Goal: Information Seeking & Learning: Learn about a topic

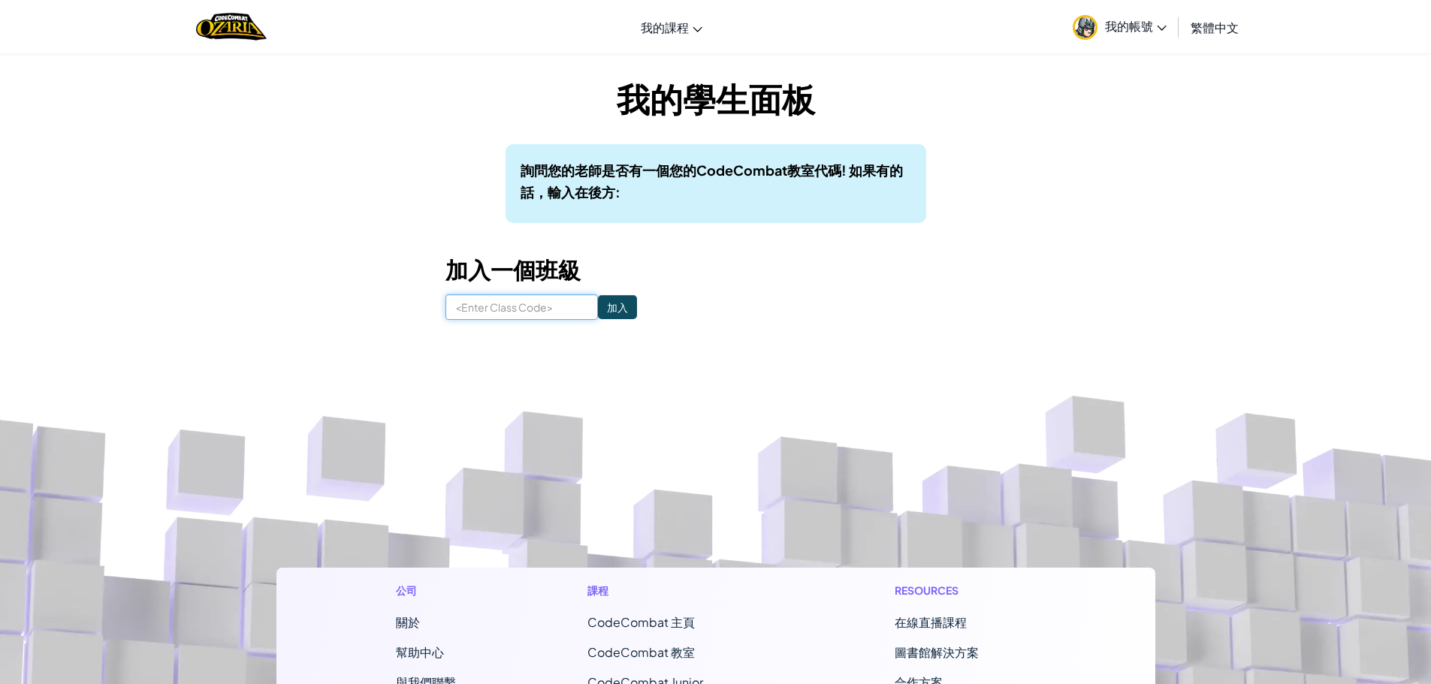
click at [532, 308] on input at bounding box center [521, 307] width 152 height 26
drag, startPoint x: 792, startPoint y: 78, endPoint x: 515, endPoint y: 283, distance: 344.2
click at [542, 292] on div "我的學生面板 詢問您的老師是否有一個您的CodeCombat教室代碼! 如果有的話，輸入在後方: 加入一個班級 加入" at bounding box center [715, 197] width 541 height 245
click at [504, 300] on input at bounding box center [521, 307] width 152 height 26
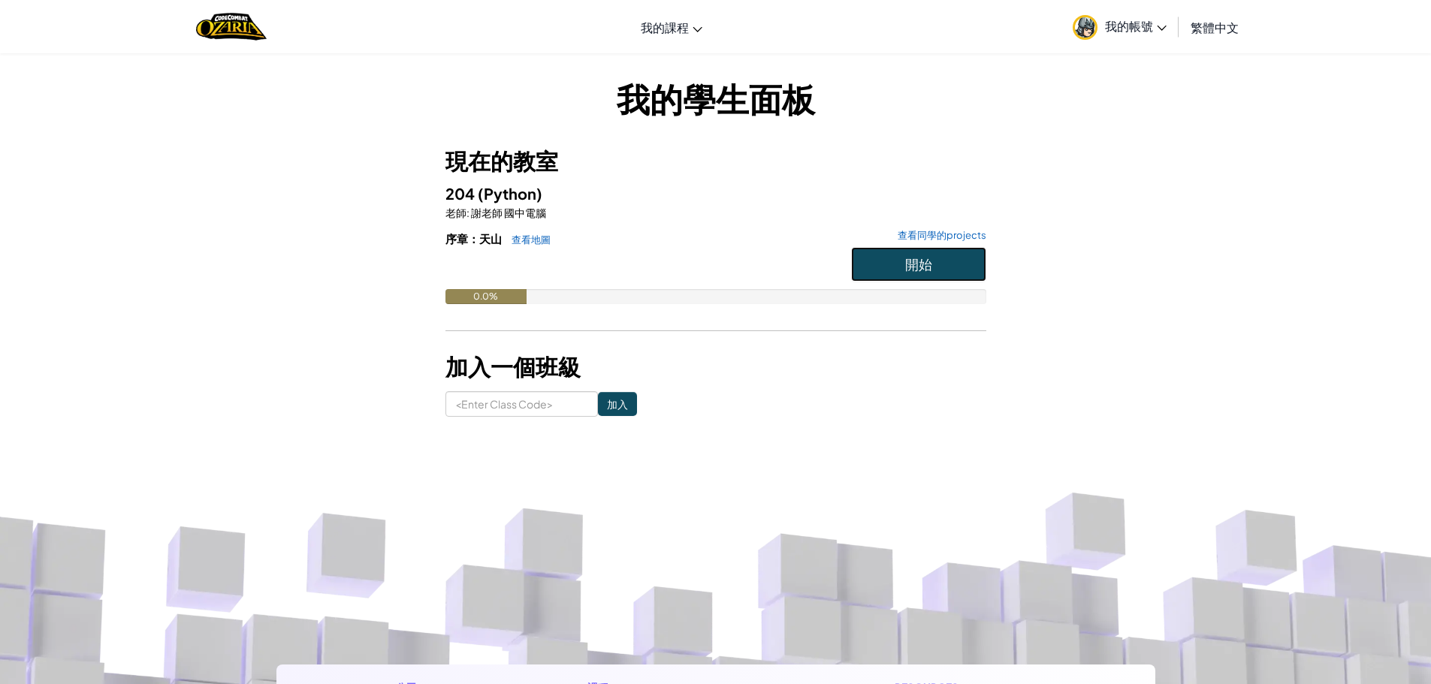
click at [918, 259] on span "開始" at bounding box center [918, 263] width 27 height 17
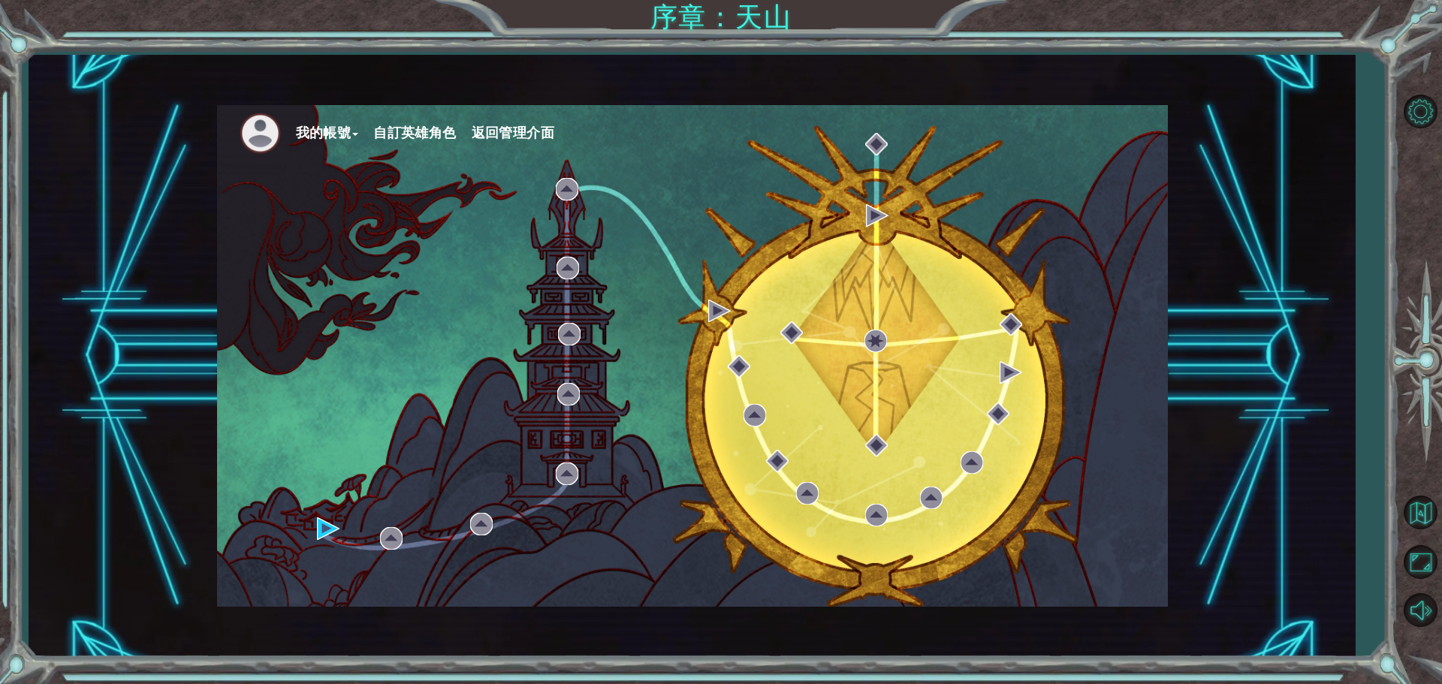
click at [822, 149] on ul "我的帳號 自訂英雄角色 返回管理介面" at bounding box center [704, 133] width 929 height 41
drag, startPoint x: 788, startPoint y: 290, endPoint x: 823, endPoint y: 295, distance: 35.0
click at [812, 295] on div "我的帳號 自訂英雄角色 返回管理介面" at bounding box center [692, 356] width 951 height 502
click at [323, 132] on button "我的帳號" at bounding box center [327, 133] width 63 height 23
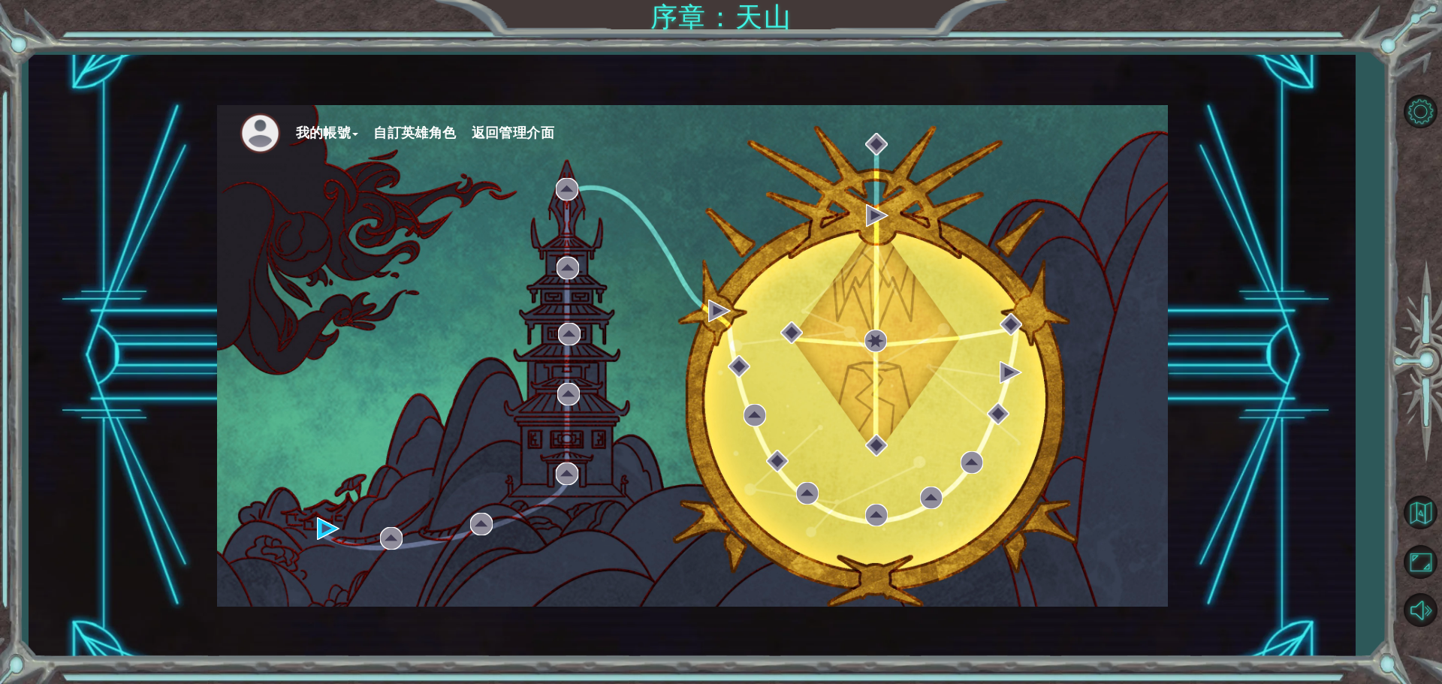
drag, startPoint x: 376, startPoint y: 133, endPoint x: 384, endPoint y: 132, distance: 7.5
click at [378, 133] on ul "我的帳號 自訂英雄角色 返回管理介面" at bounding box center [704, 133] width 929 height 41
click at [390, 132] on button "自訂英雄角色" at bounding box center [414, 133] width 83 height 23
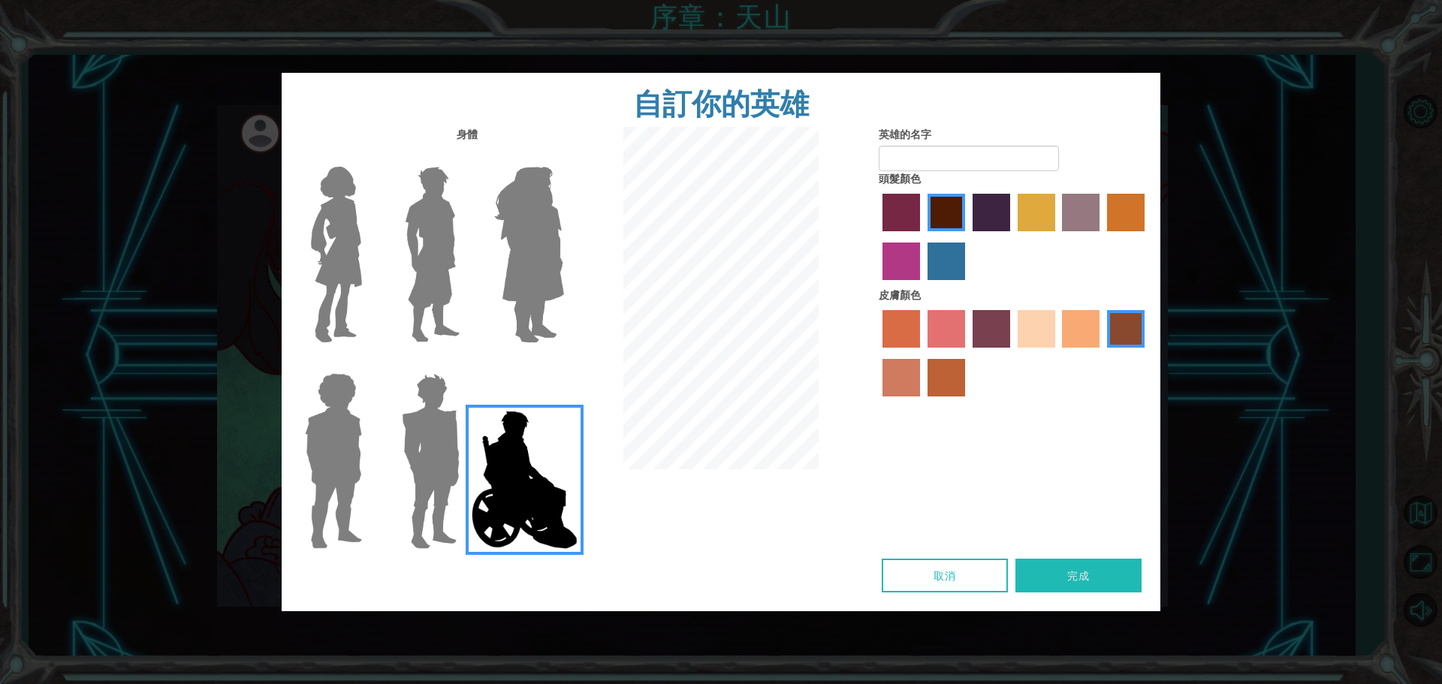
click at [439, 408] on img at bounding box center [431, 461] width 70 height 188
click at [466, 364] on input "Hero Garnet" at bounding box center [466, 364] width 0 height 0
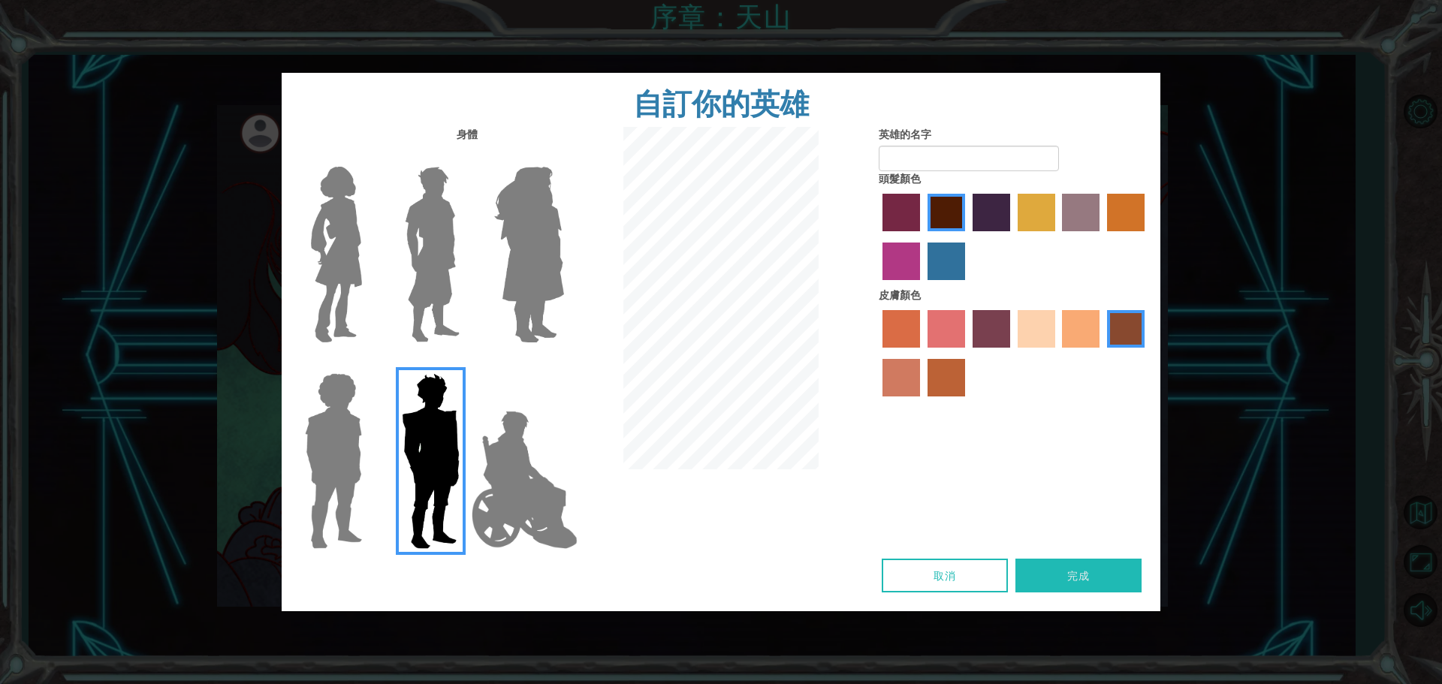
click at [314, 413] on img at bounding box center [333, 461] width 69 height 188
click at [368, 364] on input "Hero Steven" at bounding box center [368, 364] width 0 height 0
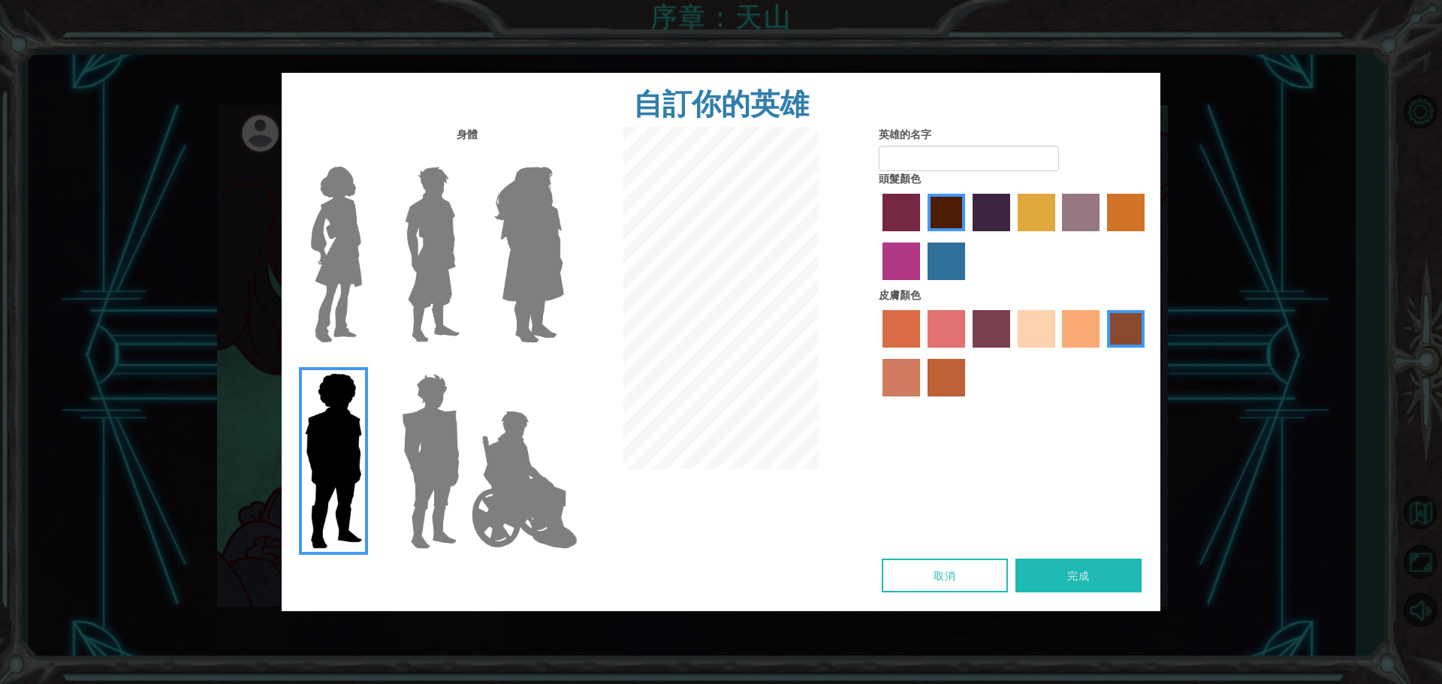
click at [528, 231] on img at bounding box center [529, 255] width 82 height 188
click at [563, 157] on input "Hero Amethyst" at bounding box center [563, 157] width 0 height 0
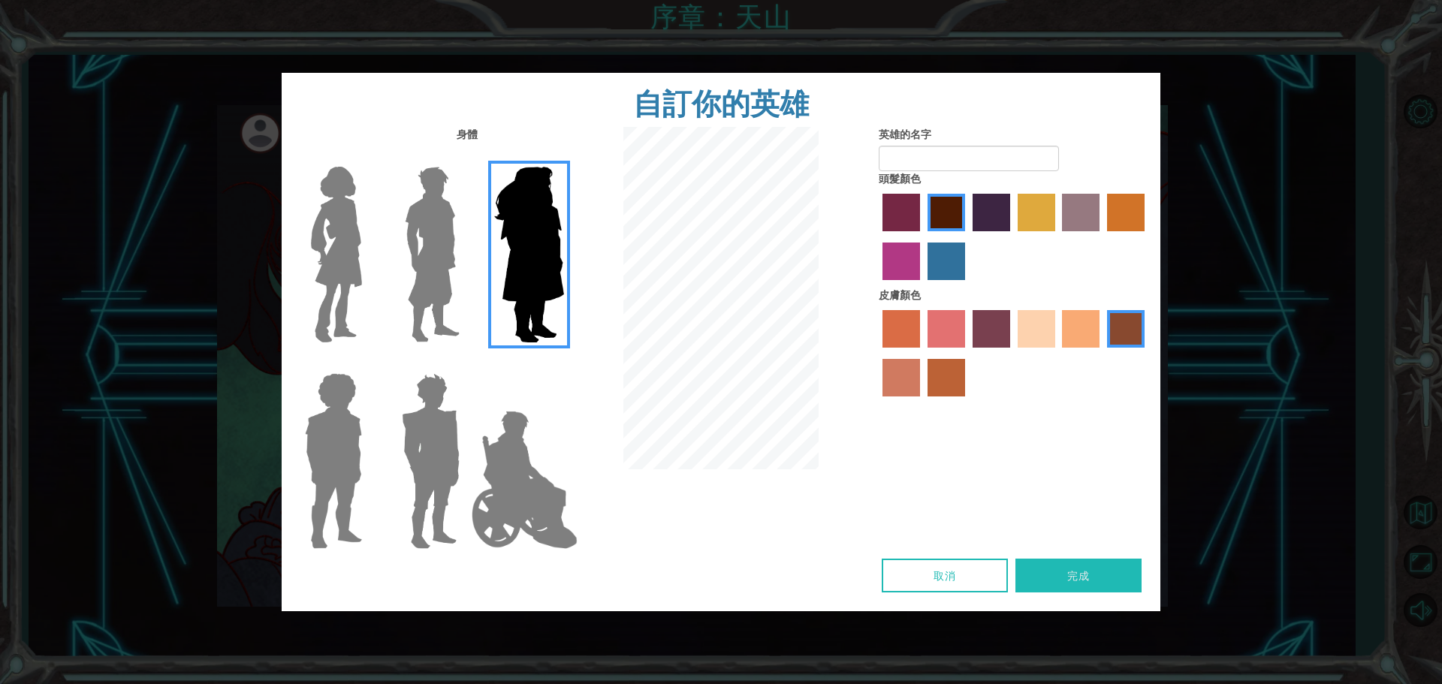
click at [445, 233] on img at bounding box center [432, 255] width 67 height 188
click at [466, 157] on input "Hero Lars" at bounding box center [466, 157] width 0 height 0
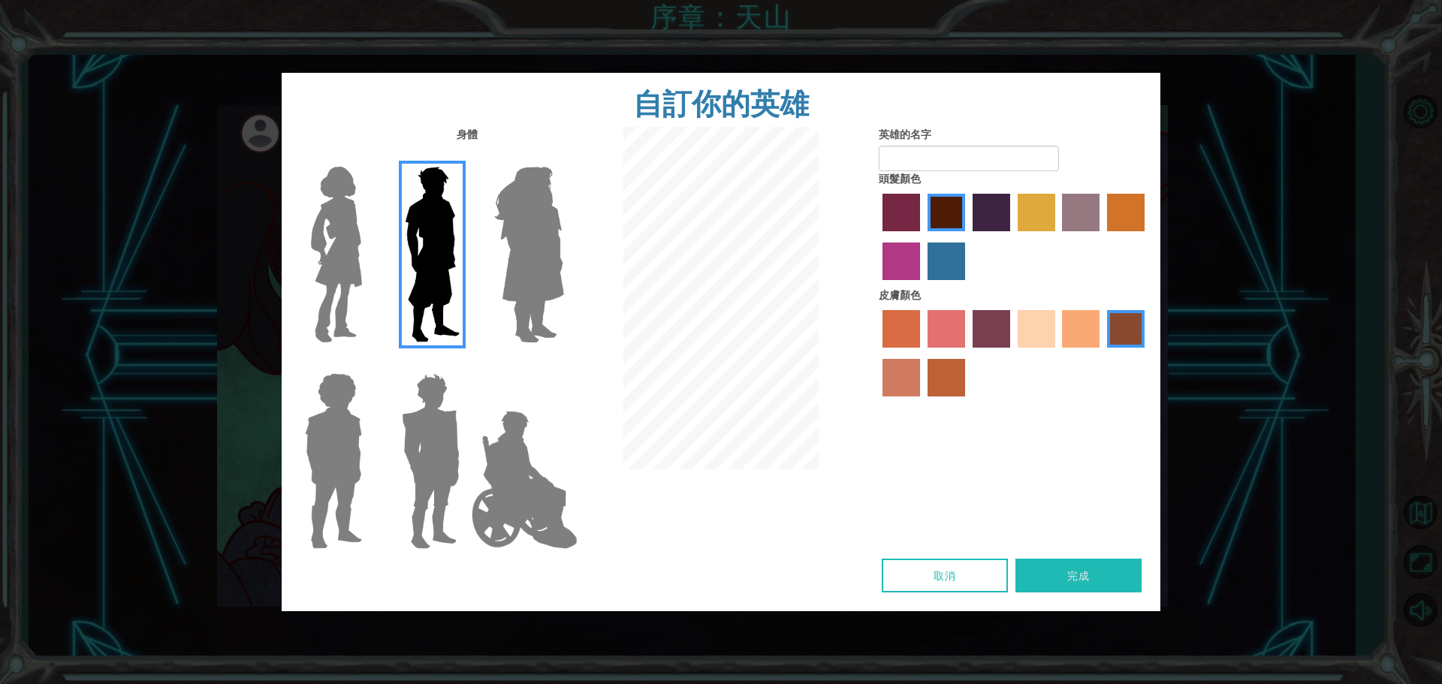
click at [351, 236] on img at bounding box center [336, 255] width 63 height 188
click at [368, 157] on input "Hero Connie" at bounding box center [368, 157] width 0 height 0
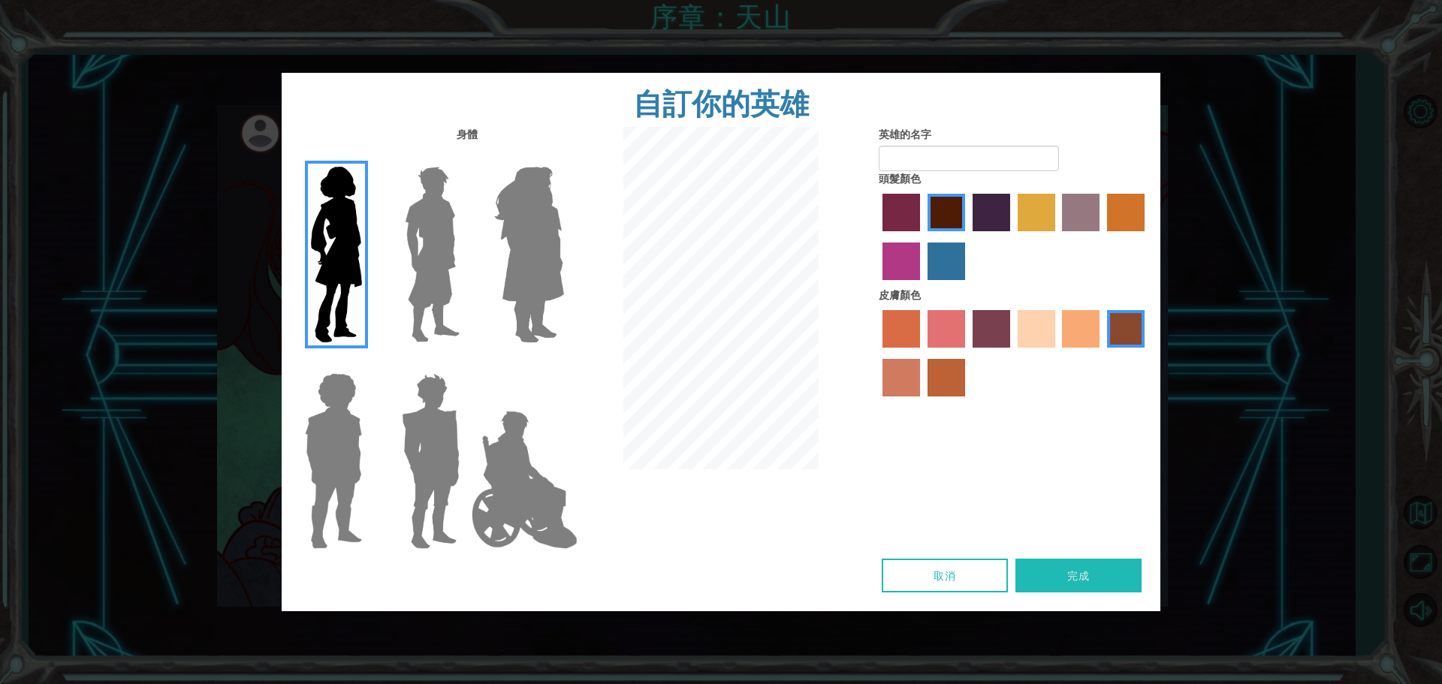
click at [406, 226] on img at bounding box center [432, 255] width 67 height 188
click at [466, 157] on input "Hero Lars" at bounding box center [466, 157] width 0 height 0
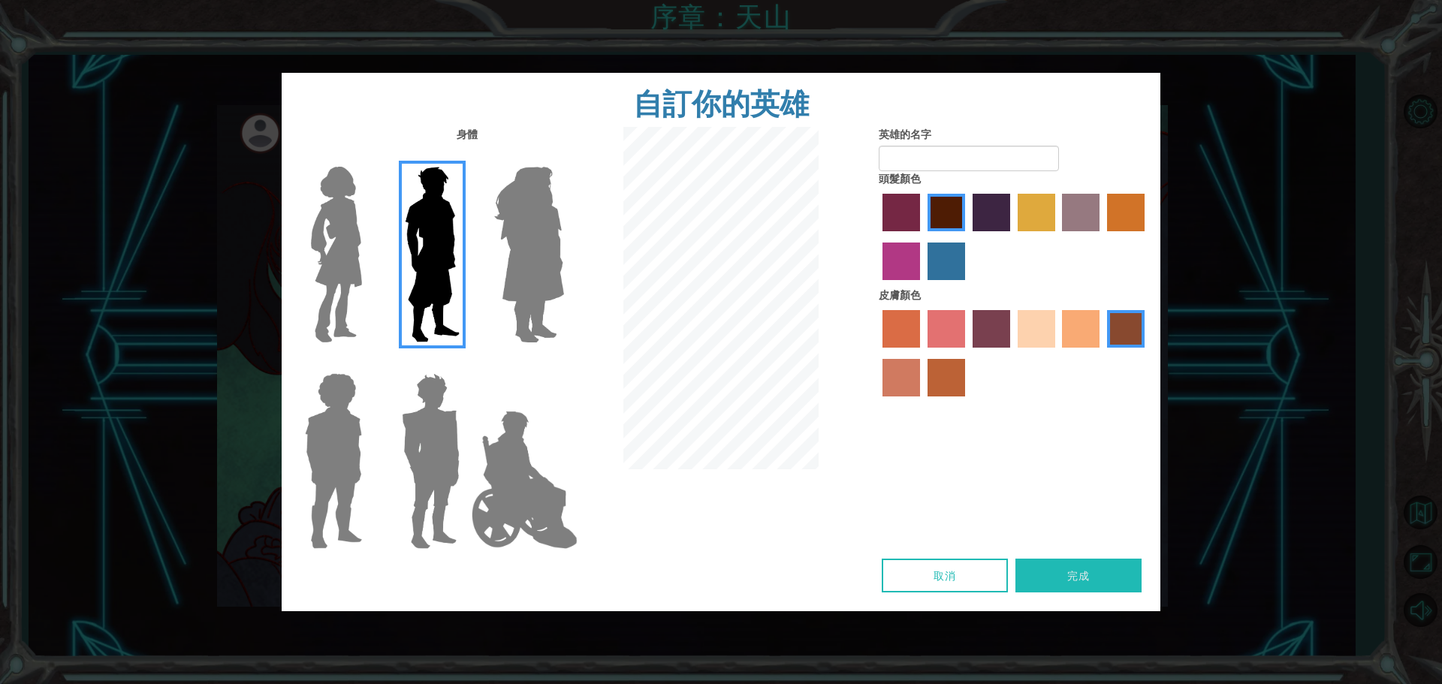
click at [907, 220] on label "paprika hair color" at bounding box center [902, 213] width 38 height 38
click at [877, 237] on input "paprika hair color" at bounding box center [877, 237] width 0 height 0
click at [898, 242] on div at bounding box center [1014, 239] width 270 height 98
click at [934, 219] on label "maroon hair color" at bounding box center [947, 213] width 38 height 38
click at [922, 237] on input "maroon hair color" at bounding box center [922, 237] width 0 height 0
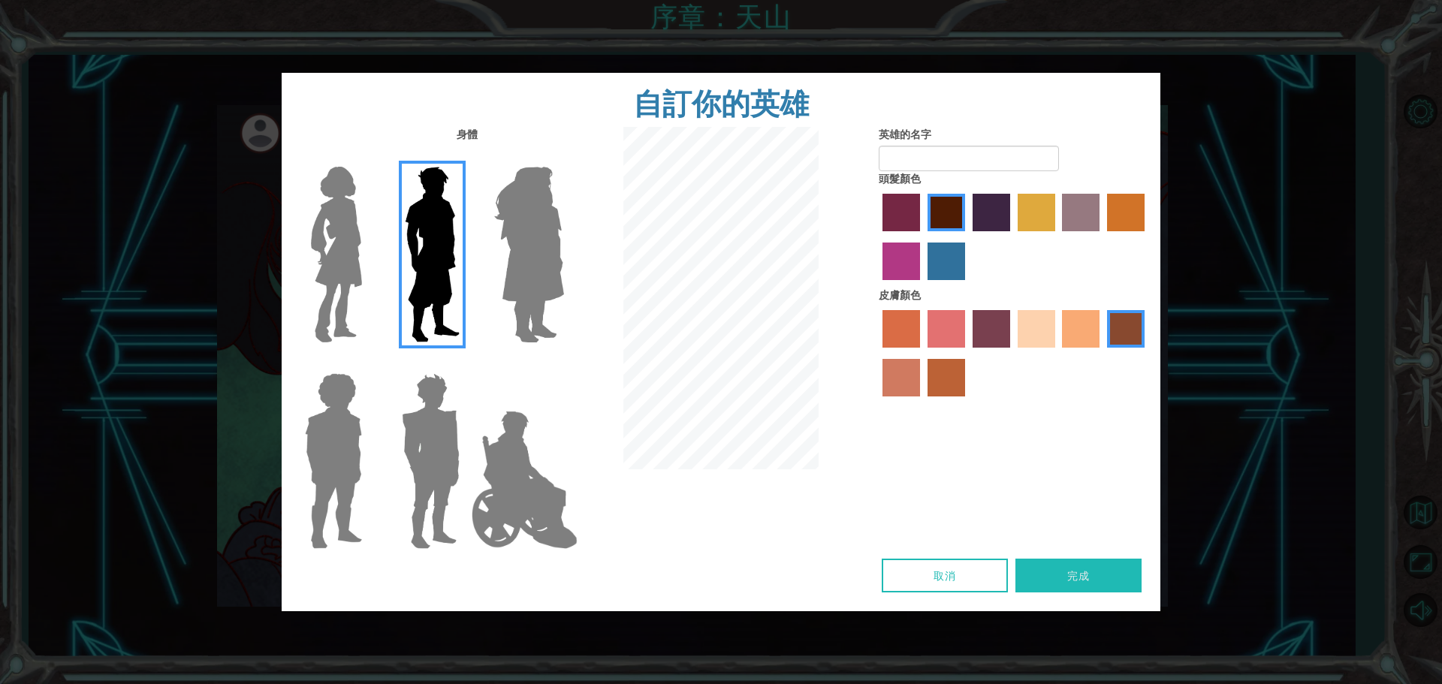
click at [932, 243] on div at bounding box center [1014, 239] width 270 height 98
drag, startPoint x: 938, startPoint y: 248, endPoint x: 929, endPoint y: 249, distance: 9.1
click at [929, 249] on label "lachmara hair color" at bounding box center [947, 262] width 38 height 38
click at [922, 285] on input "lachmara hair color" at bounding box center [922, 285] width 0 height 0
click at [929, 249] on label "lachmara hair color" at bounding box center [947, 262] width 38 height 38
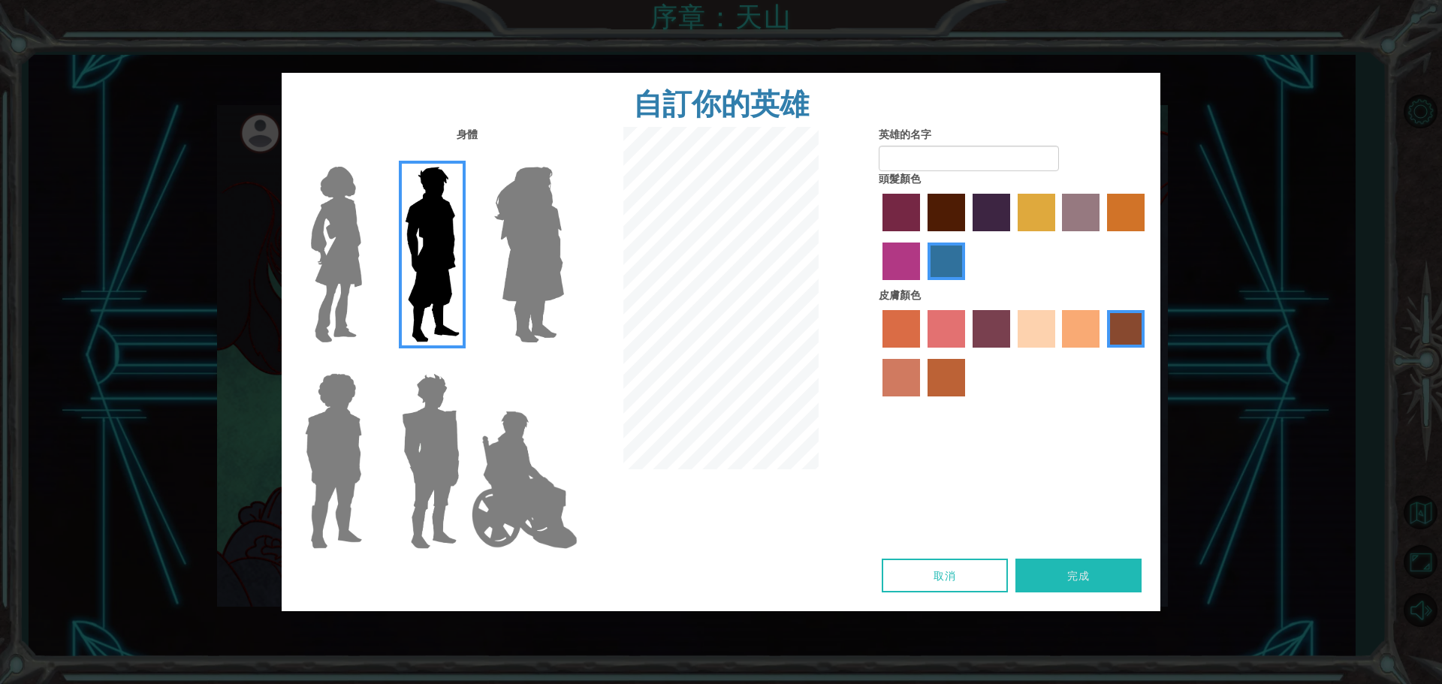
click at [922, 285] on input "lachmara hair color" at bounding box center [922, 285] width 0 height 0
click at [557, 489] on img at bounding box center [525, 480] width 118 height 150
click at [563, 364] on input "Hero Jamie" at bounding box center [563, 364] width 0 height 0
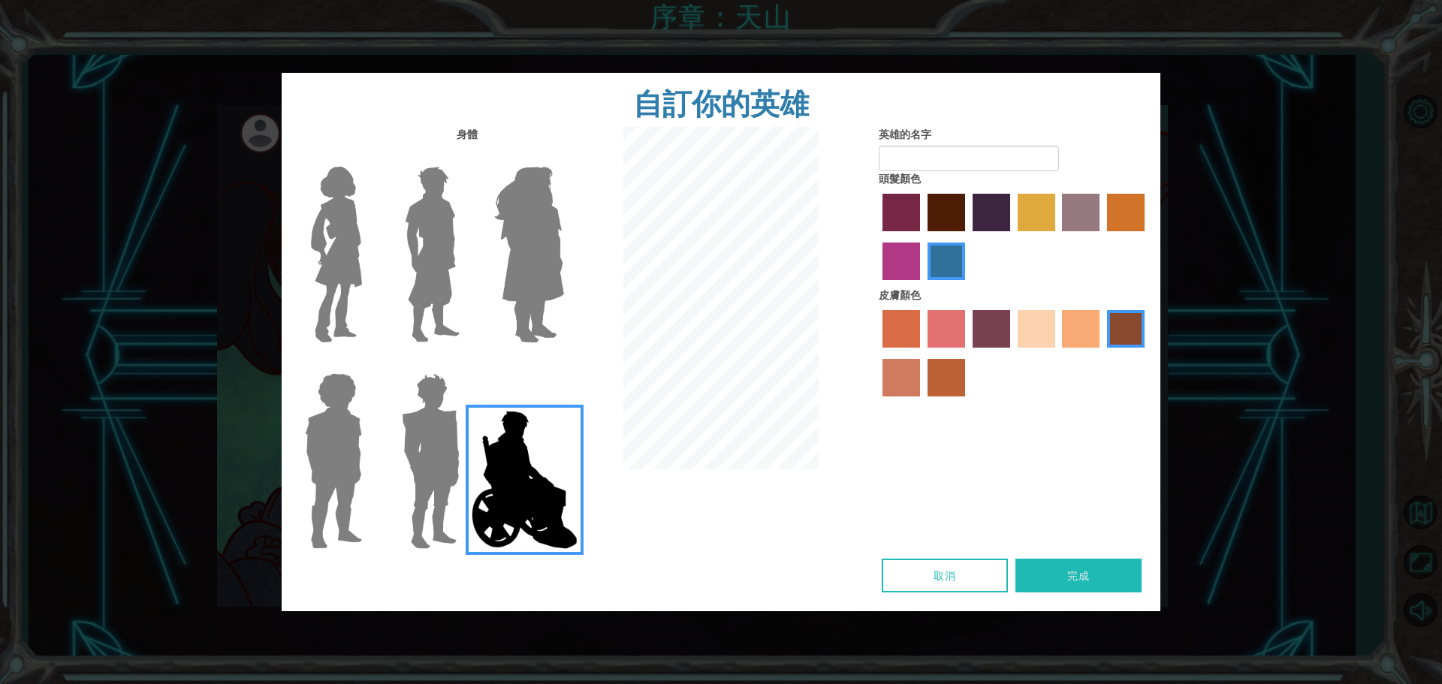
click at [898, 317] on label "sorbus skin color" at bounding box center [902, 329] width 38 height 38
click at [877, 353] on input "sorbus skin color" at bounding box center [877, 353] width 0 height 0
click at [974, 334] on label "tosca skin color" at bounding box center [992, 329] width 38 height 38
click at [968, 353] on input "tosca skin color" at bounding box center [968, 353] width 0 height 0
click at [893, 221] on label "paprika hair color" at bounding box center [902, 213] width 38 height 38
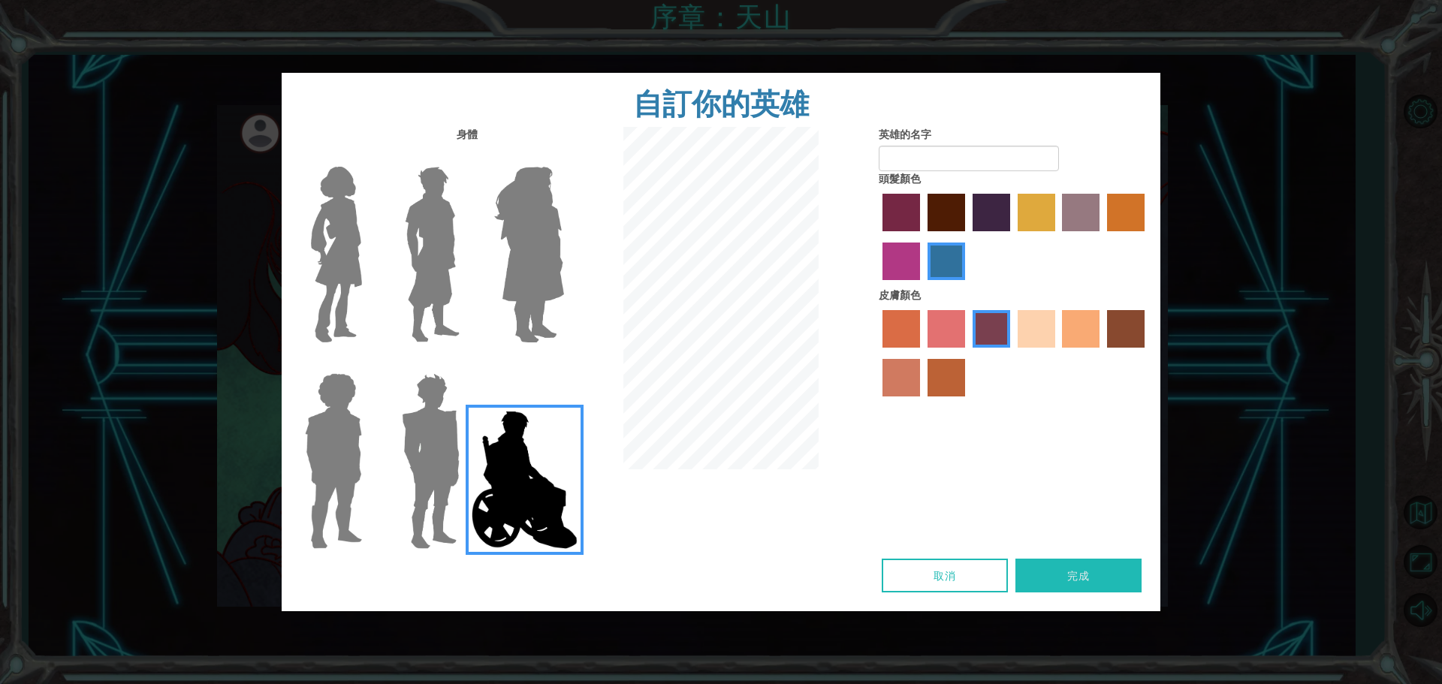
click at [877, 237] on input "paprika hair color" at bounding box center [877, 237] width 0 height 0
click at [901, 243] on label "medium red violet hair color" at bounding box center [902, 262] width 38 height 38
click at [1147, 237] on input "medium red violet hair color" at bounding box center [1147, 237] width 0 height 0
click at [1032, 208] on label "tulip tree hair color" at bounding box center [1037, 213] width 38 height 38
click at [1013, 237] on input "tulip tree hair color" at bounding box center [1013, 237] width 0 height 0
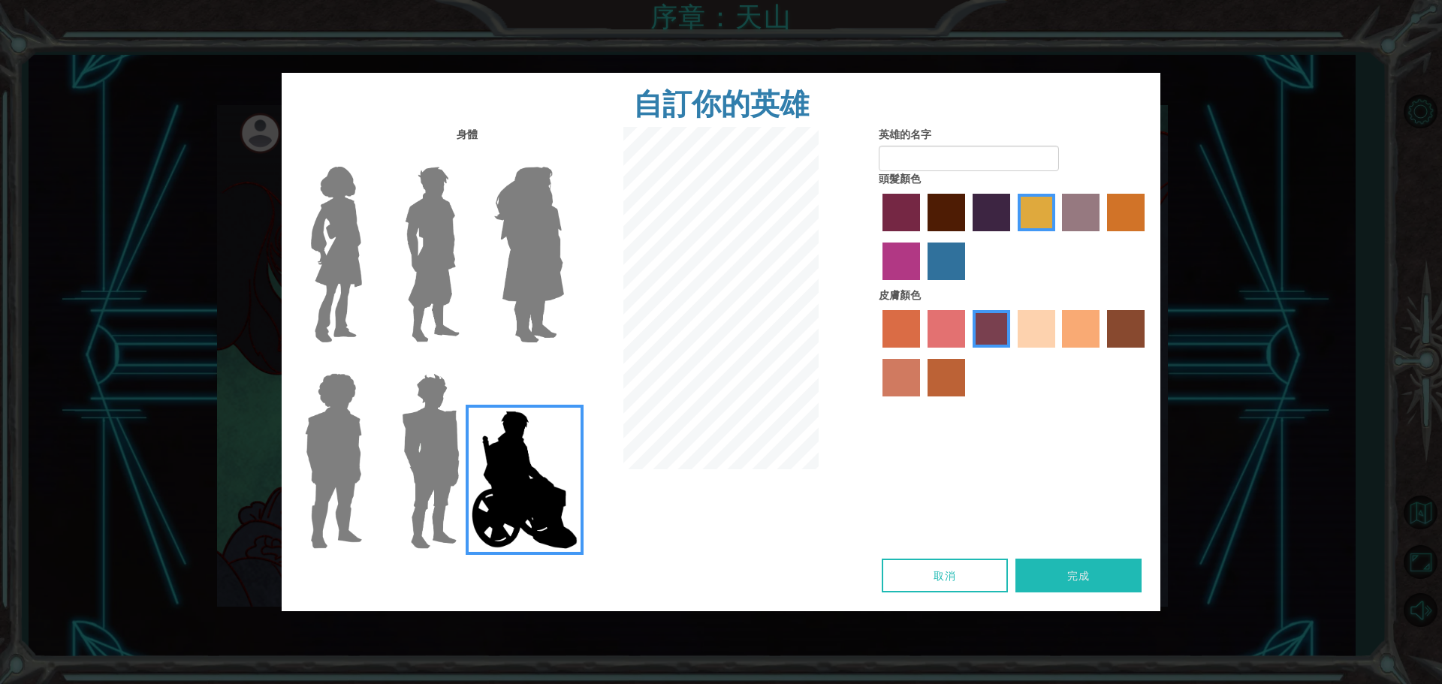
click at [1113, 322] on label "karma skin color" at bounding box center [1126, 329] width 38 height 38
click at [1102, 353] on input "karma skin color" at bounding box center [1102, 353] width 0 height 0
click at [990, 330] on label "tosca skin color" at bounding box center [992, 329] width 38 height 38
click at [968, 353] on input "tosca skin color" at bounding box center [968, 353] width 0 height 0
click at [959, 376] on label "smoke tree skin color" at bounding box center [947, 378] width 38 height 38
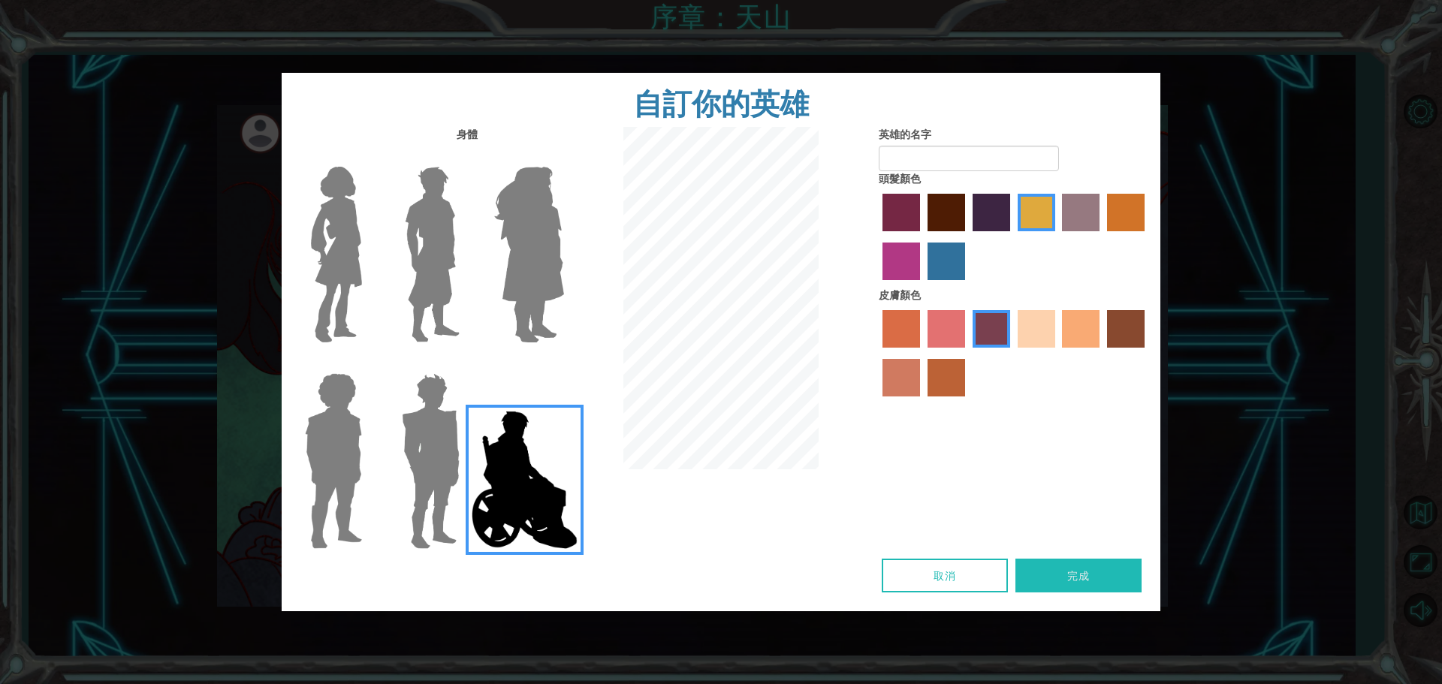
click at [922, 402] on input "smoke tree skin color" at bounding box center [922, 402] width 0 height 0
click at [913, 376] on label "burning sand skin color" at bounding box center [902, 378] width 38 height 38
click at [1147, 353] on input "burning sand skin color" at bounding box center [1147, 353] width 0 height 0
click at [907, 333] on label "sorbus skin color" at bounding box center [902, 329] width 38 height 38
click at [877, 353] on input "sorbus skin color" at bounding box center [877, 353] width 0 height 0
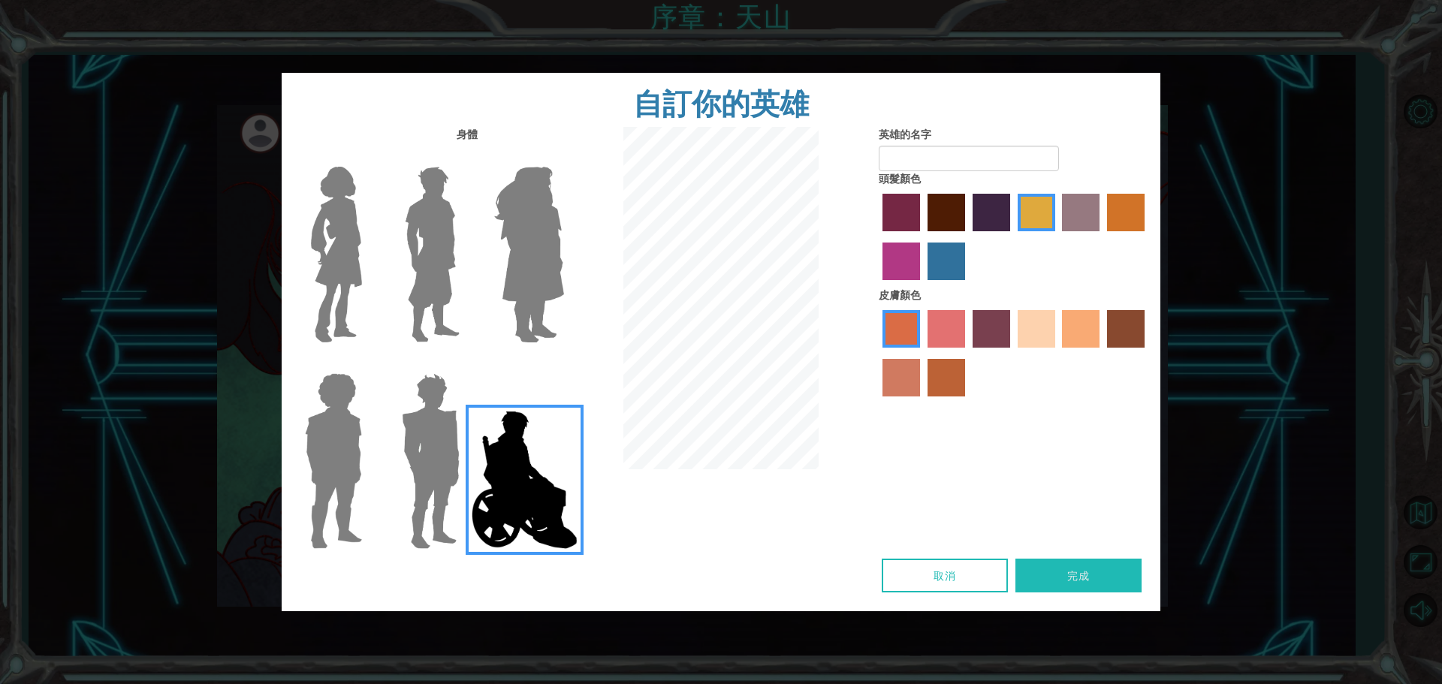
click at [1111, 325] on label "karma skin color" at bounding box center [1126, 329] width 38 height 38
click at [1102, 353] on input "karma skin color" at bounding box center [1102, 353] width 0 height 0
drag, startPoint x: 1111, startPoint y: 325, endPoint x: 1041, endPoint y: 303, distance: 73.2
drag, startPoint x: 1041, startPoint y: 303, endPoint x: 846, endPoint y: 397, distance: 216.7
click at [883, 413] on div "身體 英雄的名字 頭髮顏色 皮膚顏色" at bounding box center [721, 343] width 879 height 432
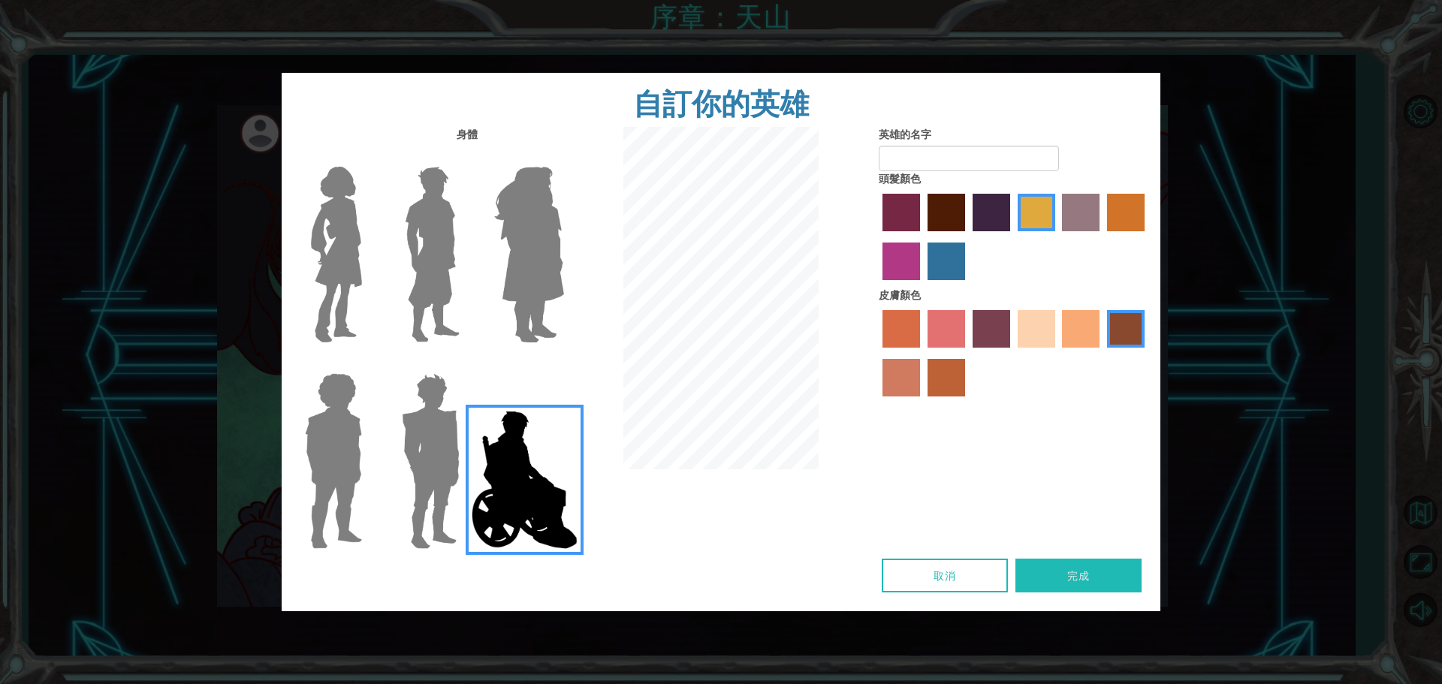
click at [1119, 335] on label "karma skin color" at bounding box center [1126, 329] width 38 height 38
click at [1102, 353] on input "karma skin color" at bounding box center [1102, 353] width 0 height 0
click at [1120, 335] on label "karma skin color" at bounding box center [1126, 329] width 38 height 38
click at [1102, 353] on input "karma skin color" at bounding box center [1102, 353] width 0 height 0
click at [992, 334] on label "tosca skin color" at bounding box center [992, 329] width 38 height 38
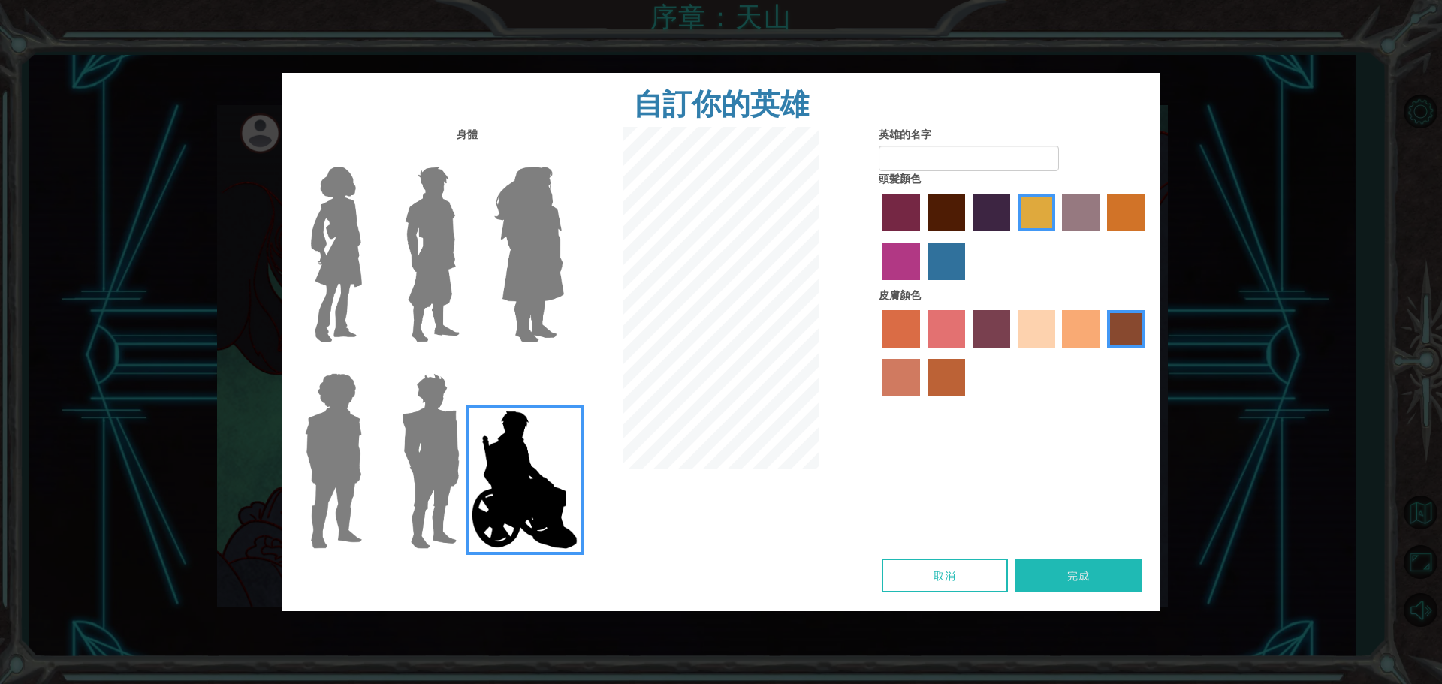
click at [968, 353] on input "tosca skin color" at bounding box center [968, 353] width 0 height 0
click at [1108, 329] on div at bounding box center [1014, 355] width 270 height 98
click at [1110, 329] on label "karma skin color" at bounding box center [1126, 329] width 38 height 38
click at [1102, 353] on input "karma skin color" at bounding box center [1102, 353] width 0 height 0
click at [945, 235] on div at bounding box center [1014, 239] width 270 height 98
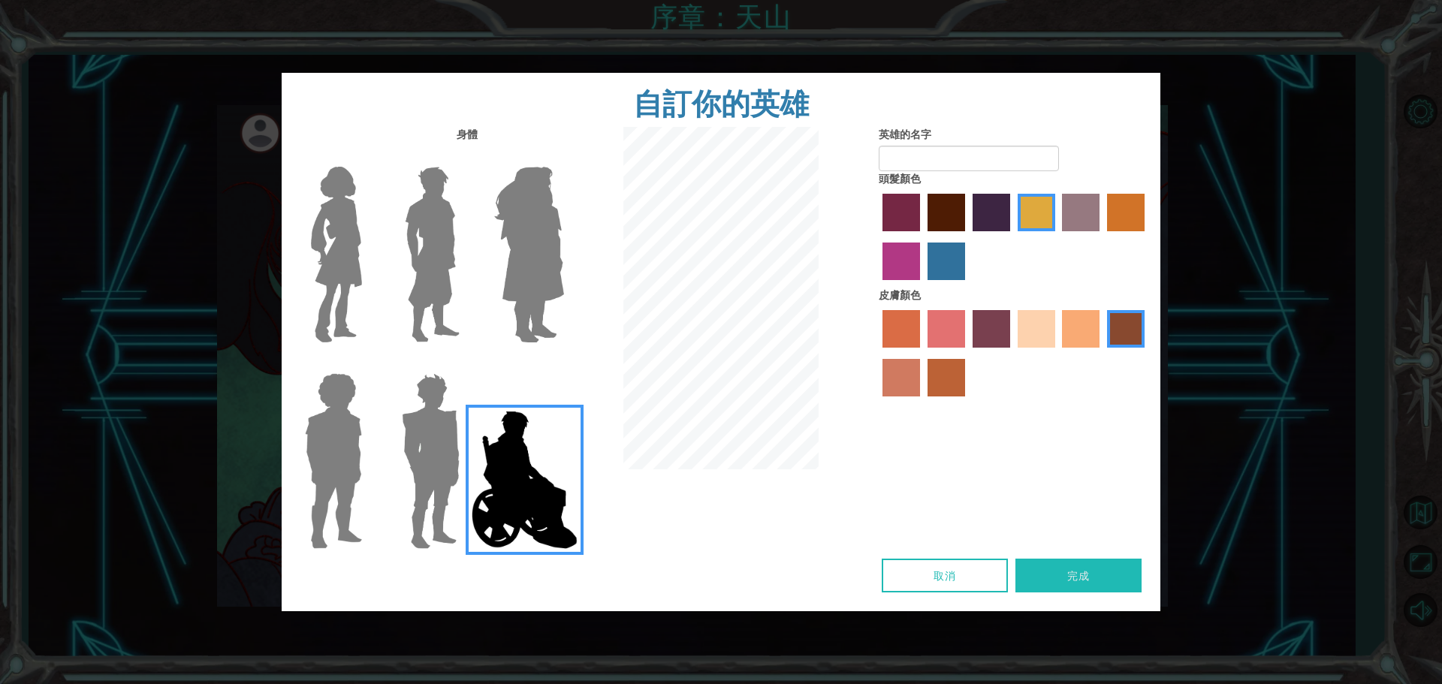
click at [951, 254] on label "lachmara hair color" at bounding box center [947, 262] width 38 height 38
click at [922, 285] on input "lachmara hair color" at bounding box center [922, 285] width 0 height 0
click at [915, 256] on label "medium red violet hair color" at bounding box center [902, 262] width 38 height 38
click at [1147, 237] on input "medium red violet hair color" at bounding box center [1147, 237] width 0 height 0
click at [1072, 213] on label "bazaar hair color" at bounding box center [1081, 213] width 38 height 38
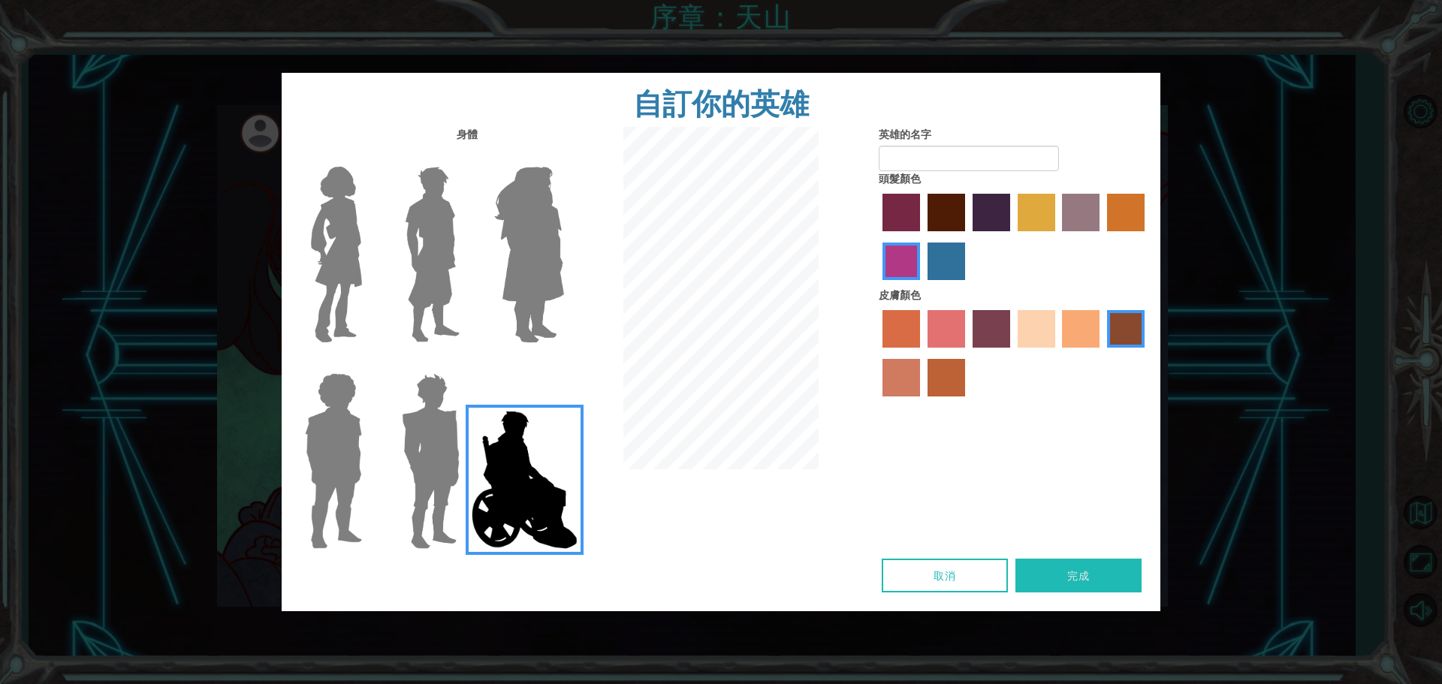
click at [1058, 237] on input "bazaar hair color" at bounding box center [1058, 237] width 0 height 0
click at [882, 271] on div at bounding box center [1014, 239] width 270 height 98
click at [893, 270] on label "medium red violet hair color" at bounding box center [902, 262] width 38 height 38
click at [1147, 237] on input "medium red violet hair color" at bounding box center [1147, 237] width 0 height 0
click at [980, 325] on label "tosca skin color" at bounding box center [992, 329] width 38 height 38
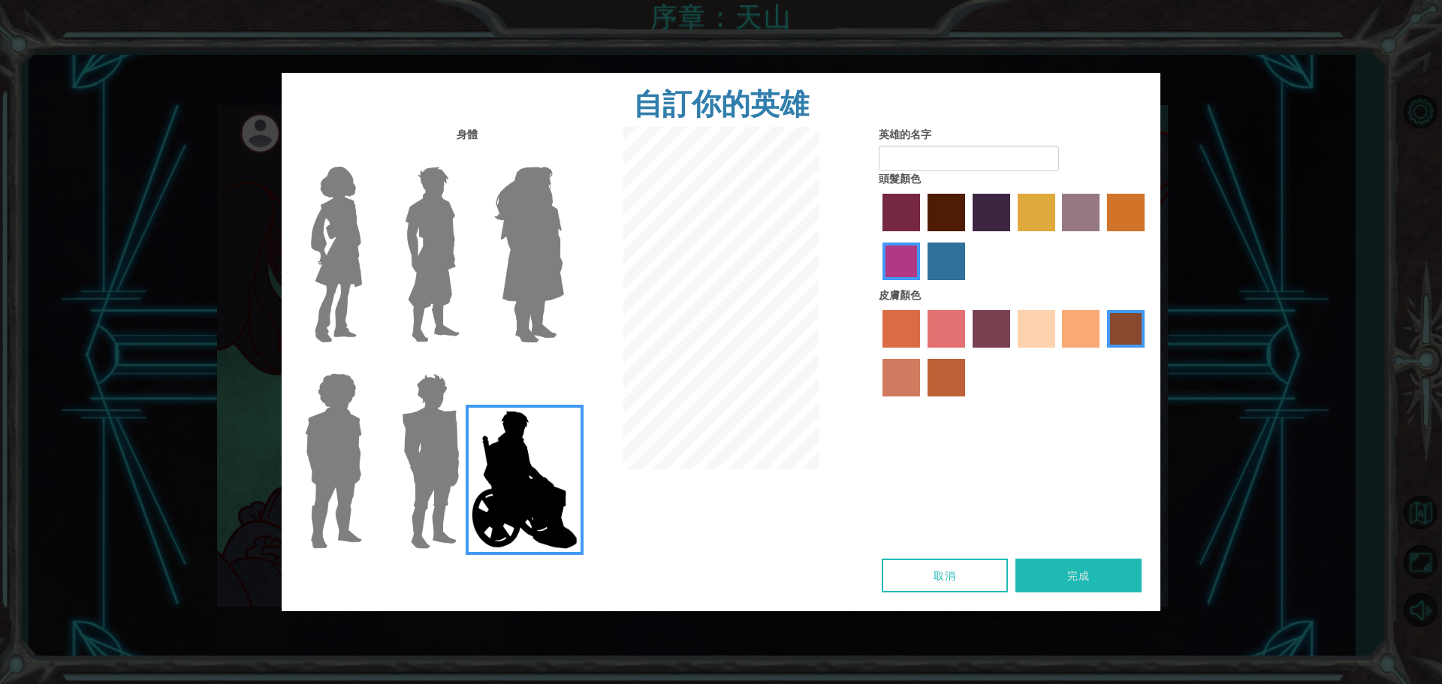
click at [968, 353] on input "tosca skin color" at bounding box center [968, 353] width 0 height 0
click at [1107, 323] on div at bounding box center [1014, 355] width 270 height 98
click at [1112, 325] on label "karma skin color" at bounding box center [1126, 329] width 38 height 38
click at [1102, 353] on input "karma skin color" at bounding box center [1102, 353] width 0 height 0
click at [898, 146] on form "英雄的名字" at bounding box center [1014, 149] width 270 height 44
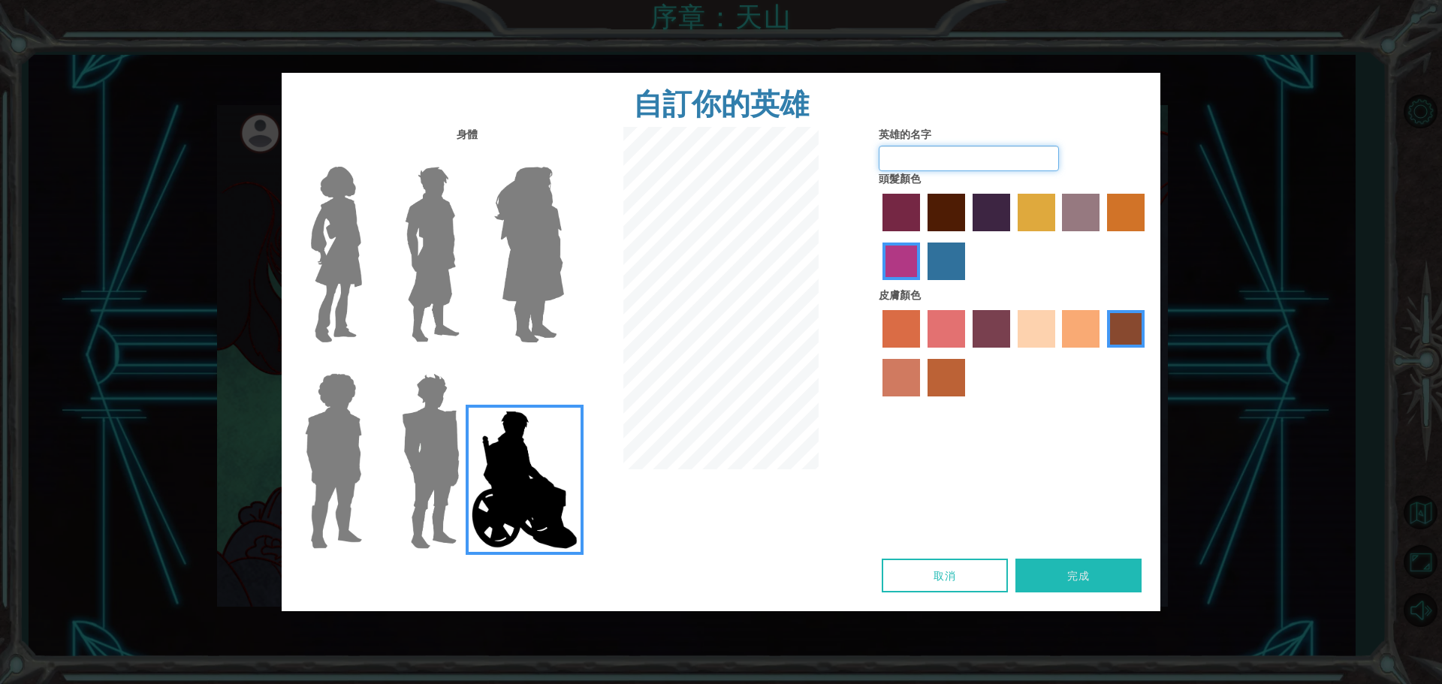
click at [907, 159] on input "英雄的名字" at bounding box center [969, 159] width 180 height 26
type input "brian"
click at [904, 214] on label "paprika hair color" at bounding box center [902, 213] width 38 height 38
click at [877, 237] on input "paprika hair color" at bounding box center [877, 237] width 0 height 0
click at [941, 204] on label "maroon hair color" at bounding box center [947, 213] width 38 height 38
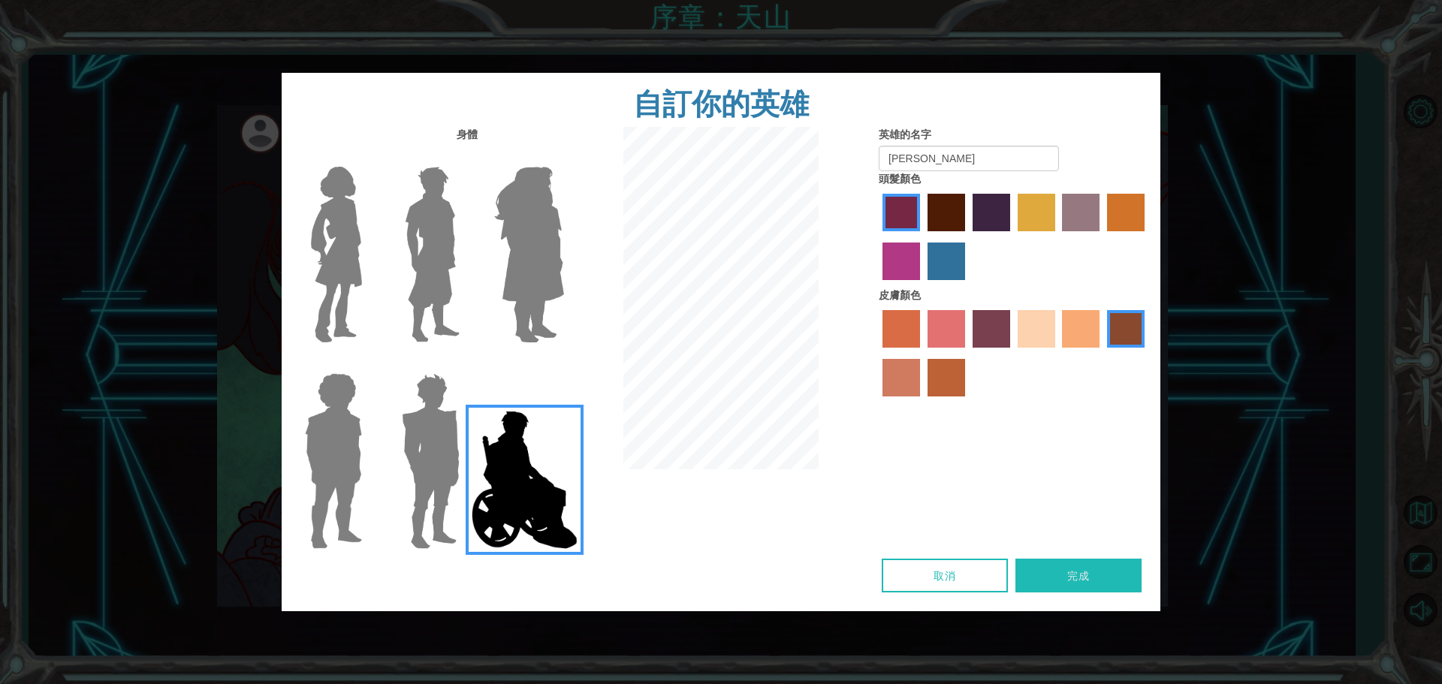
click at [922, 237] on input "maroon hair color" at bounding box center [922, 237] width 0 height 0
click at [983, 207] on label "hot purple hair color" at bounding box center [992, 213] width 38 height 38
click at [968, 237] on input "hot purple hair color" at bounding box center [968, 237] width 0 height 0
click at [1018, 202] on label "tulip tree hair color" at bounding box center [1037, 213] width 38 height 38
click at [1013, 237] on input "tulip tree hair color" at bounding box center [1013, 237] width 0 height 0
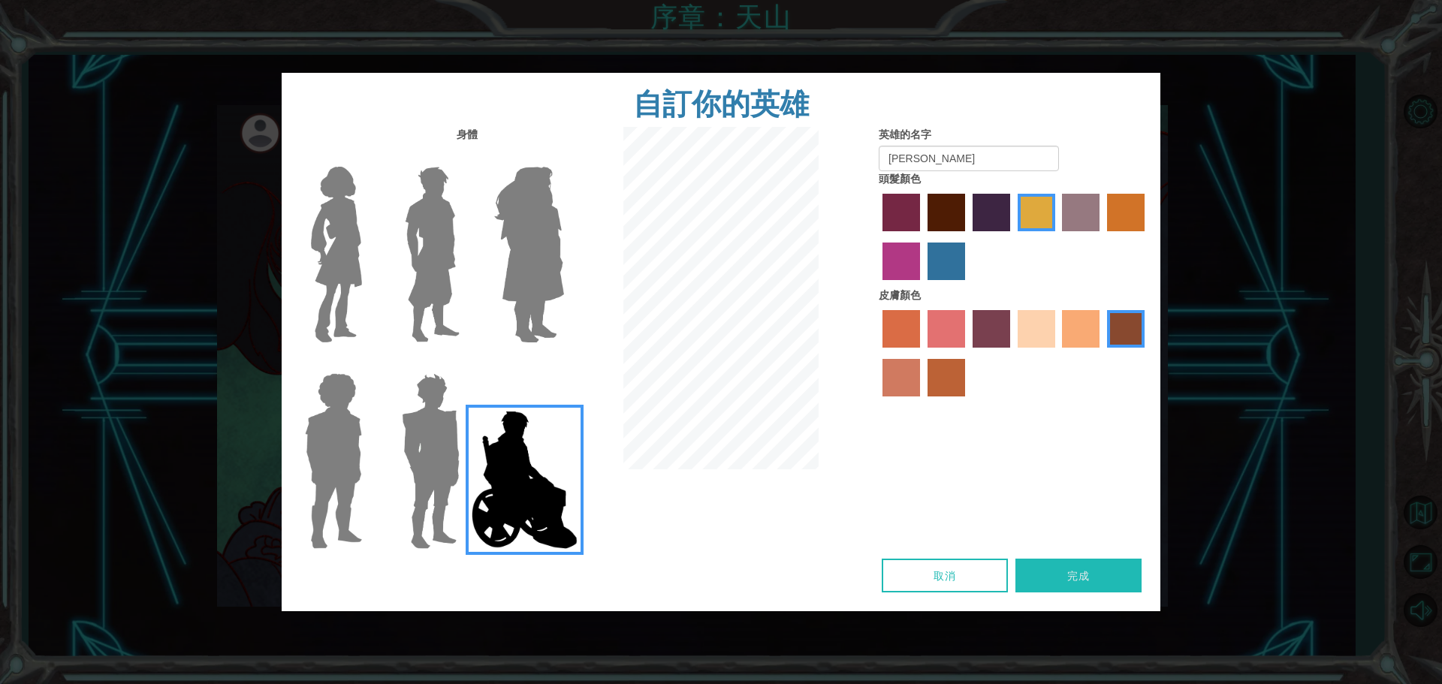
click at [984, 209] on label "hot purple hair color" at bounding box center [992, 213] width 38 height 38
click at [968, 237] on input "hot purple hair color" at bounding box center [968, 237] width 0 height 0
click at [973, 251] on div at bounding box center [1014, 239] width 270 height 98
click at [961, 248] on label "lachmara hair color" at bounding box center [947, 262] width 38 height 38
click at [922, 285] on input "lachmara hair color" at bounding box center [922, 285] width 0 height 0
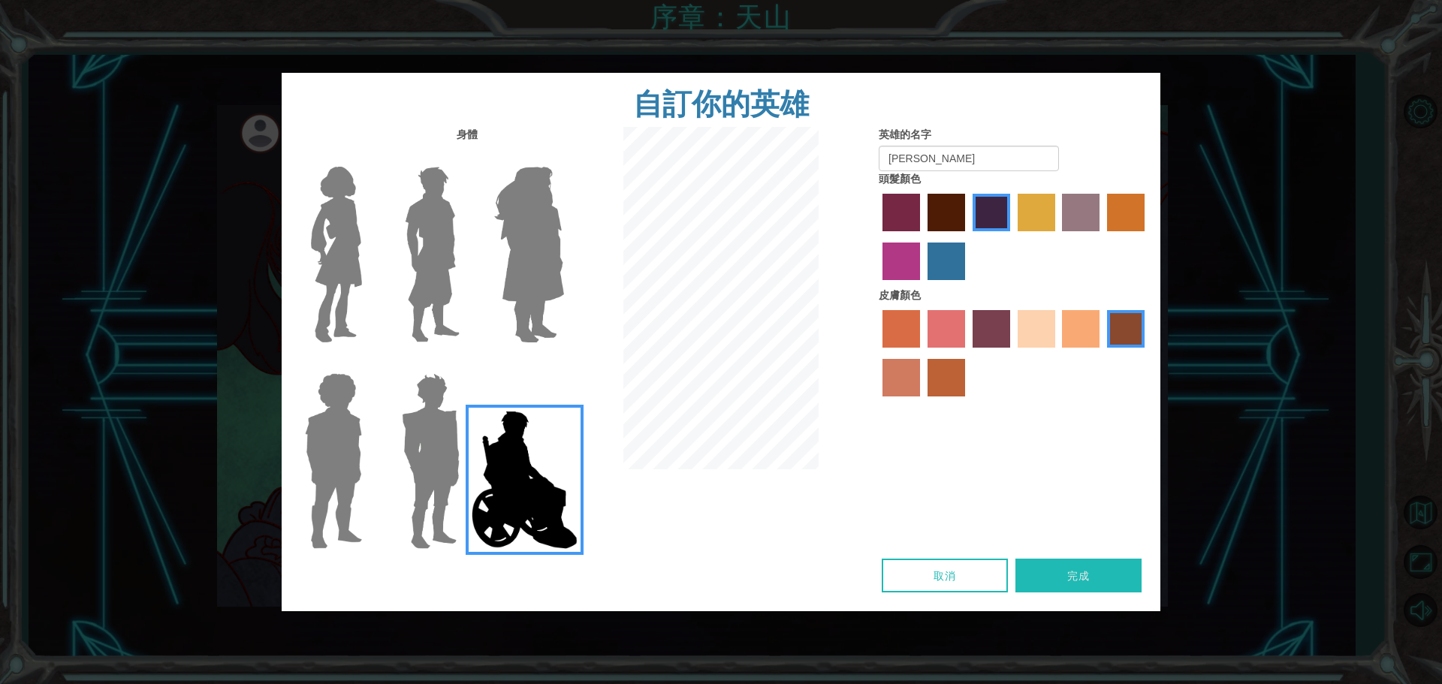
click at [953, 249] on label "lachmara hair color" at bounding box center [947, 262] width 38 height 38
click at [922, 285] on input "lachmara hair color" at bounding box center [922, 285] width 0 height 0
click at [914, 255] on label "medium red violet hair color" at bounding box center [902, 262] width 38 height 38
click at [1147, 237] on input "medium red violet hair color" at bounding box center [1147, 237] width 0 height 0
click at [916, 205] on label "paprika hair color" at bounding box center [902, 213] width 38 height 38
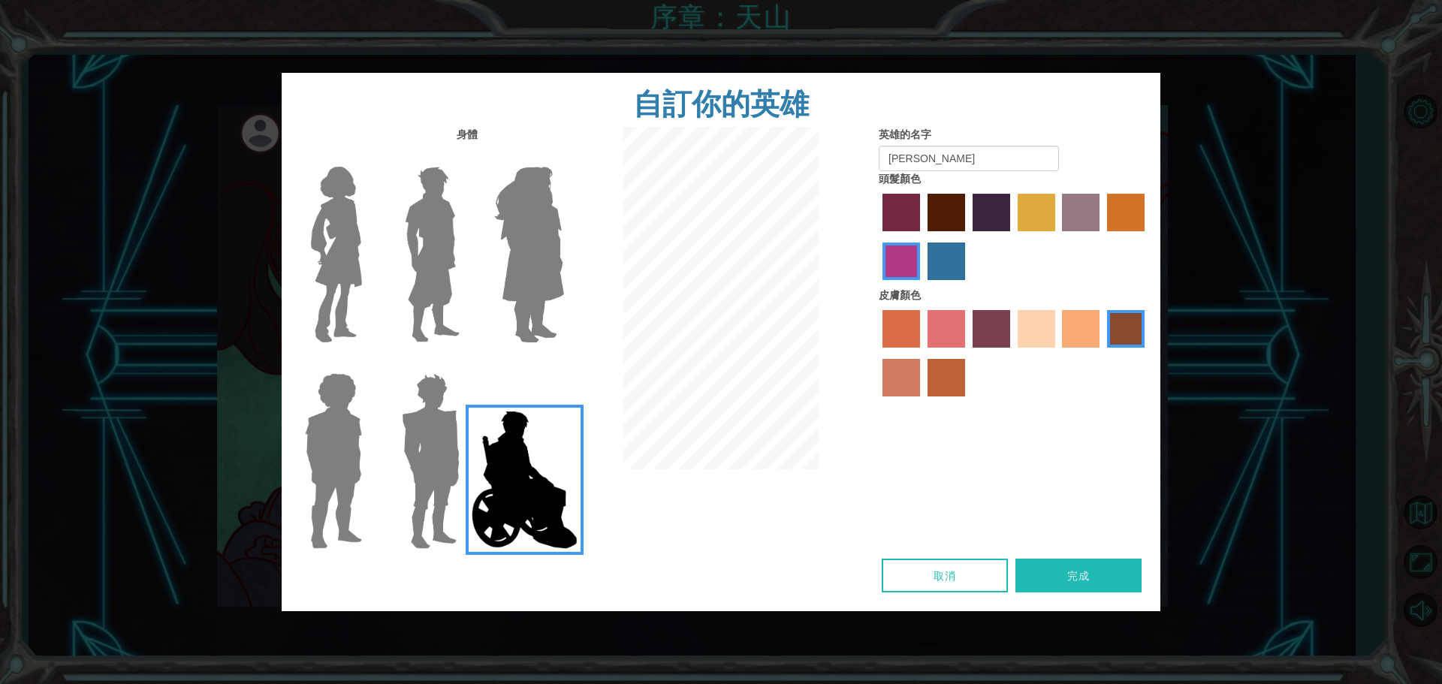
click at [877, 237] on input "paprika hair color" at bounding box center [877, 237] width 0 height 0
click at [965, 206] on div at bounding box center [1014, 239] width 270 height 98
click at [1018, 193] on div at bounding box center [1014, 239] width 270 height 98
click at [1043, 192] on div at bounding box center [1014, 239] width 270 height 98
click at [977, 316] on label "tosca skin color" at bounding box center [992, 329] width 38 height 38
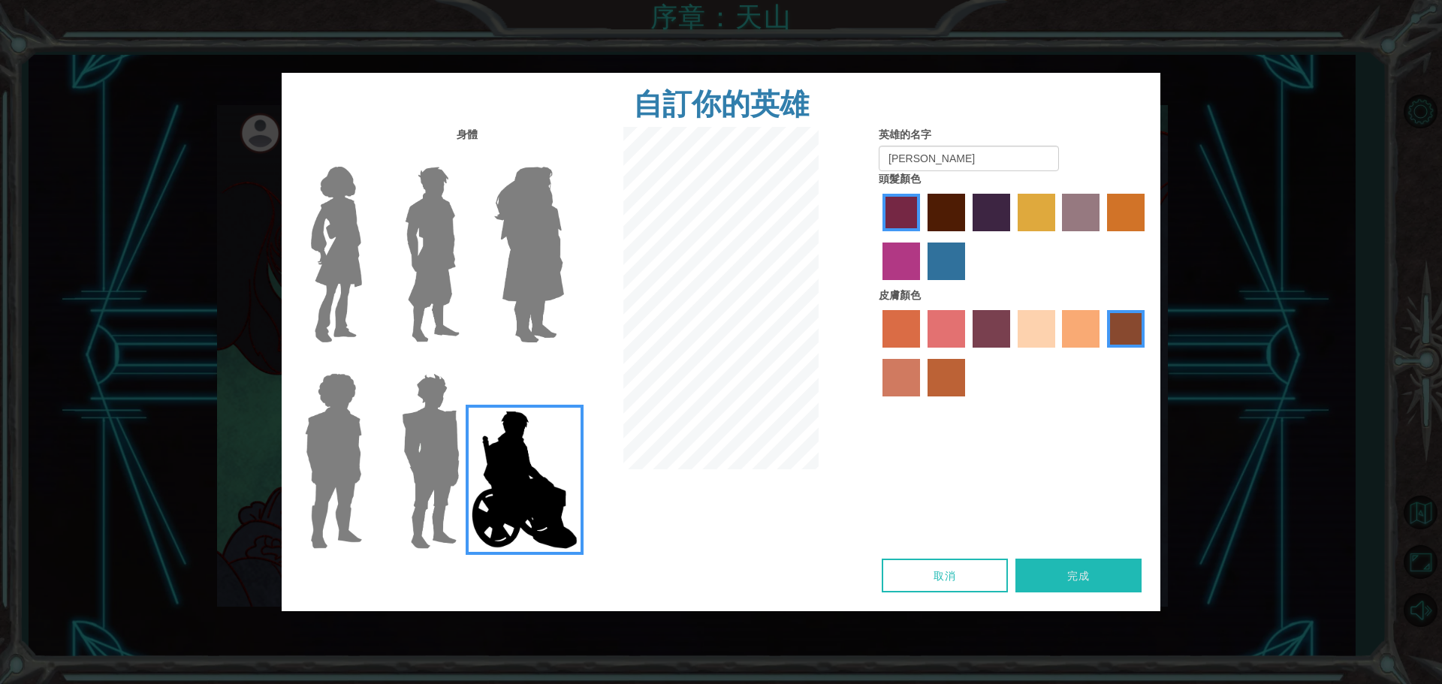
click at [968, 353] on input "tosca skin color" at bounding box center [968, 353] width 0 height 0
click at [945, 322] on label "froly skin color" at bounding box center [947, 329] width 38 height 38
click at [922, 353] on input "froly skin color" at bounding box center [922, 353] width 0 height 0
drag, startPoint x: 941, startPoint y: 352, endPoint x: 932, endPoint y: 357, distance: 9.8
click at [939, 353] on div at bounding box center [1014, 355] width 270 height 98
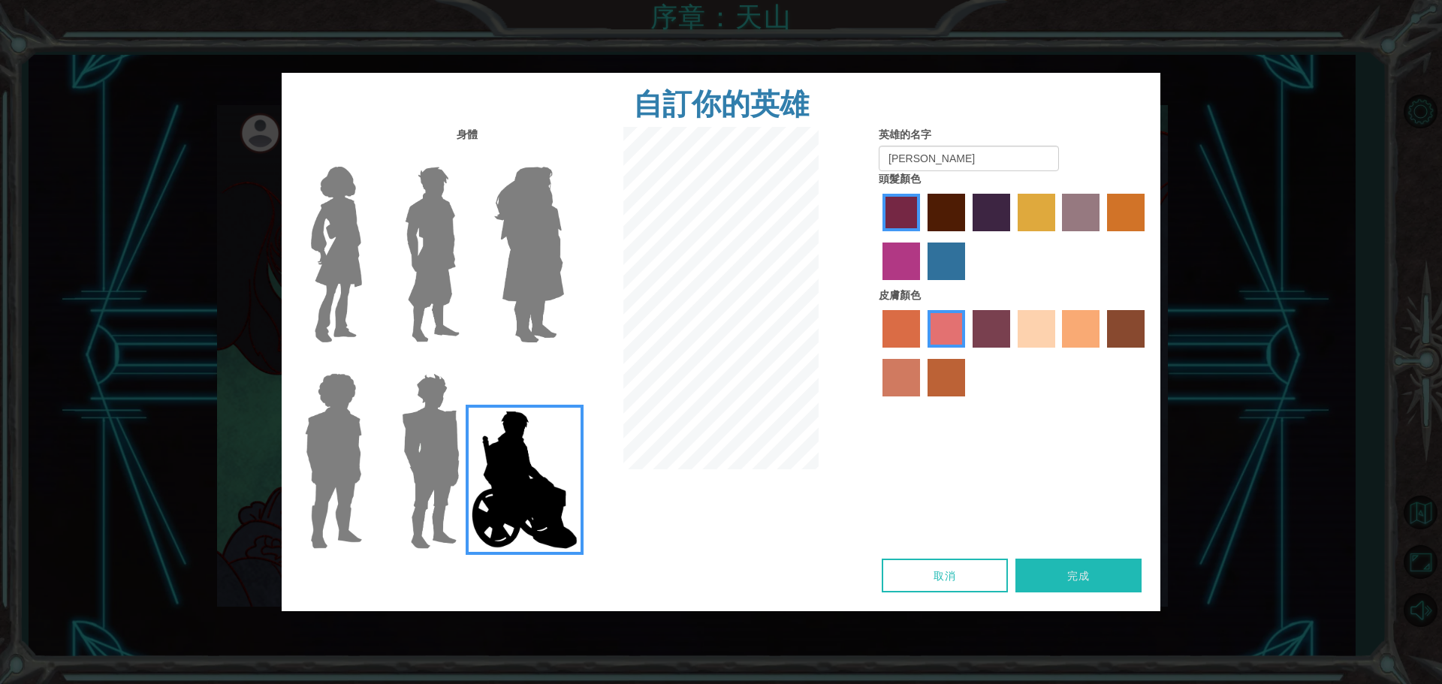
click at [928, 363] on label "smoke tree skin color" at bounding box center [947, 378] width 38 height 38
click at [922, 402] on input "smoke tree skin color" at bounding box center [922, 402] width 0 height 0
click at [890, 373] on label "burning sand skin color" at bounding box center [902, 378] width 38 height 38
click at [1147, 353] on input "burning sand skin color" at bounding box center [1147, 353] width 0 height 0
click at [957, 325] on label "froly skin color" at bounding box center [947, 329] width 38 height 38
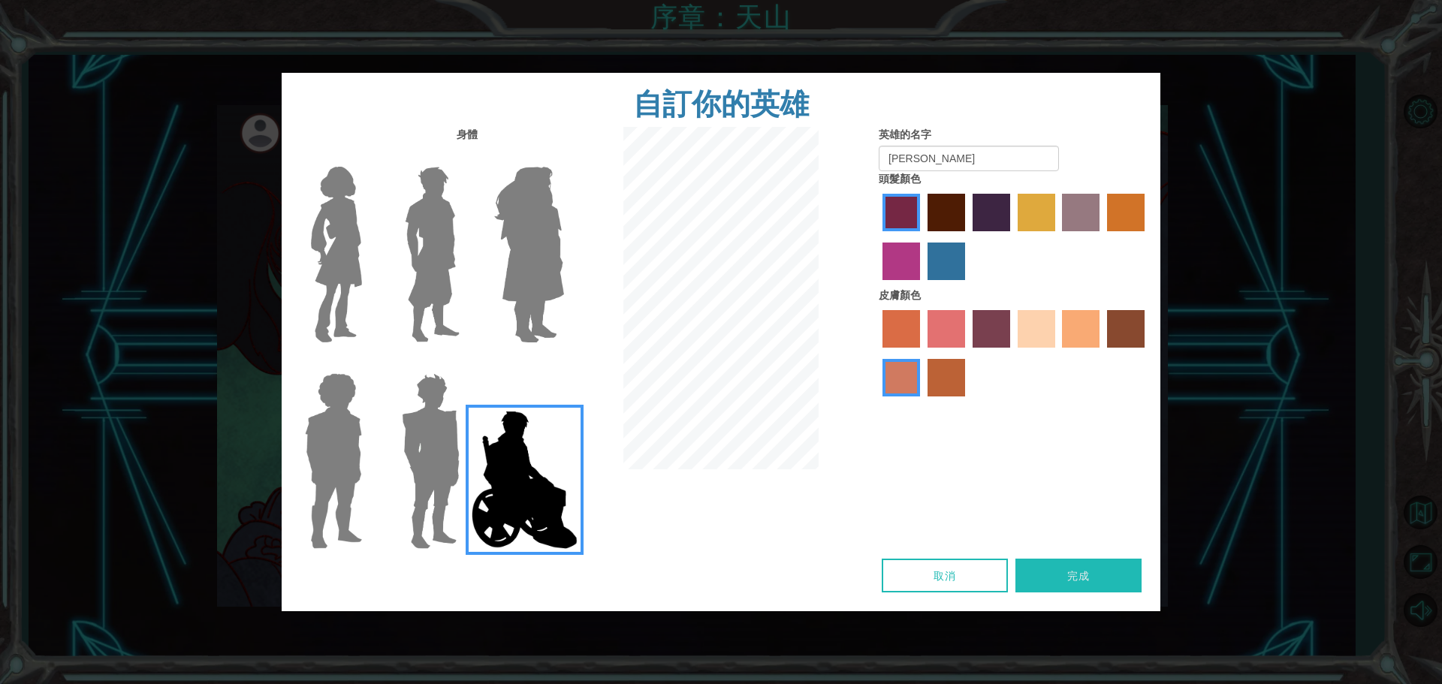
click at [922, 353] on input "froly skin color" at bounding box center [922, 353] width 0 height 0
click at [918, 326] on label "sorbus skin color" at bounding box center [902, 329] width 38 height 38
click at [877, 353] on input "sorbus skin color" at bounding box center [877, 353] width 0 height 0
click at [944, 328] on label "froly skin color" at bounding box center [947, 329] width 38 height 38
click at [922, 353] on input "froly skin color" at bounding box center [922, 353] width 0 height 0
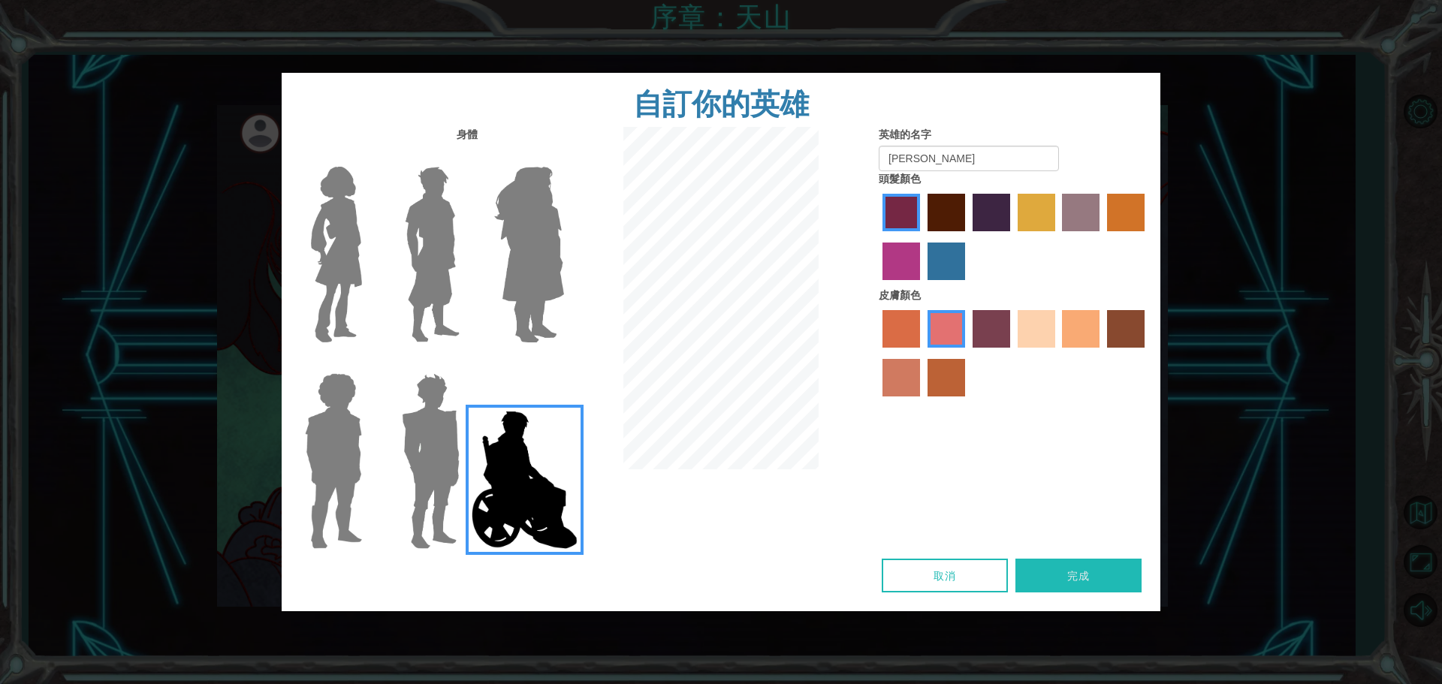
drag, startPoint x: 1025, startPoint y: 190, endPoint x: 1030, endPoint y: 204, distance: 14.5
click at [1025, 194] on div at bounding box center [1014, 239] width 270 height 98
drag, startPoint x: 1030, startPoint y: 204, endPoint x: 999, endPoint y: 207, distance: 31.0
click at [1029, 204] on label "tulip tree hair color" at bounding box center [1037, 213] width 38 height 38
click at [1013, 237] on input "tulip tree hair color" at bounding box center [1013, 237] width 0 height 0
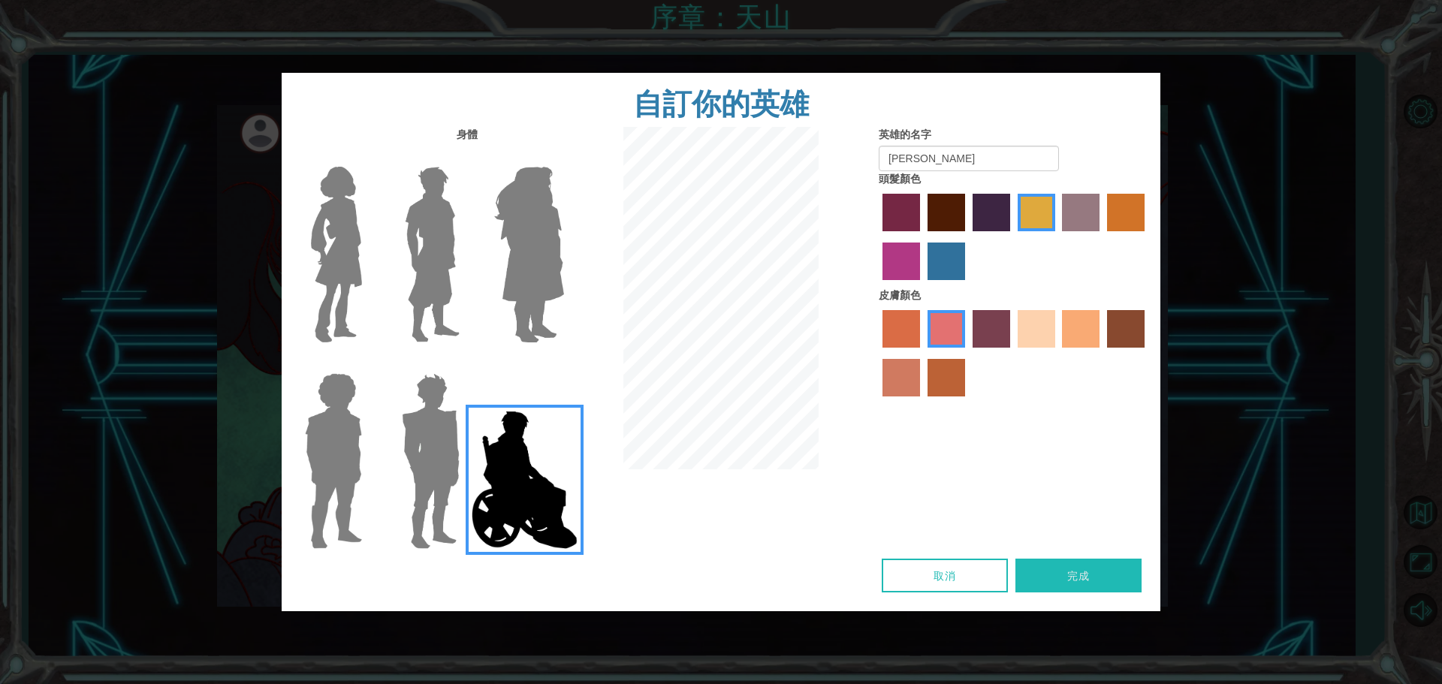
click at [892, 261] on label "medium red violet hair color" at bounding box center [902, 262] width 38 height 38
click at [1147, 237] on input "medium red violet hair color" at bounding box center [1147, 237] width 0 height 0
click at [938, 258] on label "lachmara hair color" at bounding box center [947, 262] width 38 height 38
click at [922, 285] on input "lachmara hair color" at bounding box center [922, 285] width 0 height 0
drag, startPoint x: 938, startPoint y: 258, endPoint x: 938, endPoint y: 218, distance: 40.6
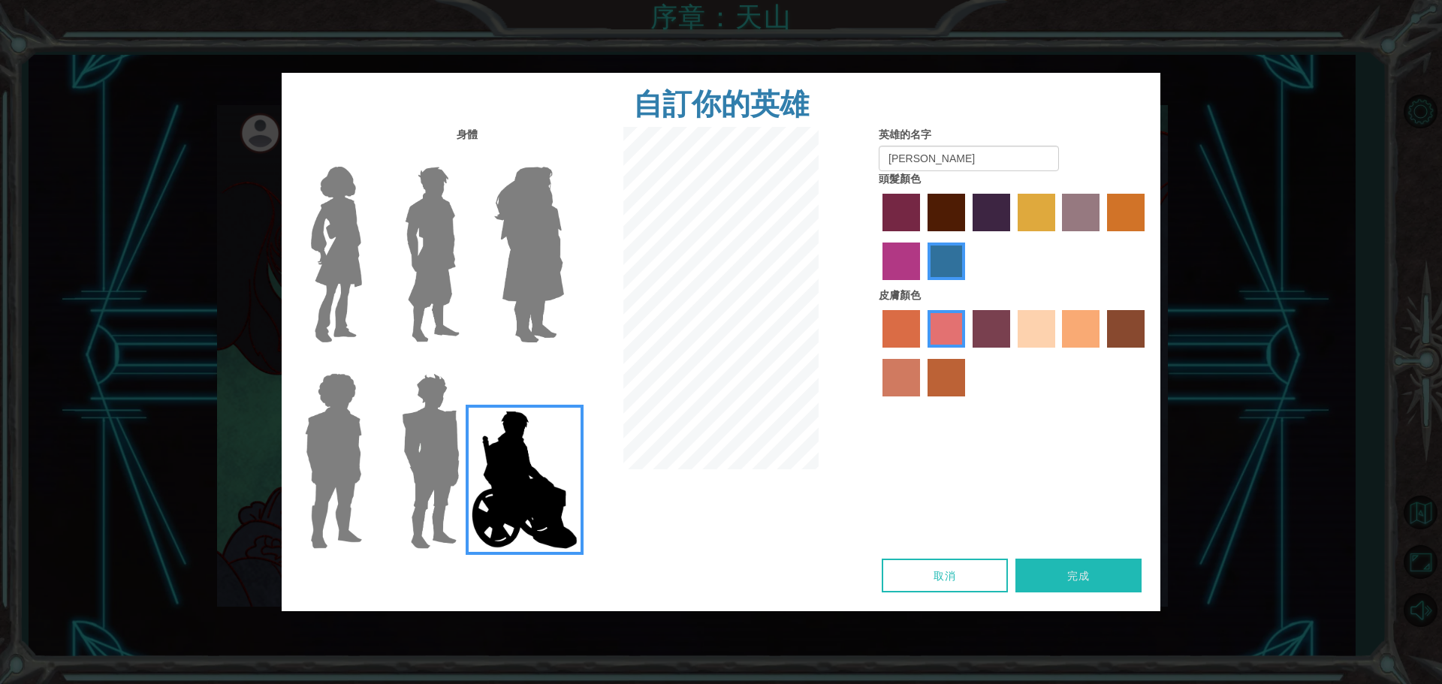
click at [898, 221] on label "paprika hair color" at bounding box center [902, 213] width 38 height 38
click at [877, 237] on input "paprika hair color" at bounding box center [877, 237] width 0 height 0
click at [1034, 214] on label "tulip tree hair color" at bounding box center [1037, 213] width 38 height 38
click at [1013, 237] on input "tulip tree hair color" at bounding box center [1013, 237] width 0 height 0
click at [992, 214] on label "hot purple hair color" at bounding box center [992, 213] width 38 height 38
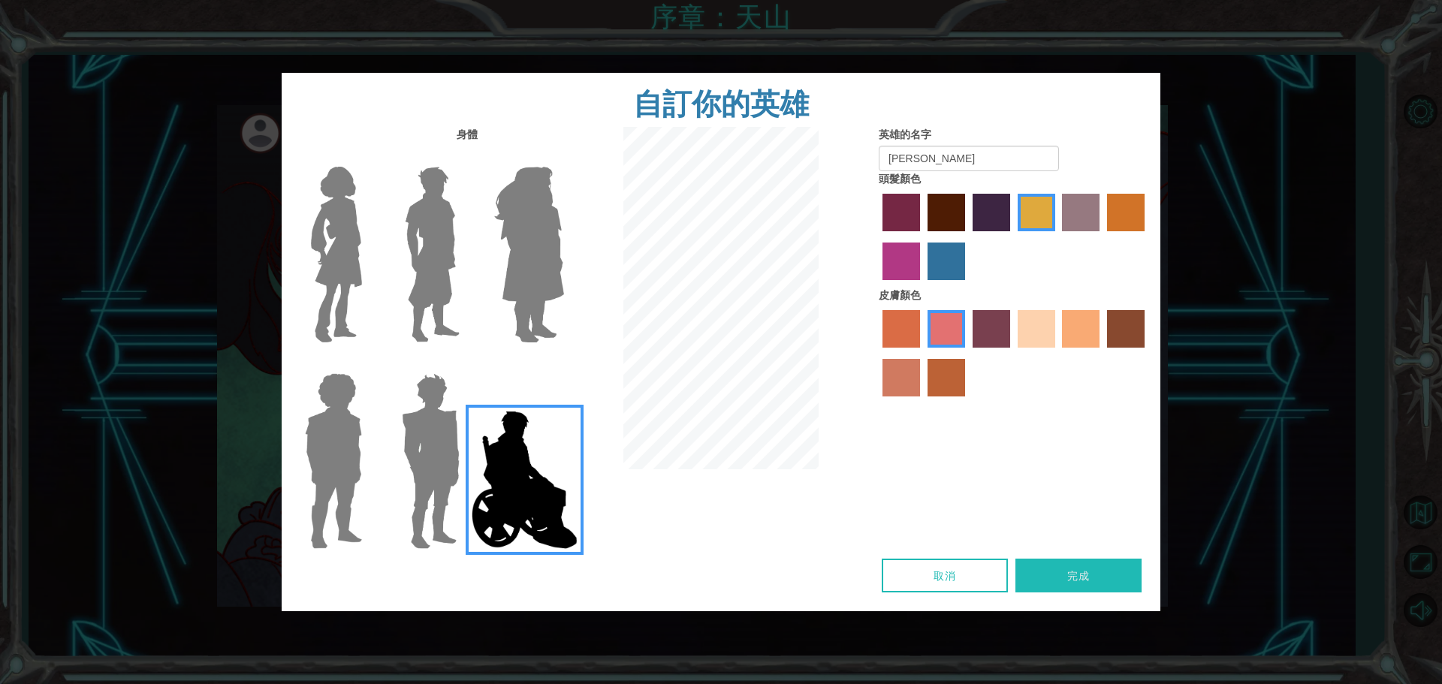
click at [968, 237] on input "hot purple hair color" at bounding box center [968, 237] width 0 height 0
click at [963, 228] on label "maroon hair color" at bounding box center [947, 213] width 38 height 38
click at [922, 237] on input "maroon hair color" at bounding box center [922, 237] width 0 height 0
click at [1080, 222] on label "bazaar hair color" at bounding box center [1081, 213] width 38 height 38
click at [1058, 237] on input "bazaar hair color" at bounding box center [1058, 237] width 0 height 0
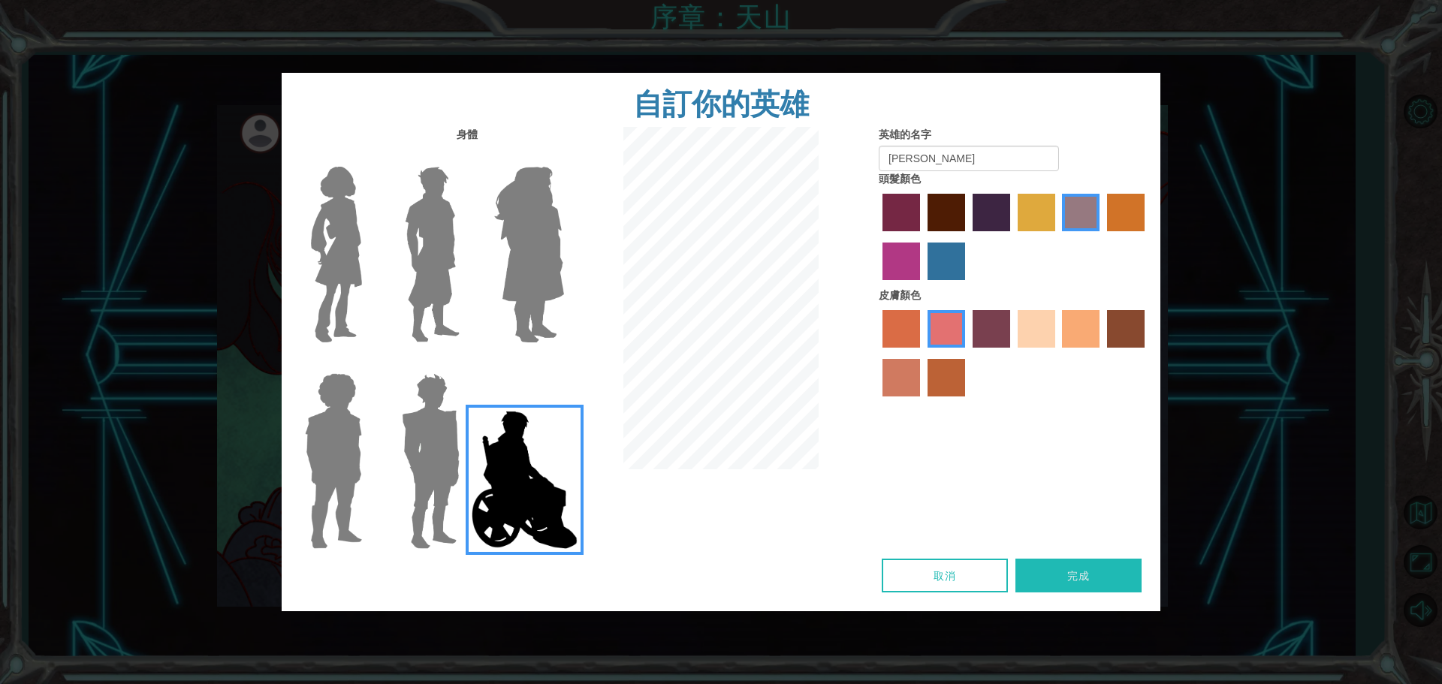
click at [1130, 216] on label "gold drop hair color" at bounding box center [1126, 213] width 38 height 38
click at [1102, 237] on input "gold drop hair color" at bounding box center [1102, 237] width 0 height 0
click at [1100, 217] on label "bazaar hair color" at bounding box center [1081, 213] width 38 height 38
click at [1058, 237] on input "bazaar hair color" at bounding box center [1058, 237] width 0 height 0
click at [1028, 316] on label "sandy beach skin color" at bounding box center [1037, 329] width 38 height 38
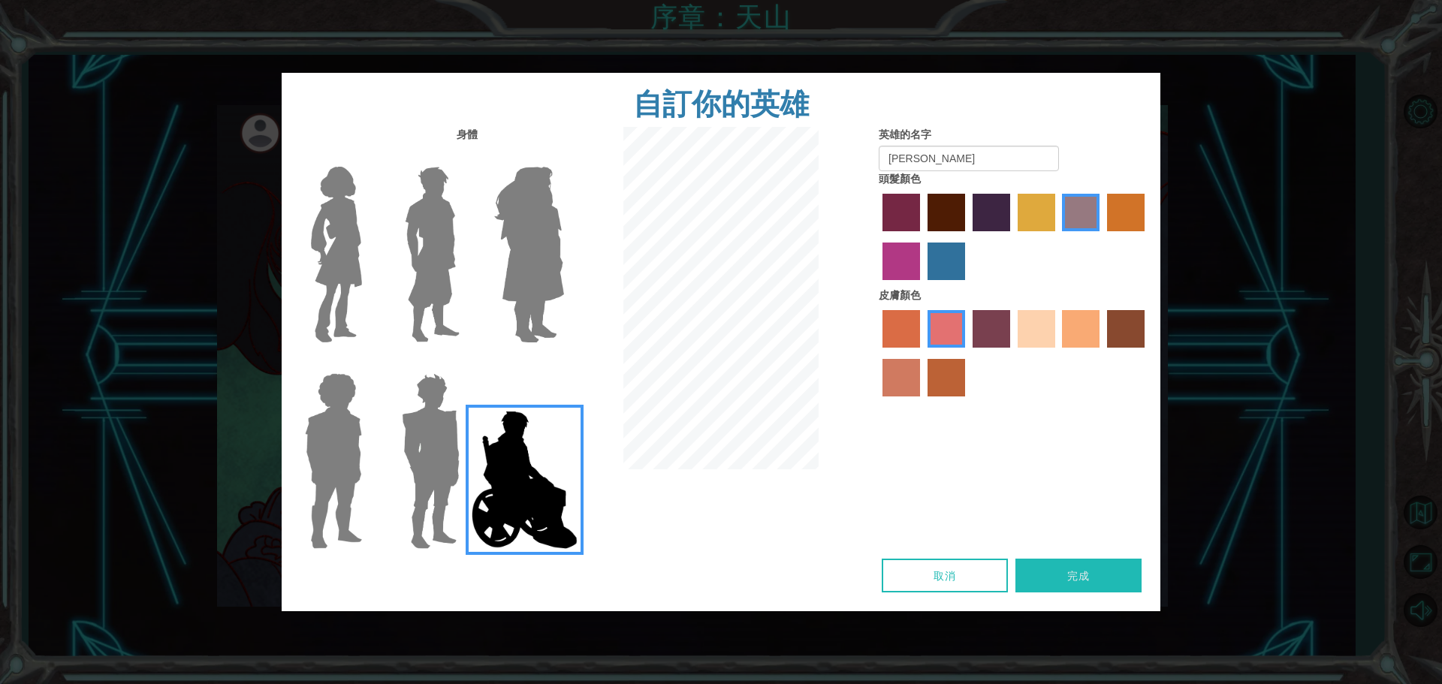
click at [1013, 353] on input "sandy beach skin color" at bounding box center [1013, 353] width 0 height 0
click at [998, 322] on label "tosca skin color" at bounding box center [992, 329] width 38 height 38
click at [968, 353] on input "tosca skin color" at bounding box center [968, 353] width 0 height 0
click at [989, 214] on label "hot purple hair color" at bounding box center [992, 213] width 38 height 38
click at [968, 237] on input "hot purple hair color" at bounding box center [968, 237] width 0 height 0
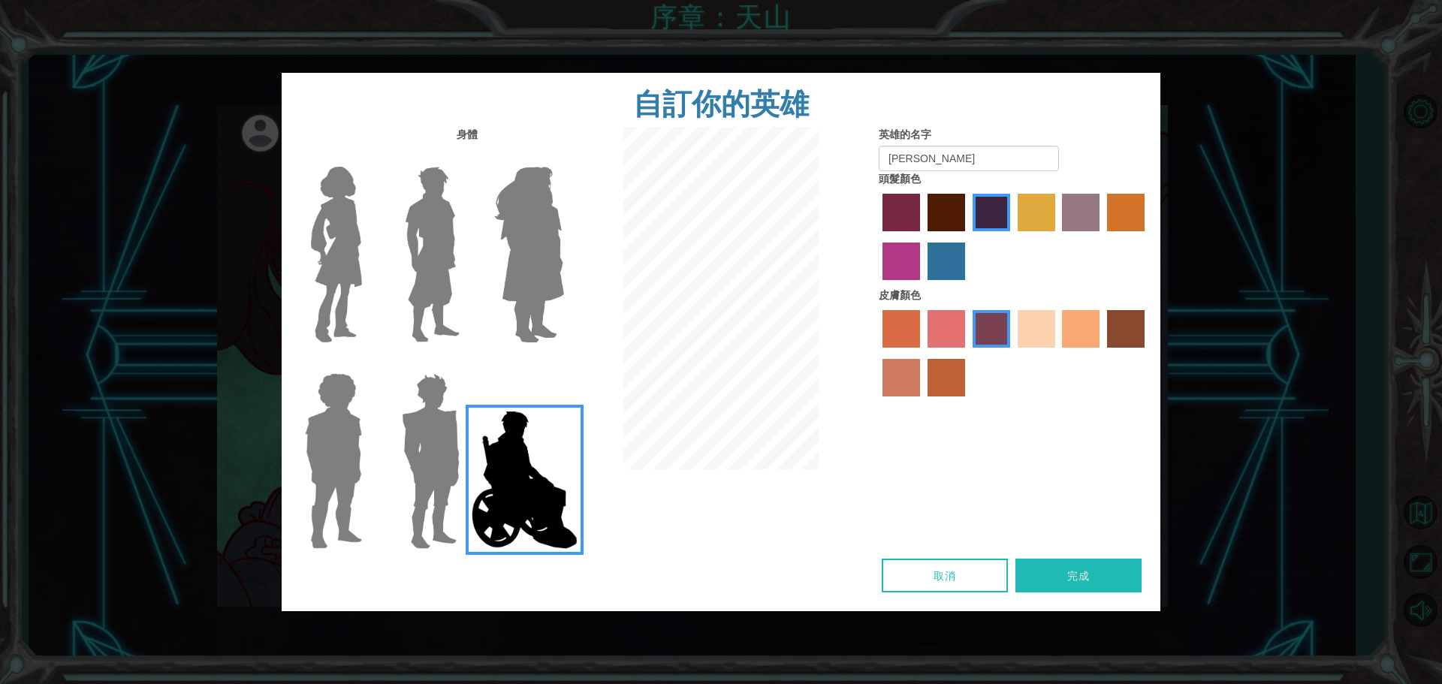
click at [1031, 210] on label "tulip tree hair color" at bounding box center [1037, 213] width 38 height 38
click at [1013, 237] on input "tulip tree hair color" at bounding box center [1013, 237] width 0 height 0
click at [971, 209] on div at bounding box center [1014, 239] width 270 height 98
click at [964, 209] on label "maroon hair color" at bounding box center [947, 213] width 38 height 38
click at [922, 237] on input "maroon hair color" at bounding box center [922, 237] width 0 height 0
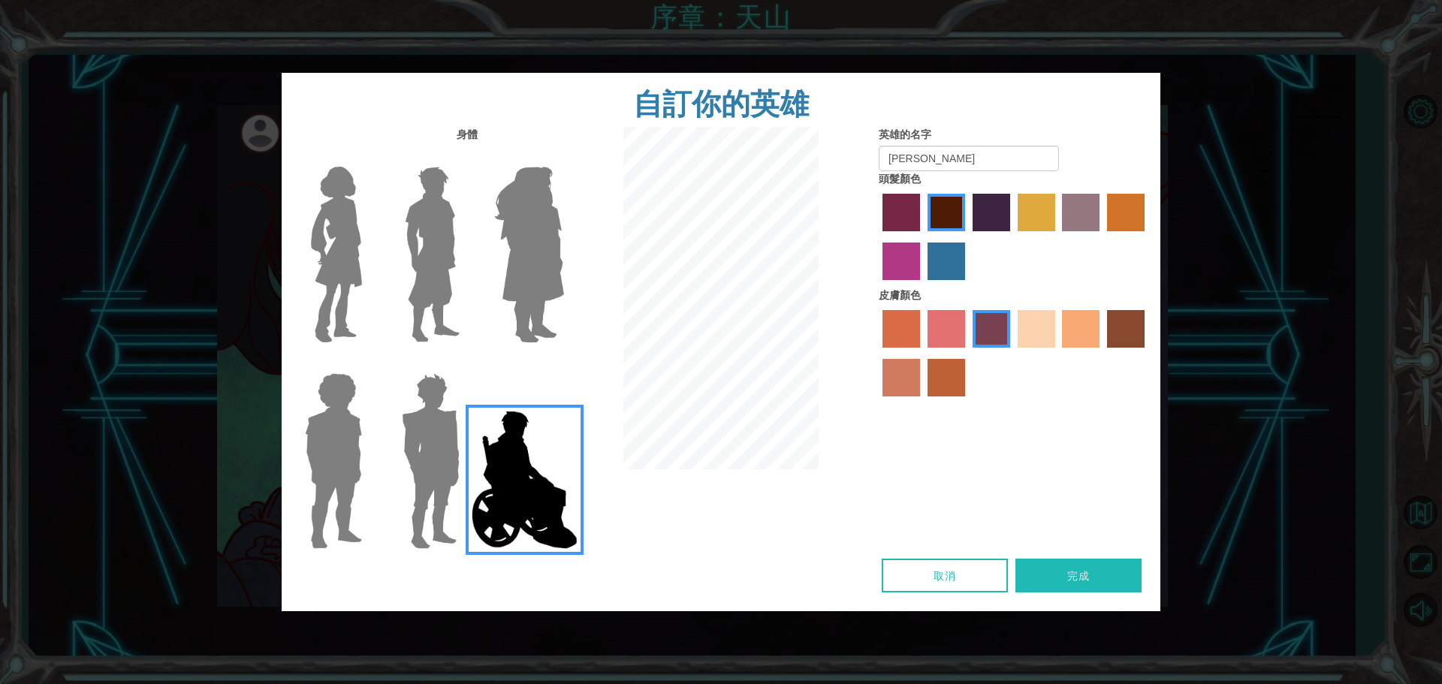
click at [944, 210] on label "maroon hair color" at bounding box center [947, 213] width 38 height 38
click at [922, 237] on input "maroon hair color" at bounding box center [922, 237] width 0 height 0
click at [903, 216] on label "paprika hair color" at bounding box center [902, 213] width 38 height 38
click at [877, 237] on input "paprika hair color" at bounding box center [877, 237] width 0 height 0
click at [1001, 213] on label "hot purple hair color" at bounding box center [992, 213] width 38 height 38
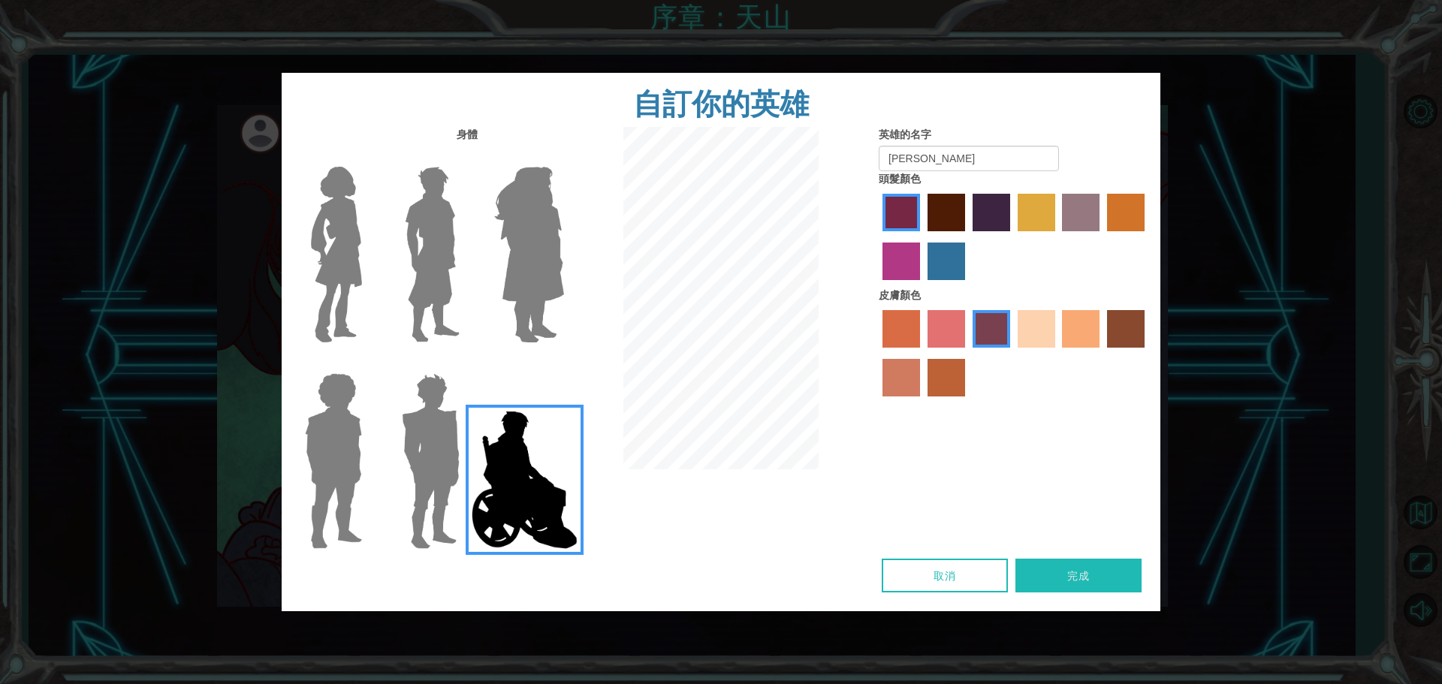
click at [968, 237] on input "hot purple hair color" at bounding box center [968, 237] width 0 height 0
click at [1031, 212] on label "tulip tree hair color" at bounding box center [1037, 213] width 38 height 38
click at [1013, 237] on input "tulip tree hair color" at bounding box center [1013, 237] width 0 height 0
click at [1091, 212] on label "bazaar hair color" at bounding box center [1081, 213] width 38 height 38
click at [1058, 237] on input "bazaar hair color" at bounding box center [1058, 237] width 0 height 0
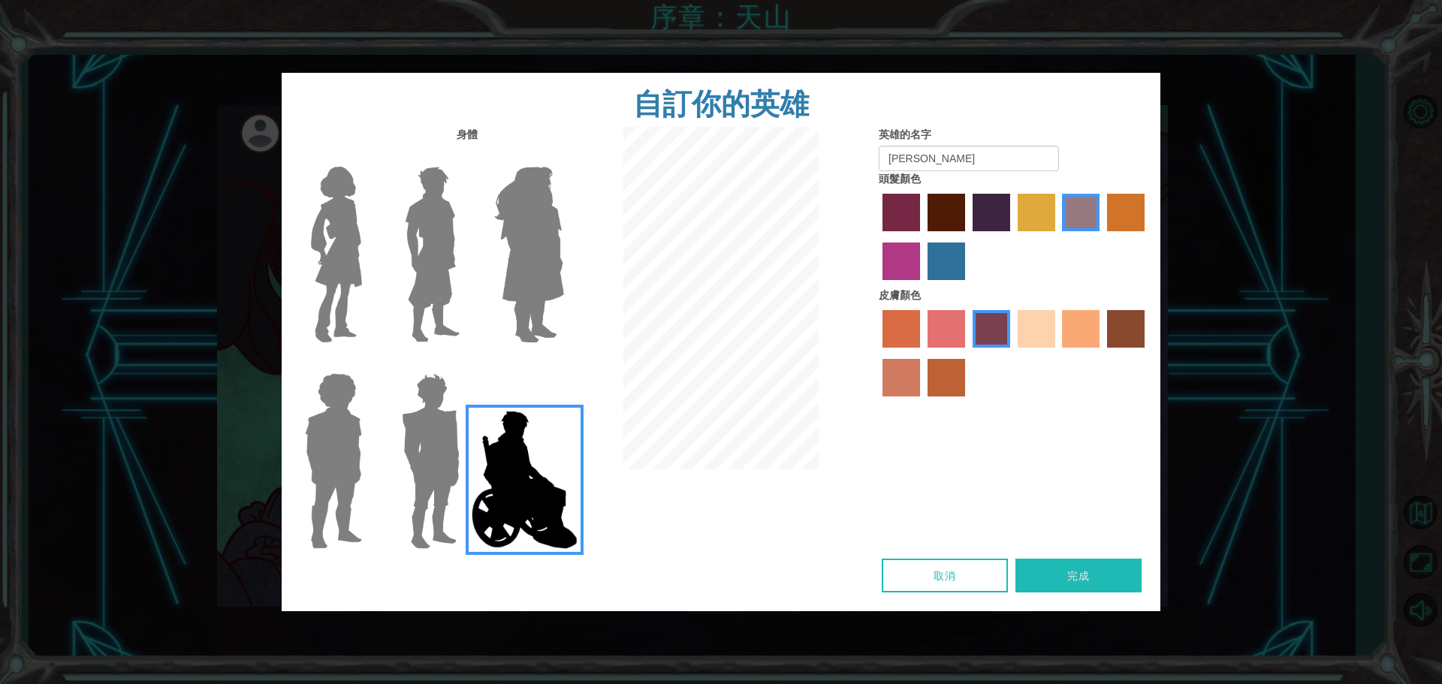
click at [1108, 209] on label "gold drop hair color" at bounding box center [1126, 213] width 38 height 38
click at [1102, 237] on input "gold drop hair color" at bounding box center [1102, 237] width 0 height 0
click at [938, 257] on label "lachmara hair color" at bounding box center [947, 262] width 38 height 38
click at [922, 285] on input "lachmara hair color" at bounding box center [922, 285] width 0 height 0
click at [919, 256] on label "medium red violet hair color" at bounding box center [902, 262] width 38 height 38
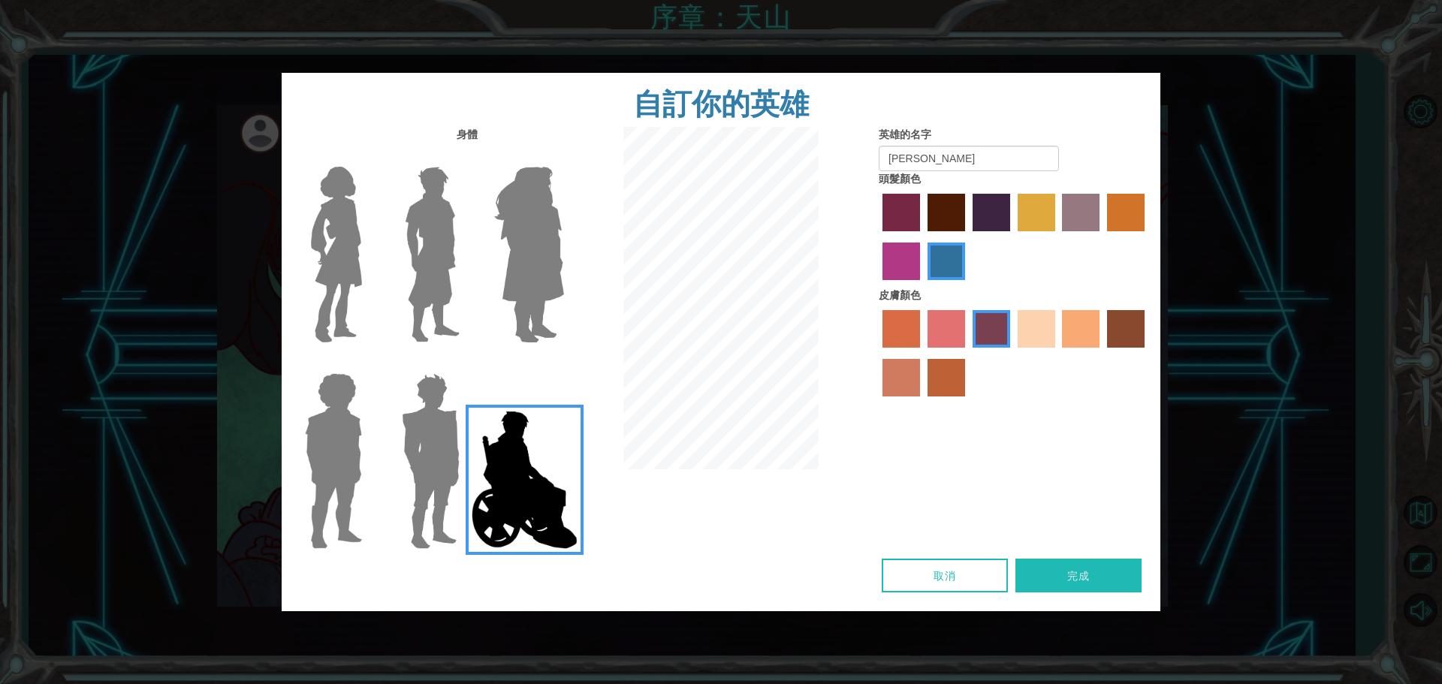
click at [1147, 237] on input "medium red violet hair color" at bounding box center [1147, 237] width 0 height 0
click at [1031, 225] on label "tulip tree hair color" at bounding box center [1037, 213] width 38 height 38
click at [1013, 237] on input "tulip tree hair color" at bounding box center [1013, 237] width 0 height 0
click at [1078, 210] on label "bazaar hair color" at bounding box center [1081, 213] width 38 height 38
click at [1058, 237] on input "bazaar hair color" at bounding box center [1058, 237] width 0 height 0
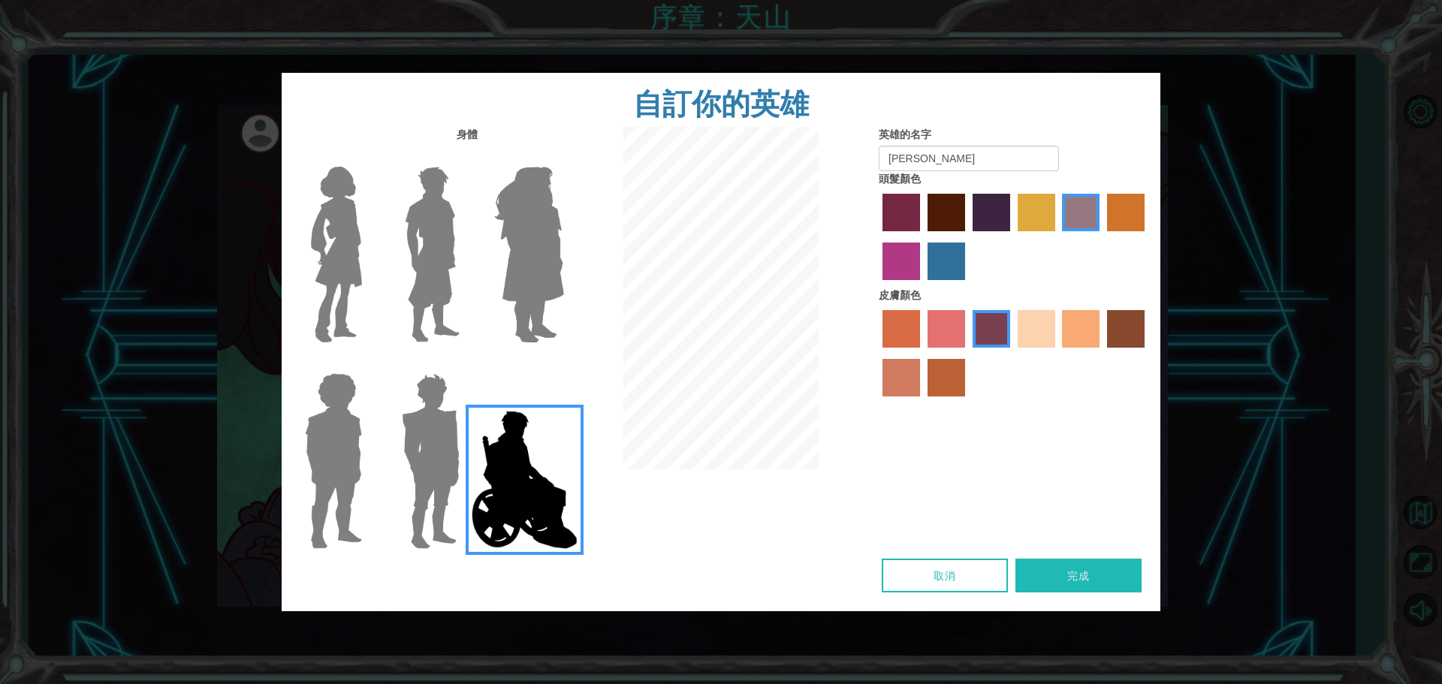
click at [1042, 210] on label "tulip tree hair color" at bounding box center [1037, 213] width 38 height 38
click at [1013, 237] on input "tulip tree hair color" at bounding box center [1013, 237] width 0 height 0
click at [1101, 586] on button "完成" at bounding box center [1079, 576] width 126 height 34
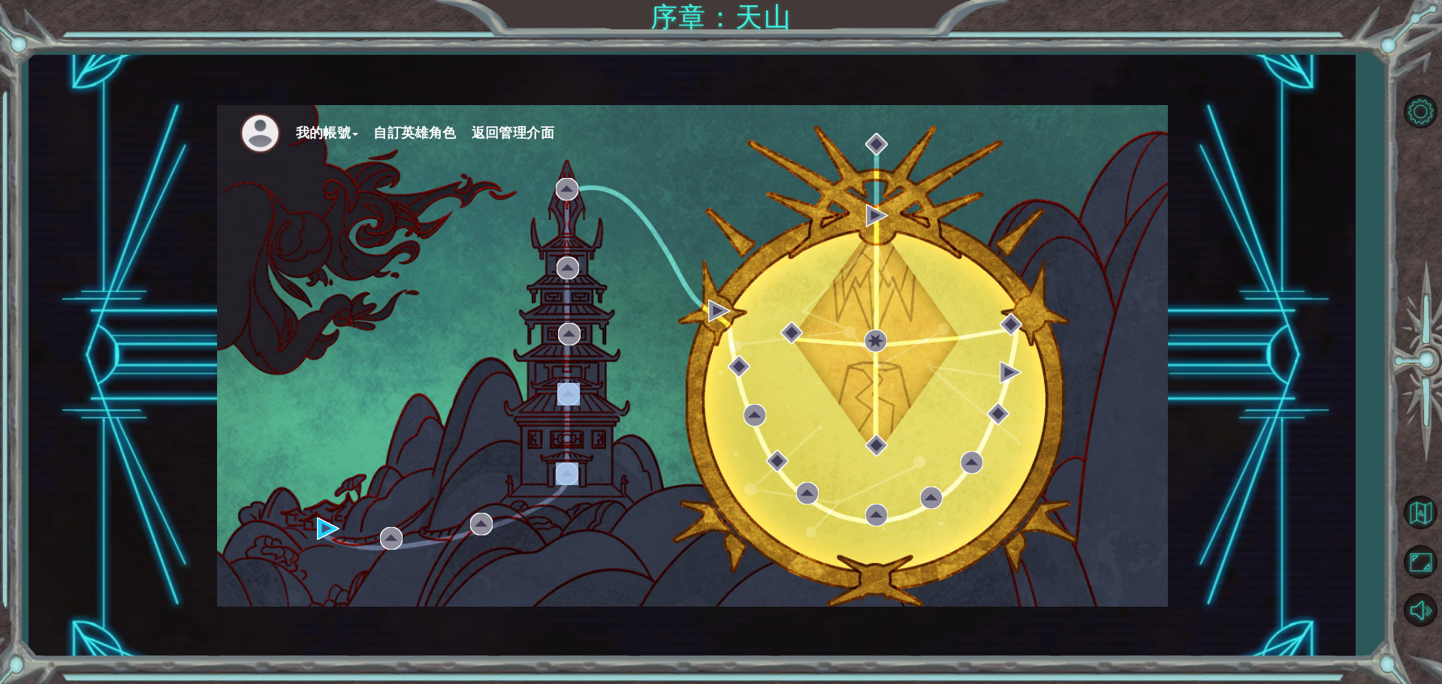
click at [492, 438] on div "我的帳號 自訂英雄角色 返回管理介面" at bounding box center [692, 356] width 951 height 502
click at [439, 471] on div "我的帳號 自訂英雄角色 返回管理介面" at bounding box center [692, 356] width 951 height 502
click at [406, 535] on div "我的帳號 自訂英雄角色 返回管理介面" at bounding box center [692, 356] width 951 height 502
drag, startPoint x: 313, startPoint y: 530, endPoint x: 322, endPoint y: 528, distance: 8.4
click at [319, 530] on div "我的帳號 自訂英雄角色 返回管理介面" at bounding box center [692, 356] width 951 height 502
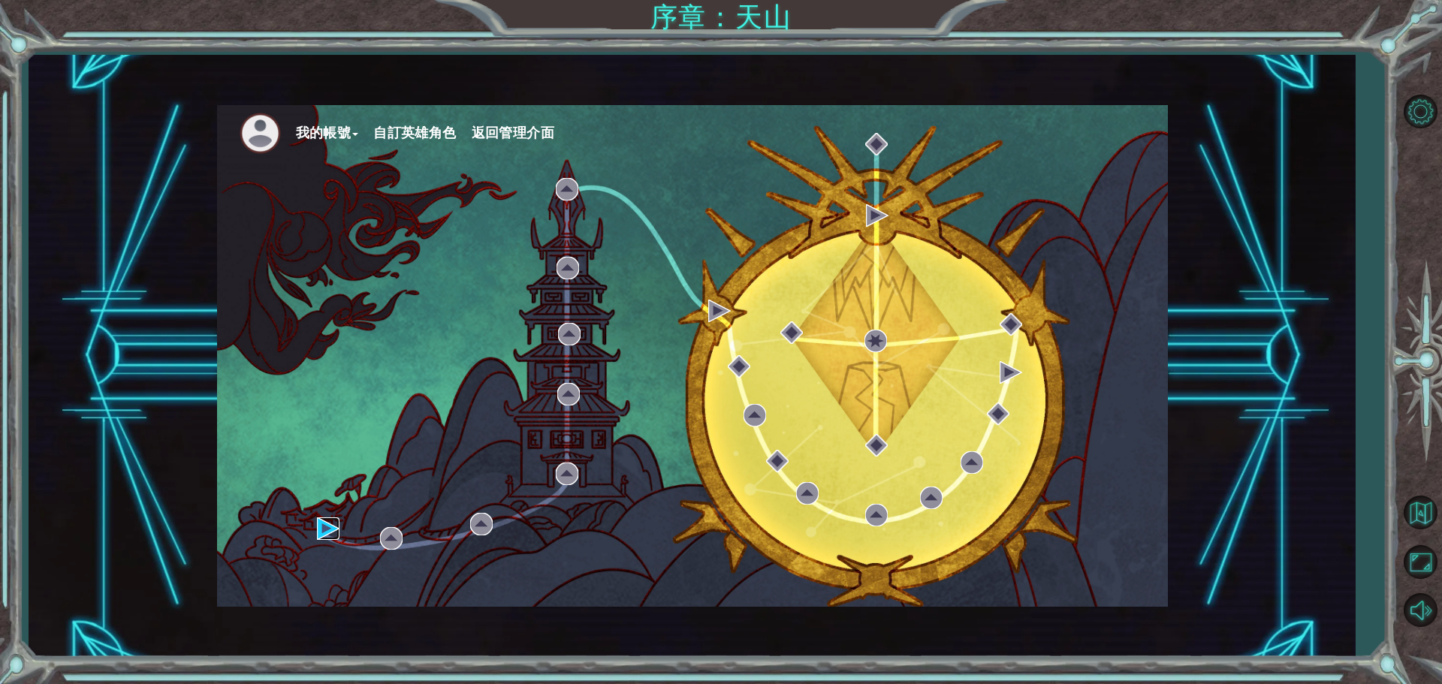
click at [322, 528] on img at bounding box center [328, 529] width 23 height 23
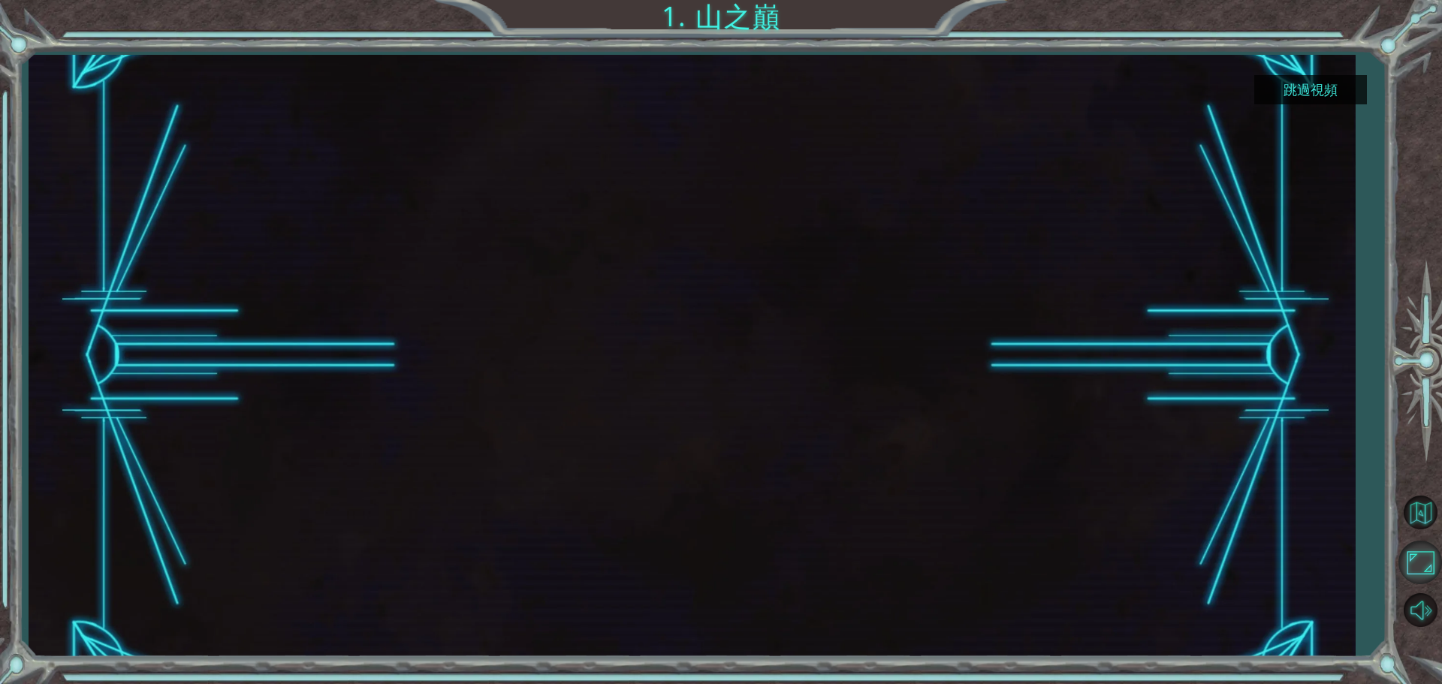
click at [1430, 580] on button "最大化瀏覽器" at bounding box center [1421, 563] width 44 height 44
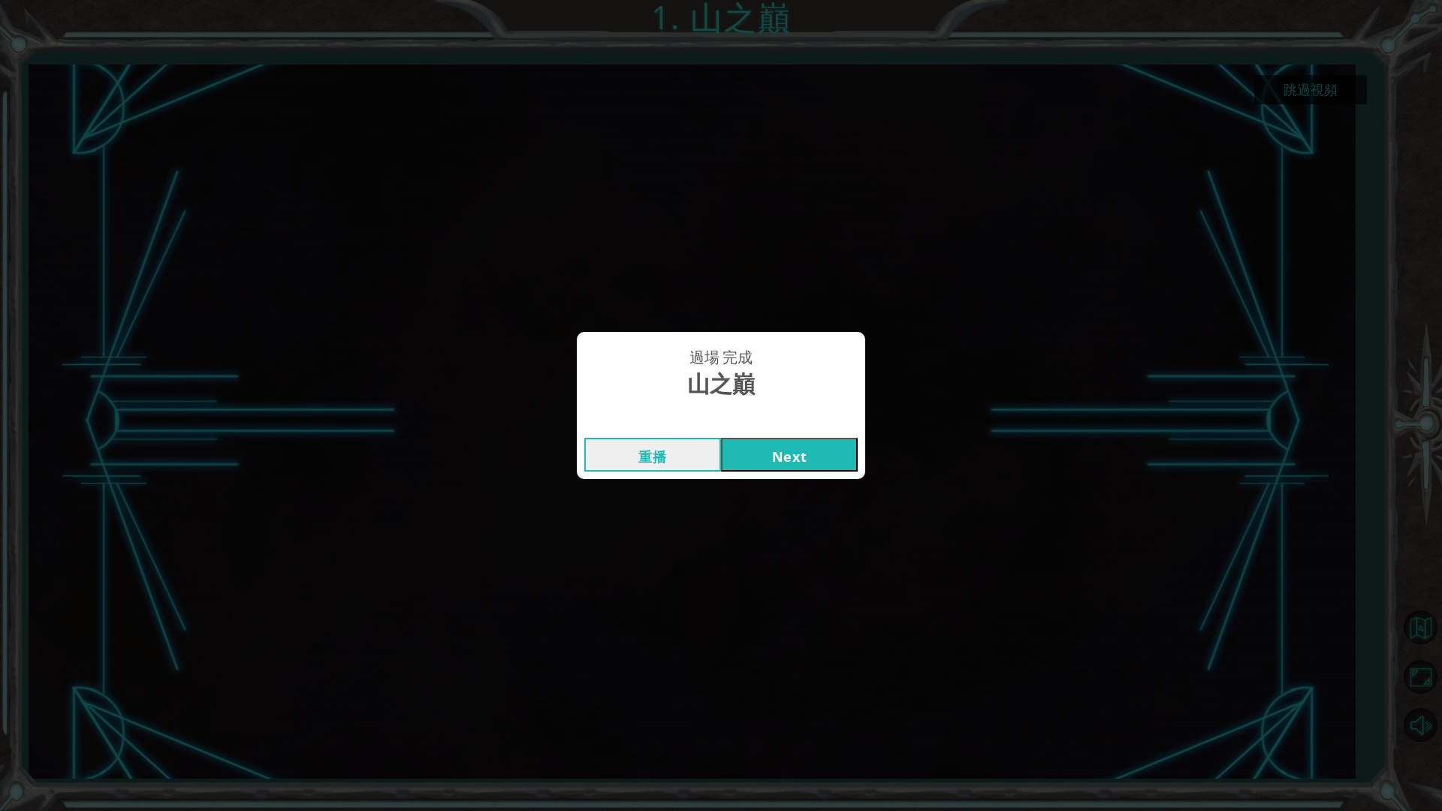
click at [794, 451] on button "Next" at bounding box center [789, 455] width 137 height 34
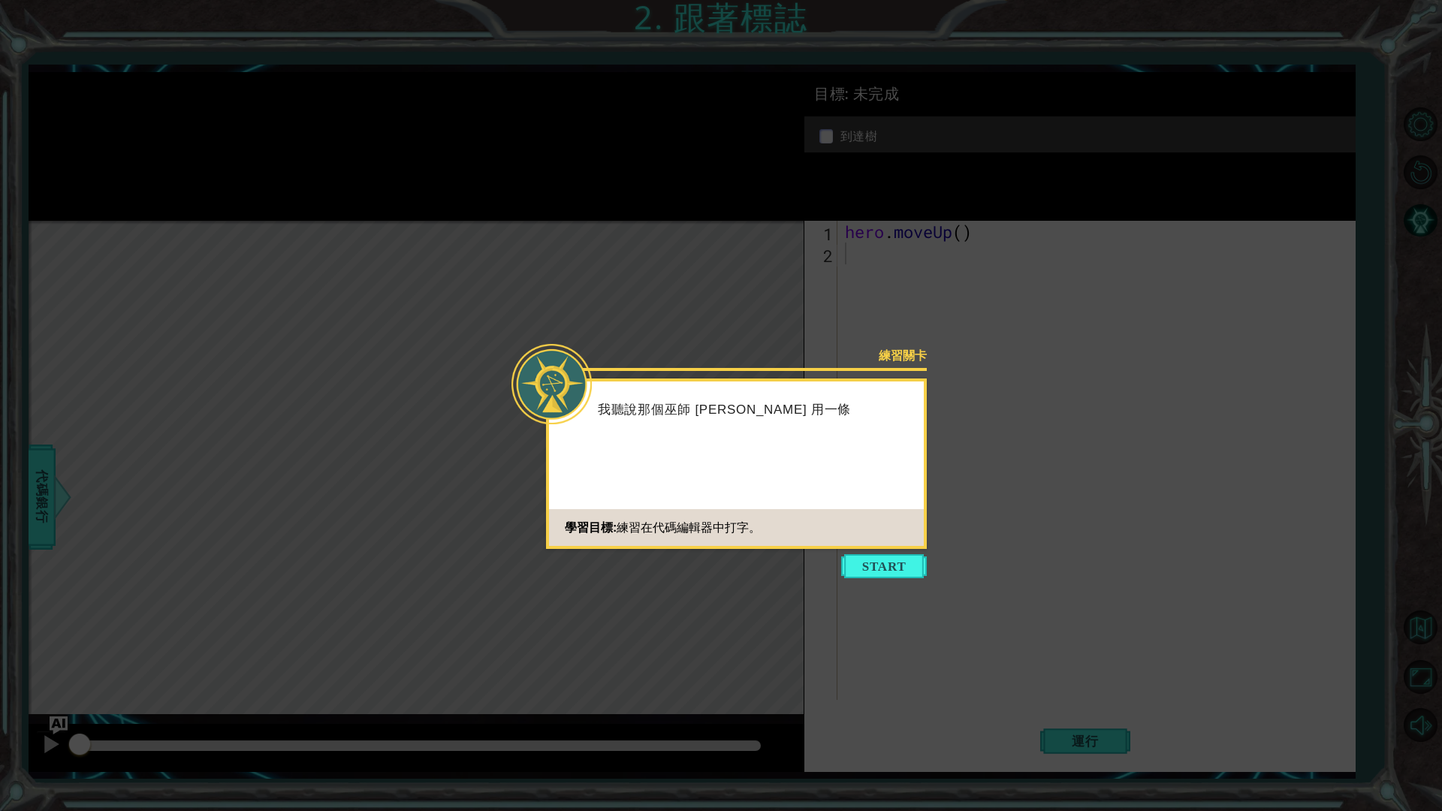
click at [861, 565] on button "Start" at bounding box center [884, 566] width 86 height 24
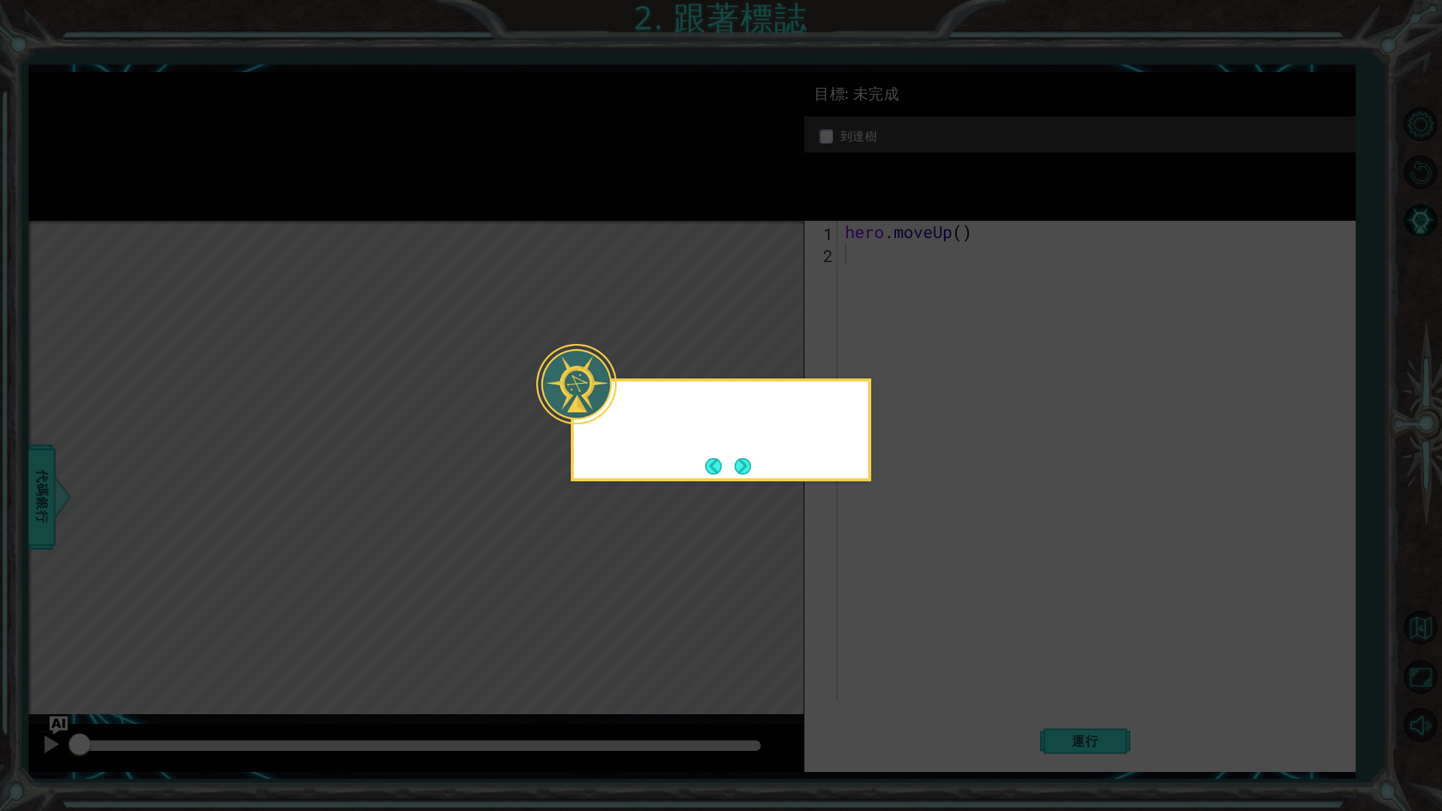
click at [862, 566] on icon at bounding box center [721, 405] width 1442 height 811
drag, startPoint x: 862, startPoint y: 566, endPoint x: 820, endPoint y: 513, distance: 66.9
click at [861, 566] on icon at bounding box center [721, 405] width 1442 height 811
click at [820, 513] on icon at bounding box center [721, 405] width 1442 height 811
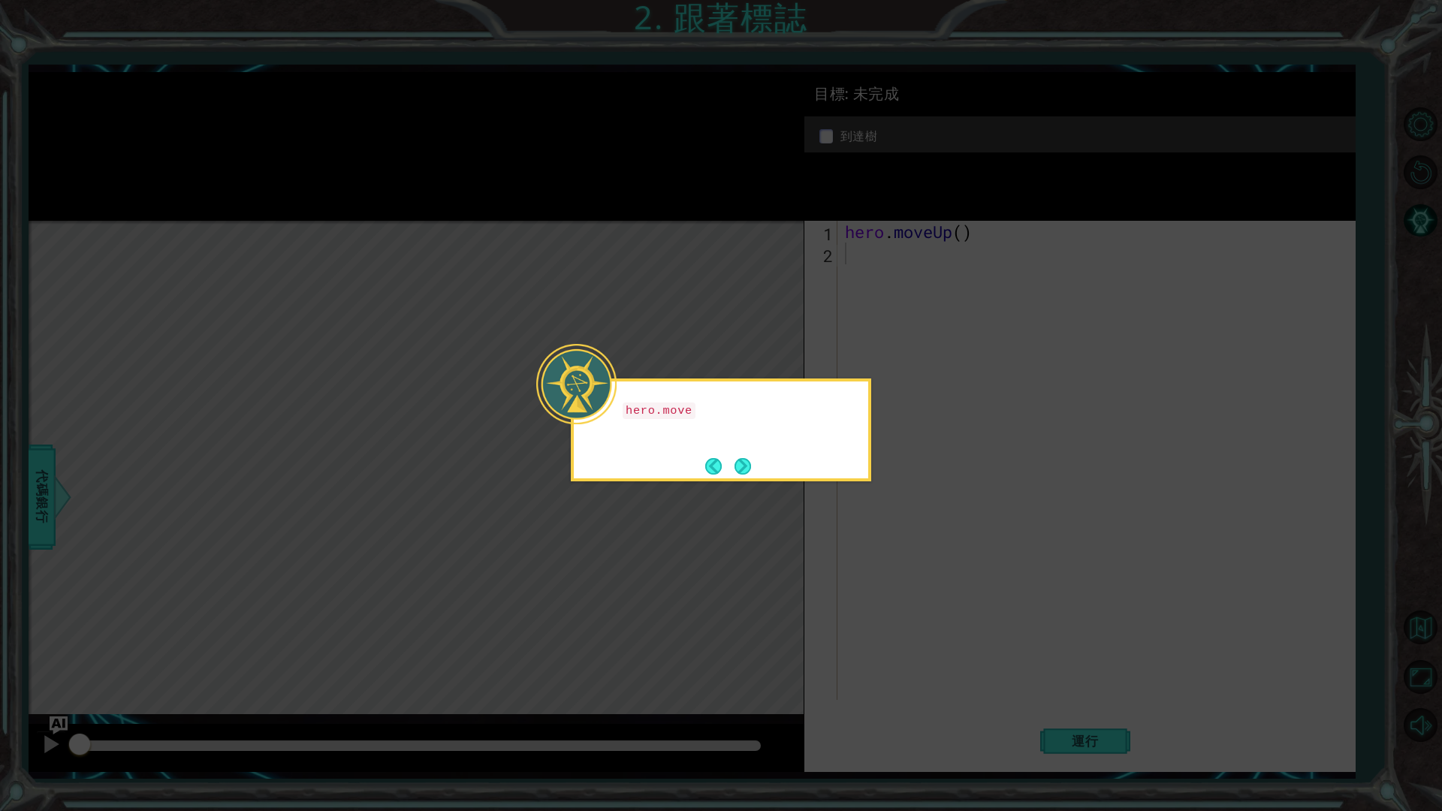
click at [826, 513] on icon at bounding box center [721, 405] width 1442 height 811
click at [842, 520] on icon at bounding box center [721, 405] width 1442 height 811
drag, startPoint x: 727, startPoint y: 425, endPoint x: 739, endPoint y: 428, distance: 12.4
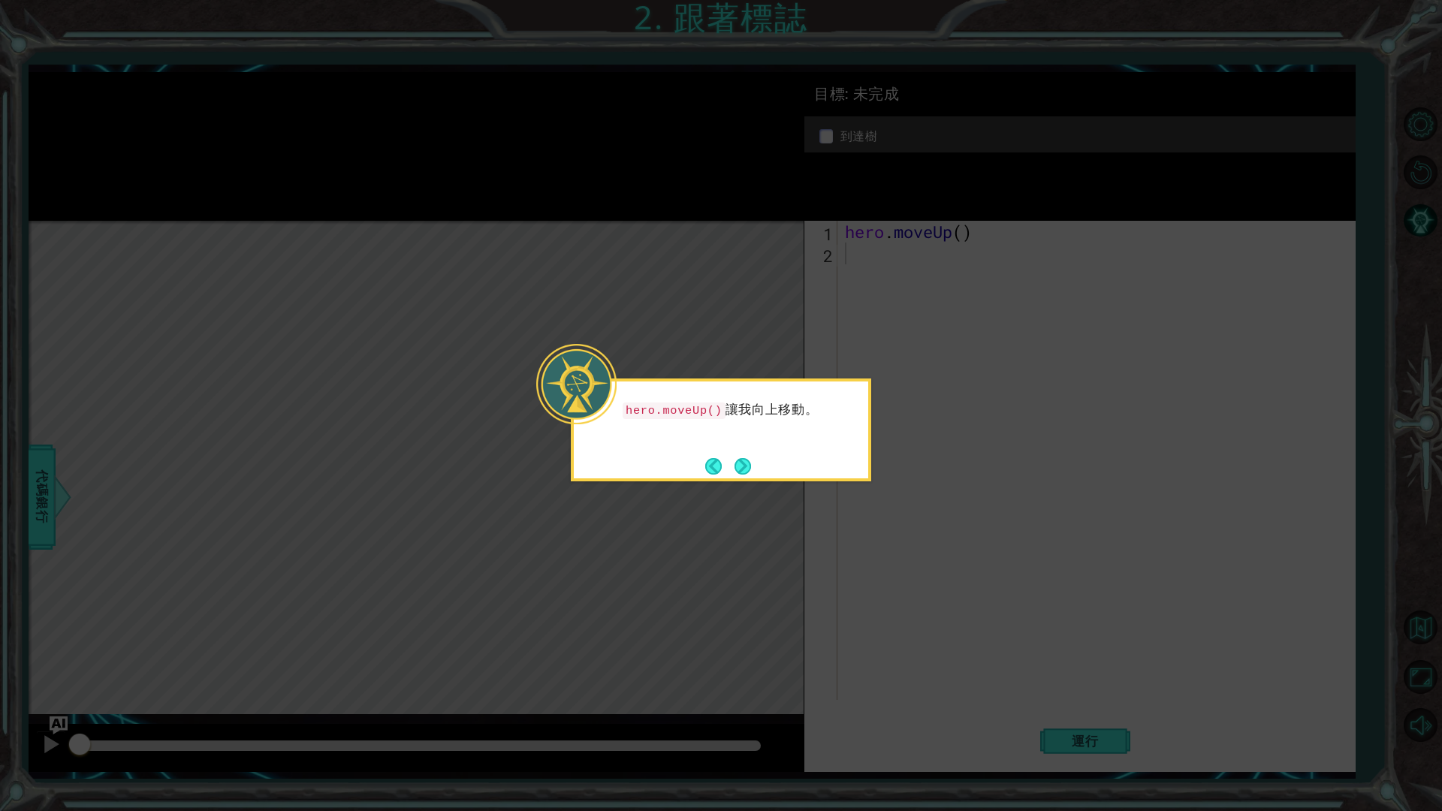
click at [729, 425] on div "hero.moveUp() 讓我向上移動。" at bounding box center [721, 418] width 294 height 60
click at [739, 457] on button "Next" at bounding box center [743, 465] width 17 height 17
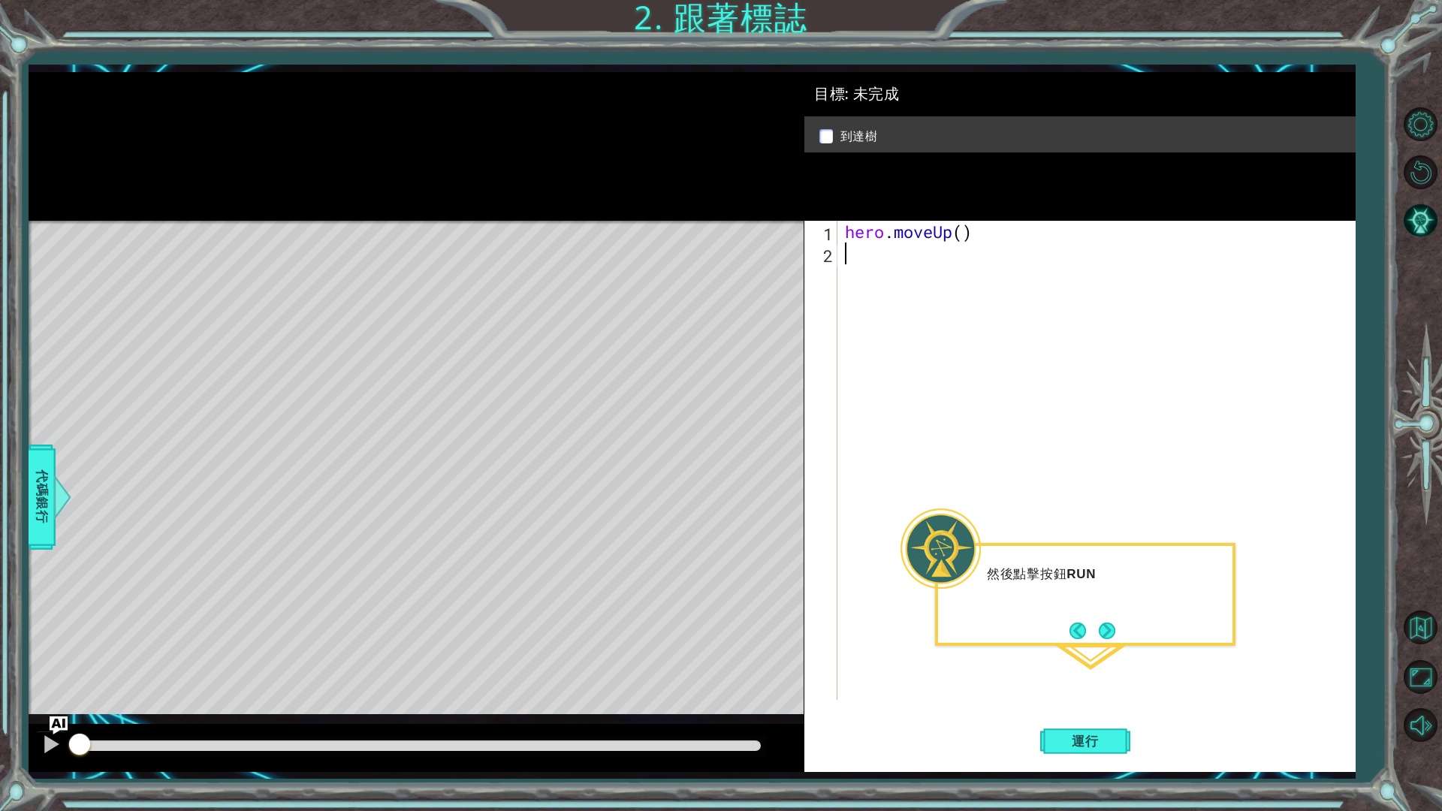
click at [1058, 653] on div "hero . moveUp ( )" at bounding box center [1100, 482] width 516 height 523
click at [1105, 684] on button "運行" at bounding box center [1085, 741] width 90 height 55
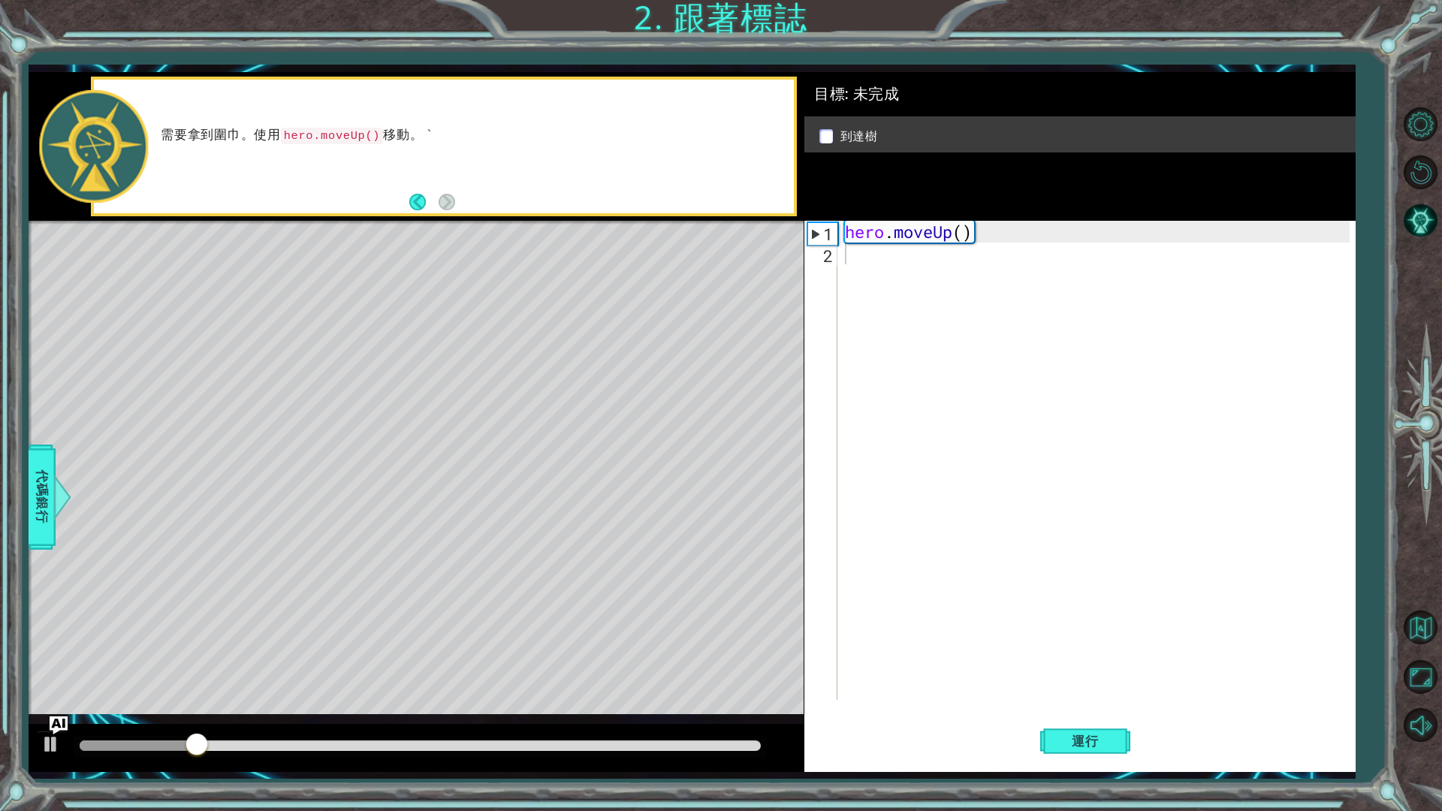
drag, startPoint x: 675, startPoint y: 395, endPoint x: 907, endPoint y: 314, distance: 245.2
click at [902, 335] on div "hero . moveUp ( )" at bounding box center [1100, 482] width 516 height 523
click at [958, 236] on div "hero . moveUp ( )" at bounding box center [1100, 482] width 516 height 523
click at [959, 237] on div "hero . moveUp2 ( )" at bounding box center [1100, 482] width 516 height 523
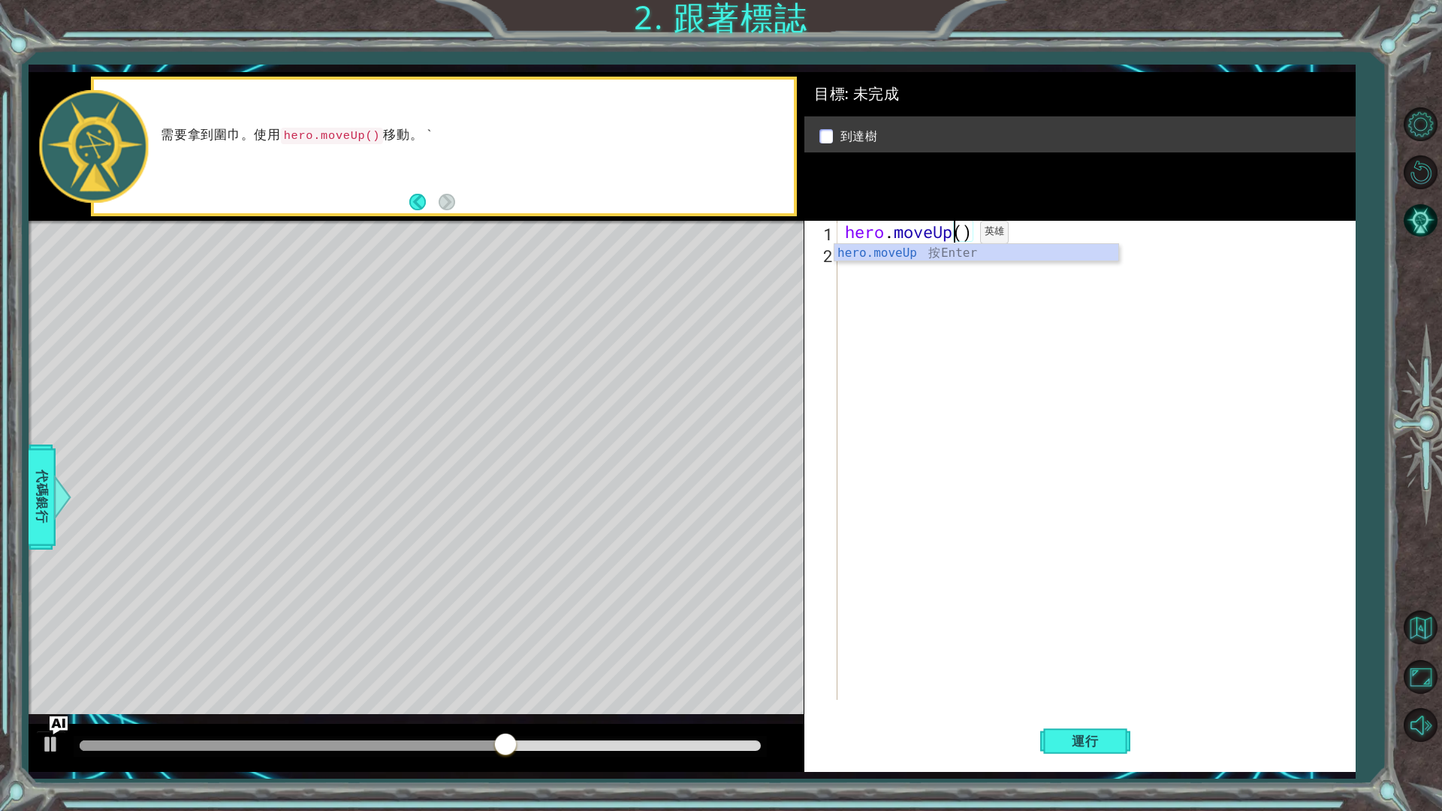
click at [958, 236] on div "hero . moveUp ( )" at bounding box center [1100, 482] width 516 height 523
click at [963, 236] on div "hero . moveUp2 ( )" at bounding box center [1100, 482] width 516 height 523
click at [965, 235] on div "hero . moveUp ( )" at bounding box center [1100, 482] width 516 height 523
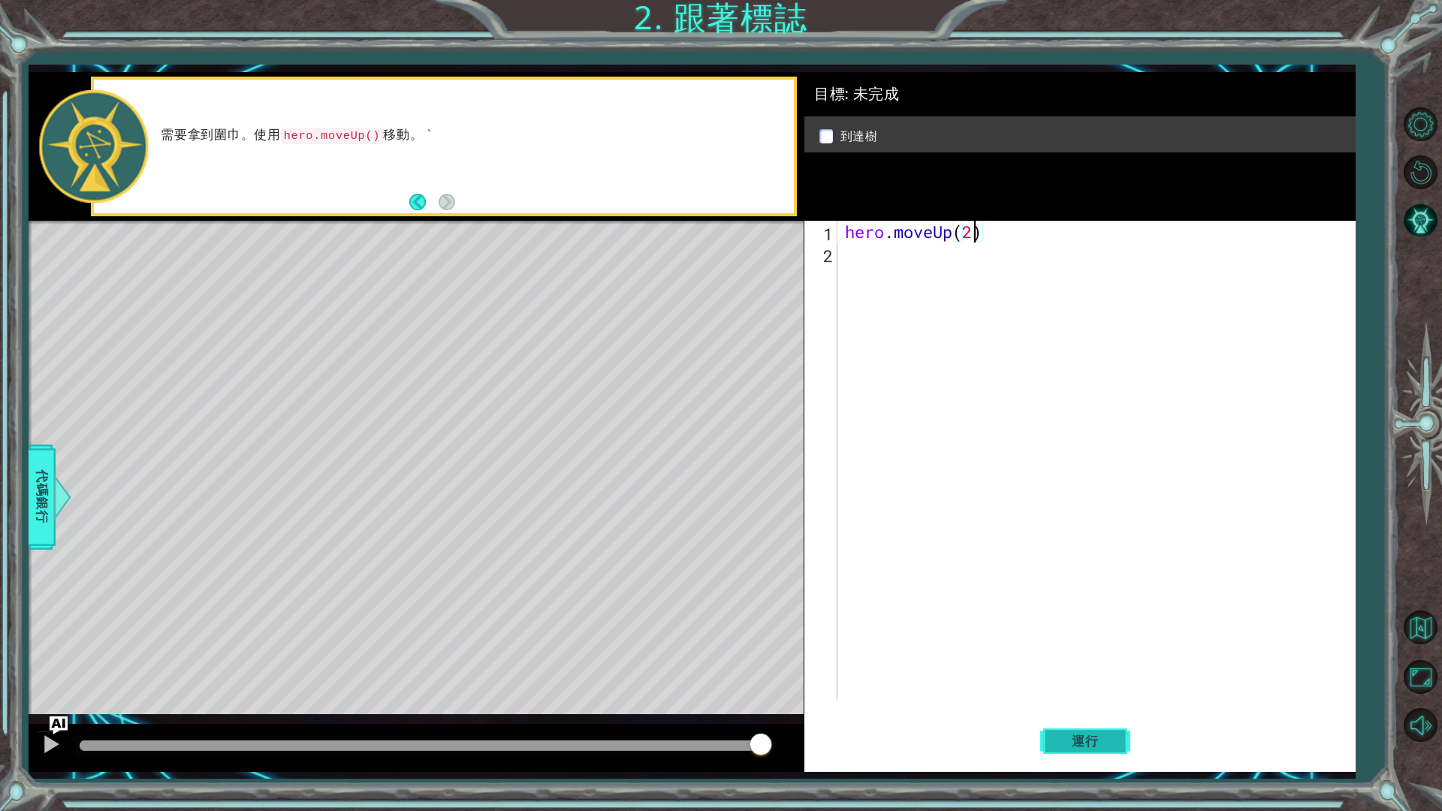
type textarea "hero.moveUp(2)"
click at [1103, 684] on button "運行" at bounding box center [1085, 741] width 90 height 55
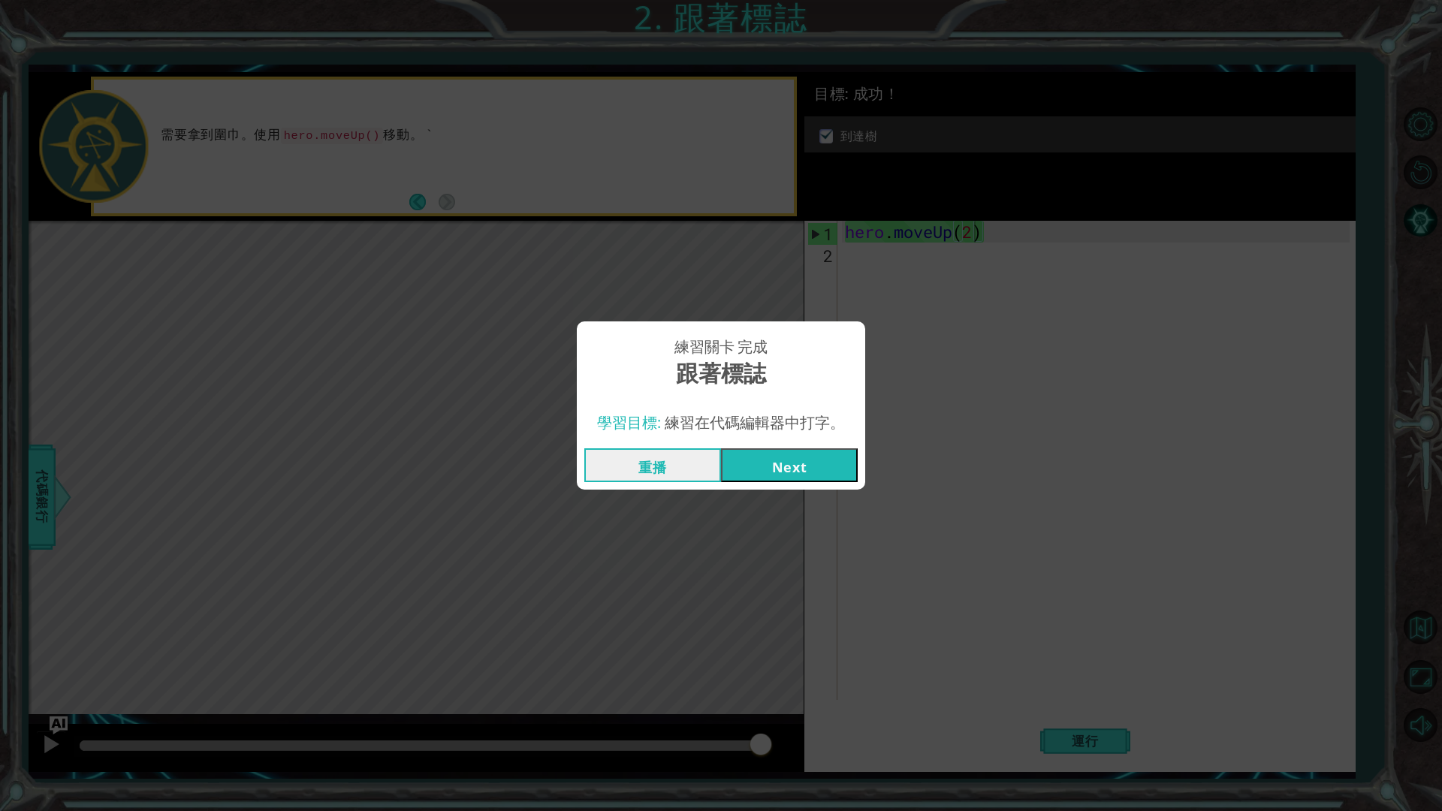
click at [829, 476] on button "Next" at bounding box center [789, 465] width 137 height 34
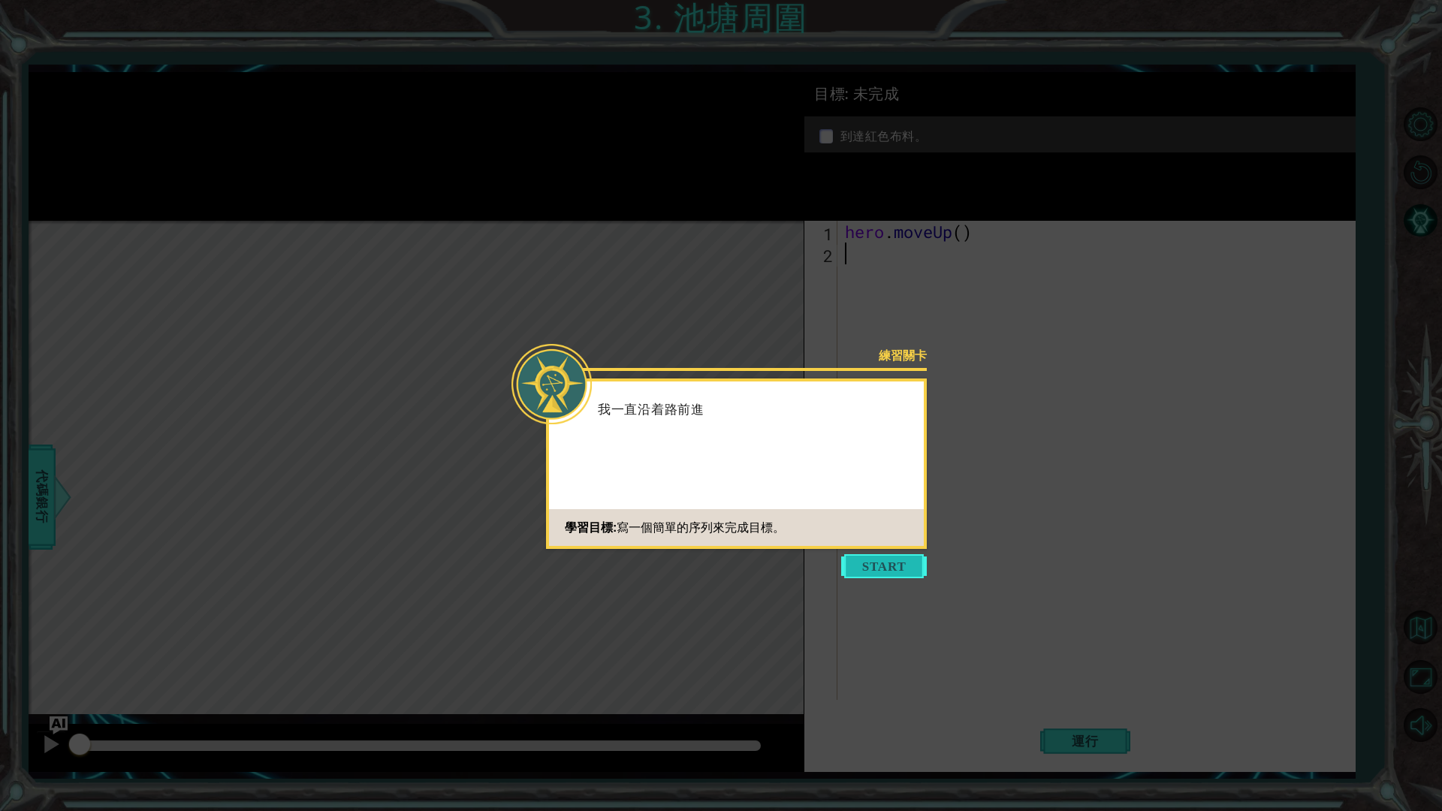
click at [872, 558] on button "Start" at bounding box center [884, 566] width 86 height 24
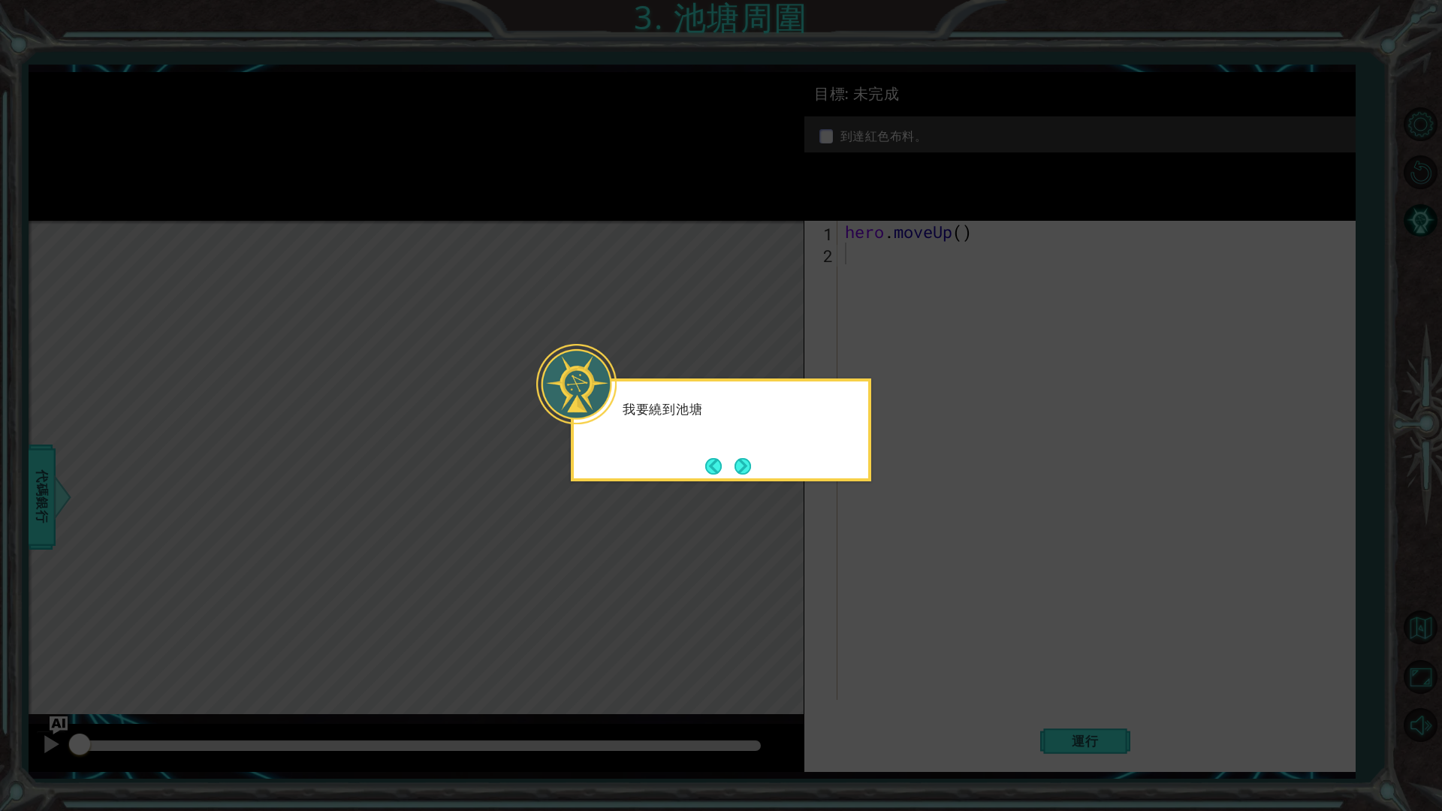
click at [803, 503] on icon at bounding box center [721, 405] width 1442 height 811
click at [747, 473] on button "Next" at bounding box center [743, 466] width 17 height 17
click at [747, 473] on icon at bounding box center [721, 405] width 1442 height 811
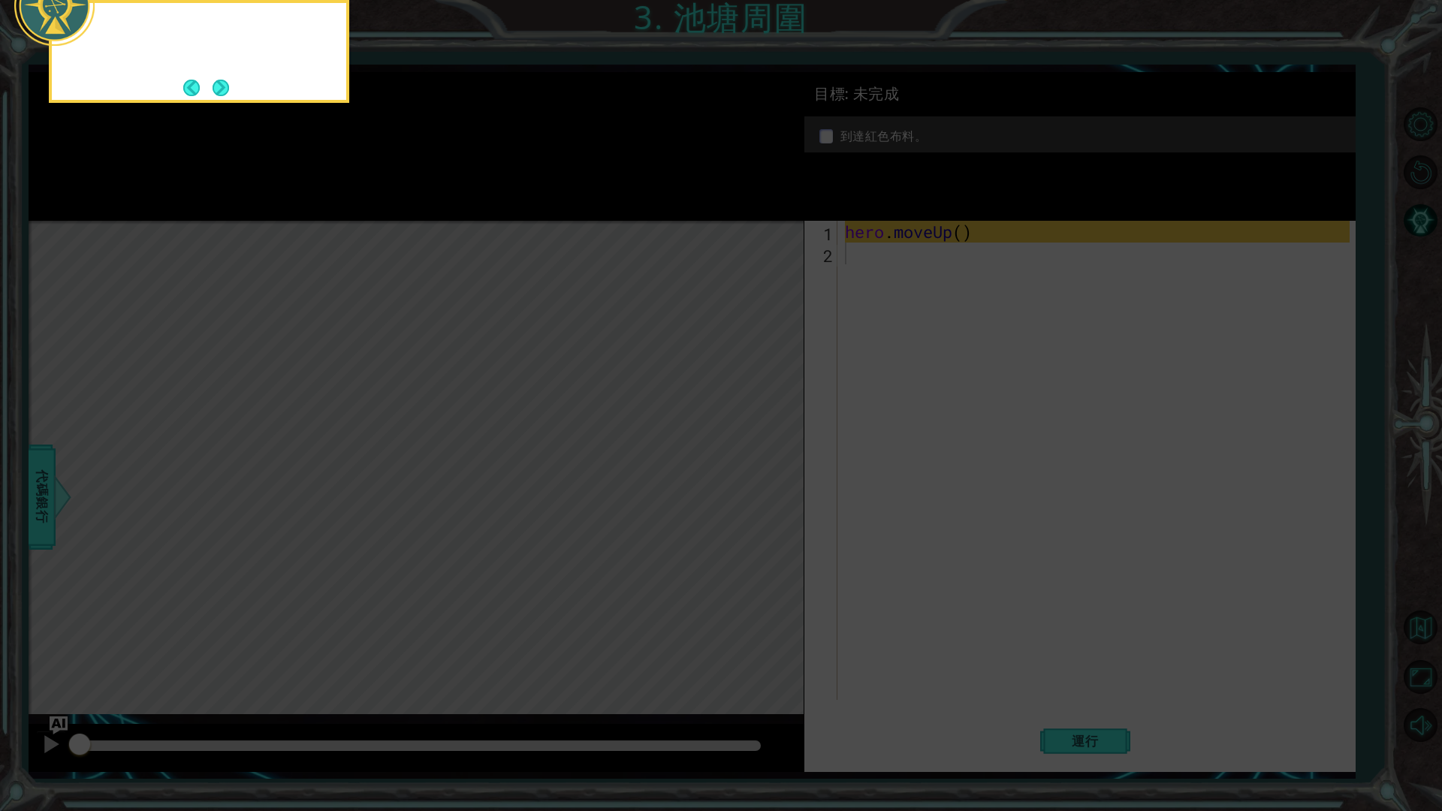
click at [747, 473] on icon at bounding box center [721, 131] width 1442 height 1360
click at [229, 90] on button "Next" at bounding box center [221, 88] width 17 height 17
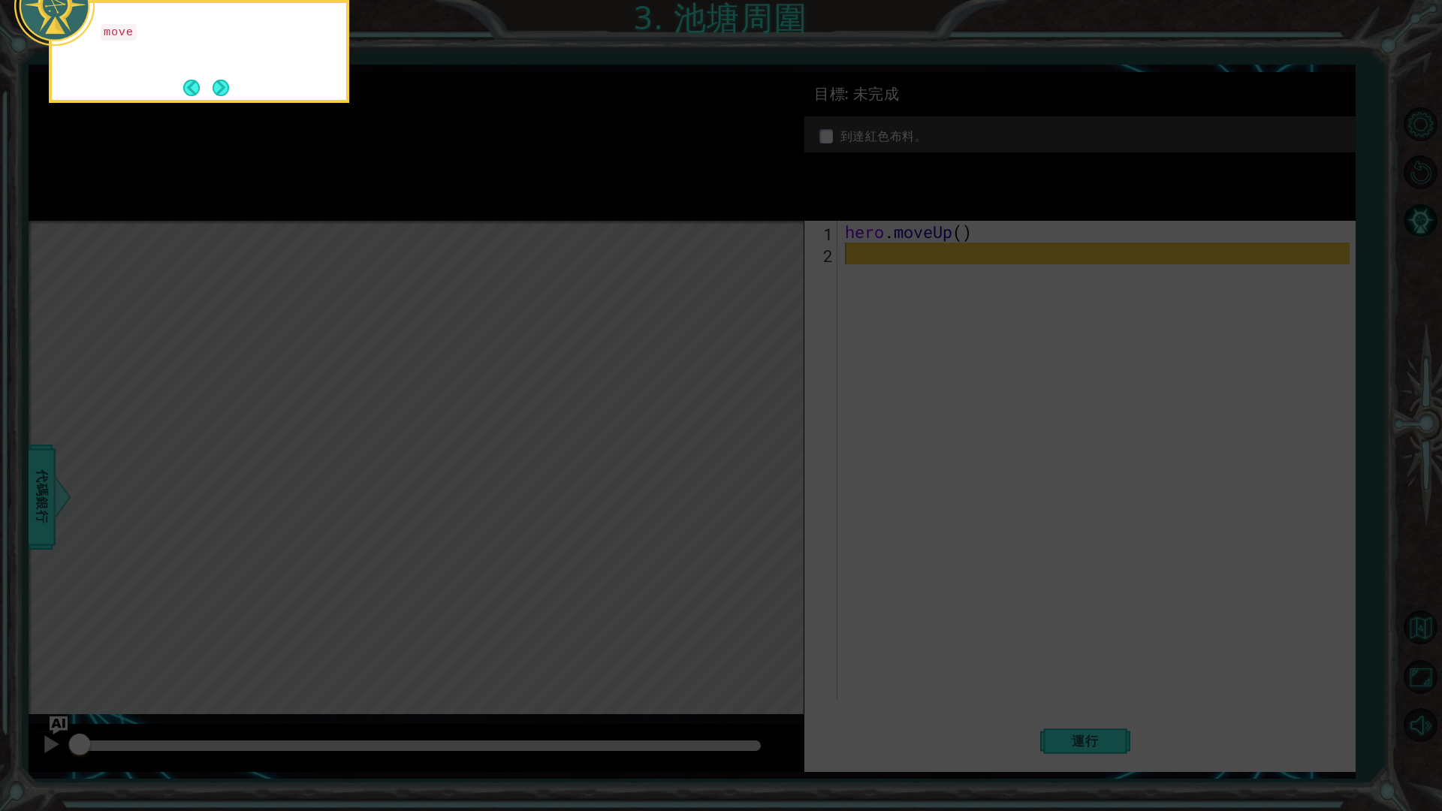
click at [598, 210] on icon at bounding box center [721, 131] width 1442 height 1360
click at [229, 80] on button "Next" at bounding box center [221, 88] width 17 height 17
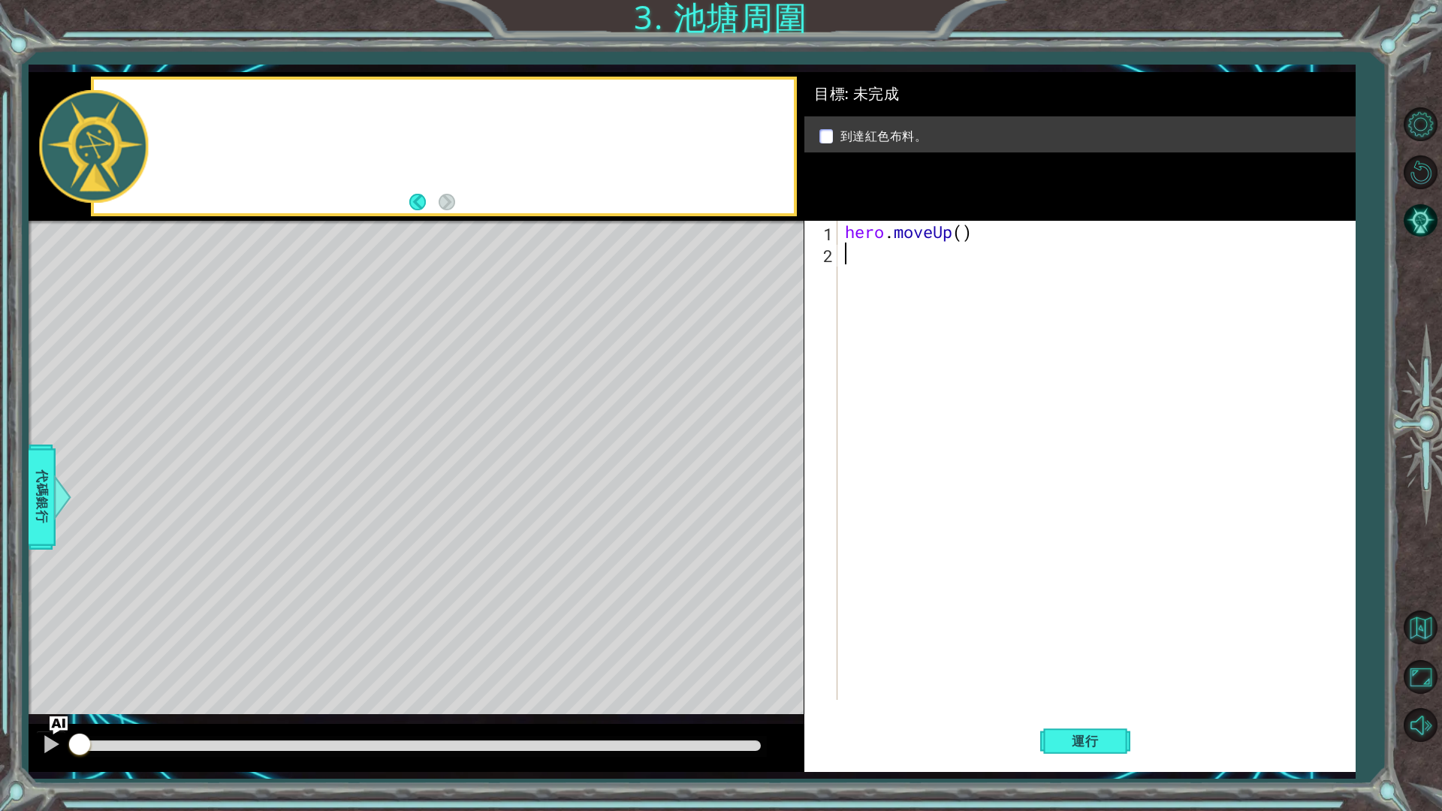
click at [221, 83] on div at bounding box center [444, 147] width 700 height 134
click at [855, 253] on div "hero . moveUp ( )" at bounding box center [1100, 482] width 516 height 523
click at [856, 253] on div "hero . moveUp ( )" at bounding box center [1100, 482] width 516 height 523
click at [857, 254] on div "hero . moveUp ( )" at bounding box center [1100, 482] width 516 height 523
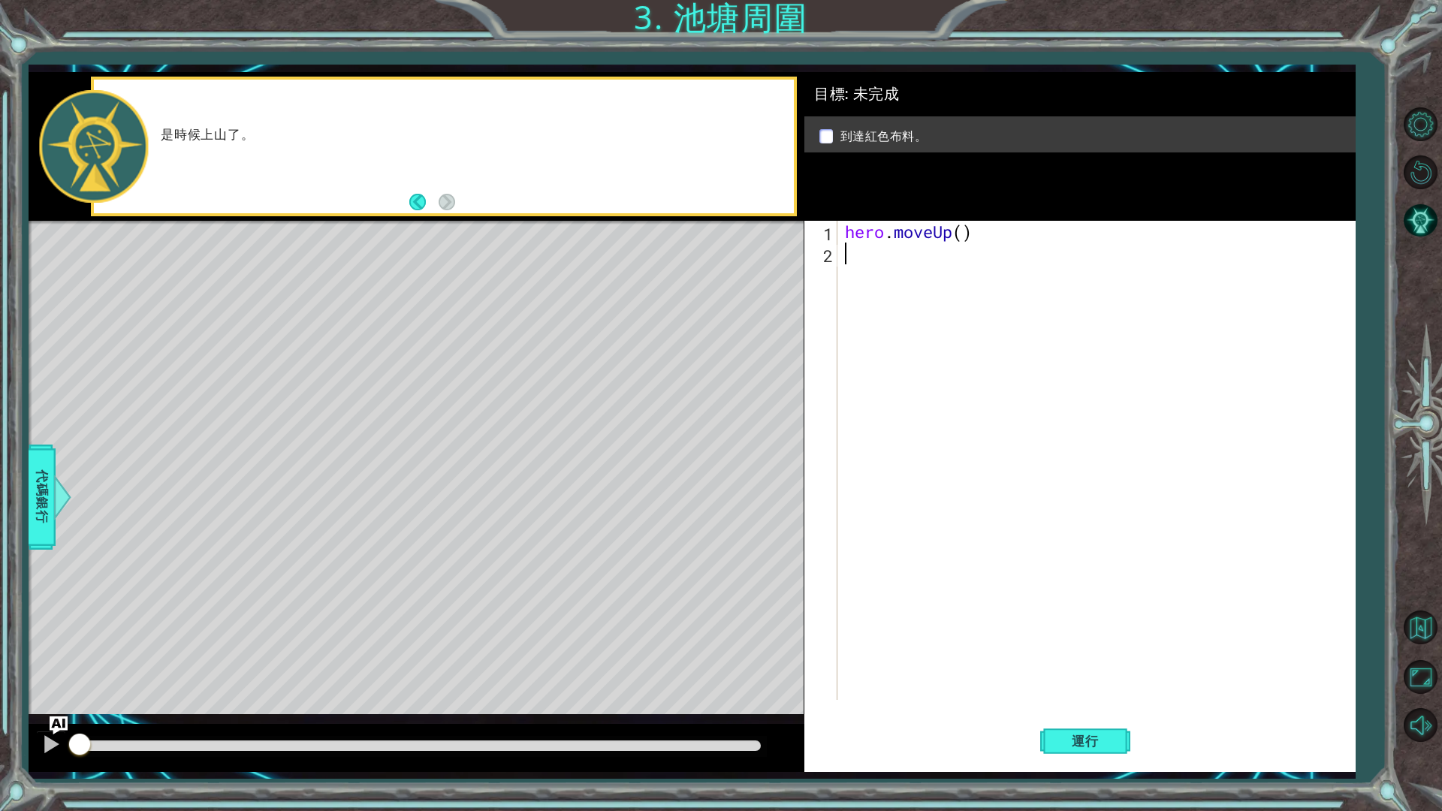
click at [857, 254] on div "hero . moveUp ( )" at bounding box center [1100, 482] width 516 height 523
type textarea "hero.moveUp()"
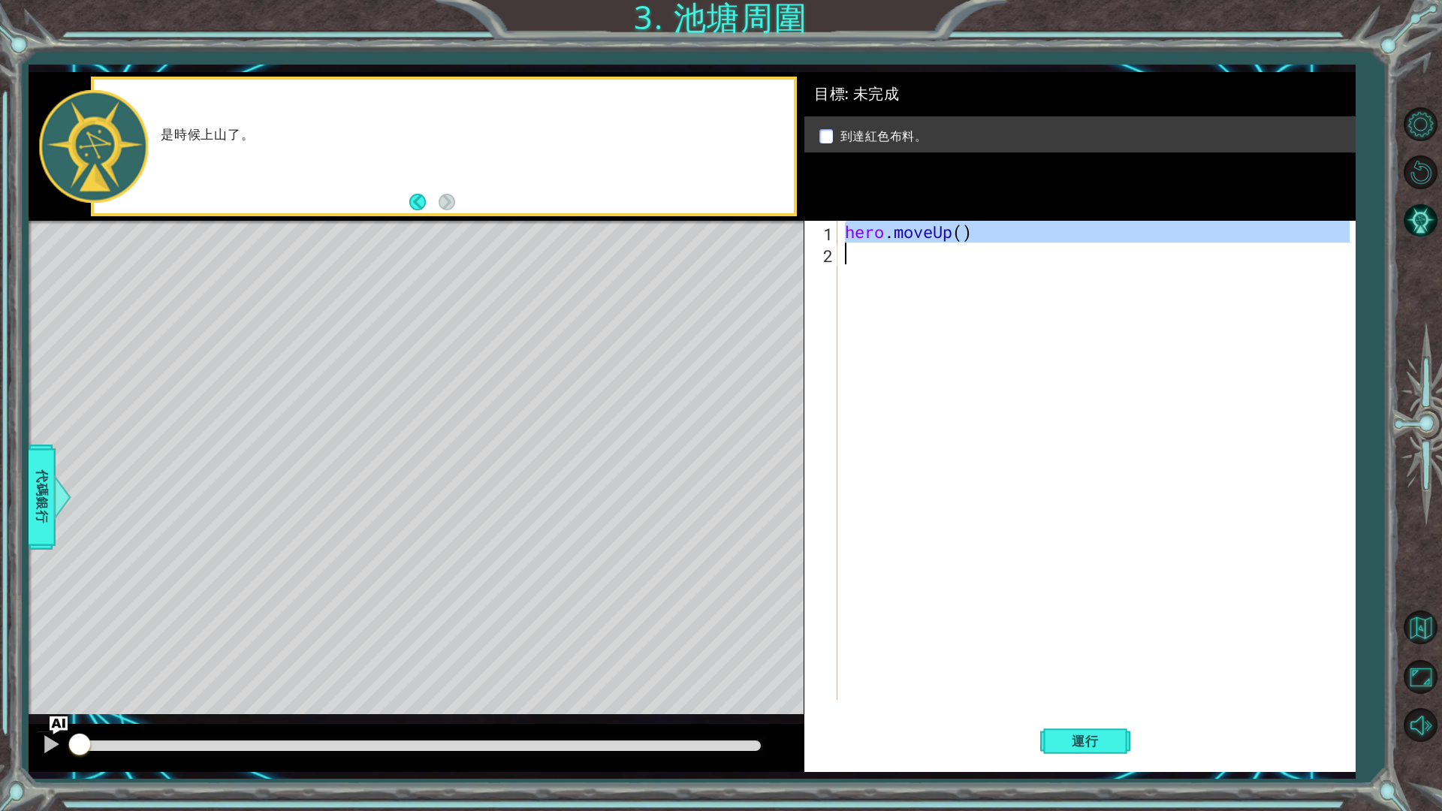
click at [857, 254] on div "hero . moveUp ( )" at bounding box center [1100, 482] width 516 height 523
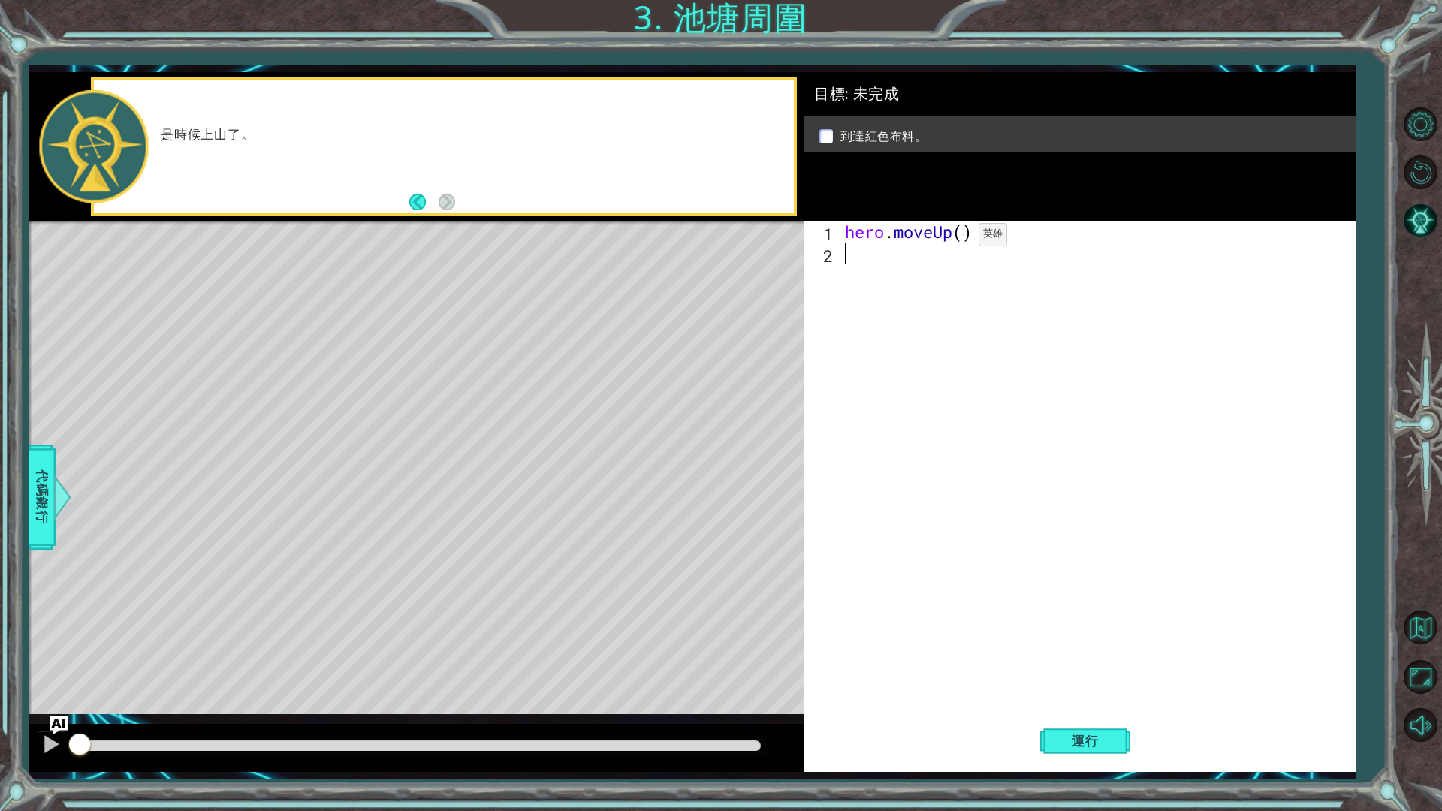
click at [983, 236] on div "hero . moveUp ( )" at bounding box center [1100, 482] width 516 height 523
click at [967, 236] on div "hero . moveUp ( )" at bounding box center [1100, 482] width 516 height 523
type textarea "hero.moveUp(2)"
click at [861, 267] on div "hero . moveUp ( 2 )" at bounding box center [1100, 482] width 516 height 523
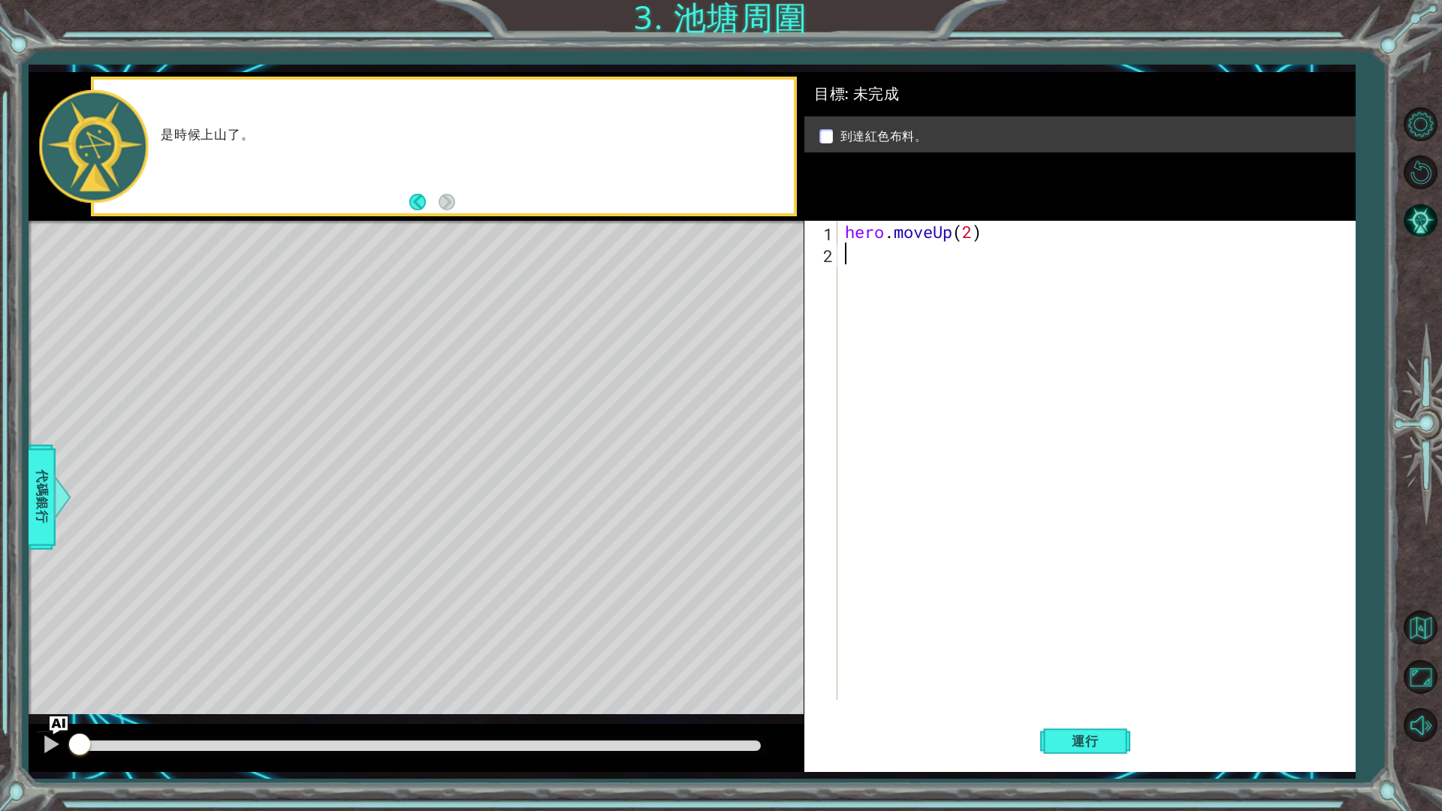
scroll to position [0, 0]
type textarea "r"
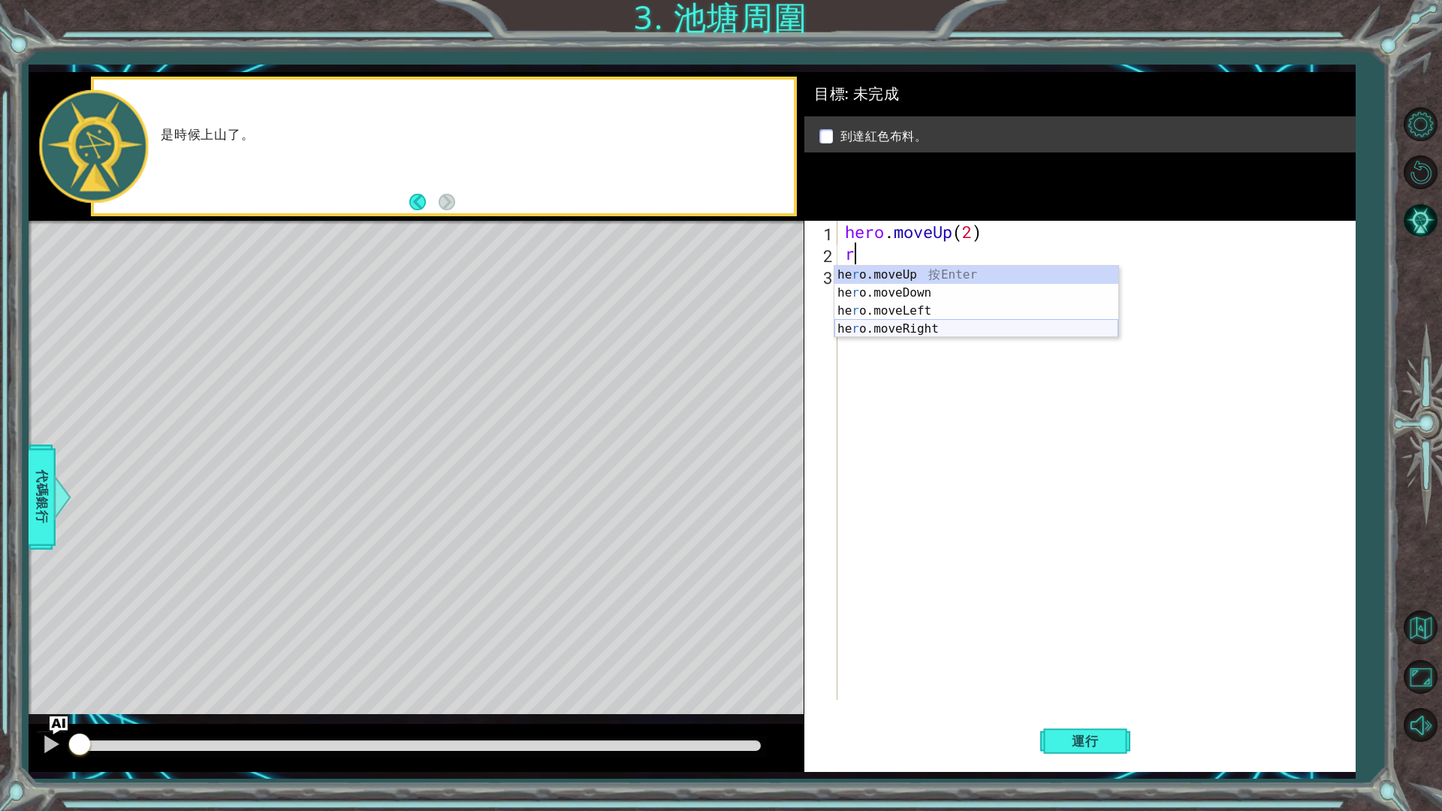
click at [968, 330] on div "he r o.moveUp 按 Enter he r o.moveDown 按 Enter he r o.moveLeft 按 Enter he r o.mo…" at bounding box center [977, 320] width 284 height 108
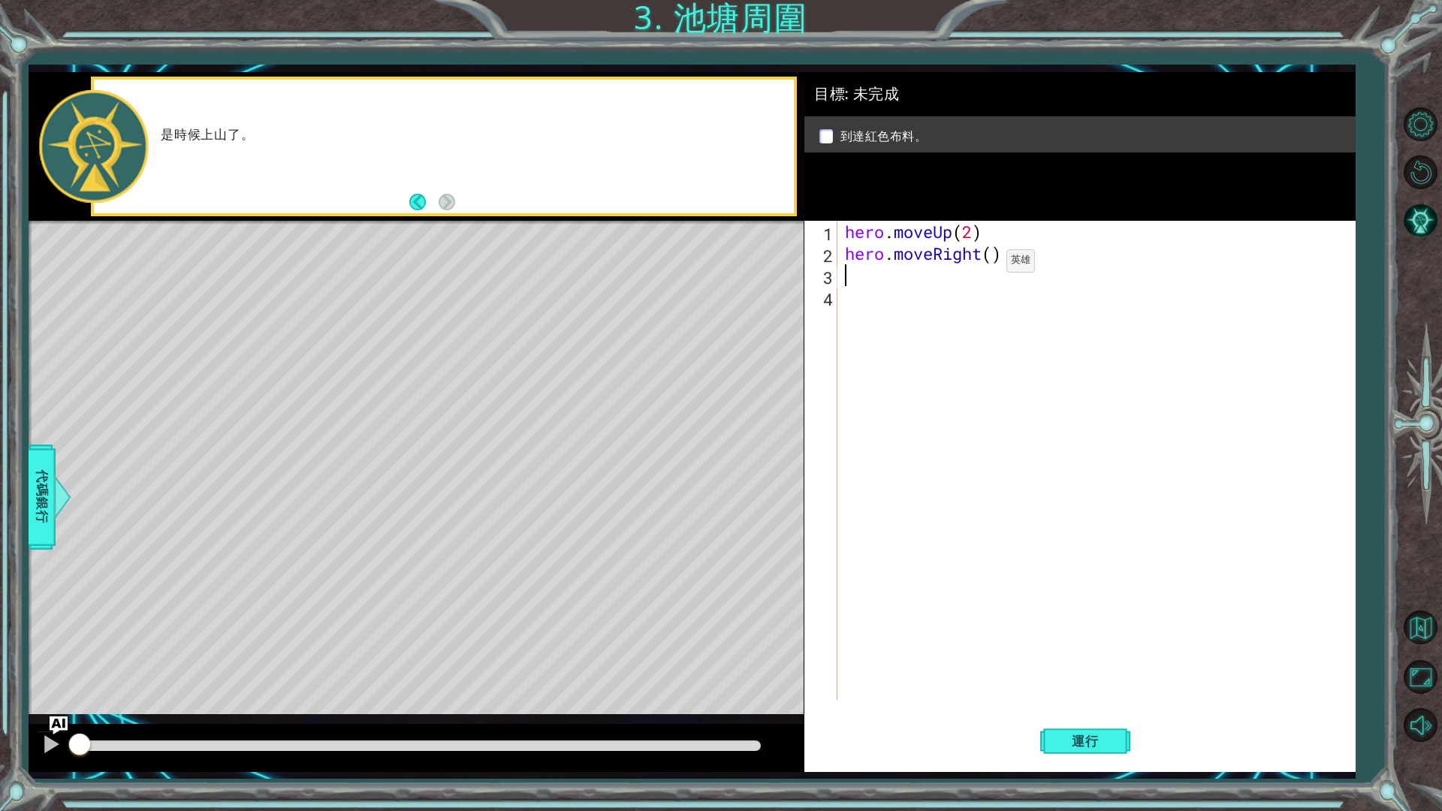
click at [989, 262] on div "hero . moveUp ( 2 ) hero . moveRight ( )" at bounding box center [1100, 482] width 516 height 523
type textarea "hero.moveRight(1)"
click at [978, 351] on div "hero . moveUp ( 2 ) hero . moveRight ( 1 )" at bounding box center [1100, 482] width 516 height 523
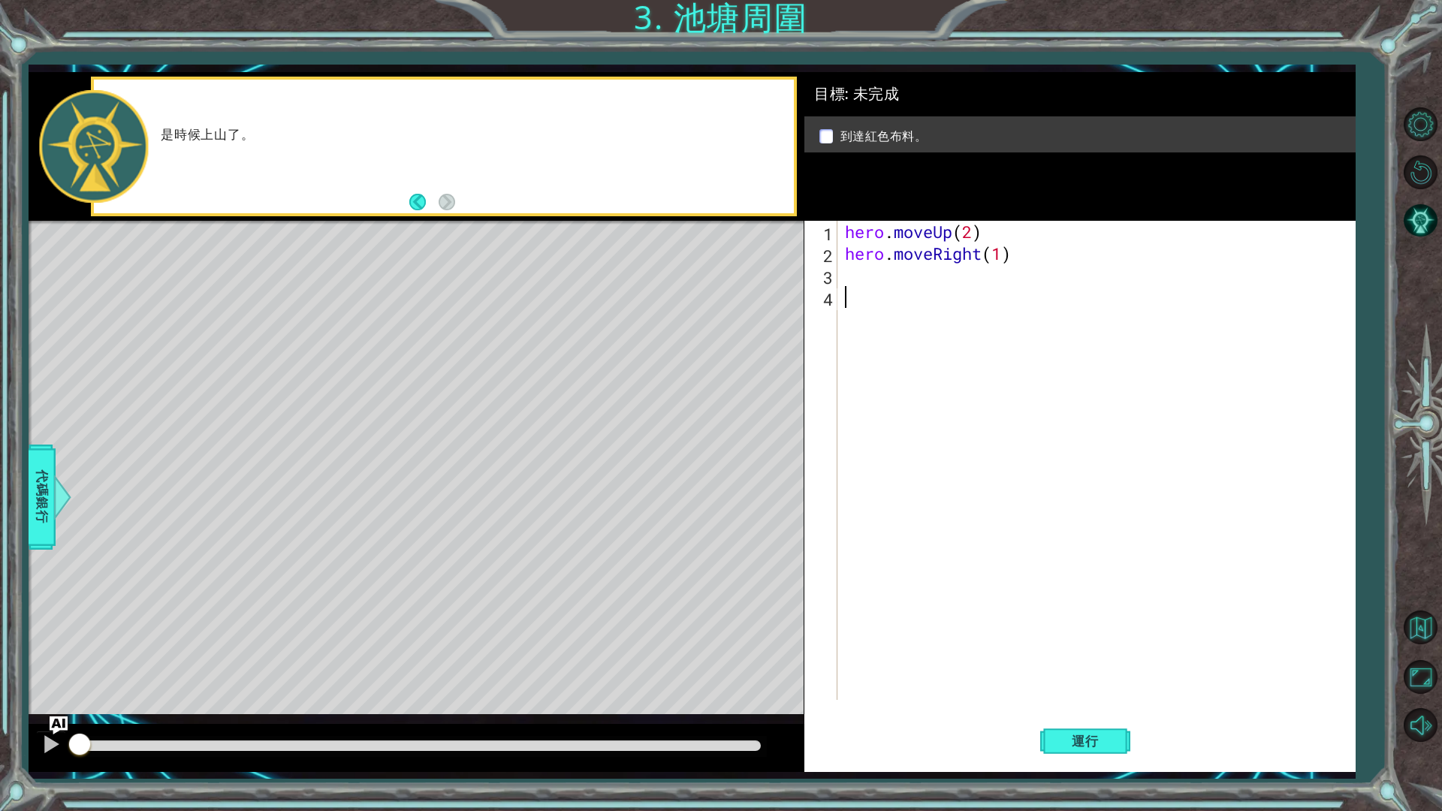
click at [873, 275] on div "1 2 3 4 hero . moveUp ( 2 ) hero . moveRight ( 1 ) הההההההההההההההההההההההההההה…" at bounding box center [1078, 460] width 546 height 479
drag, startPoint x: 873, startPoint y: 275, endPoint x: 858, endPoint y: 278, distance: 15.3
click at [858, 278] on div "hero . moveUp ( 2 ) hero . moveRight ( 1 )" at bounding box center [1100, 482] width 516 height 523
drag, startPoint x: 877, startPoint y: 274, endPoint x: 865, endPoint y: 276, distance: 12.1
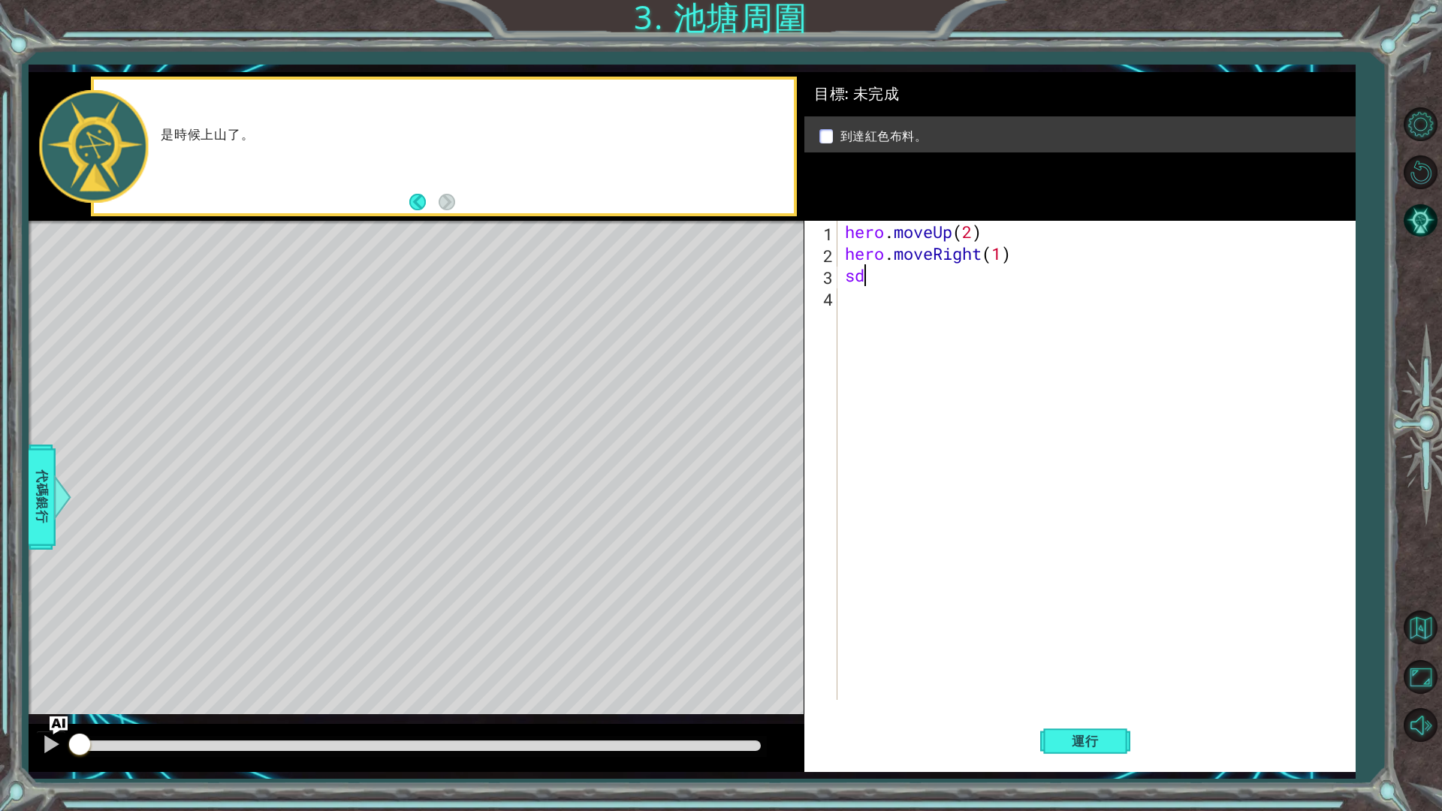
click at [865, 276] on div "hero . moveUp ( 2 ) hero . moveRight ( 1 ) sd" at bounding box center [1100, 482] width 516 height 523
type textarea "s"
click at [864, 276] on div "hero . moveUp ( 2 ) hero . moveRight ( 1 ) s" at bounding box center [1100, 482] width 516 height 523
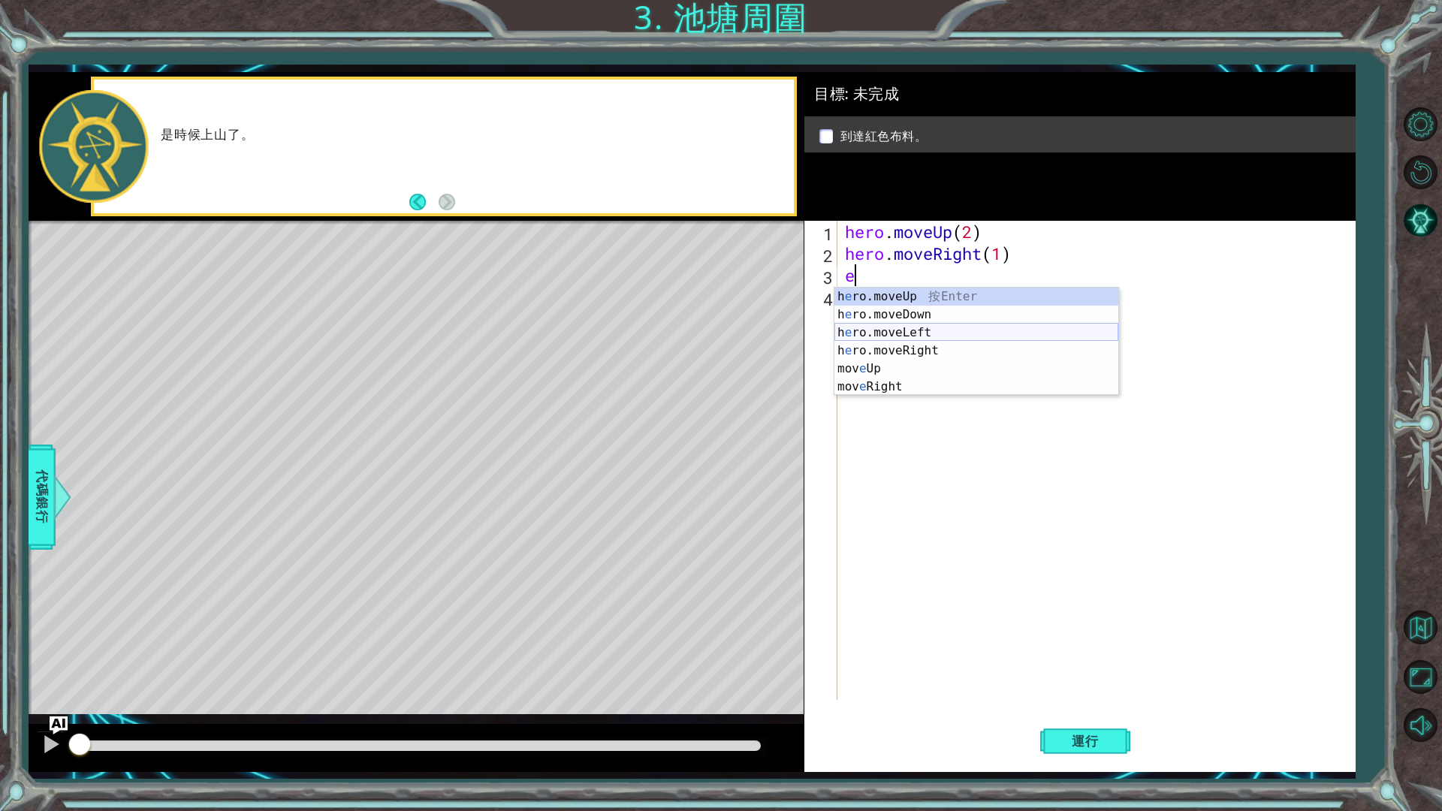
click at [930, 340] on div "h e ro.moveUp 按 Enter h e ro.moveDown 按 Enter h e ro.moveLeft 按 Enter h e ro.mo…" at bounding box center [977, 360] width 284 height 144
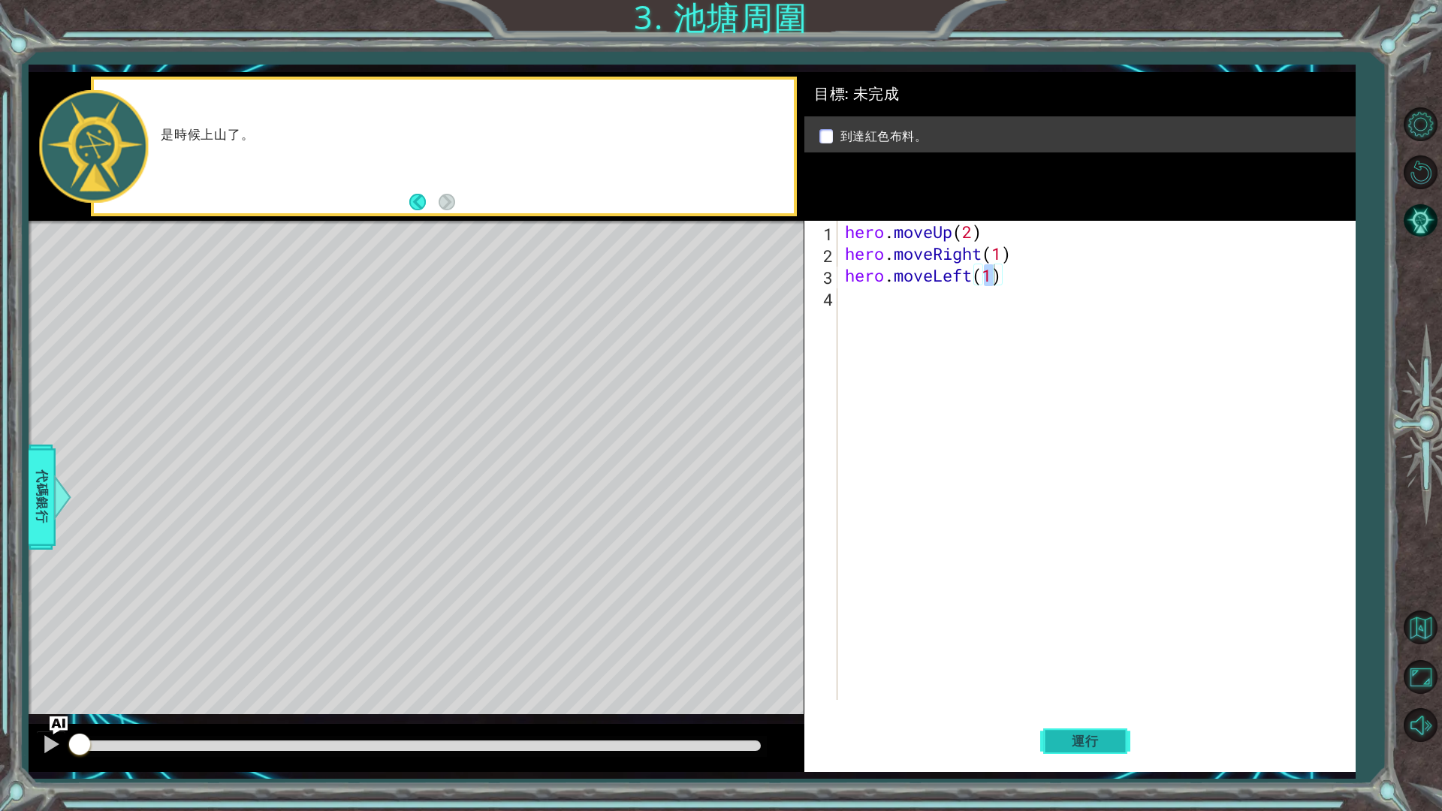
click at [1042, 684] on button "運行" at bounding box center [1085, 741] width 90 height 55
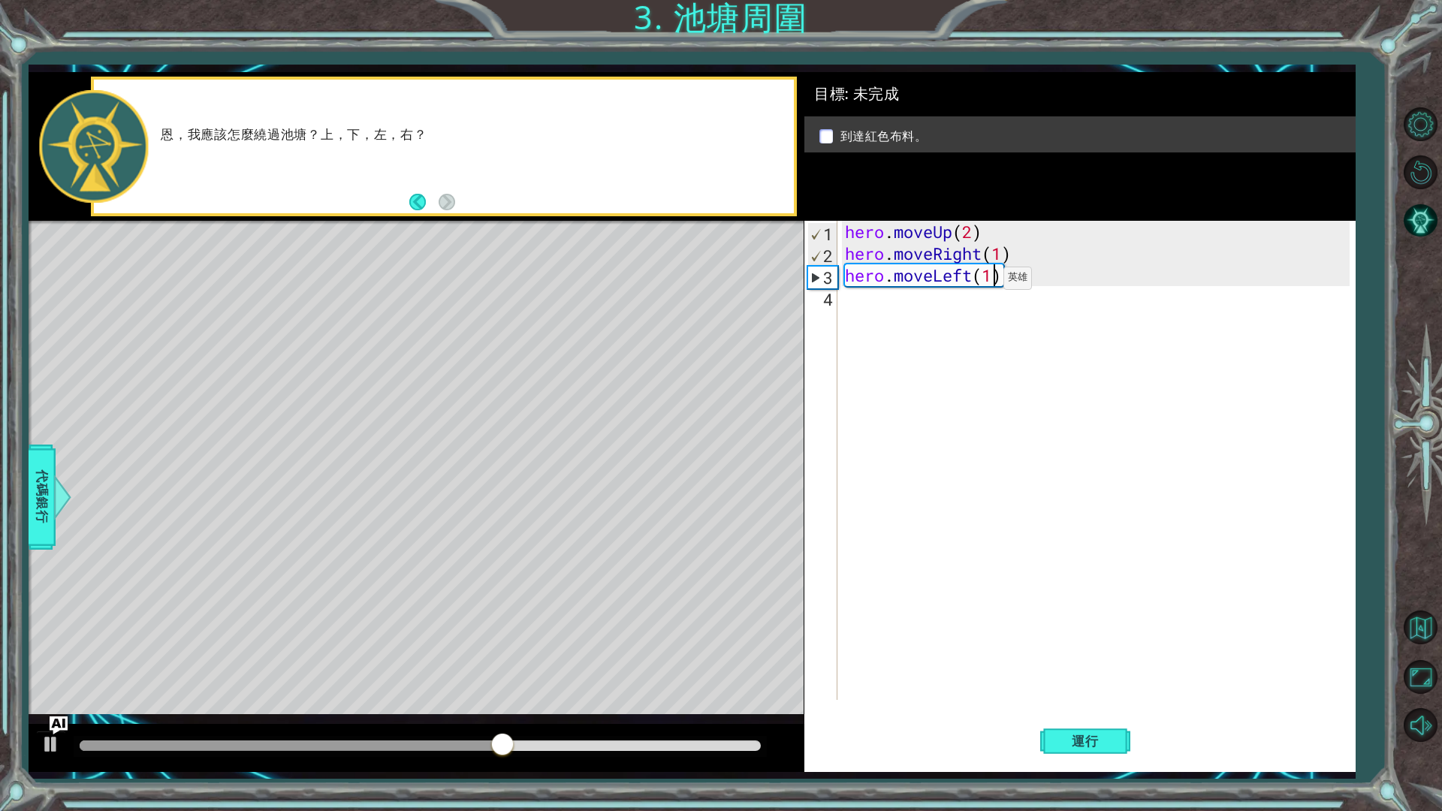
click at [983, 282] on div "hero . moveUp ( 2 ) hero . moveRight ( 1 ) hero . moveLeft ( 1 )" at bounding box center [1100, 482] width 516 height 523
click at [985, 282] on div "hero . moveUp ( 2 ) hero . moveRight ( 1 ) hero . moveLeft ( 1 )" at bounding box center [1100, 482] width 516 height 523
click at [990, 280] on div "hero . moveUp ( 2 ) hero . moveRight ( 1 ) hero . moveLeft ( 1 )" at bounding box center [1100, 482] width 516 height 523
click at [988, 280] on div "hero . moveUp ( 2 ) hero . moveRight ( 1 ) hero . moveLef )" at bounding box center [1100, 482] width 516 height 523
type textarea "hero.moveUp(2) hero.moveRight(1)"
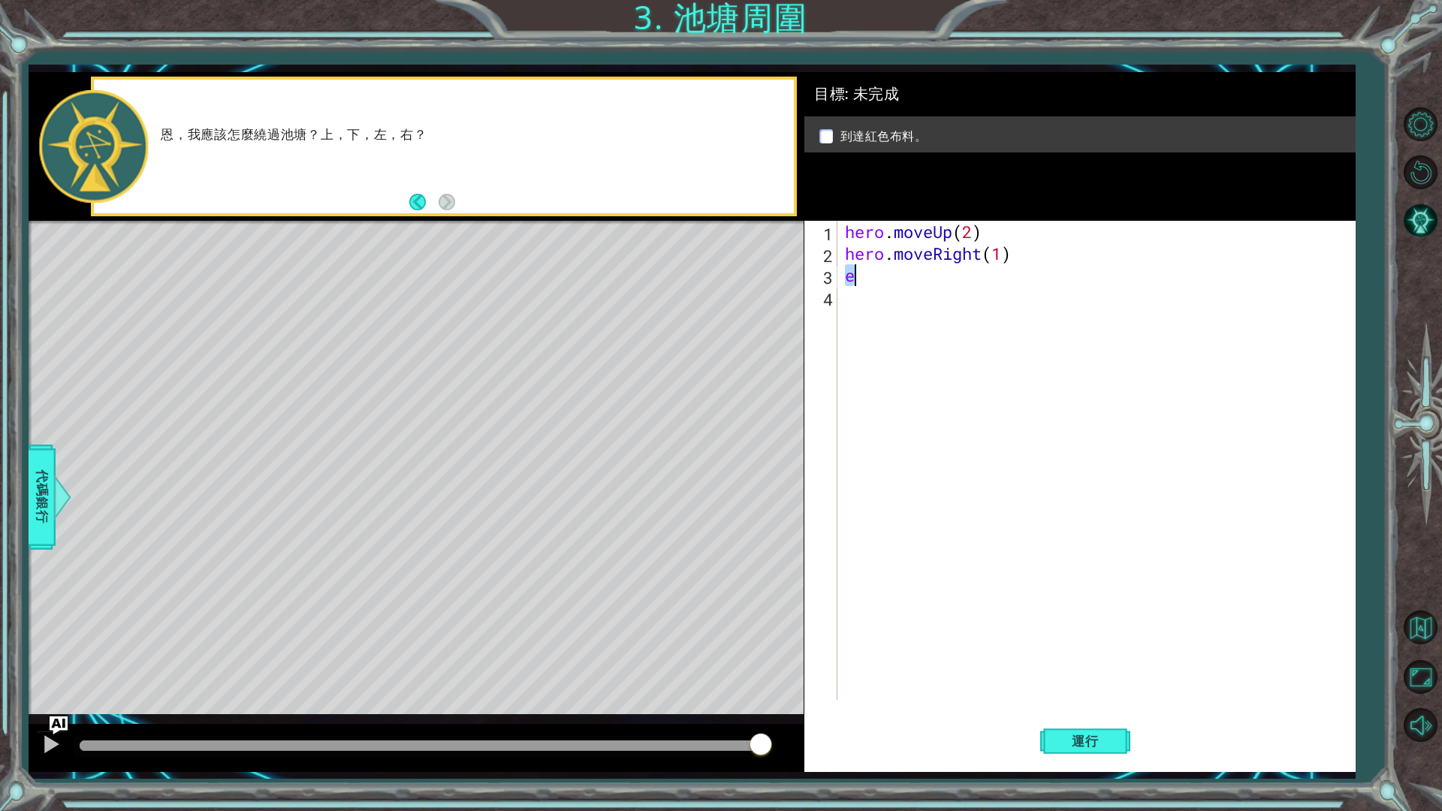
type textarea "e"
click at [874, 269] on div "hero . moveUp ( 2 ) hero . moveRight ( 1 ) e" at bounding box center [1096, 460] width 509 height 479
type textarea "r"
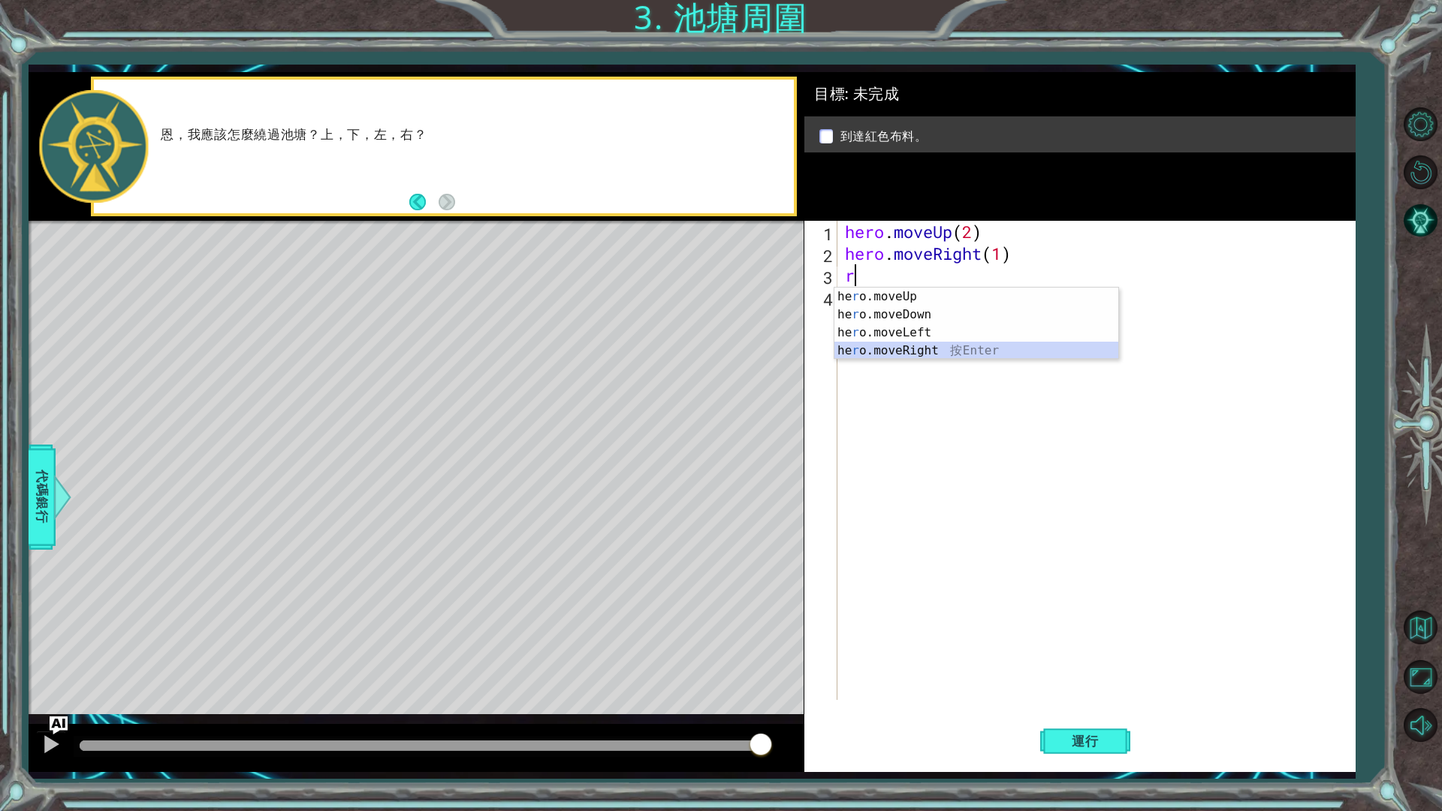
click at [945, 346] on div "he r o.moveUp 按 Enter he r o.moveDown 按 Enter he r o.moveLeft 按 Enter he r o.mo…" at bounding box center [977, 342] width 284 height 108
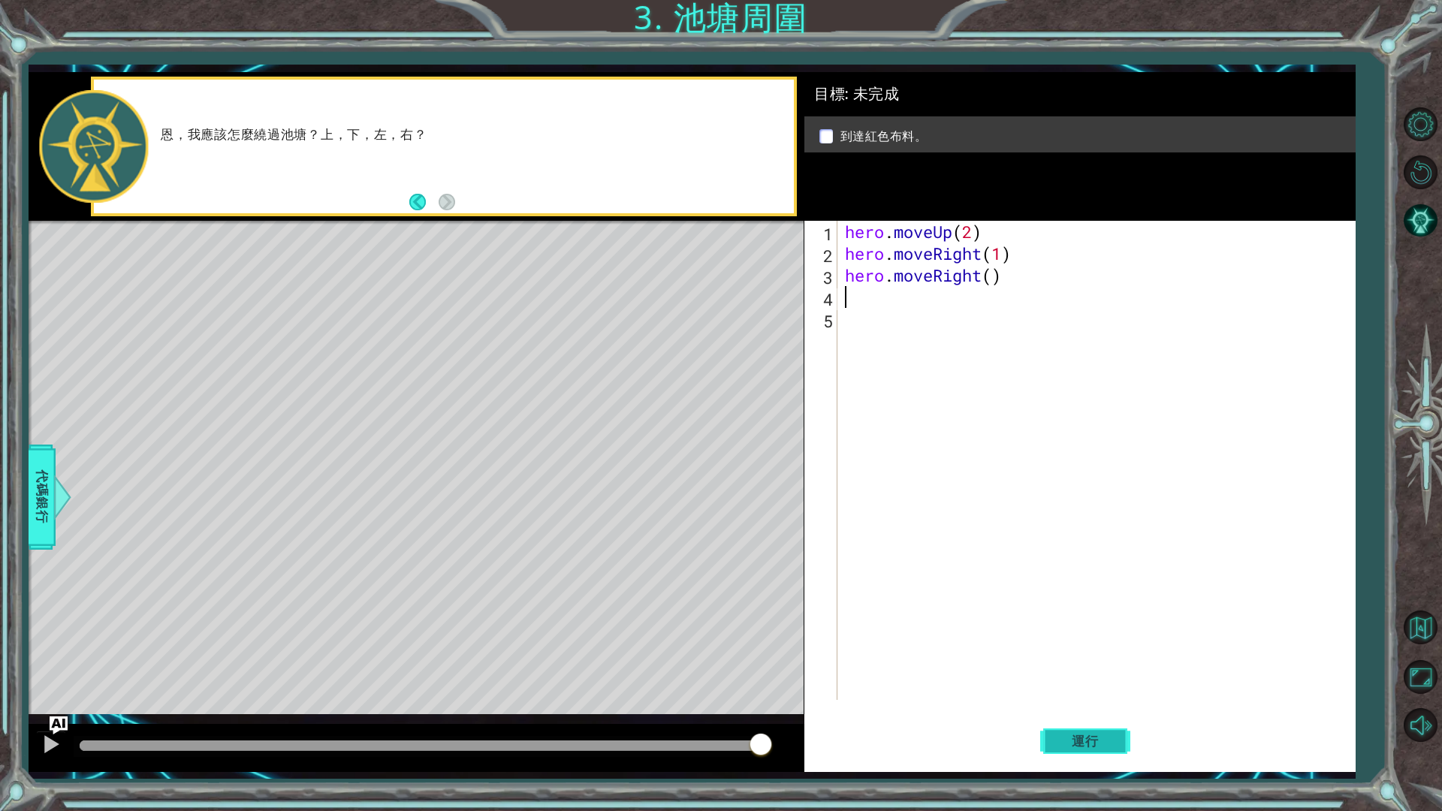
click at [1096, 684] on button "運行" at bounding box center [1085, 741] width 90 height 55
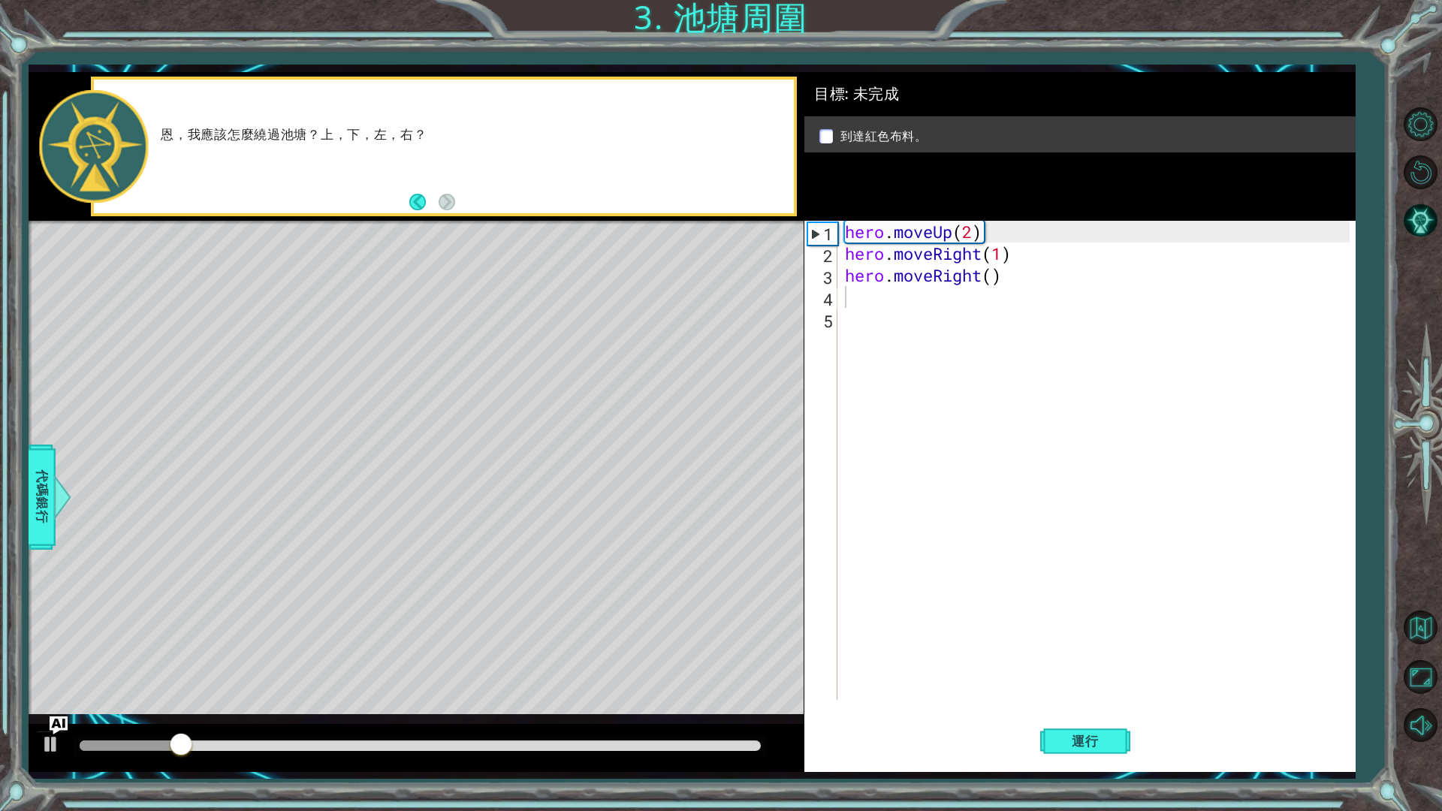
click at [388, 684] on div at bounding box center [416, 748] width 775 height 48
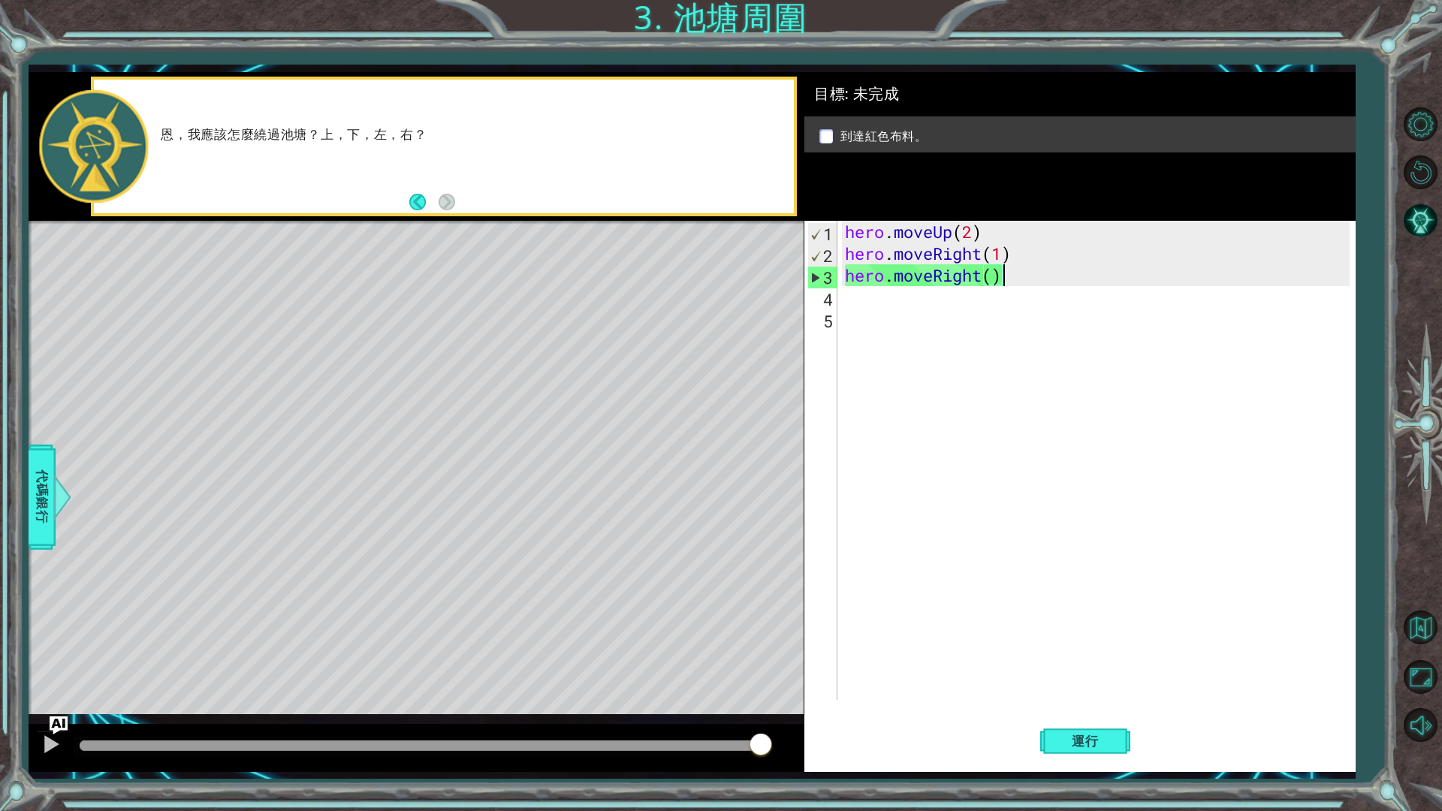
drag, startPoint x: 1002, startPoint y: 277, endPoint x: 1006, endPoint y: 284, distance: 7.7
click at [1006, 284] on div "hero . moveUp ( 2 ) hero . moveRight ( 1 ) hero . moveRight ( )" at bounding box center [1100, 482] width 516 height 523
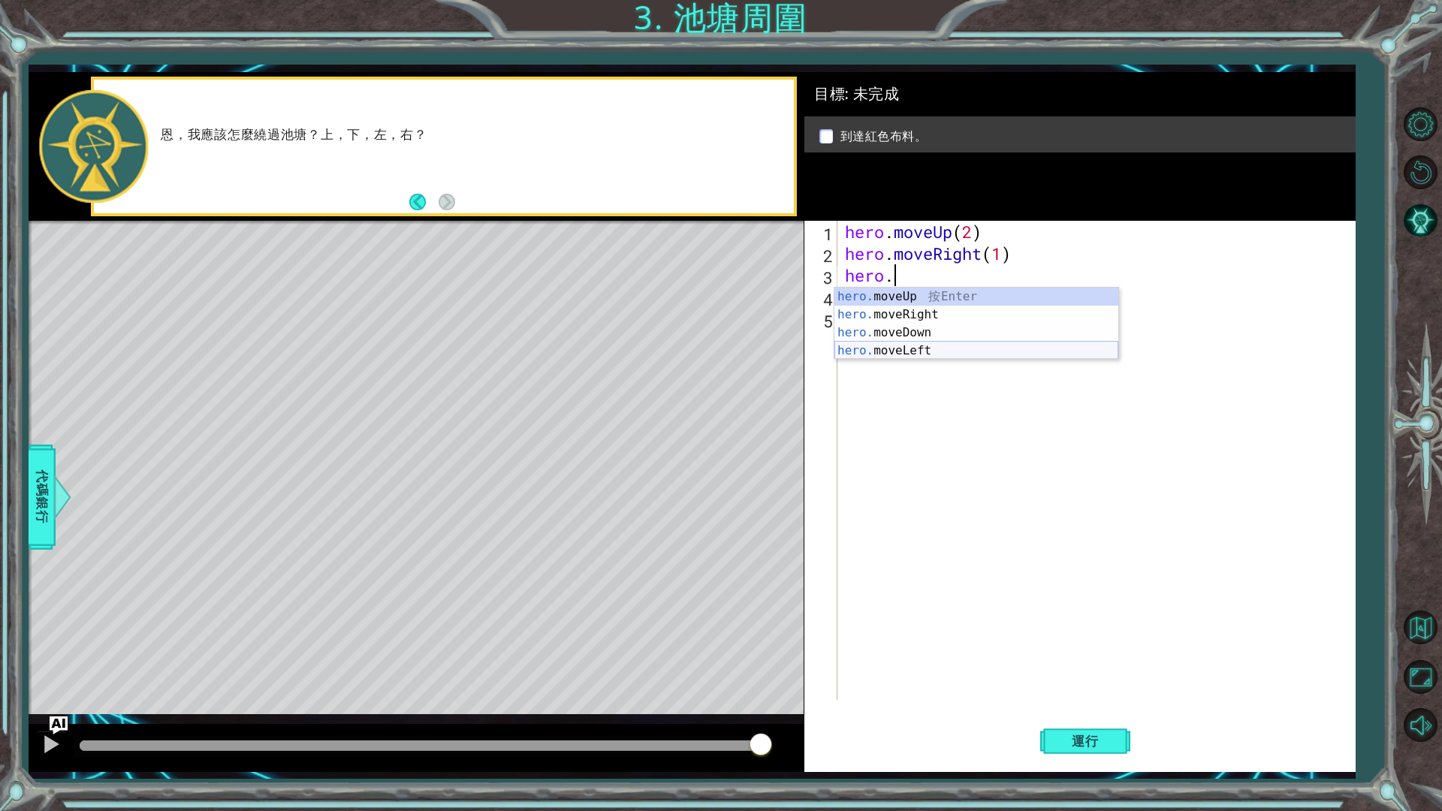
click at [986, 346] on div "hero. moveUp 按 Enter hero. moveRight 按 Enter hero. moveDown 按 Enter hero. moveL…" at bounding box center [977, 342] width 284 height 108
type textarea "hero.moveLeft(1)"
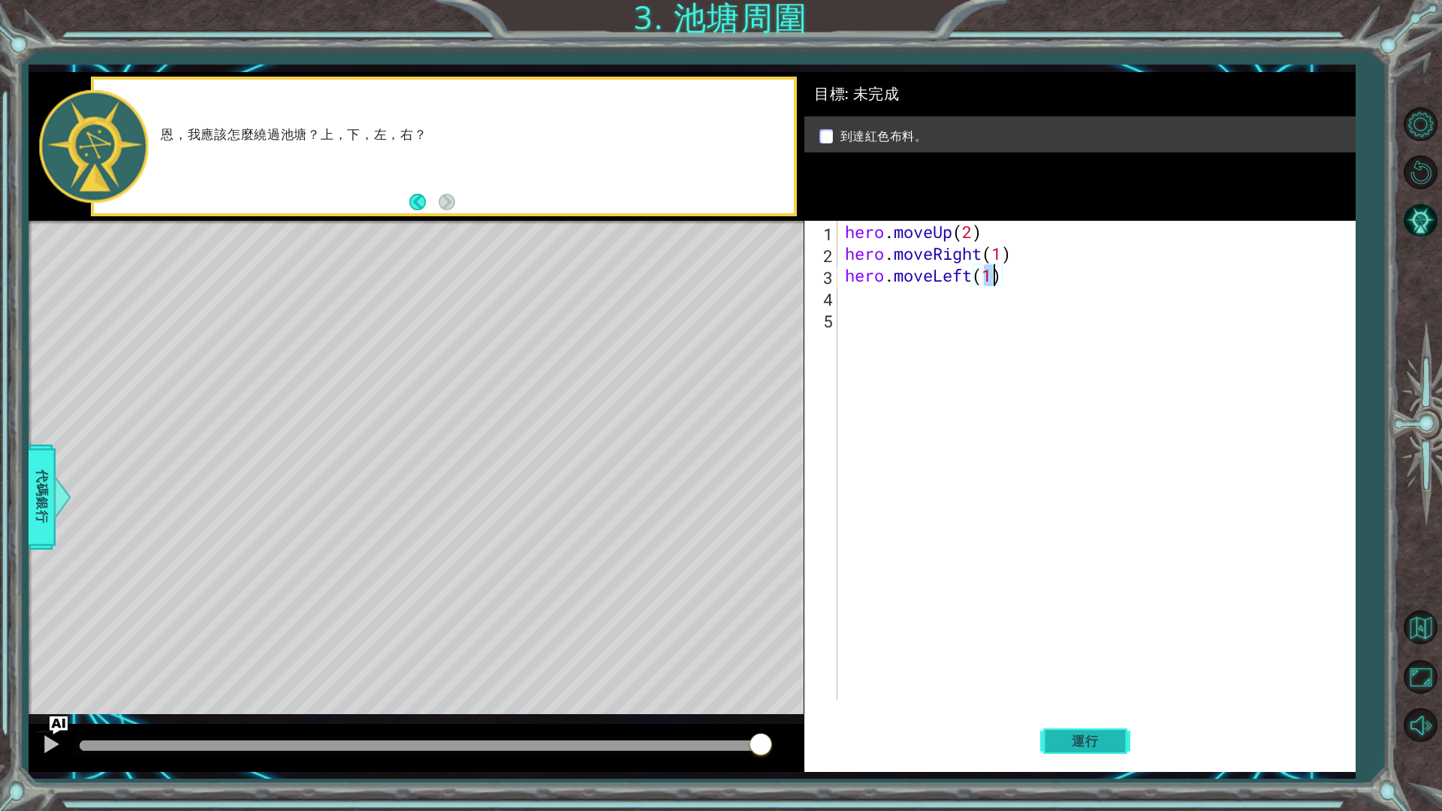
click at [1062, 684] on span "運行" at bounding box center [1085, 741] width 57 height 15
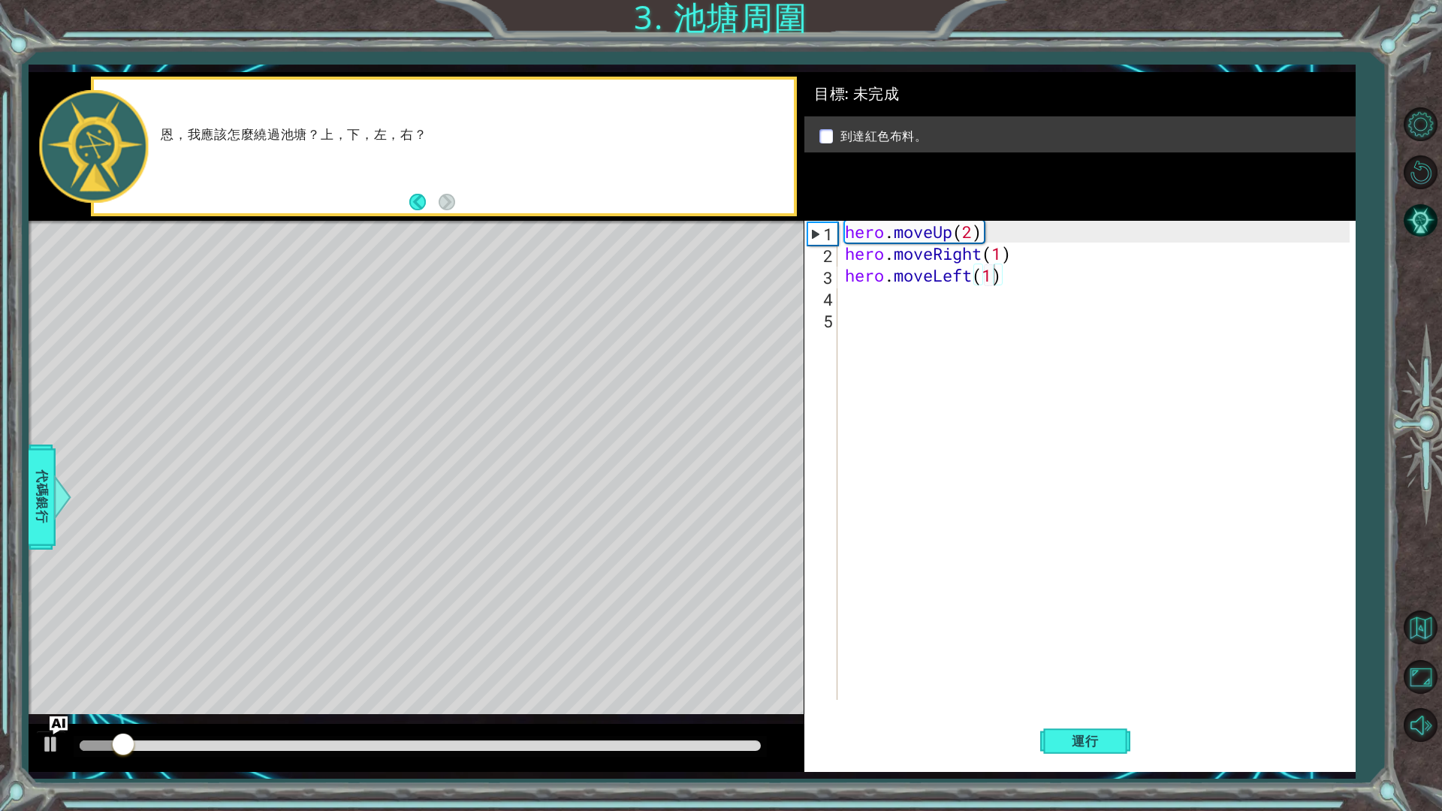
click at [585, 684] on div at bounding box center [416, 748] width 775 height 48
click at [587, 684] on div at bounding box center [420, 746] width 693 height 21
click at [588, 684] on div at bounding box center [420, 746] width 681 height 11
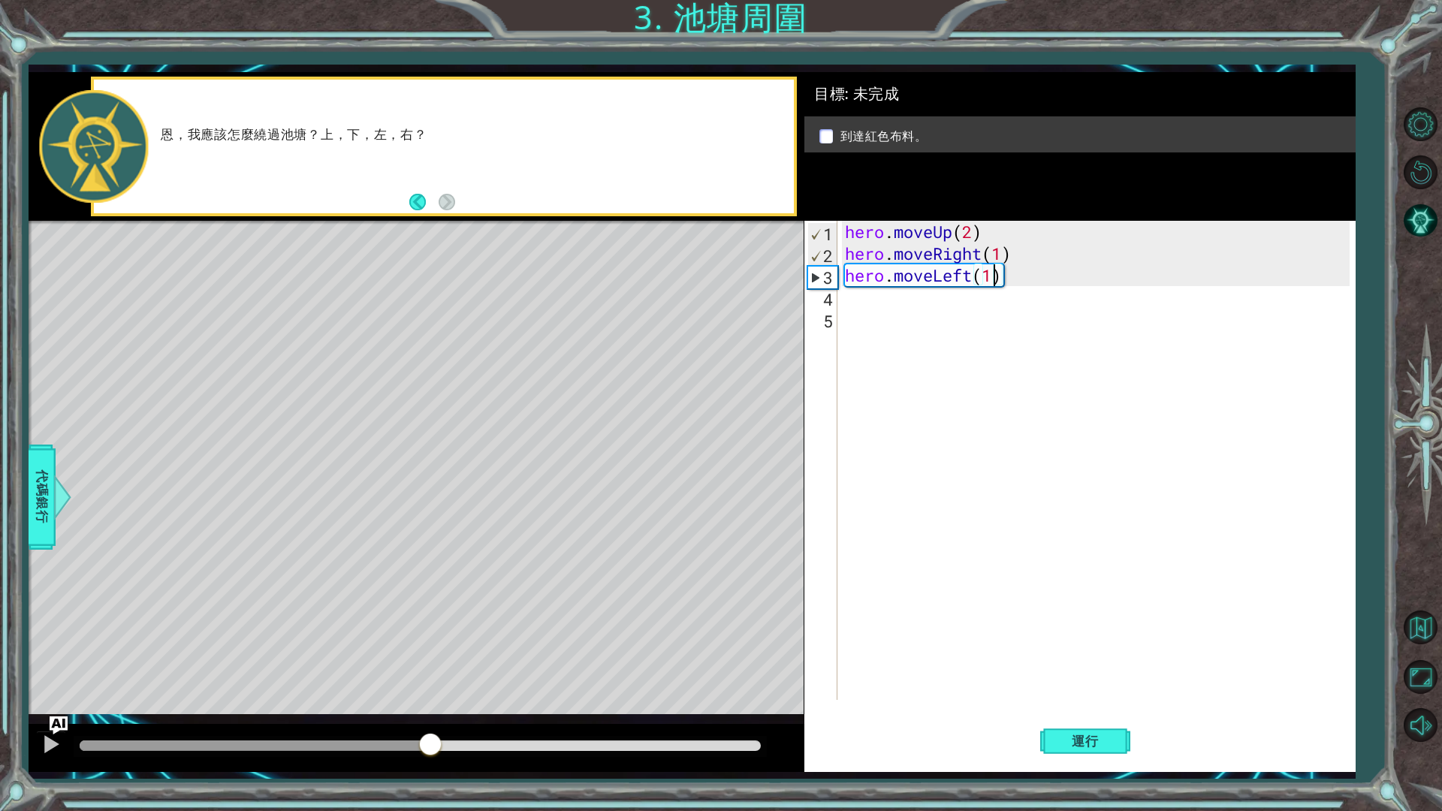
click at [430, 684] on div at bounding box center [255, 746] width 351 height 11
drag, startPoint x: 310, startPoint y: 753, endPoint x: 211, endPoint y: 755, distance: 99.2
click at [208, 684] on div at bounding box center [420, 746] width 693 height 21
click at [300, 684] on div at bounding box center [190, 746] width 220 height 11
click at [1069, 684] on span "運行" at bounding box center [1085, 741] width 57 height 15
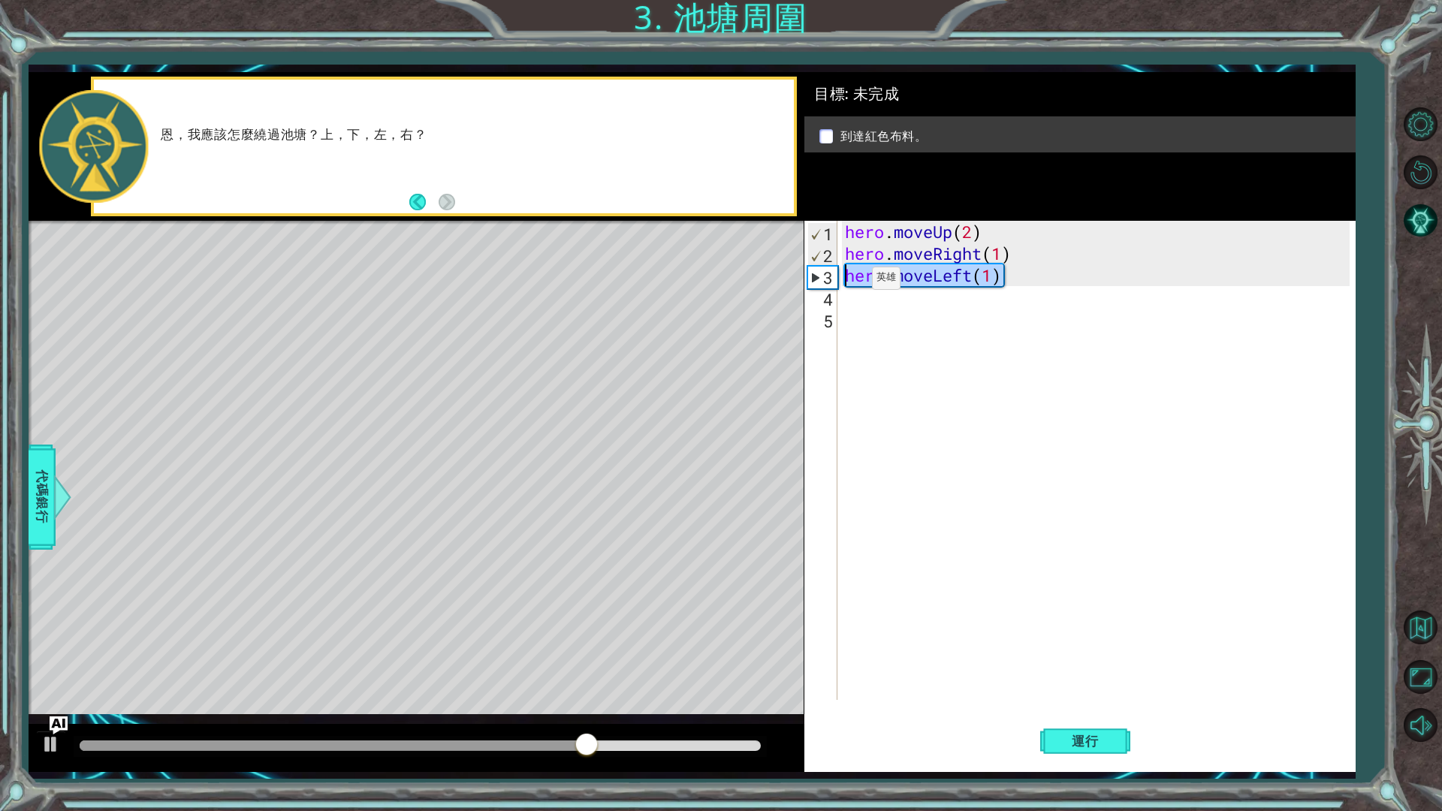
drag, startPoint x: 1012, startPoint y: 270, endPoint x: 850, endPoint y: 282, distance: 162.7
click at [850, 282] on div "hero . moveUp ( 2 ) hero . moveRight ( 1 ) hero . moveLeft ( 1 )" at bounding box center [1100, 482] width 516 height 523
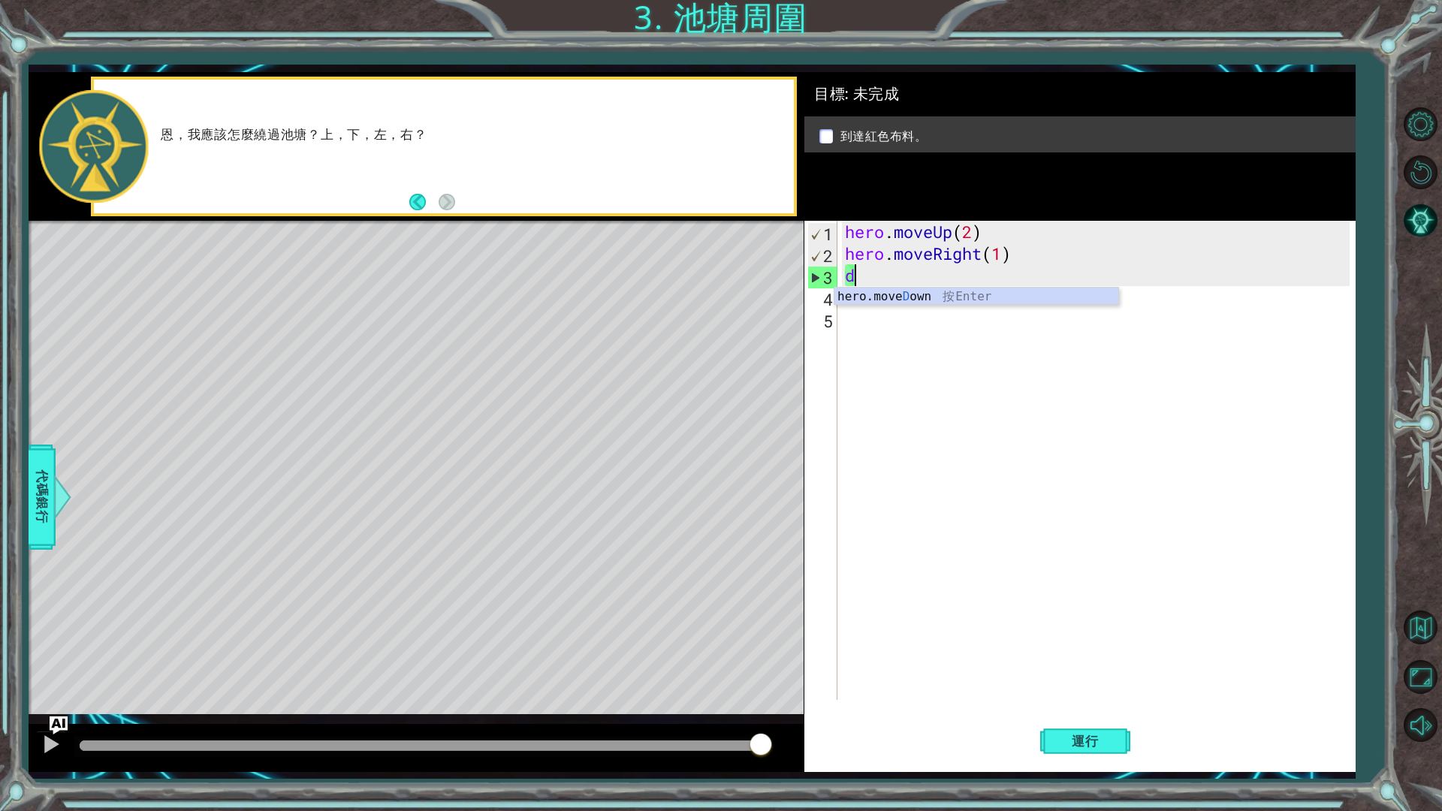
click at [874, 279] on div "hero . moveUp ( 2 ) hero . moveRight ( 1 ) d" at bounding box center [1100, 482] width 516 height 523
click at [858, 275] on div "hero . moveUp ( 2 ) hero . moveRight ( 1 ) d" at bounding box center [1100, 482] width 516 height 523
type textarea "dr"
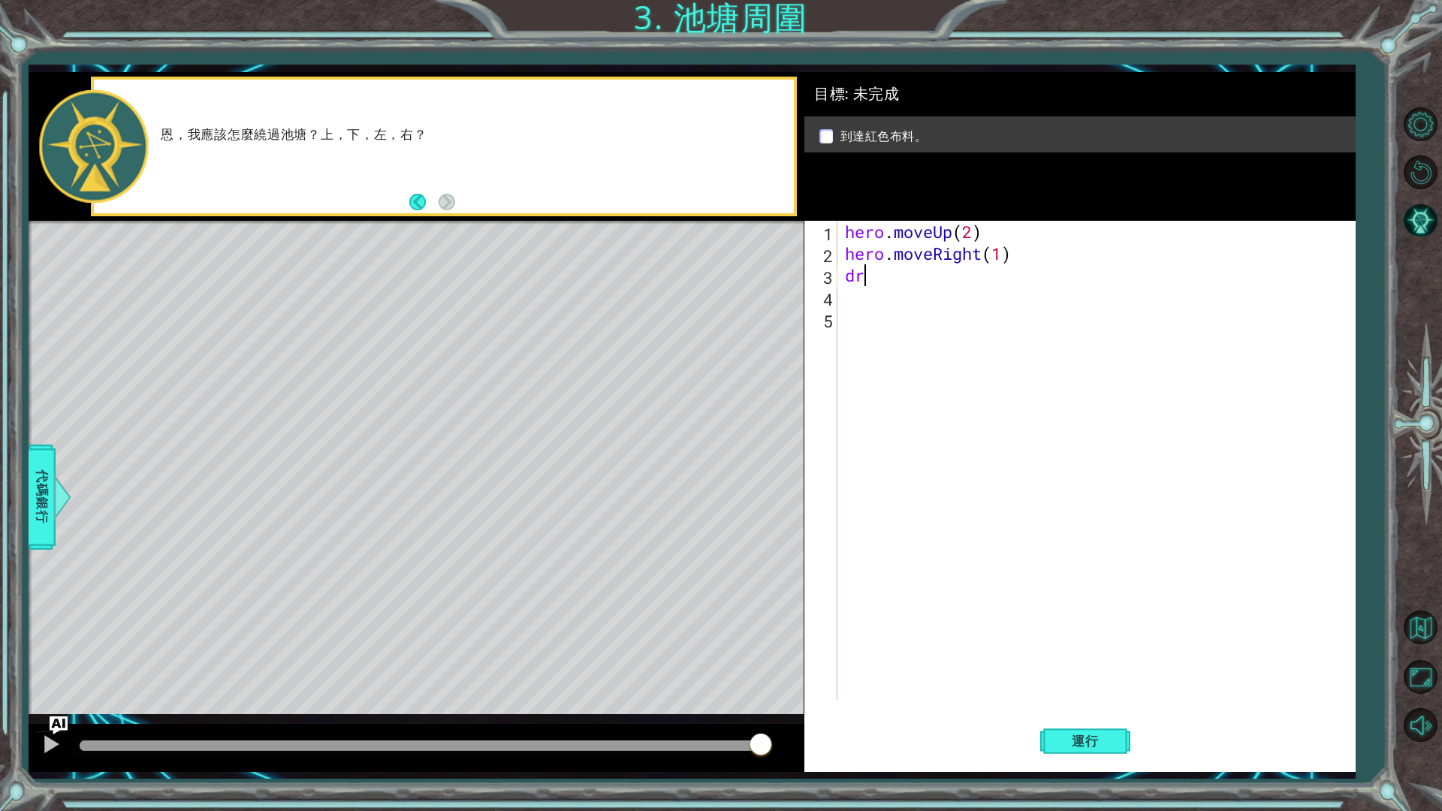
click at [858, 275] on div "hero . moveUp ( 2 ) hero . moveRight ( 1 ) dr" at bounding box center [1100, 482] width 516 height 523
drag, startPoint x: 838, startPoint y: 276, endPoint x: 817, endPoint y: 278, distance: 21.1
click at [817, 278] on div "dr 1 2 3 4 5 hero . moveUp ( 2 ) hero . moveRight ( 1 ) dr הההההההההההההההההההה…" at bounding box center [1078, 460] width 546 height 479
type textarea "e"
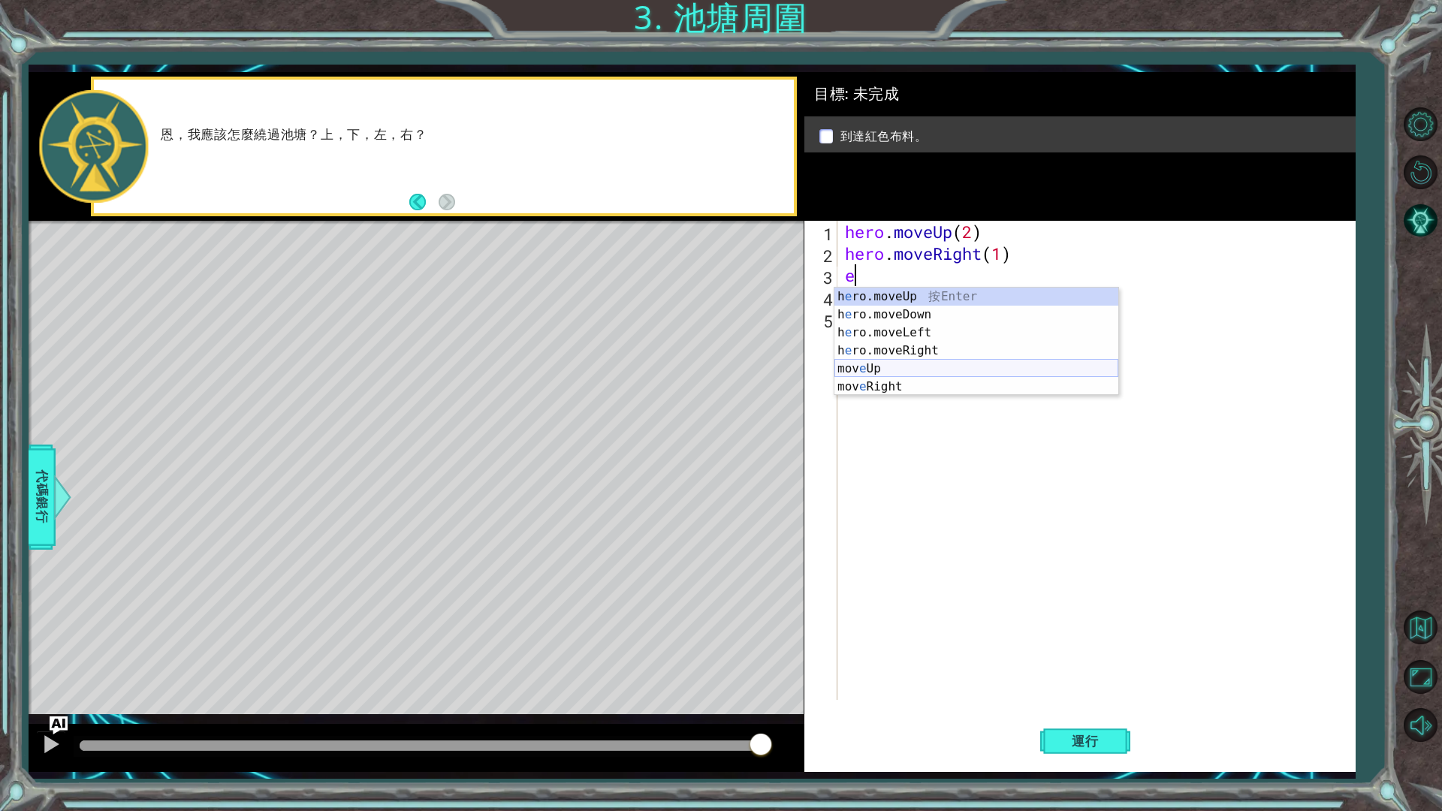
click at [948, 361] on div "h e ro.moveUp 按 Enter h e ro.moveDown 按 Enter h e ro.moveLeft 按 Enter h e ro.mo…" at bounding box center [977, 360] width 284 height 144
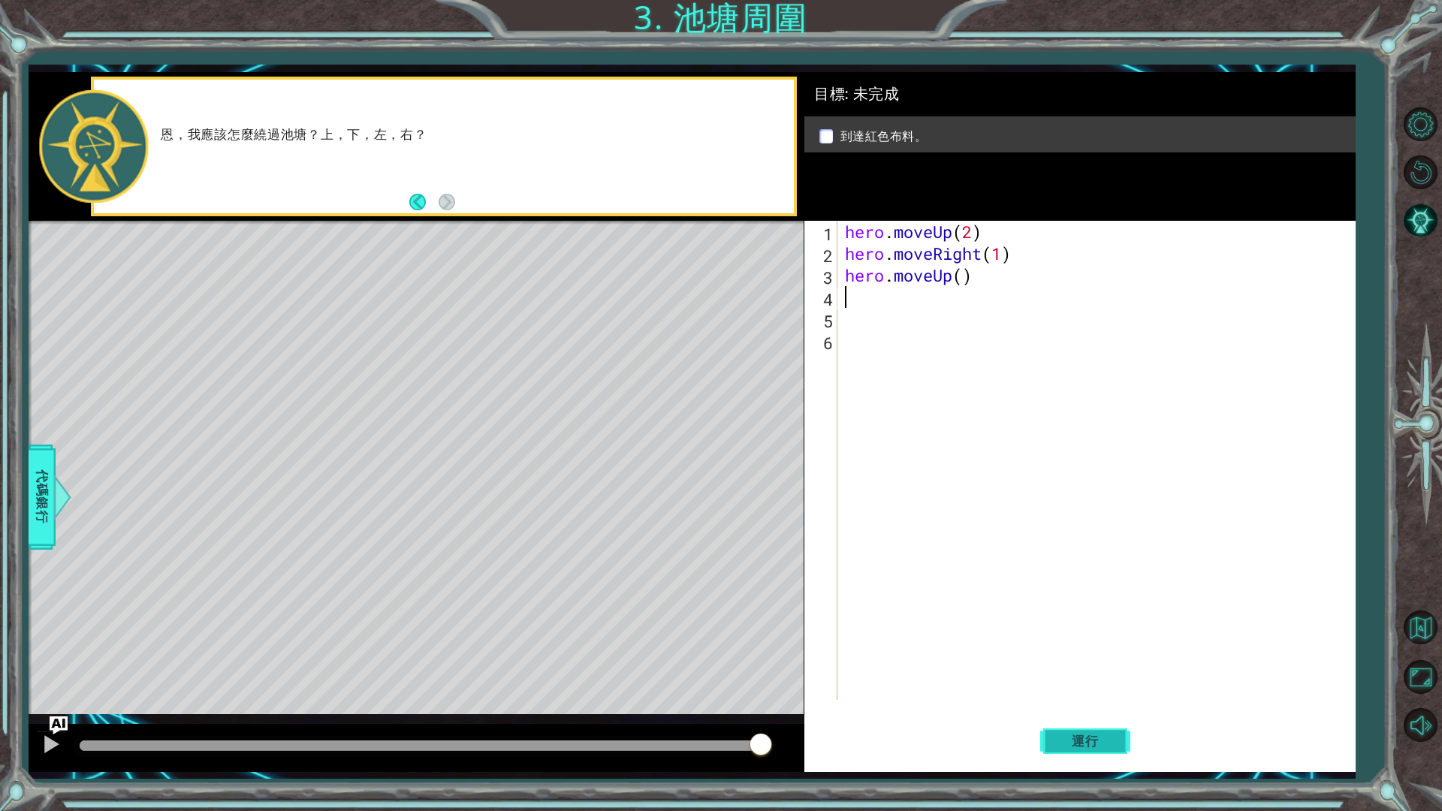
click at [1074, 684] on span "運行" at bounding box center [1085, 741] width 57 height 15
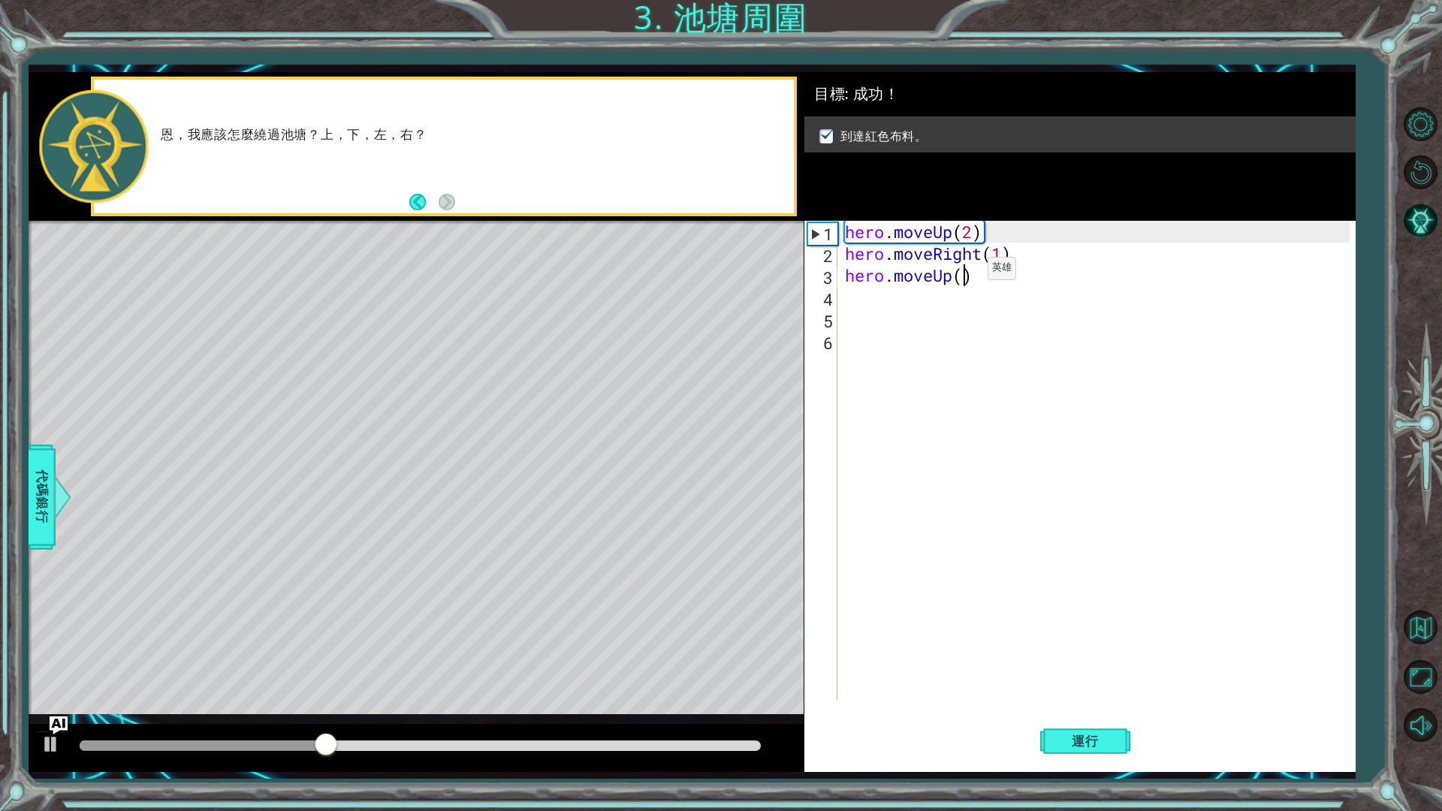
click at [965, 272] on div "hero . moveUp ( 2 ) hero . moveRight ( 1 ) hero . moveUp ( )" at bounding box center [1100, 482] width 516 height 523
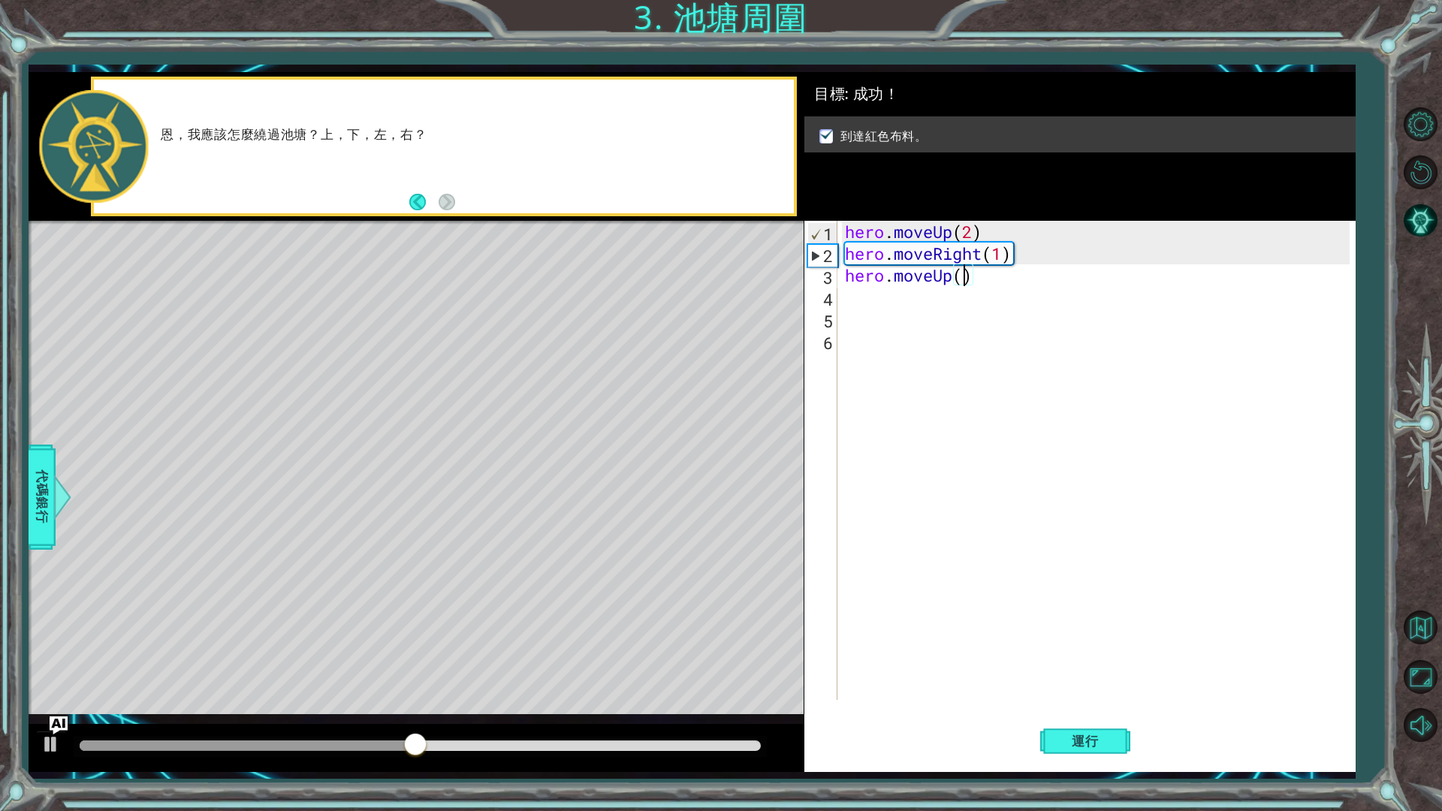
scroll to position [0, 5]
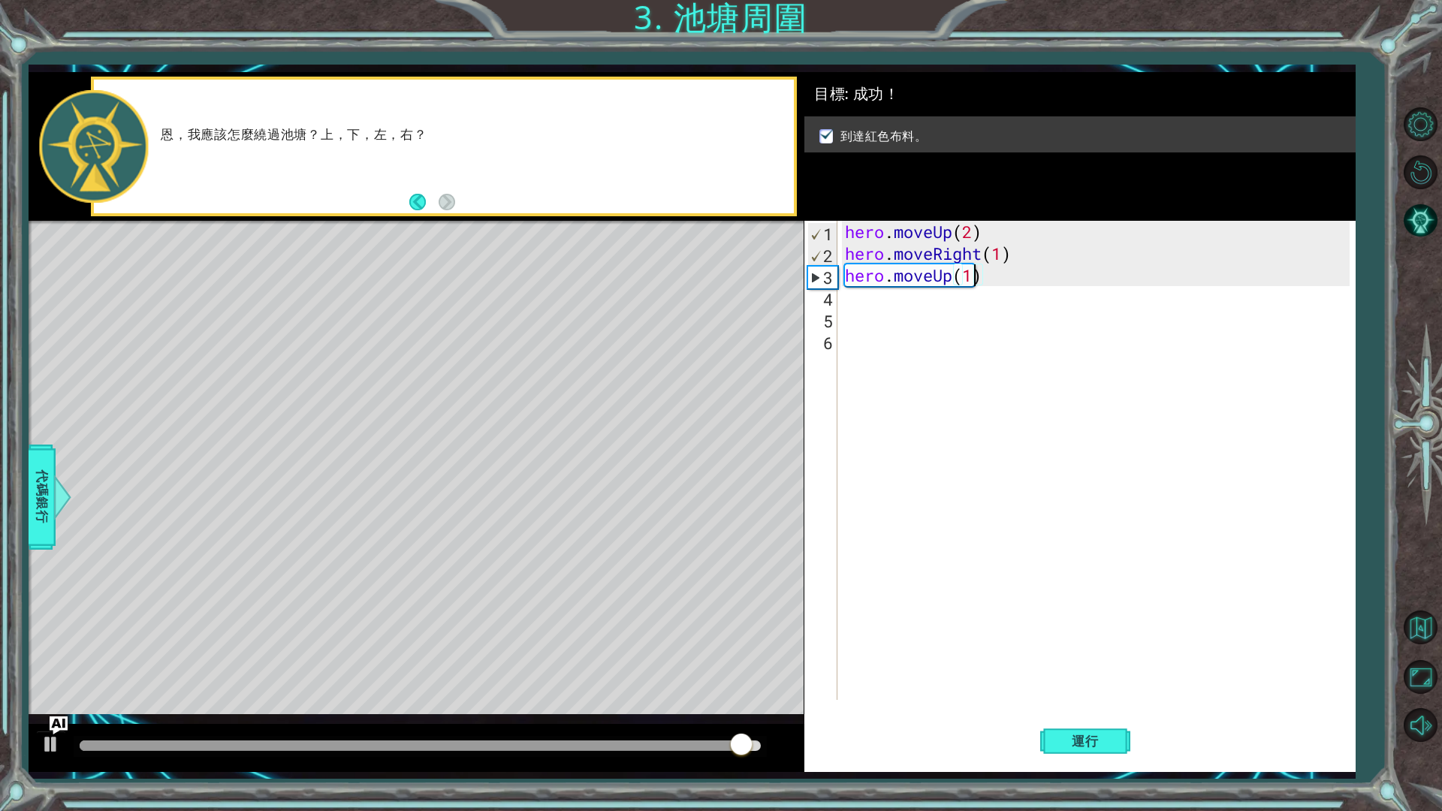
type textarea "hero.moveUp(1)"
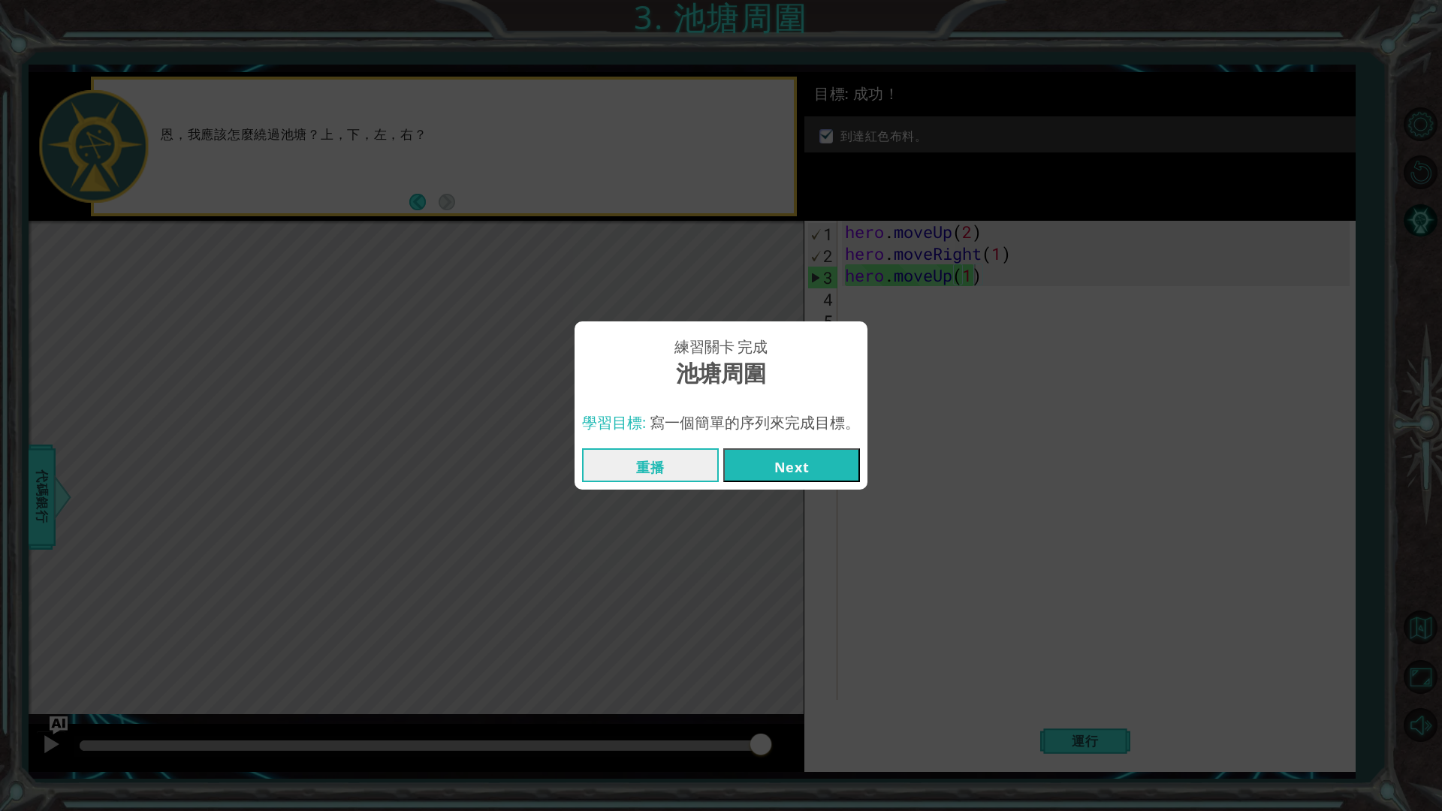
click at [784, 470] on button "Next" at bounding box center [791, 465] width 137 height 34
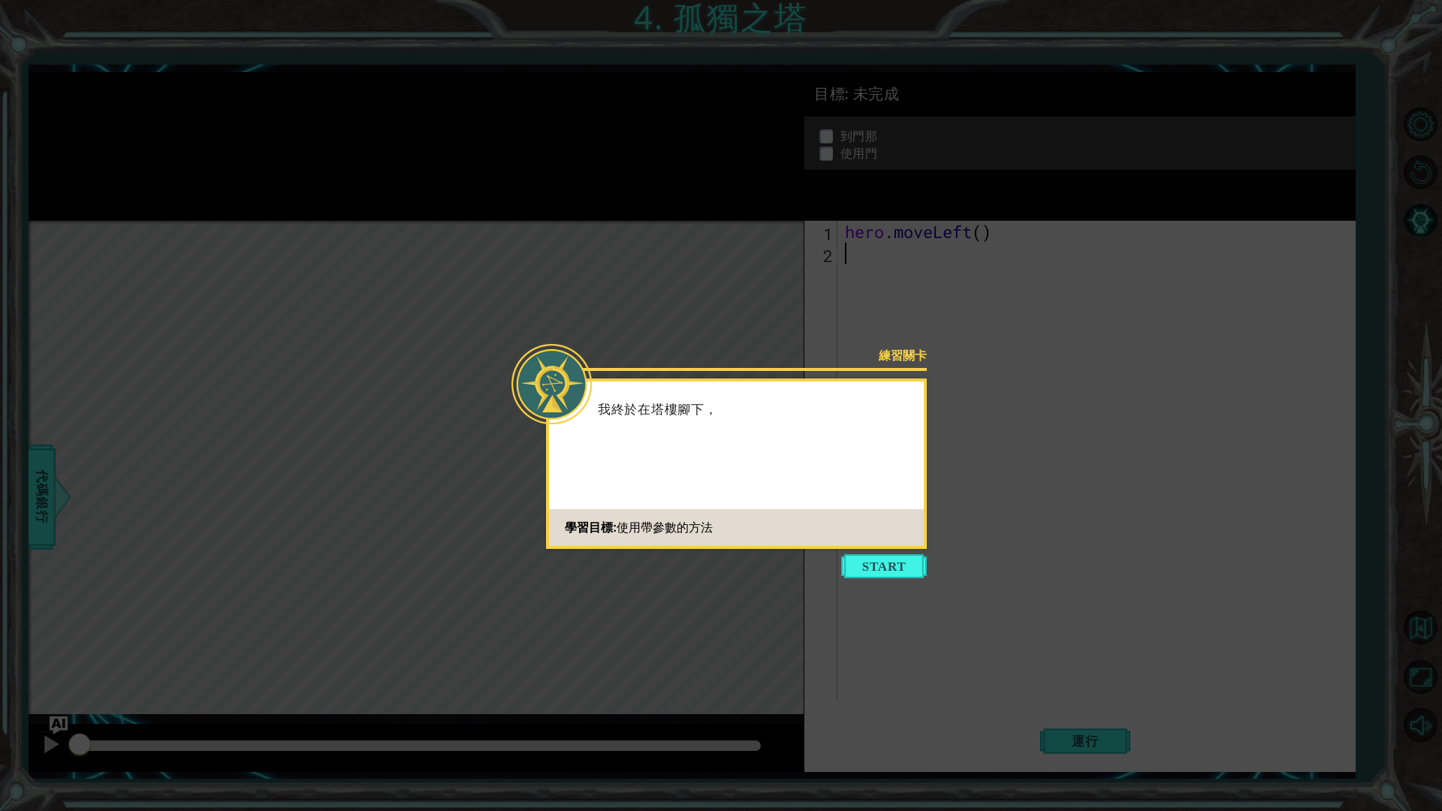
click at [877, 553] on icon at bounding box center [721, 405] width 1442 height 811
click at [873, 567] on button "Start" at bounding box center [884, 566] width 86 height 24
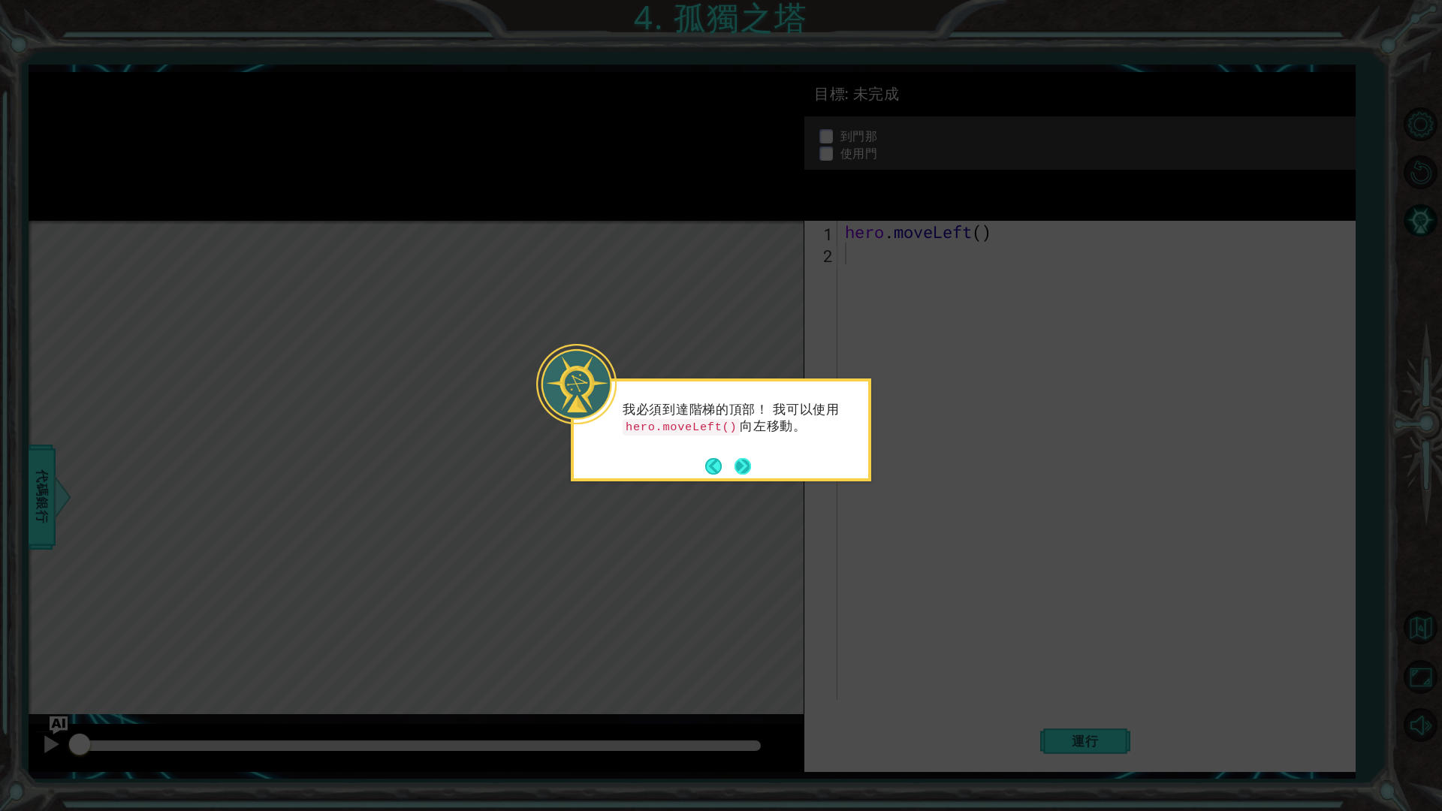
click at [735, 466] on button "Next" at bounding box center [743, 465] width 17 height 17
click at [734, 466] on button "Next" at bounding box center [742, 465] width 17 height 17
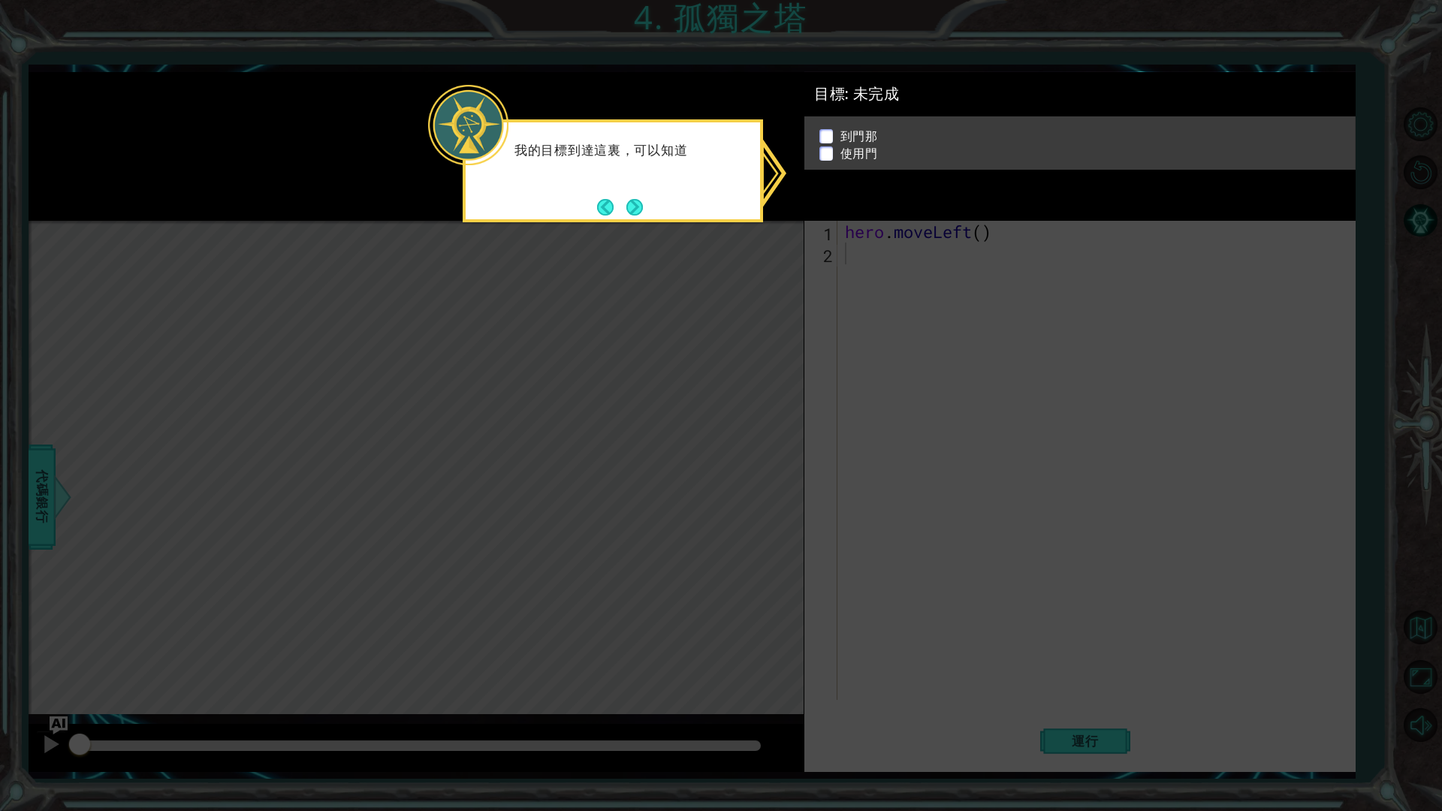
drag, startPoint x: 837, startPoint y: 362, endPoint x: 820, endPoint y: 364, distance: 16.7
click at [832, 363] on icon at bounding box center [721, 405] width 1442 height 811
click at [826, 317] on icon at bounding box center [721, 405] width 1442 height 811
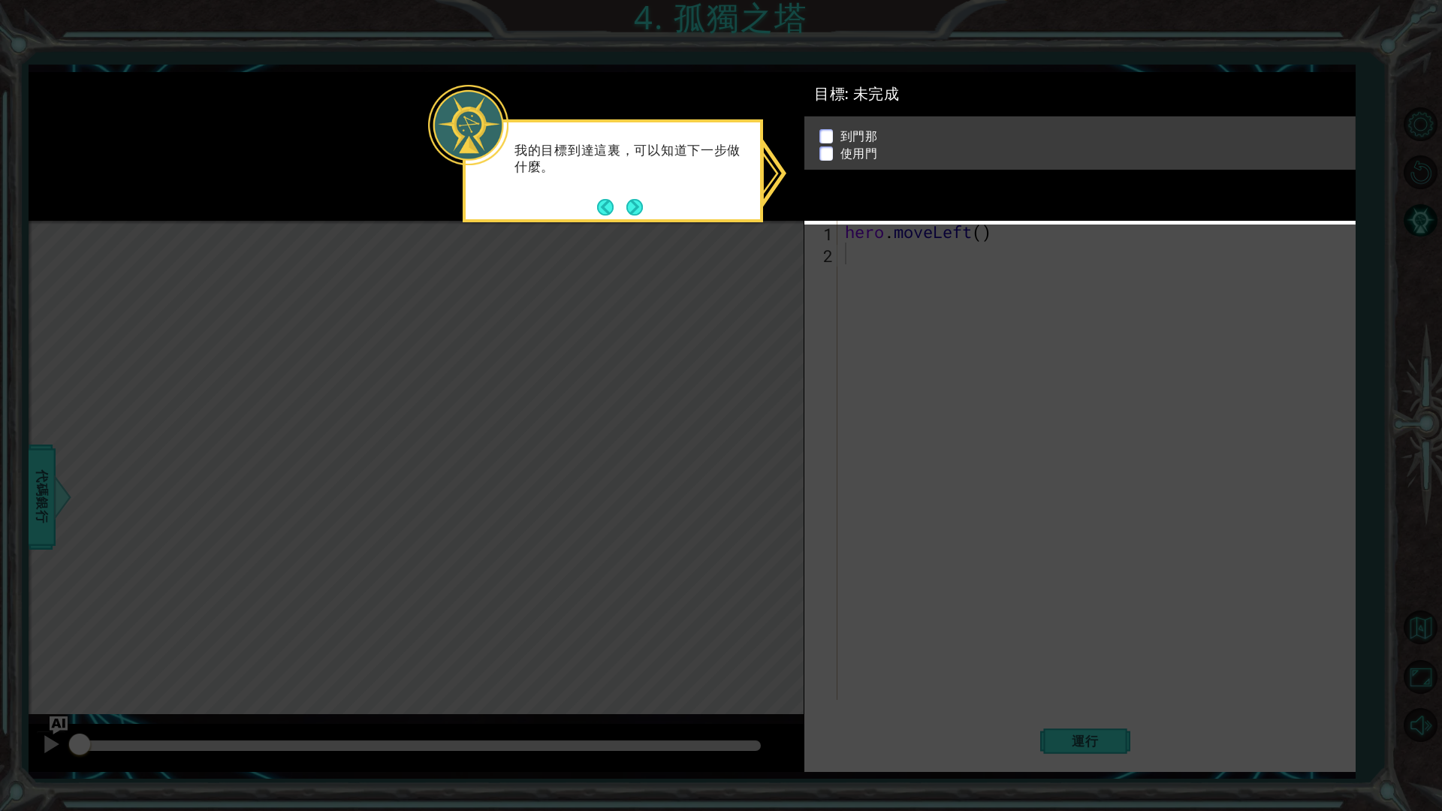
click at [843, 318] on icon at bounding box center [721, 405] width 1442 height 811
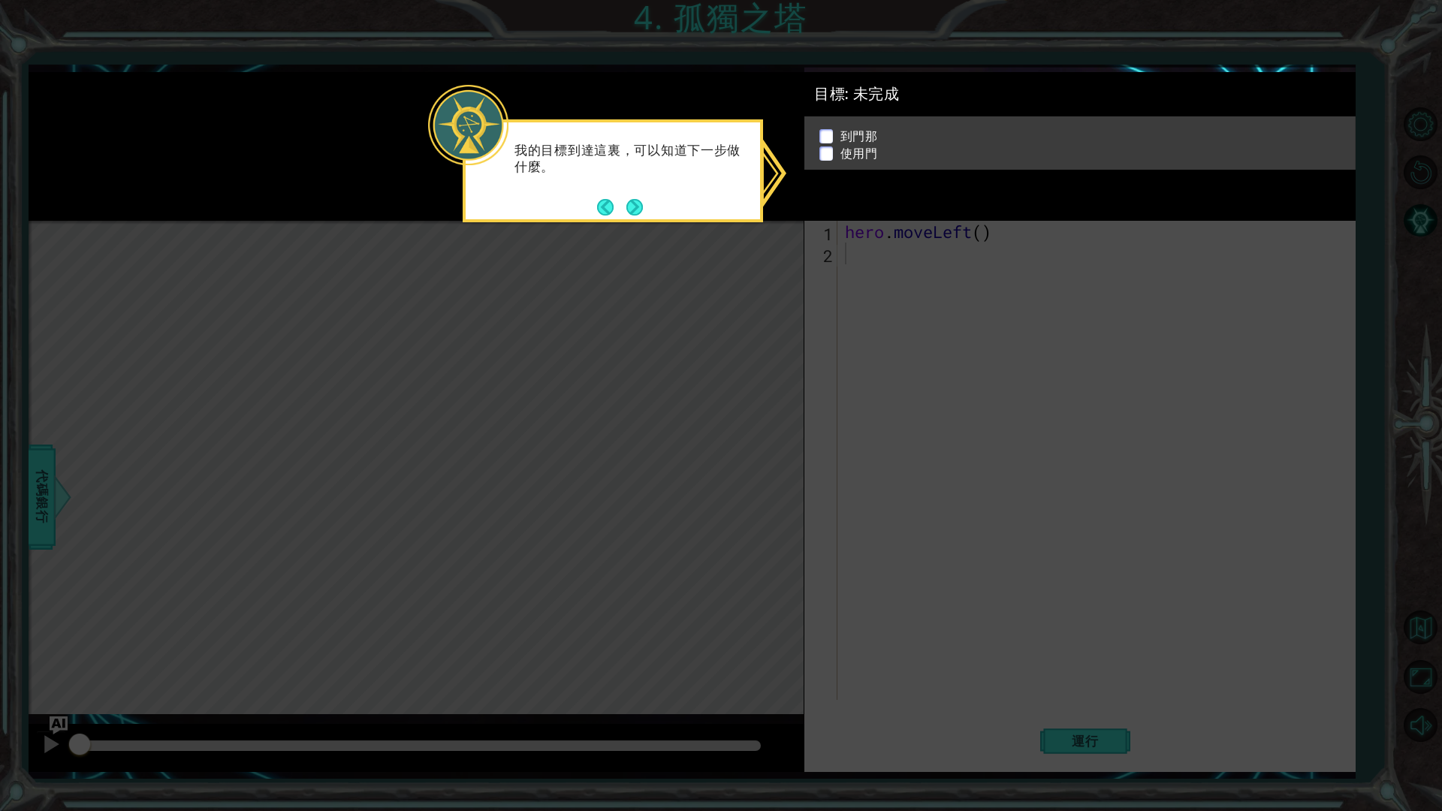
click at [701, 213] on div "我的目標到達這裏，可以知道下一步做什麼。" at bounding box center [613, 170] width 300 height 103
drag, startPoint x: 657, startPoint y: 202, endPoint x: 621, endPoint y: 204, distance: 36.1
click at [654, 202] on div "我的目標到達這裏，可以知道下一步做什麼。" at bounding box center [613, 166] width 294 height 76
click at [621, 204] on button "Back" at bounding box center [611, 207] width 29 height 17
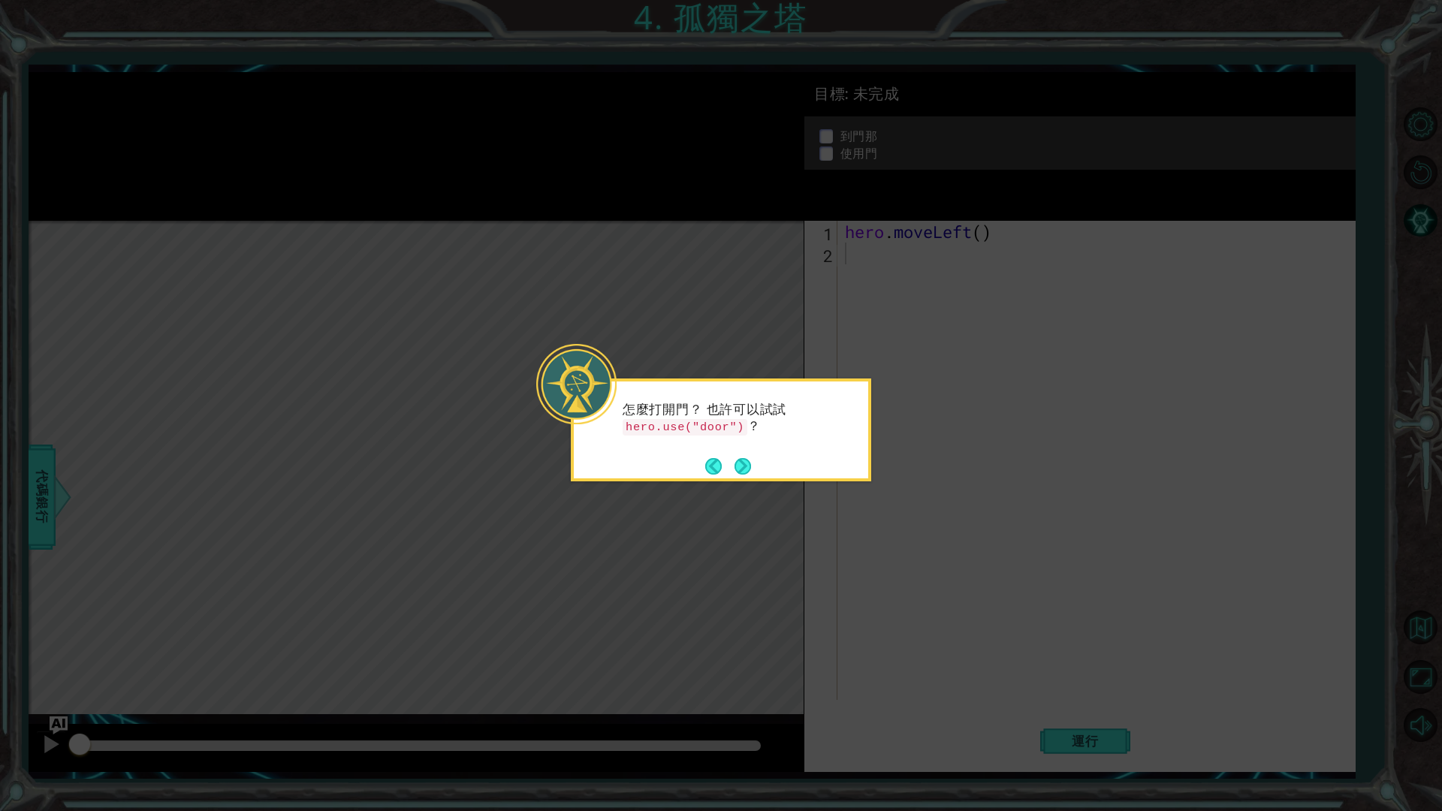
click at [623, 205] on icon at bounding box center [721, 405] width 1442 height 811
click at [748, 470] on button "Next" at bounding box center [743, 466] width 17 height 17
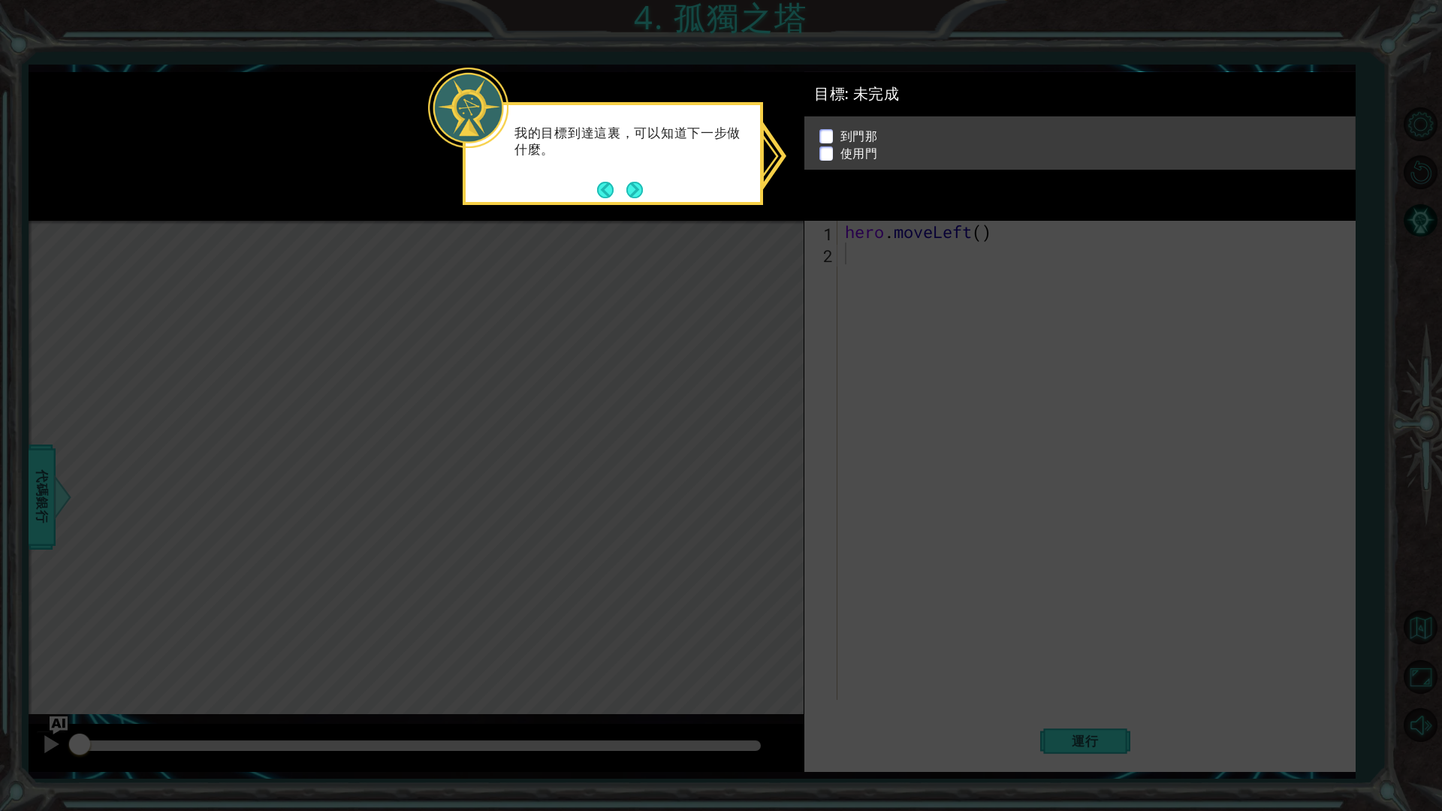
click at [632, 180] on footer at bounding box center [620, 190] width 46 height 23
click at [629, 185] on button "Next" at bounding box center [635, 189] width 17 height 17
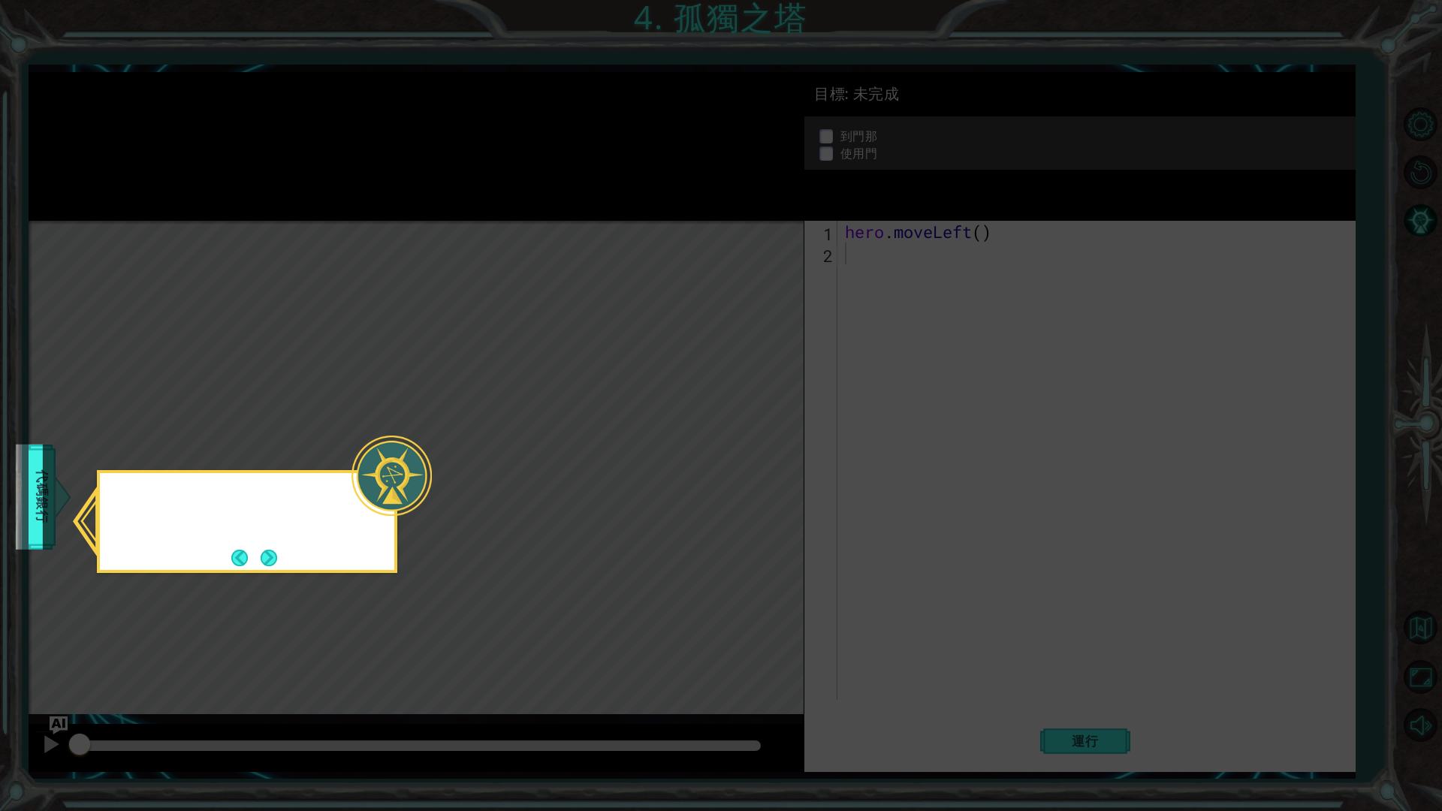
click at [629, 185] on icon at bounding box center [721, 405] width 1442 height 811
drag, startPoint x: 283, startPoint y: 494, endPoint x: 267, endPoint y: 536, distance: 45.2
click at [285, 513] on div "如果不記得如何做" at bounding box center [247, 508] width 294 height 59
click at [271, 539] on div "如果不記得如何做" at bounding box center [247, 505] width 294 height 65
click at [277, 554] on button "Next" at bounding box center [269, 558] width 17 height 17
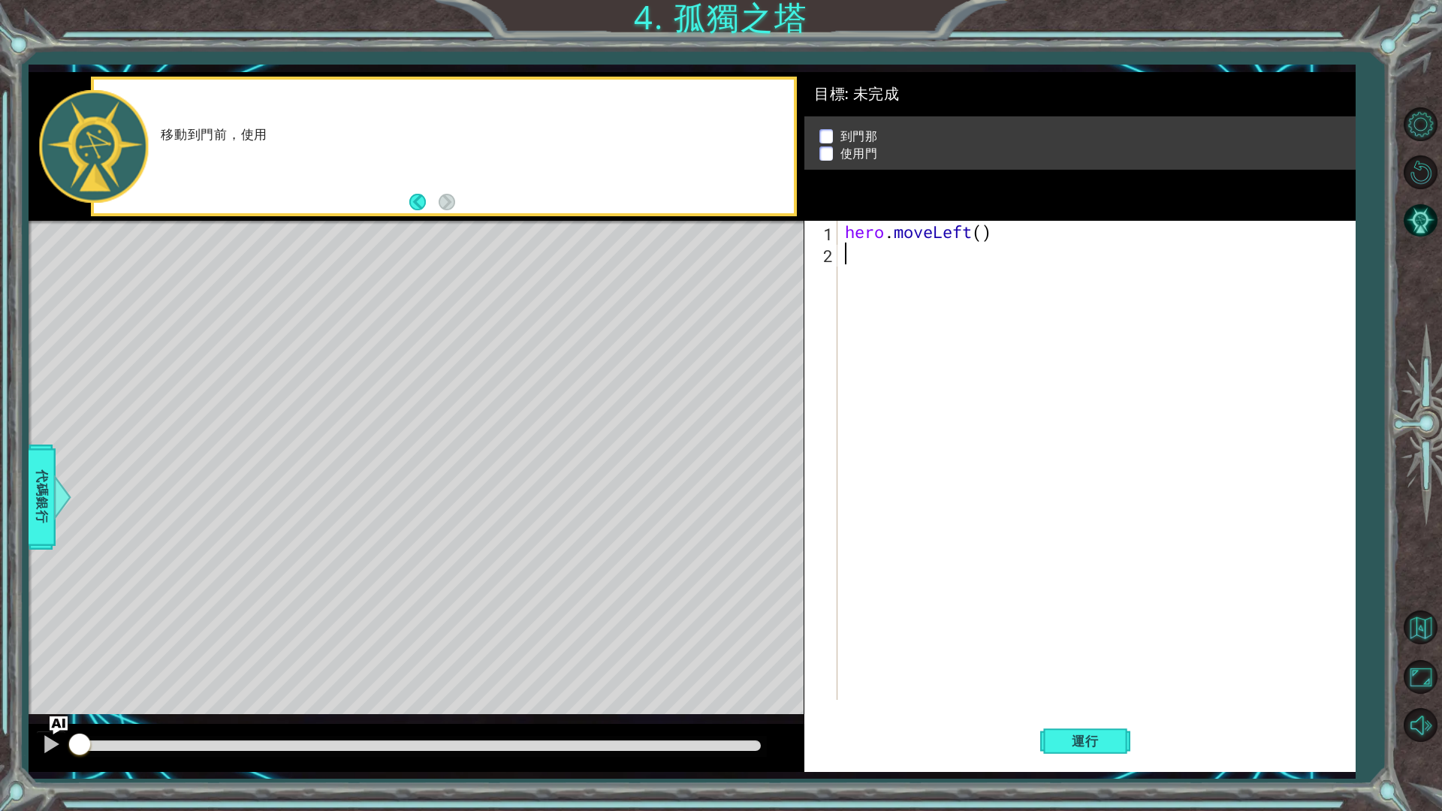
click at [847, 267] on div "hero . moveLeft ( )" at bounding box center [1100, 482] width 516 height 523
click at [975, 239] on div "hero . moveLeft ( )" at bounding box center [1100, 482] width 516 height 523
click at [977, 231] on div "hero . moveLeft ( )" at bounding box center [1100, 482] width 516 height 523
click at [982, 231] on div "hero . moveLeft ( )" at bounding box center [1100, 482] width 516 height 523
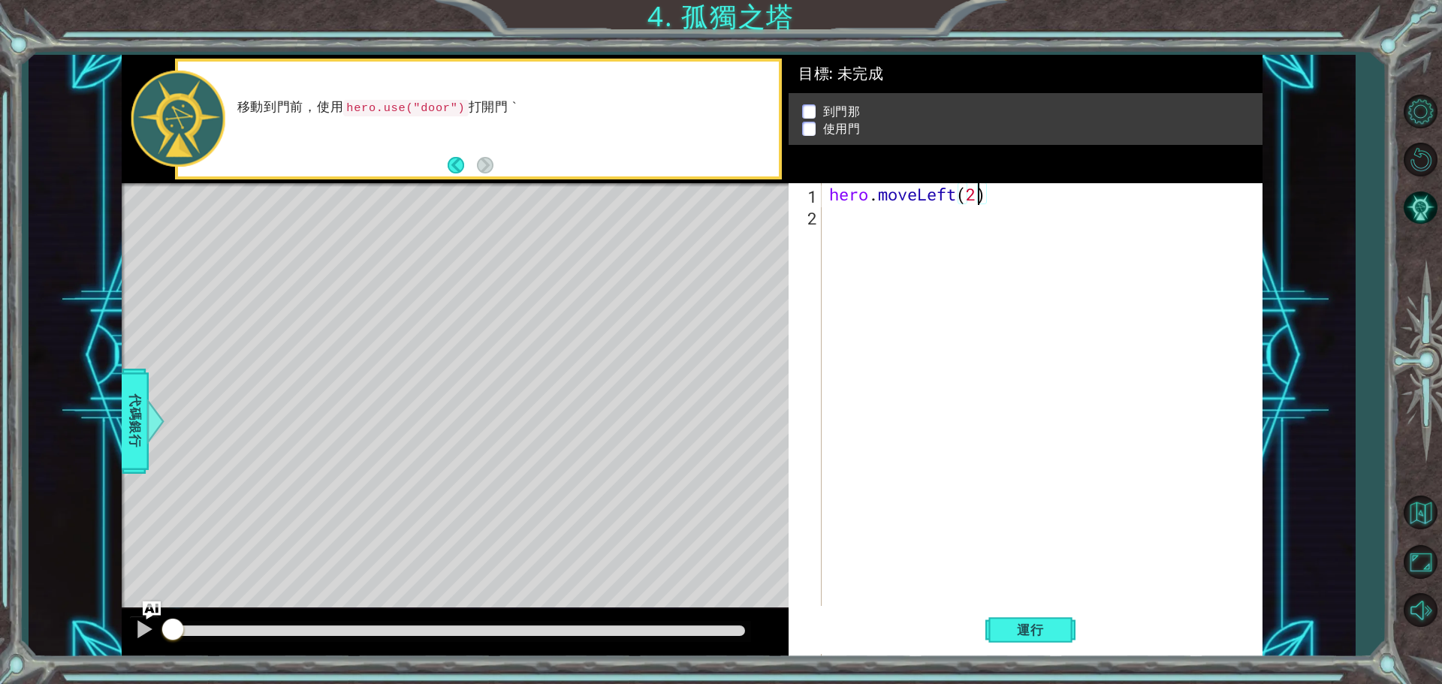
type textarea "hero.moveLeft(2)"
click at [1022, 619] on button "運行" at bounding box center [1031, 629] width 90 height 47
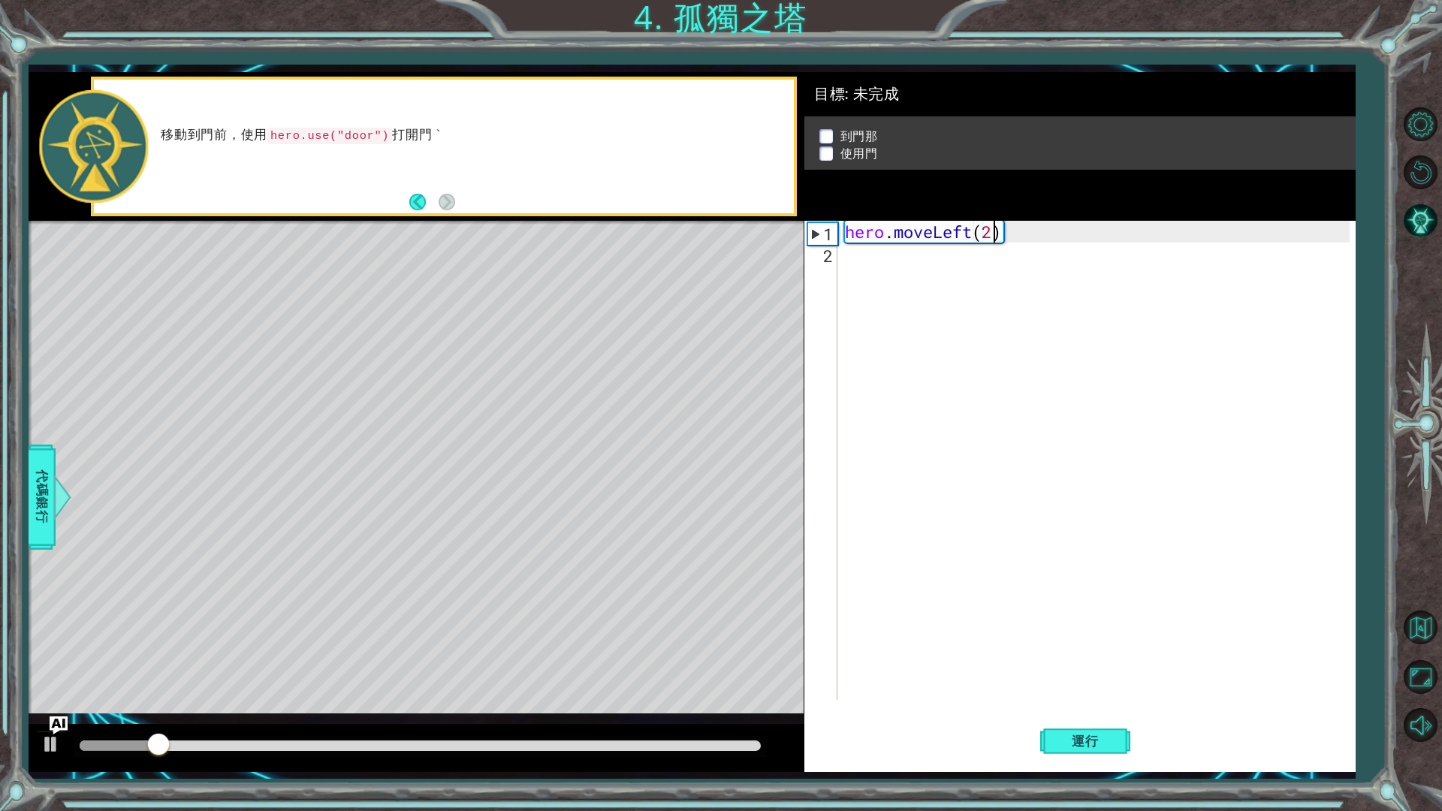
click at [865, 268] on div "hero . moveLeft ( 2 )" at bounding box center [1100, 482] width 516 height 523
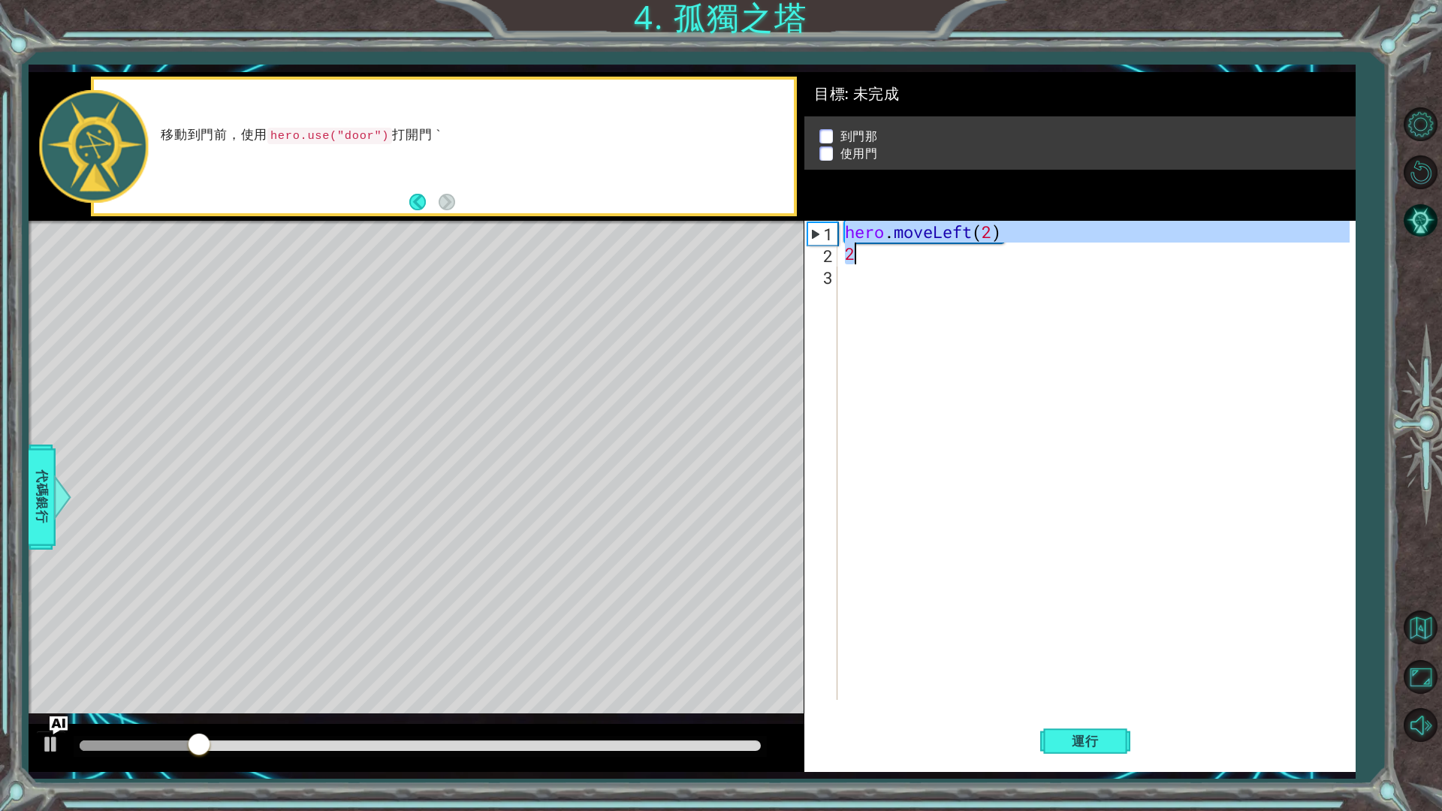
drag, startPoint x: 869, startPoint y: 256, endPoint x: 836, endPoint y: 264, distance: 34.1
click at [836, 264] on div "2 1 2 3 hero . moveLeft ( 2 ) 2 ההההההההההההההההההההההההההההההההההההההההההההההה…" at bounding box center [1078, 460] width 546 height 479
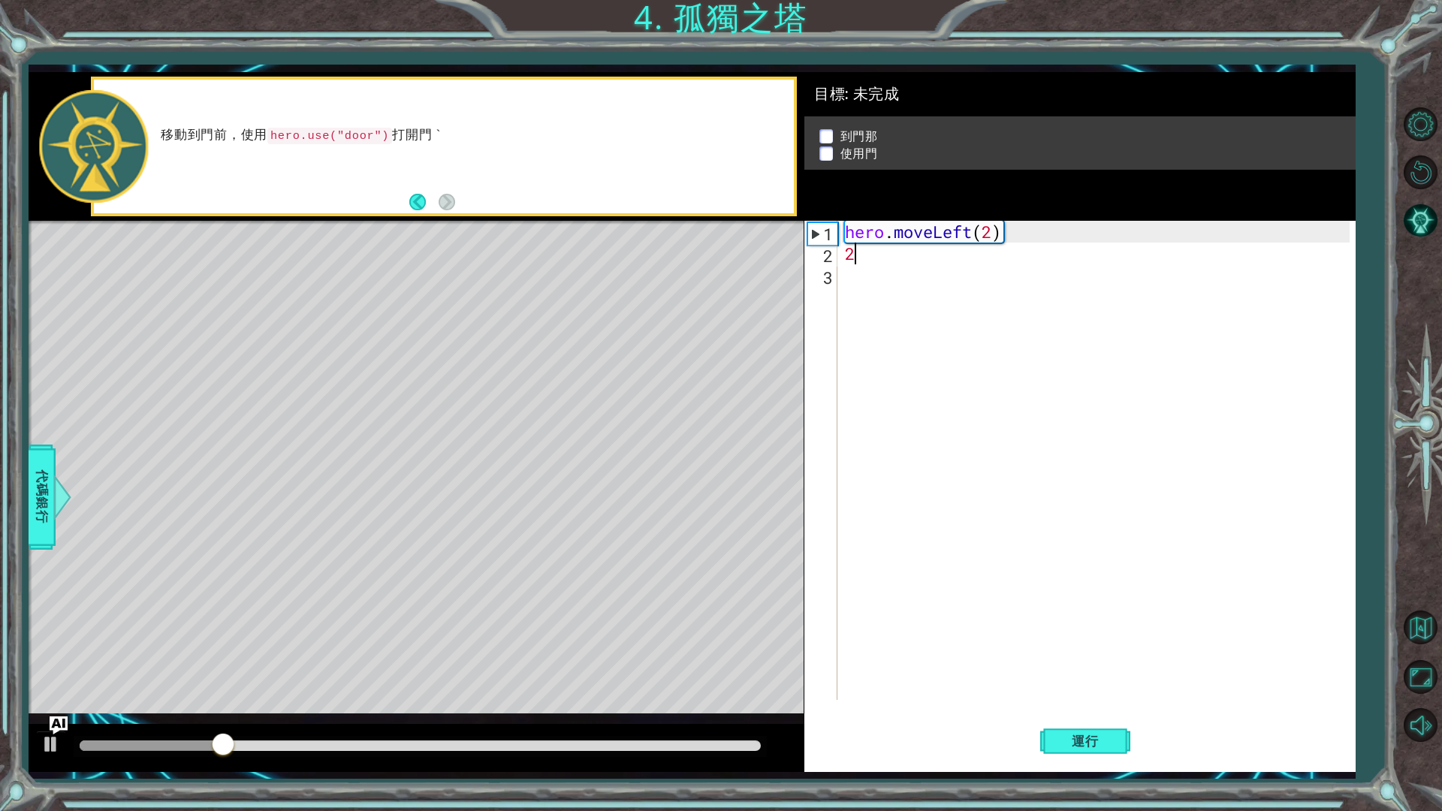
click at [861, 262] on div "hero . moveLeft ( 2 ) 2" at bounding box center [1100, 482] width 516 height 523
type textarea "2"
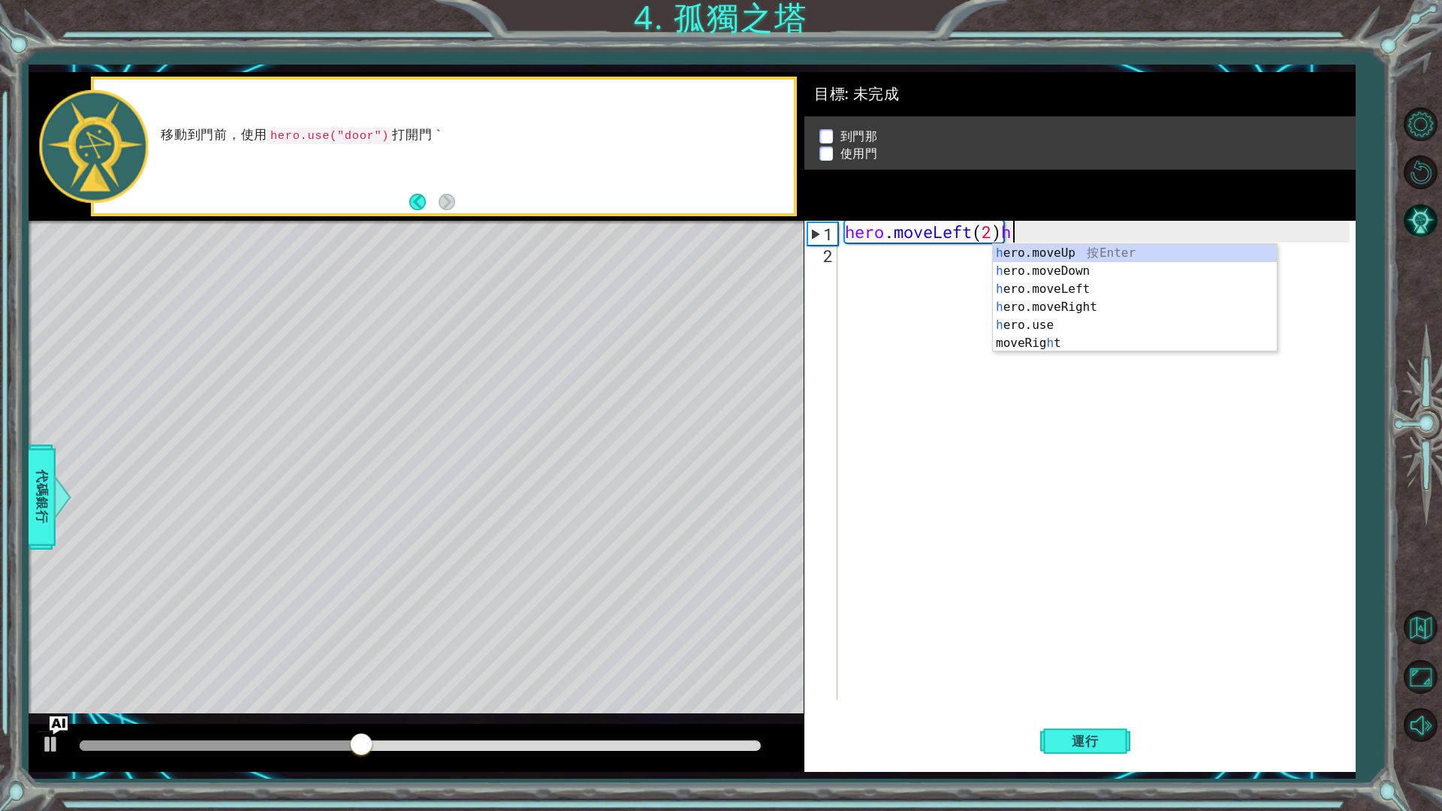
type textarea "hero.moveLeft(2)"
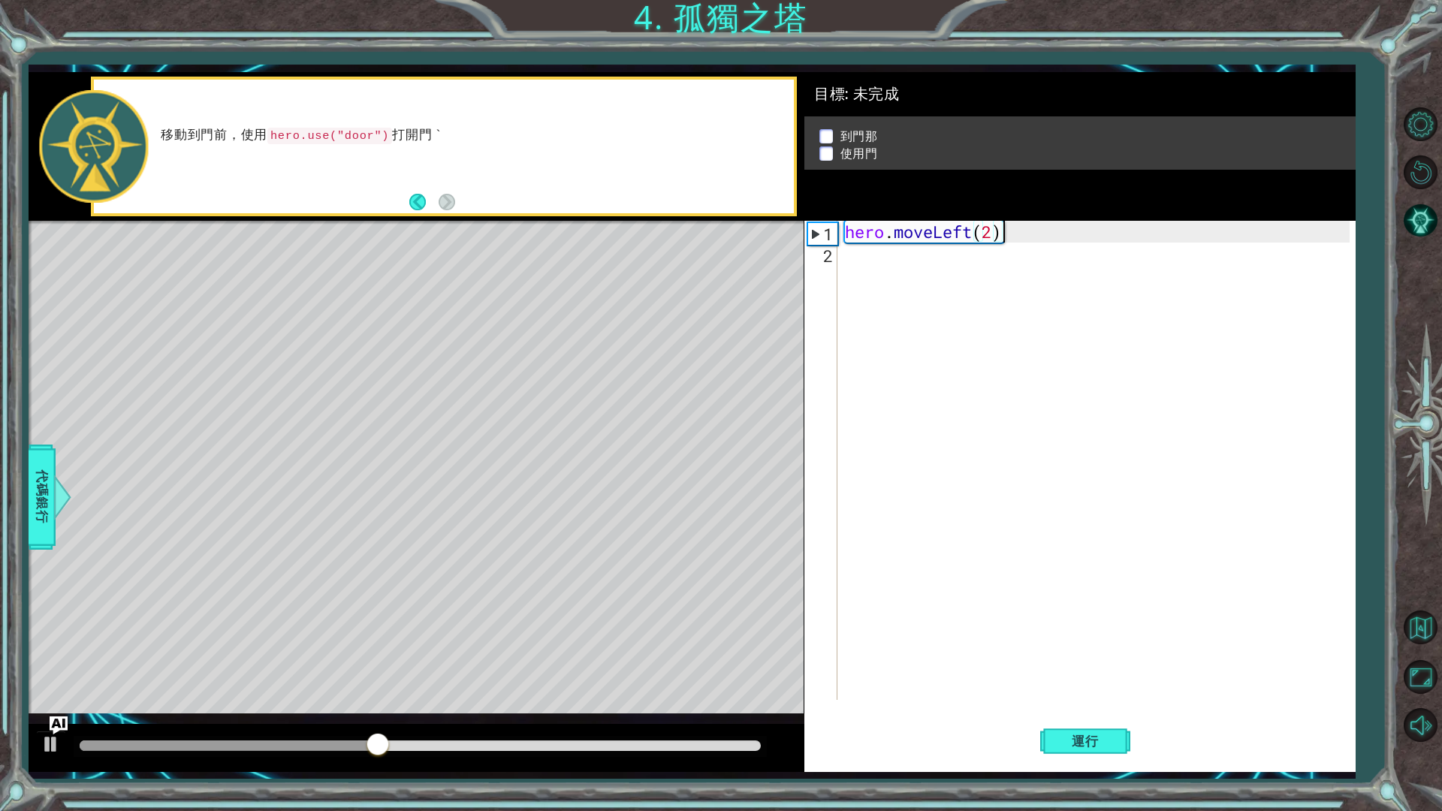
click at [882, 278] on div "hero . moveLeft ( 2 )" at bounding box center [1100, 482] width 516 height 523
type textarea "e"
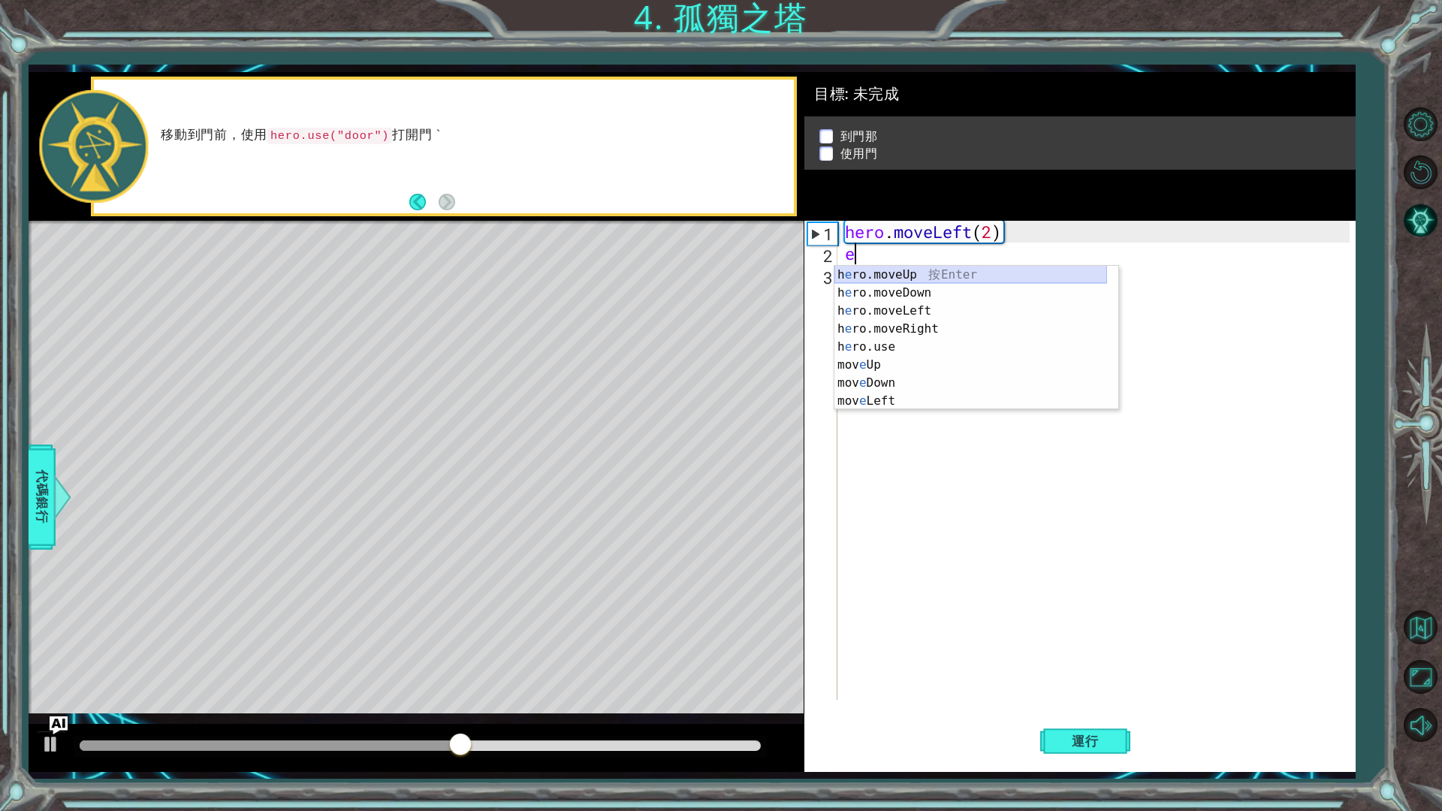
click at [941, 278] on div "h e ro.moveUp 按 Enter h e ro.moveDown 按 Enter h e ro.moveLeft 按 Enter h e ro.mo…" at bounding box center [971, 356] width 273 height 180
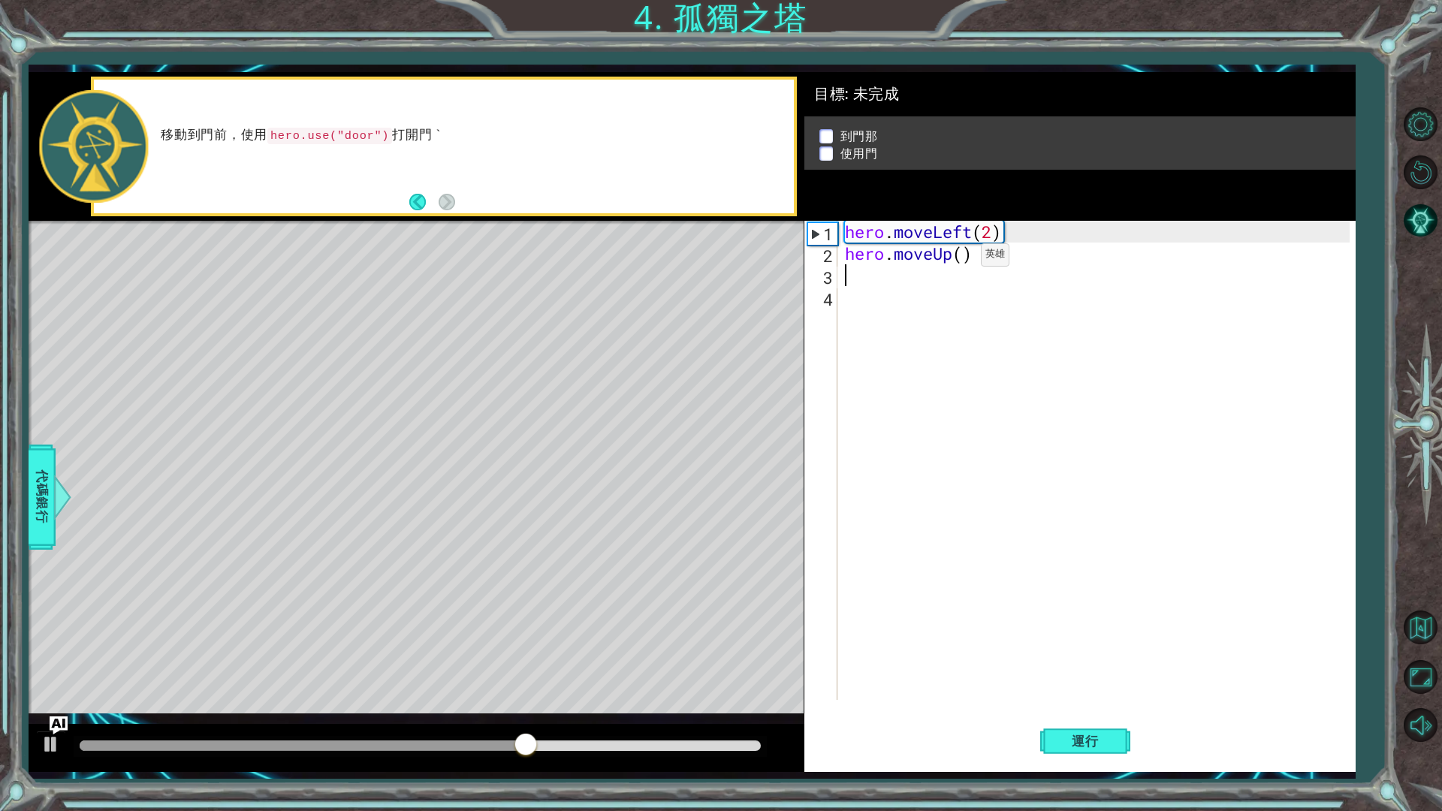
click at [959, 258] on div "hero . moveLeft ( 2 ) hero . moveUp ( )" at bounding box center [1100, 482] width 516 height 523
click at [954, 261] on div "hero . moveLeft ( 2 ) hero . moveUp ( )" at bounding box center [1100, 482] width 516 height 523
click at [962, 261] on div "hero . moveLeft ( 2 ) hero . moveUp ( )" at bounding box center [1100, 482] width 516 height 523
type textarea "hero.moveUp(2)"
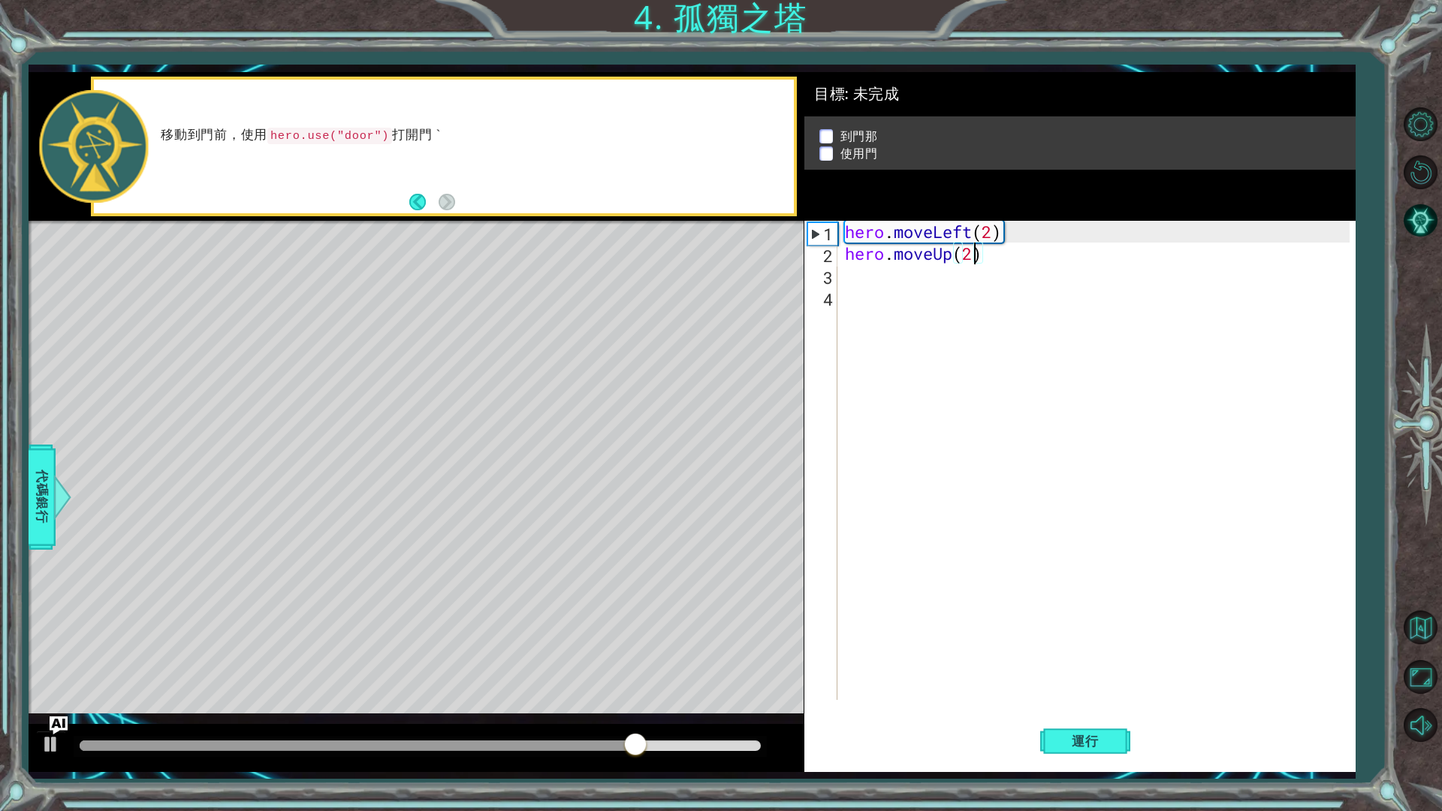
click at [954, 297] on div "hero . moveLeft ( 2 ) hero . moveUp ( 2 )" at bounding box center [1100, 482] width 516 height 523
type textarea "r"
click at [849, 281] on div "hero . moveLeft ( 2 ) hero . moveUp ( 2 )" at bounding box center [1100, 482] width 516 height 523
type textarea "r"
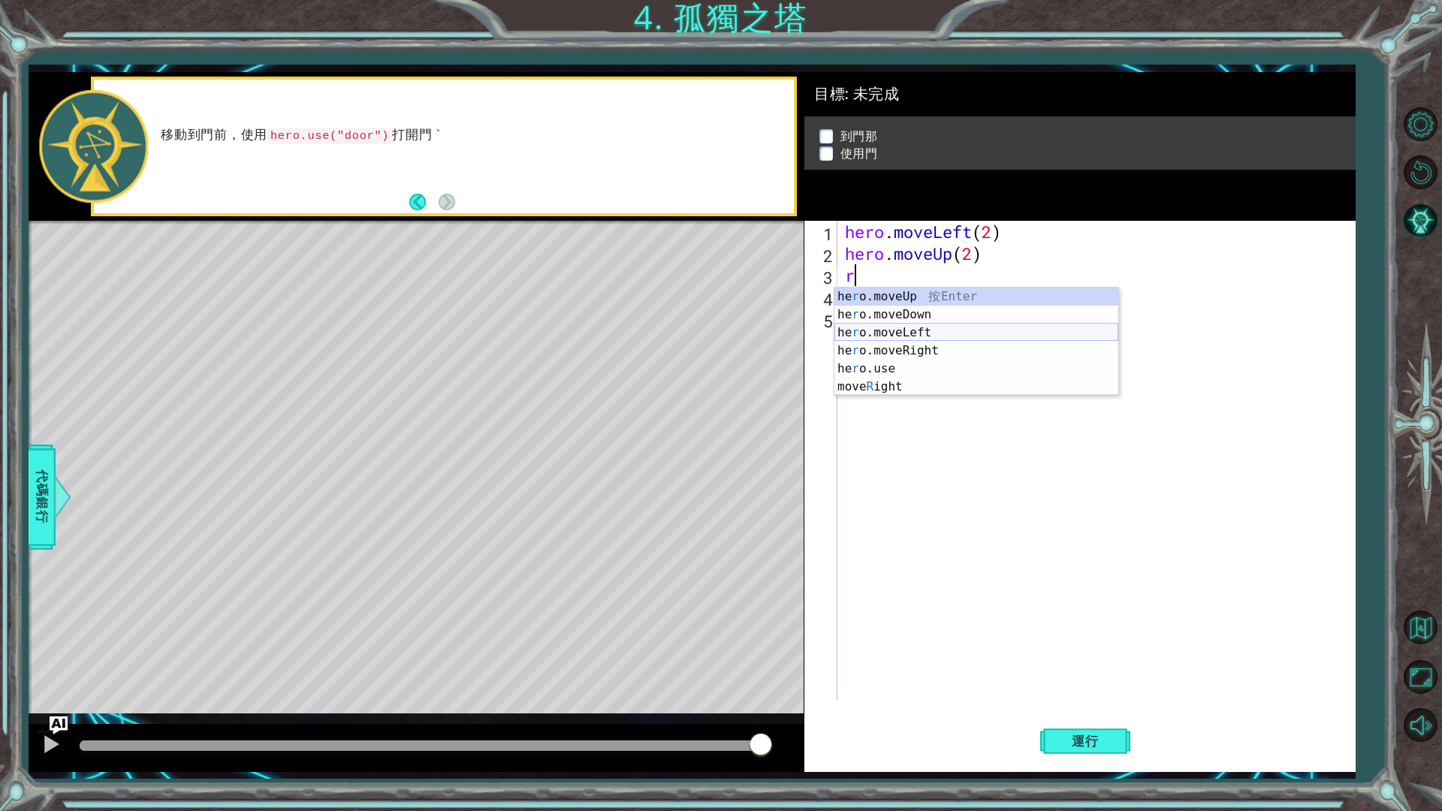
click at [895, 325] on div "he r o.moveUp 按 Enter he r o.moveDown 按 Enter he r o.moveLeft 按 Enter he r o.mo…" at bounding box center [977, 360] width 284 height 144
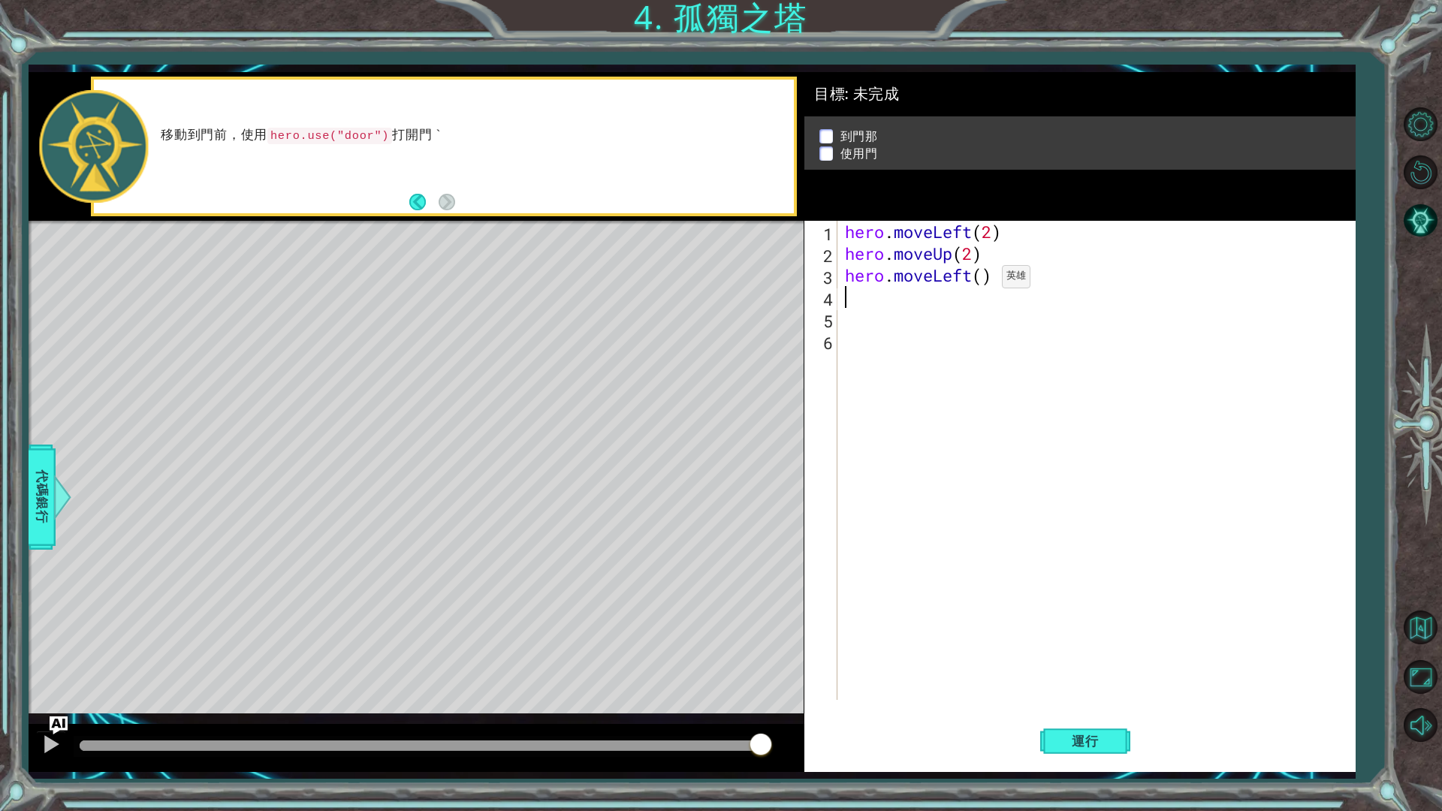
click at [980, 280] on div "hero . moveLeft ( 2 ) hero . moveUp ( 2 ) hero . moveLeft ( )" at bounding box center [1100, 482] width 516 height 523
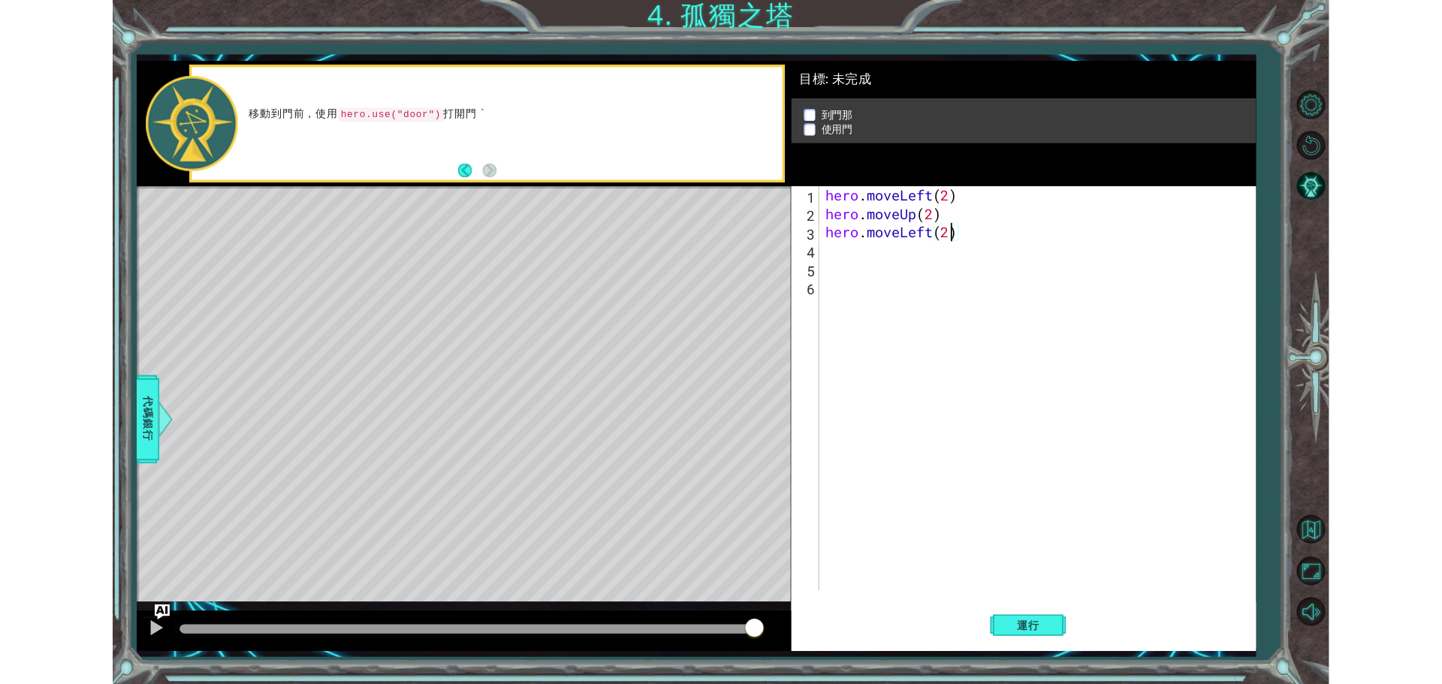
scroll to position [0, 6]
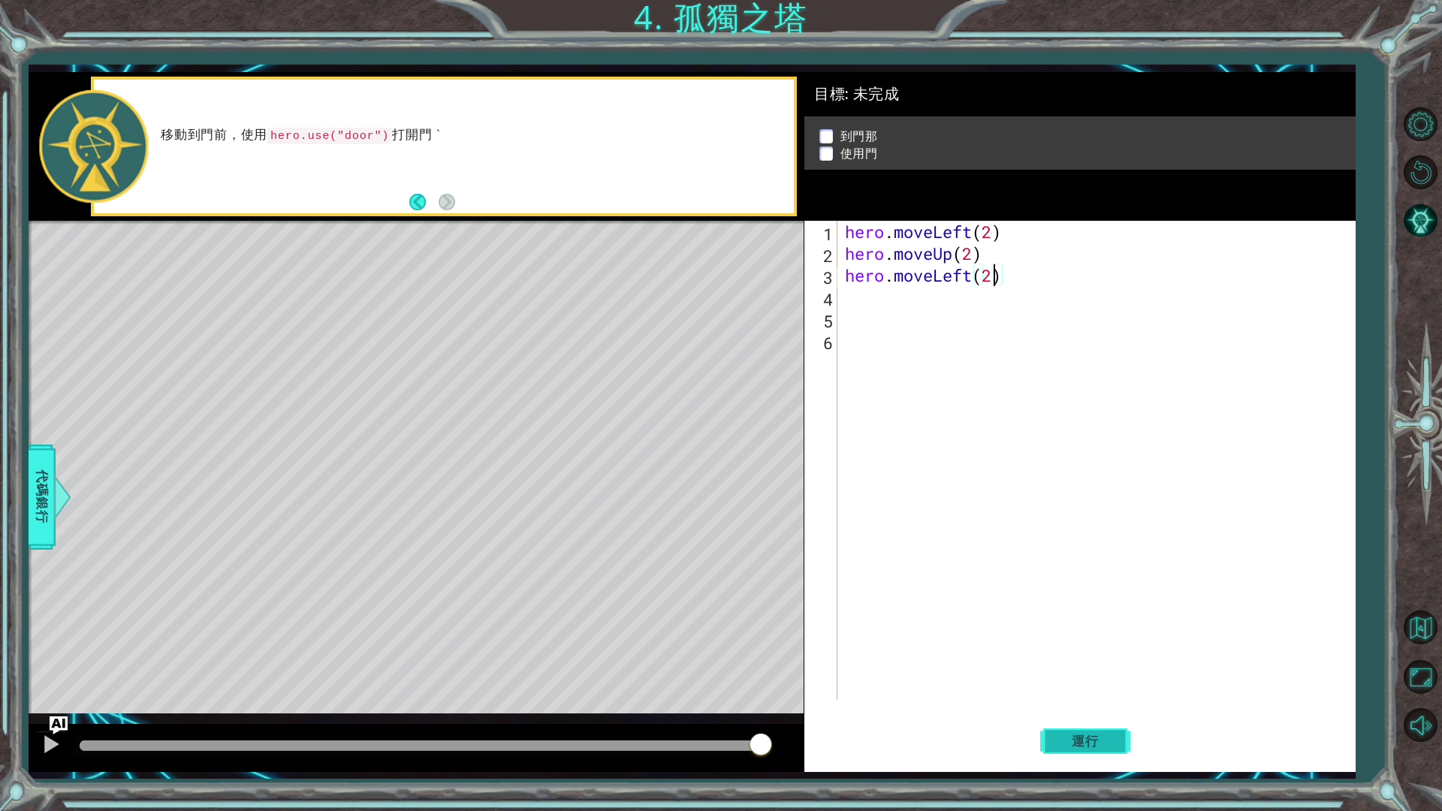
click at [1104, 684] on span "運行" at bounding box center [1085, 741] width 57 height 15
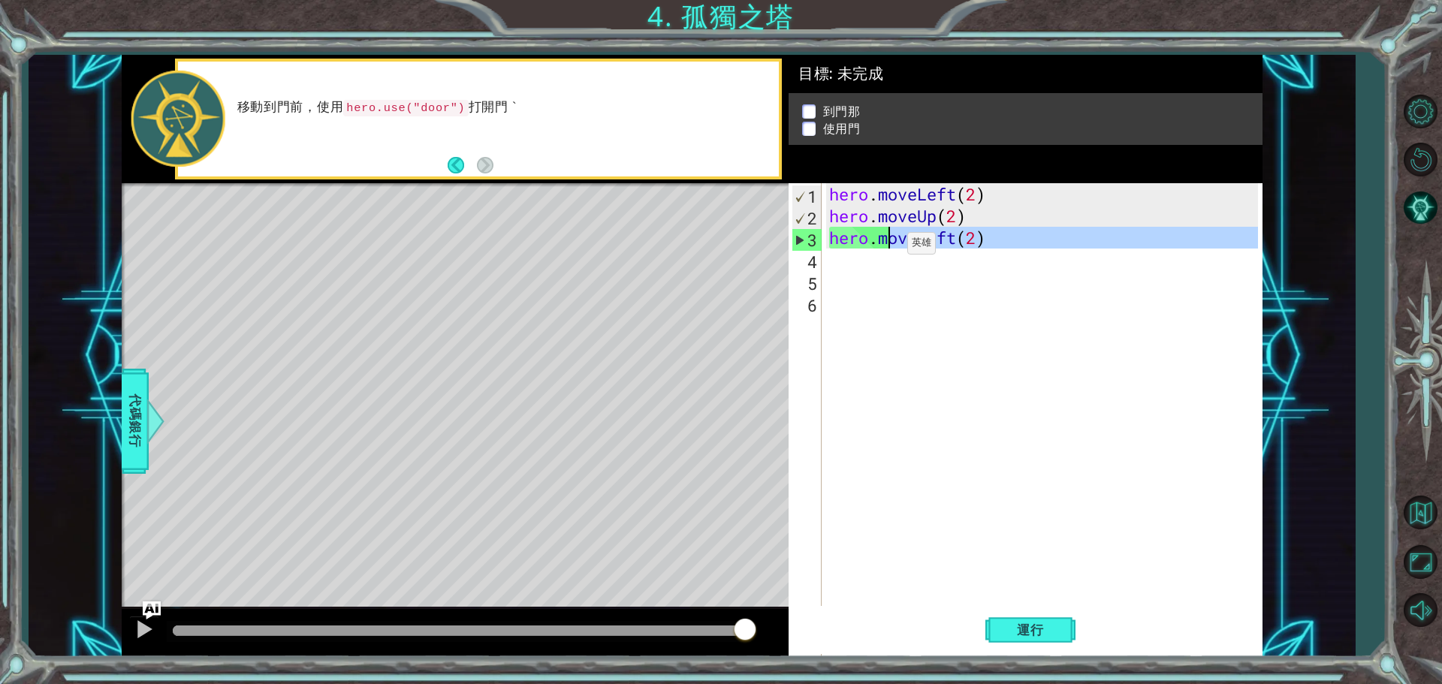
type textarea "hero.m"
drag, startPoint x: 992, startPoint y: 249, endPoint x: 885, endPoint y: 247, distance: 107.4
click at [885, 247] on div "hero . moveLeft ( 2 ) hero . moveUp ( 2 ) hero . moveLeft ( 2 )" at bounding box center [1045, 444] width 439 height 523
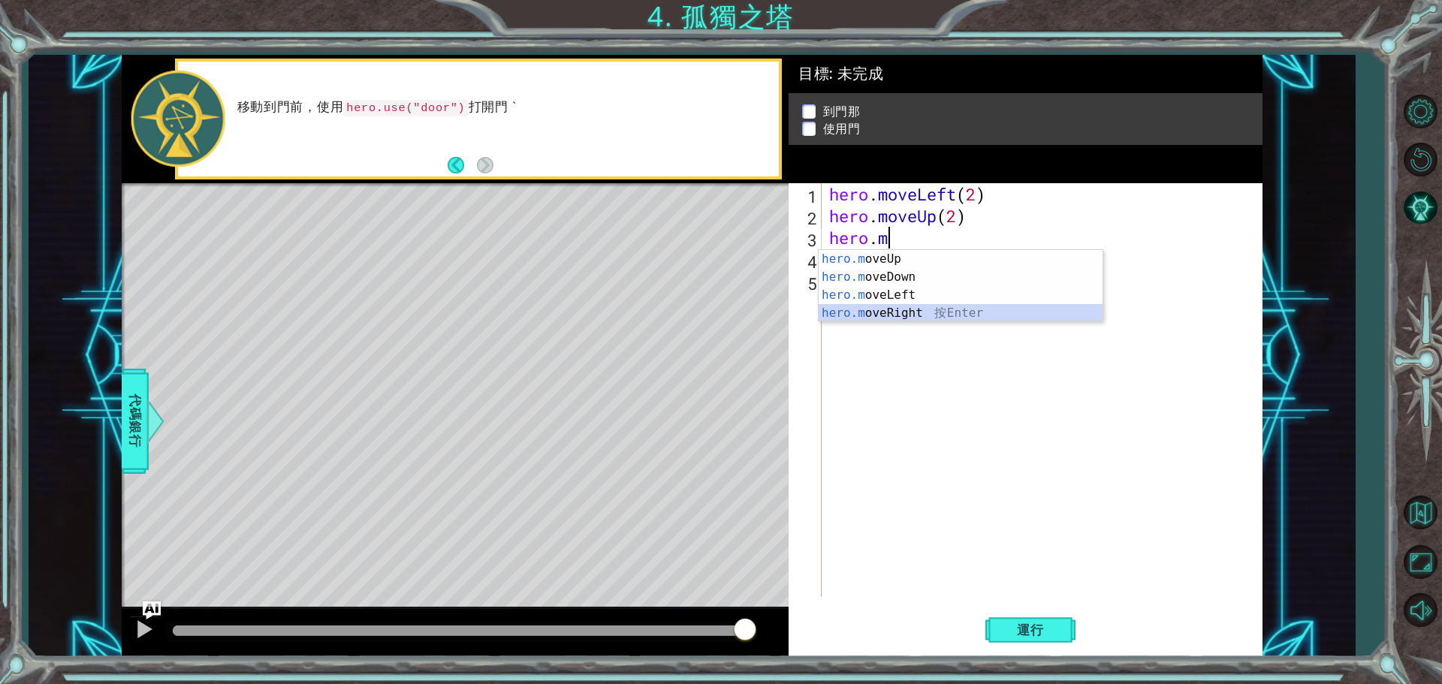
click at [932, 310] on div "hero.m oveUp 按 Enter hero.m oveDown 按 Enter hero.m oveLeft 按 Enter hero.m oveRi…" at bounding box center [961, 304] width 284 height 108
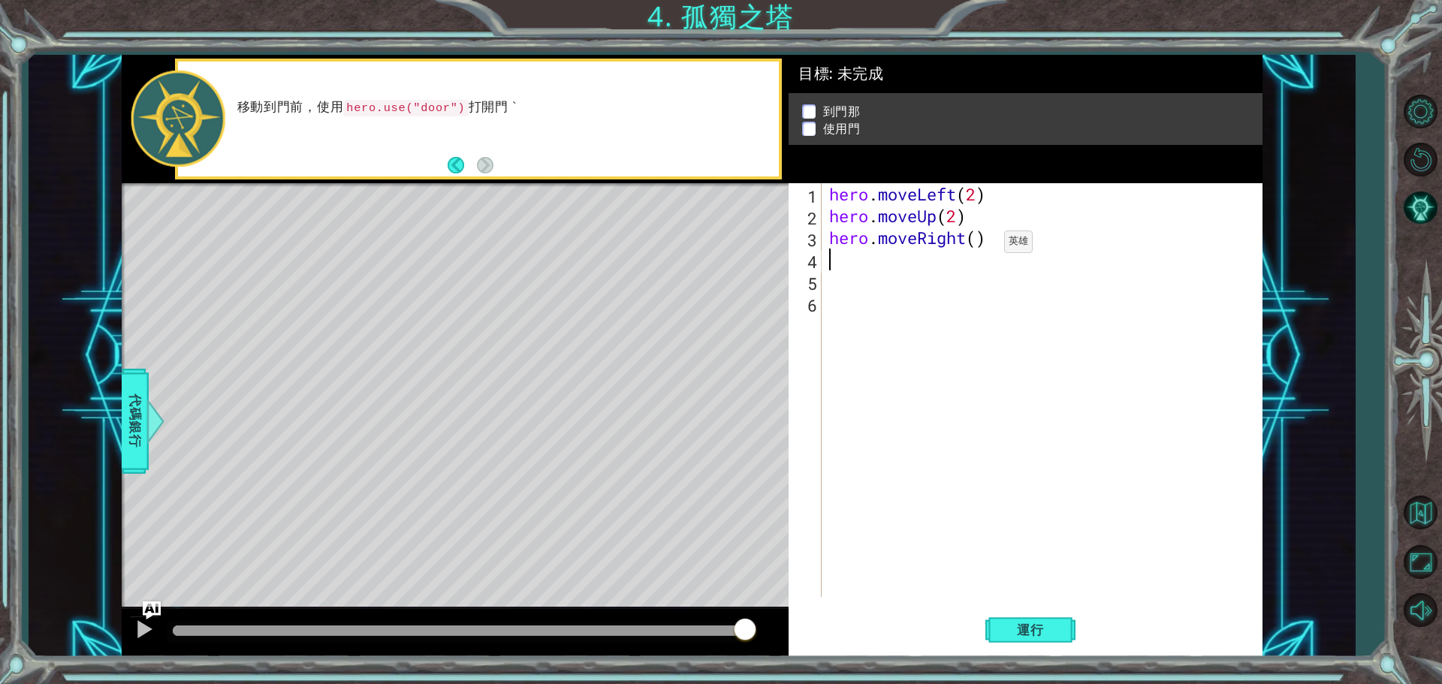
click at [981, 246] on div "hero . moveLeft ( 2 ) hero . moveUp ( 2 ) hero . moveRight ( )" at bounding box center [1045, 411] width 439 height 457
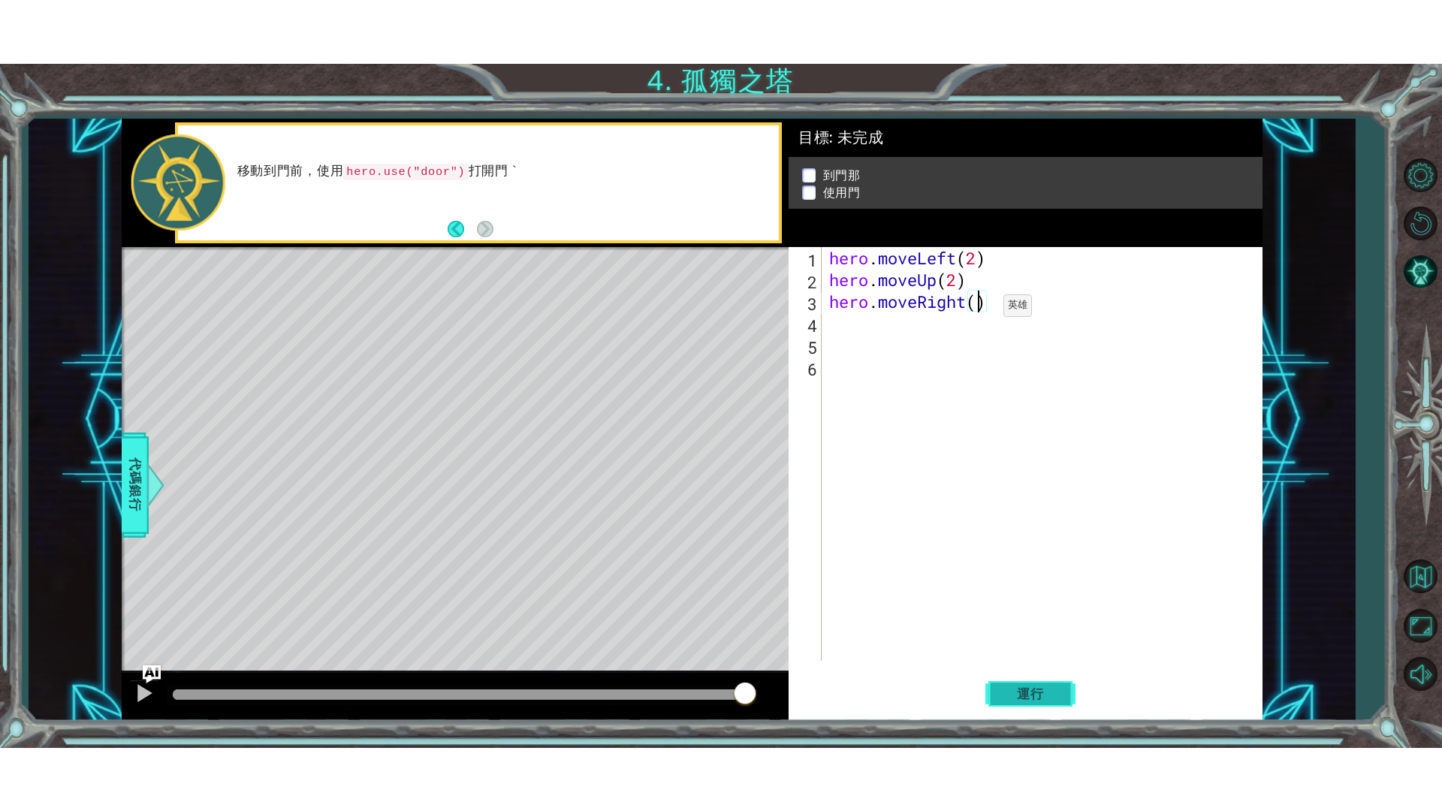
scroll to position [0, 7]
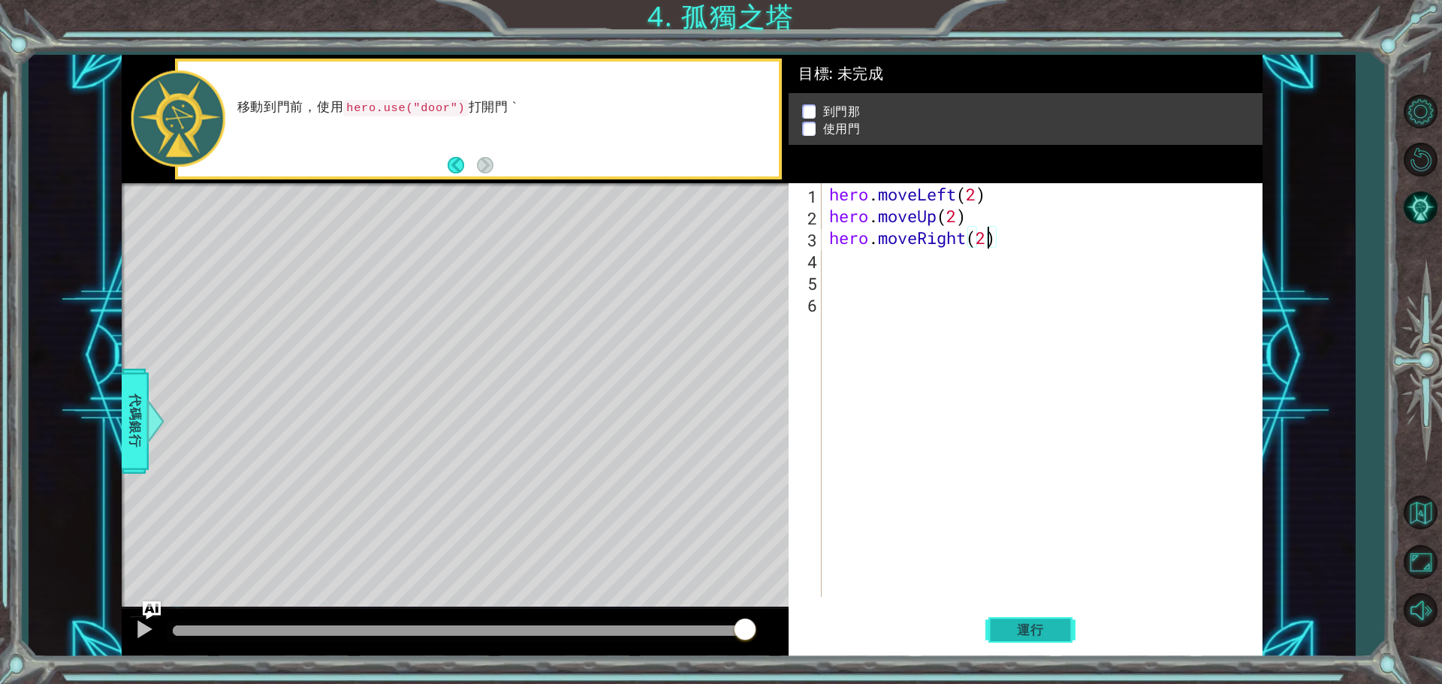
type textarea "hero.moveRight(2)"
click at [1049, 632] on span "運行" at bounding box center [1030, 630] width 57 height 15
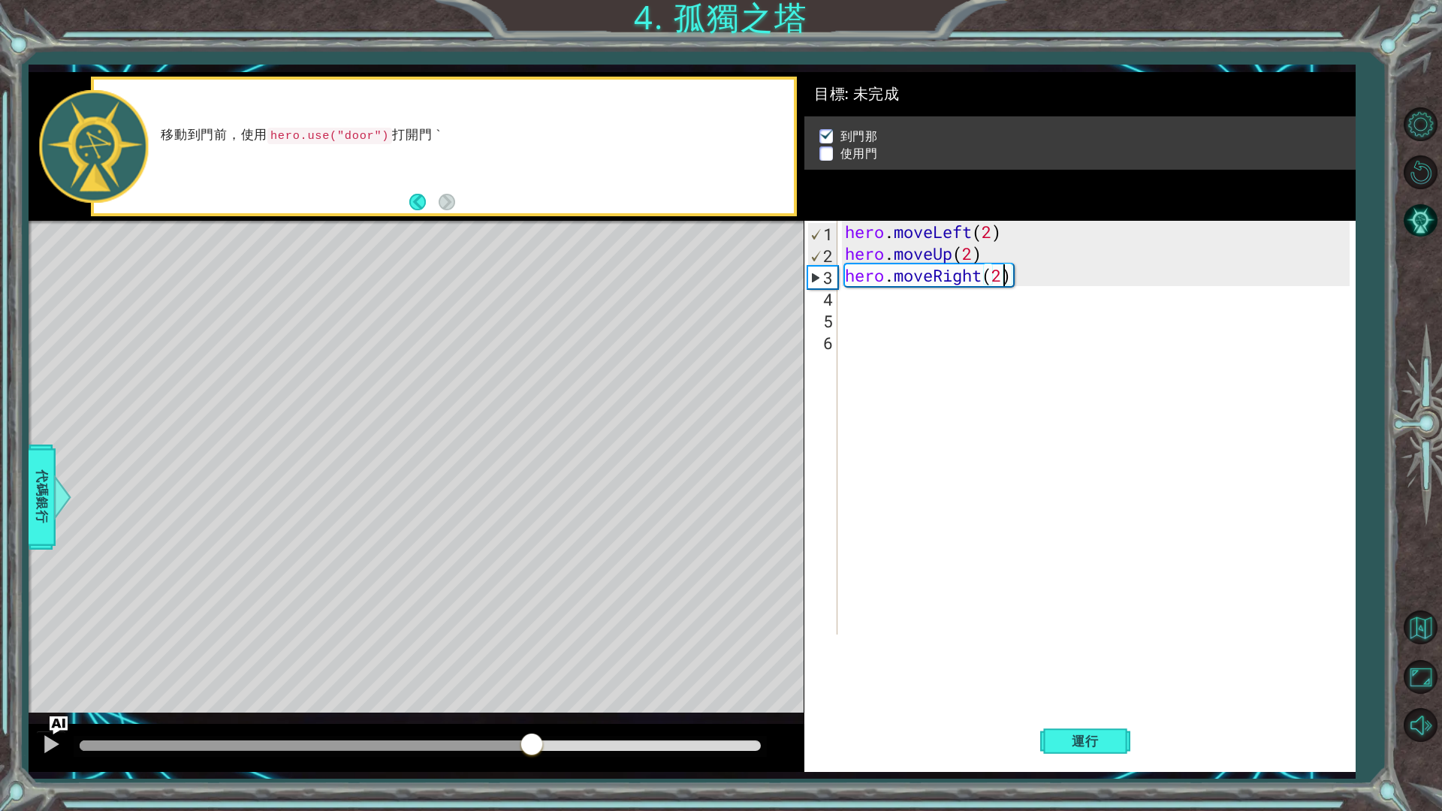
drag, startPoint x: 530, startPoint y: 744, endPoint x: 1105, endPoint y: 598, distance: 593.1
click at [1105, 598] on div "1 ההההההההההההההההההההההההההההההההההההההההההההההההההההההההההההההההההההההההההההה…" at bounding box center [692, 422] width 1327 height 700
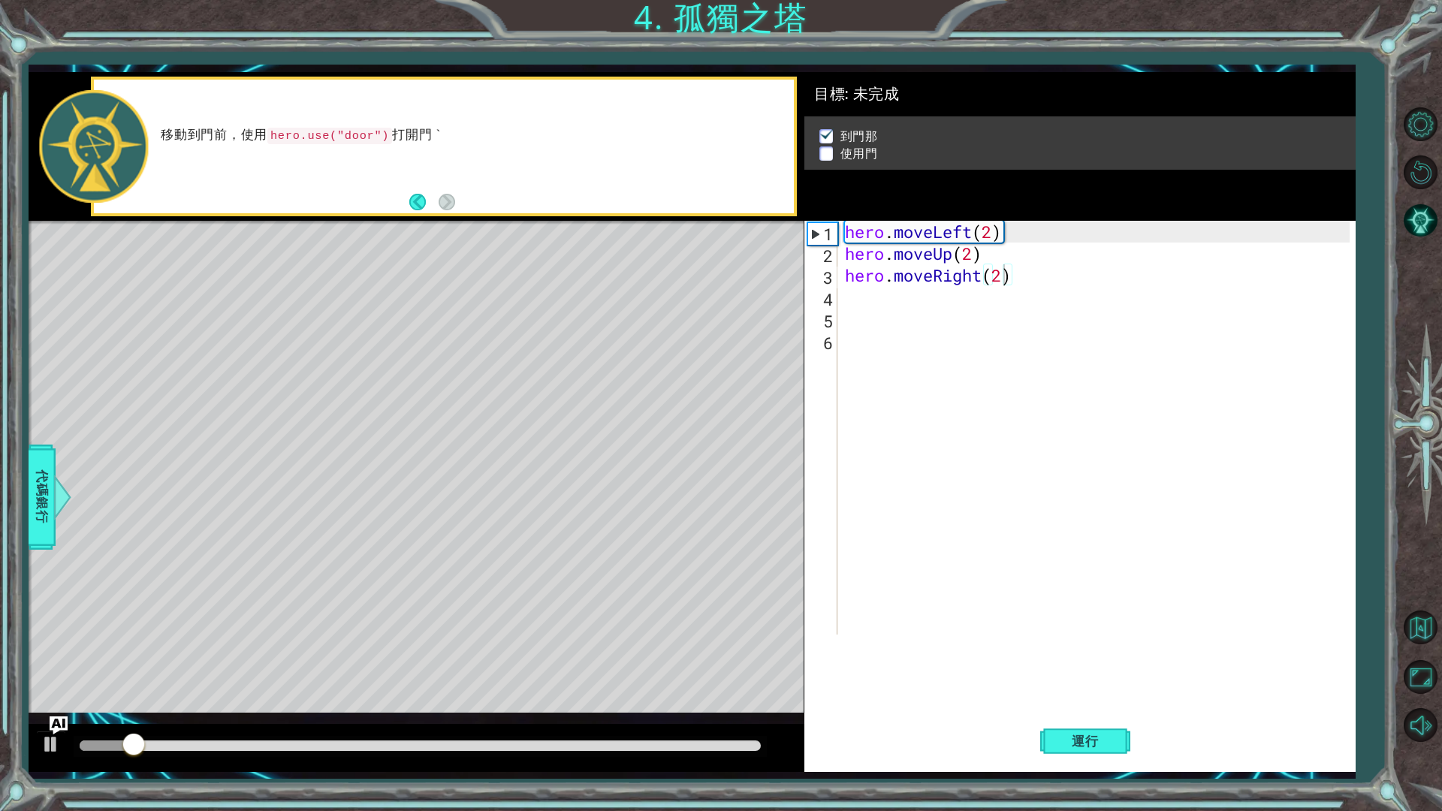
click at [764, 684] on div at bounding box center [420, 746] width 693 height 21
click at [1061, 684] on button "運行" at bounding box center [1085, 741] width 90 height 55
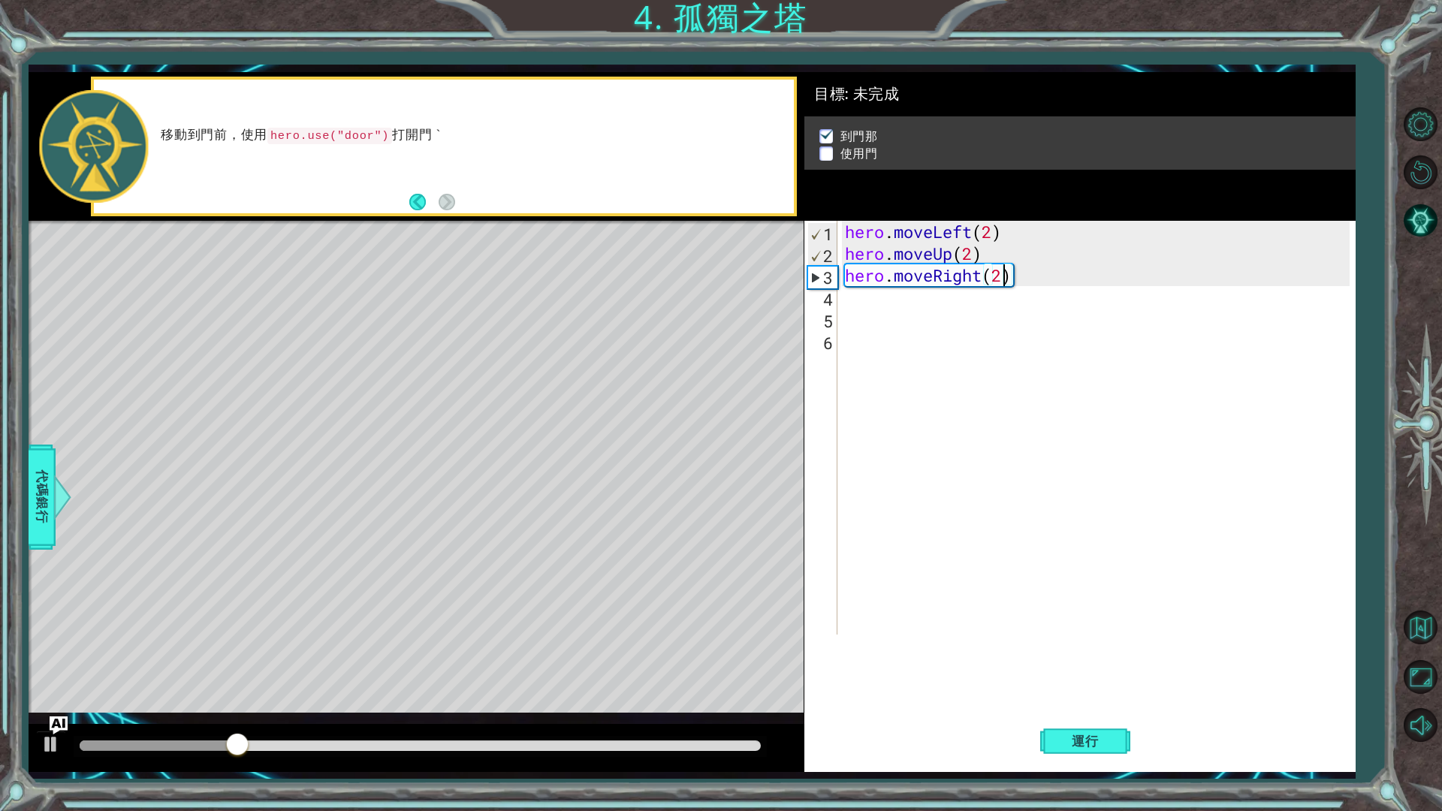
click at [889, 312] on div "hero . moveLeft ( 2 ) hero . moveUp ( 2 ) hero . moveRight ( 2 )" at bounding box center [1100, 449] width 516 height 457
click at [867, 294] on div "hero . moveLeft ( 2 ) hero . moveUp ( 2 ) hero . moveRight ( 2 )" at bounding box center [1100, 449] width 516 height 457
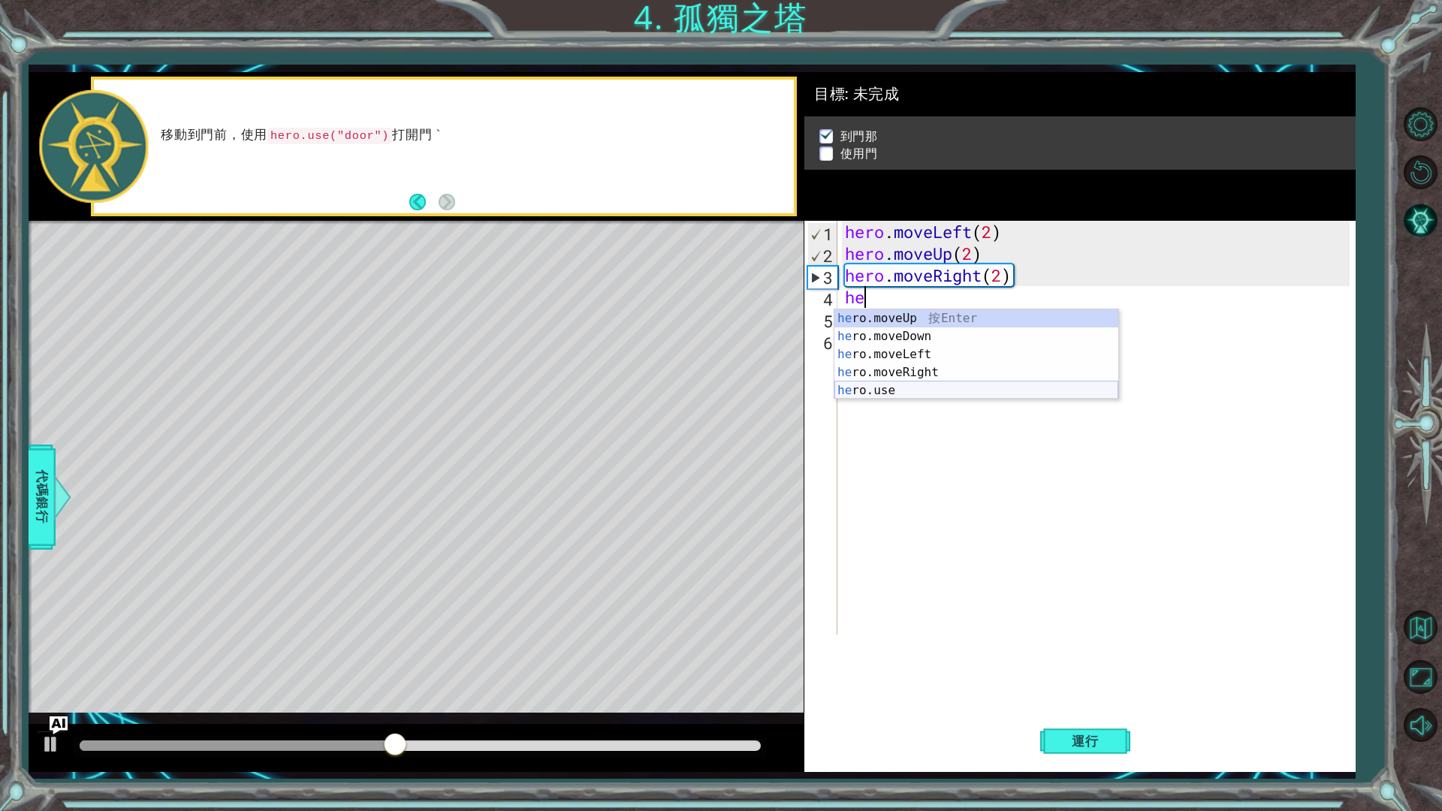
click at [960, 383] on div "he ro.moveUp 按 Enter he ro.moveDown 按 Enter he ro.moveLeft 按 Enter he ro.moveRi…" at bounding box center [977, 373] width 284 height 126
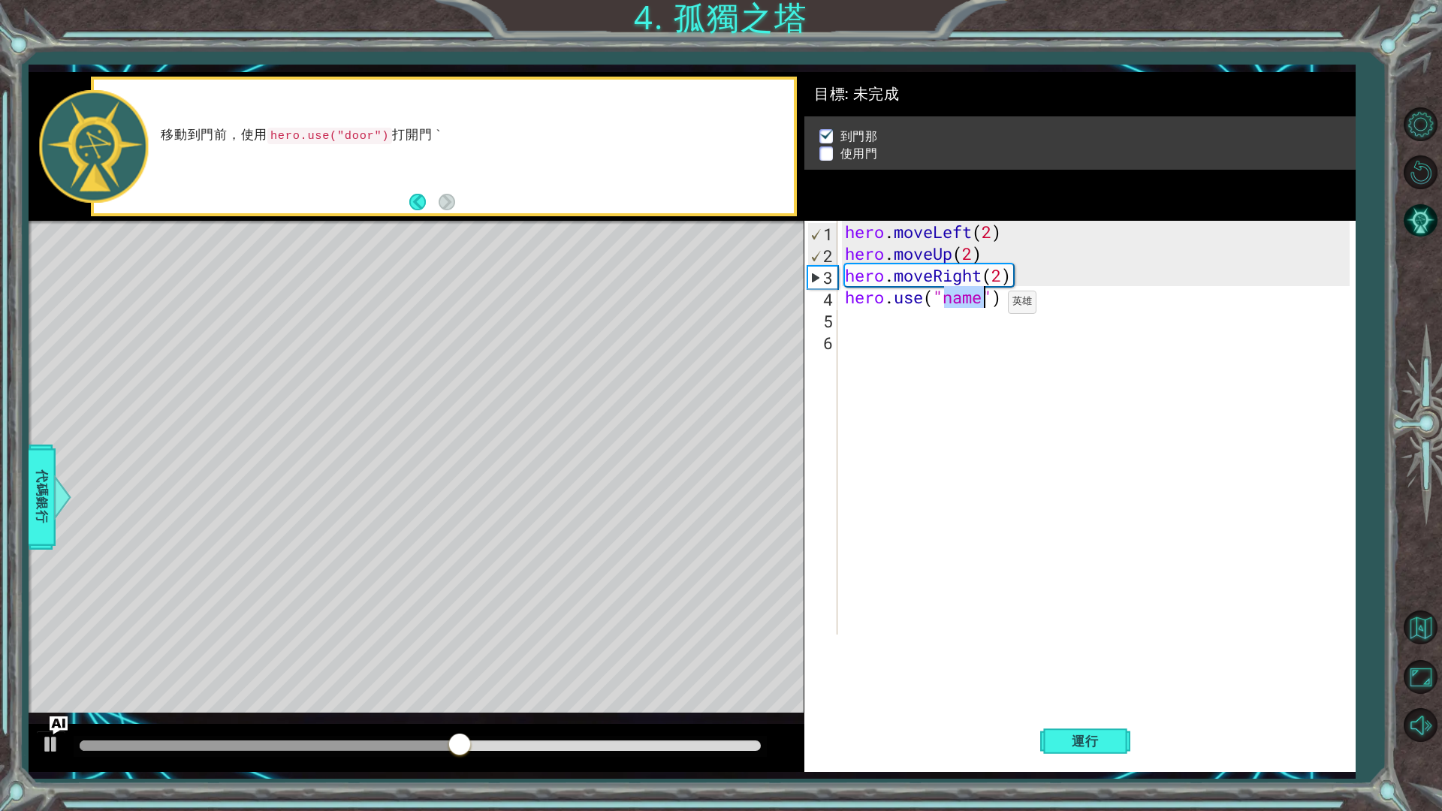
click at [986, 306] on div "hero . moveLeft ( 2 ) hero . moveUp ( 2 ) hero . moveRight ( 2 ) hero . use ( "…" at bounding box center [1096, 428] width 509 height 414
type textarea "hero.use("door")"
click at [1092, 684] on span "運行" at bounding box center [1085, 741] width 57 height 15
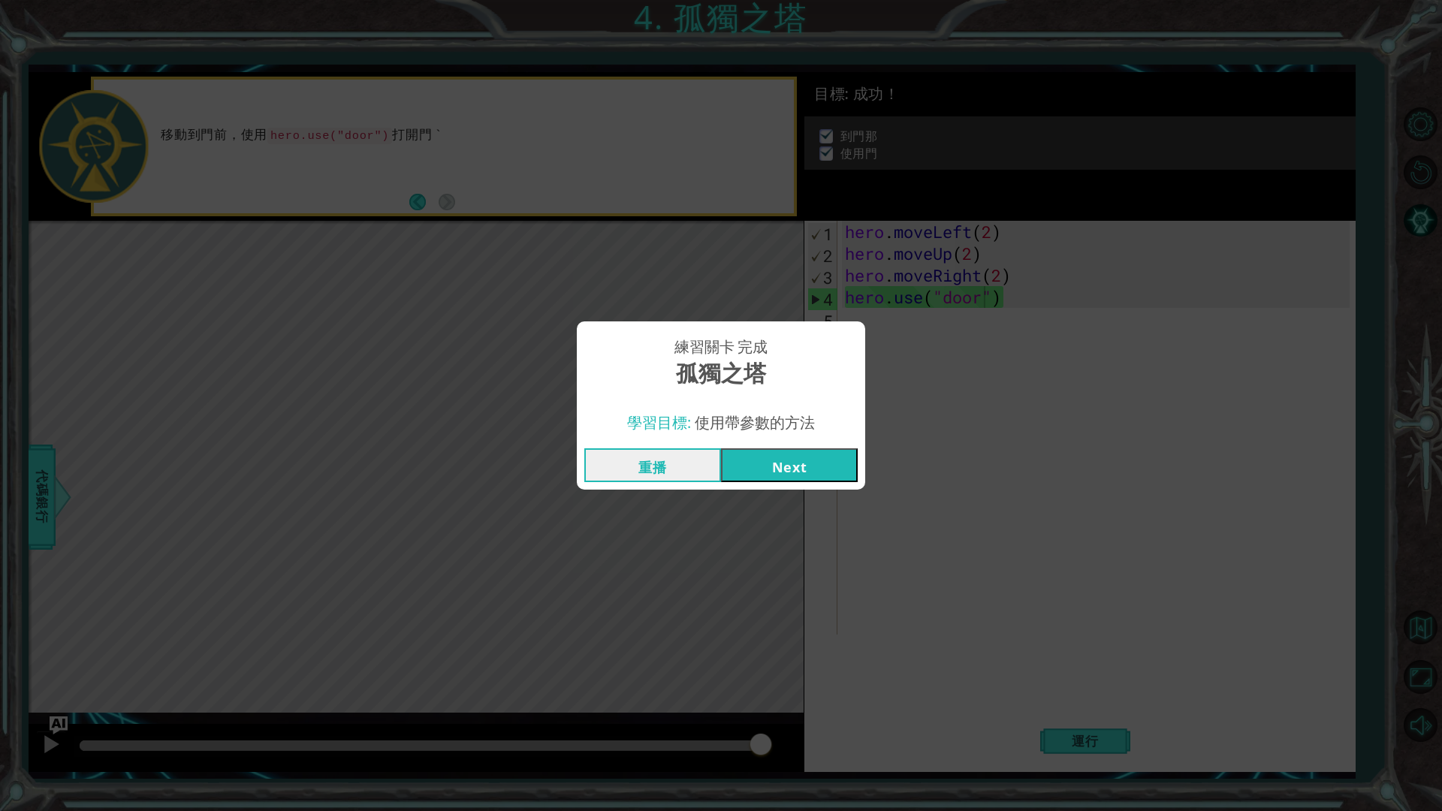
click at [824, 466] on button "Next" at bounding box center [789, 465] width 137 height 34
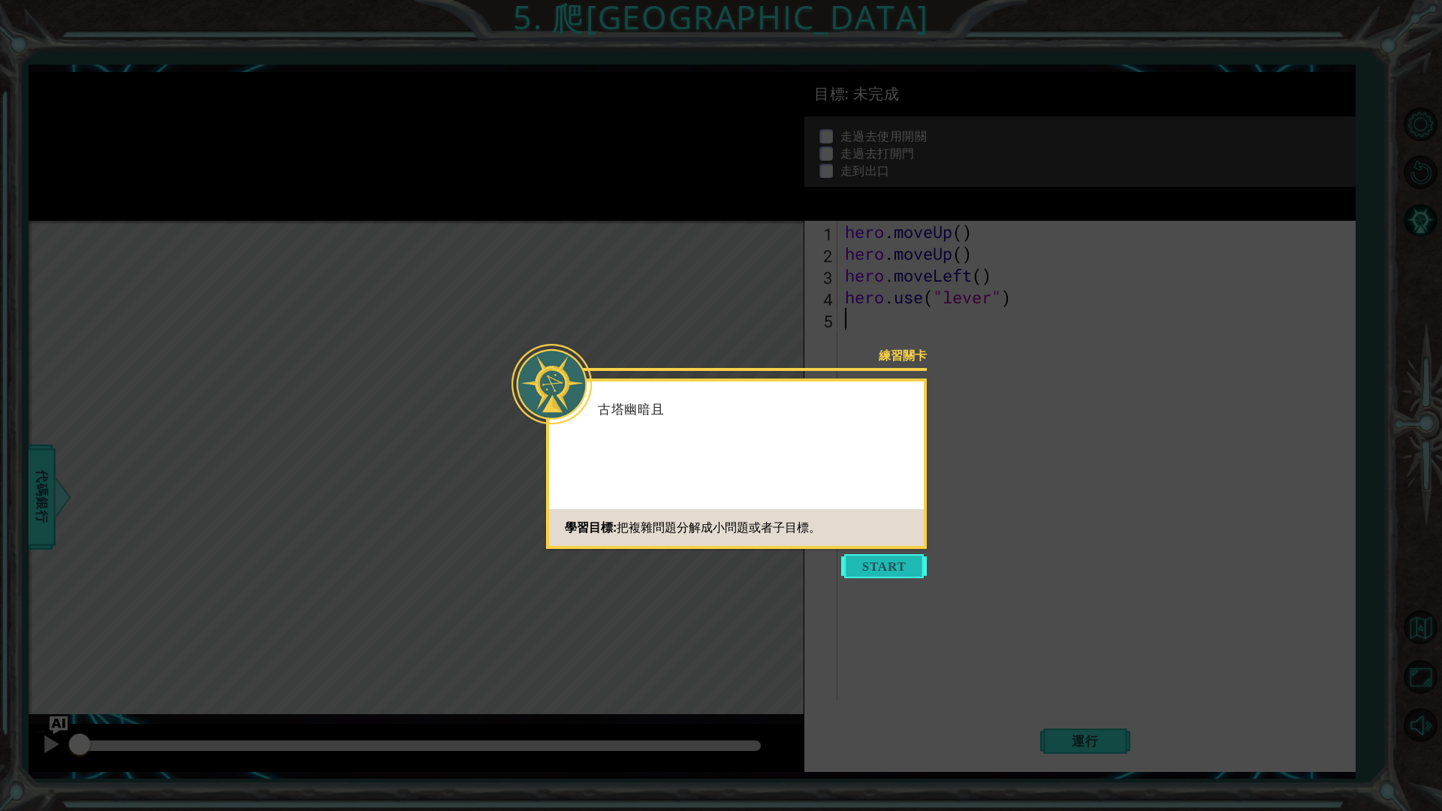
click at [913, 564] on button "Start" at bounding box center [884, 566] width 86 height 24
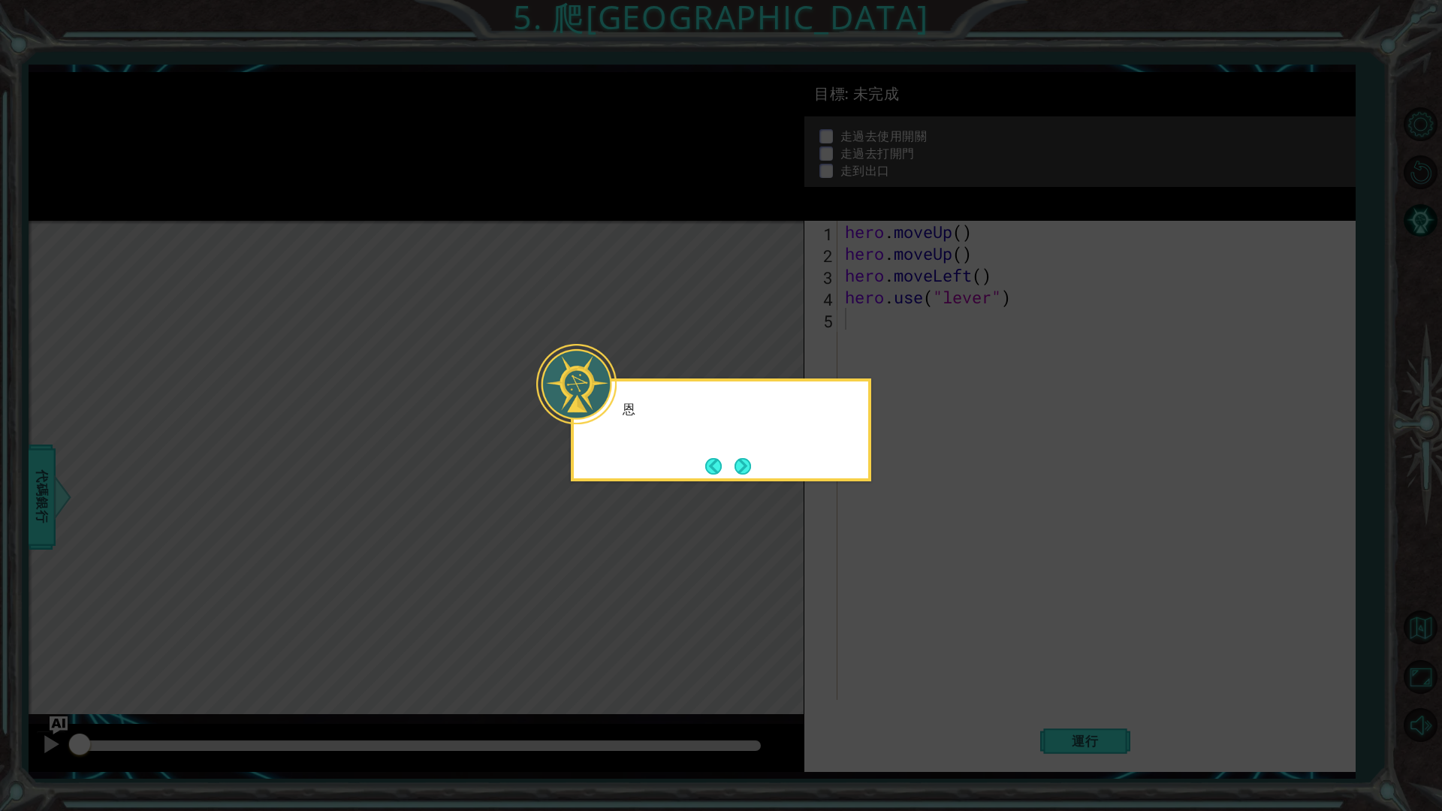
click at [806, 486] on icon at bounding box center [721, 405] width 1442 height 811
click at [765, 473] on div "恩。。。我們先把這個問題分解成" at bounding box center [721, 430] width 300 height 103
click at [744, 460] on button "Next" at bounding box center [743, 466] width 17 height 17
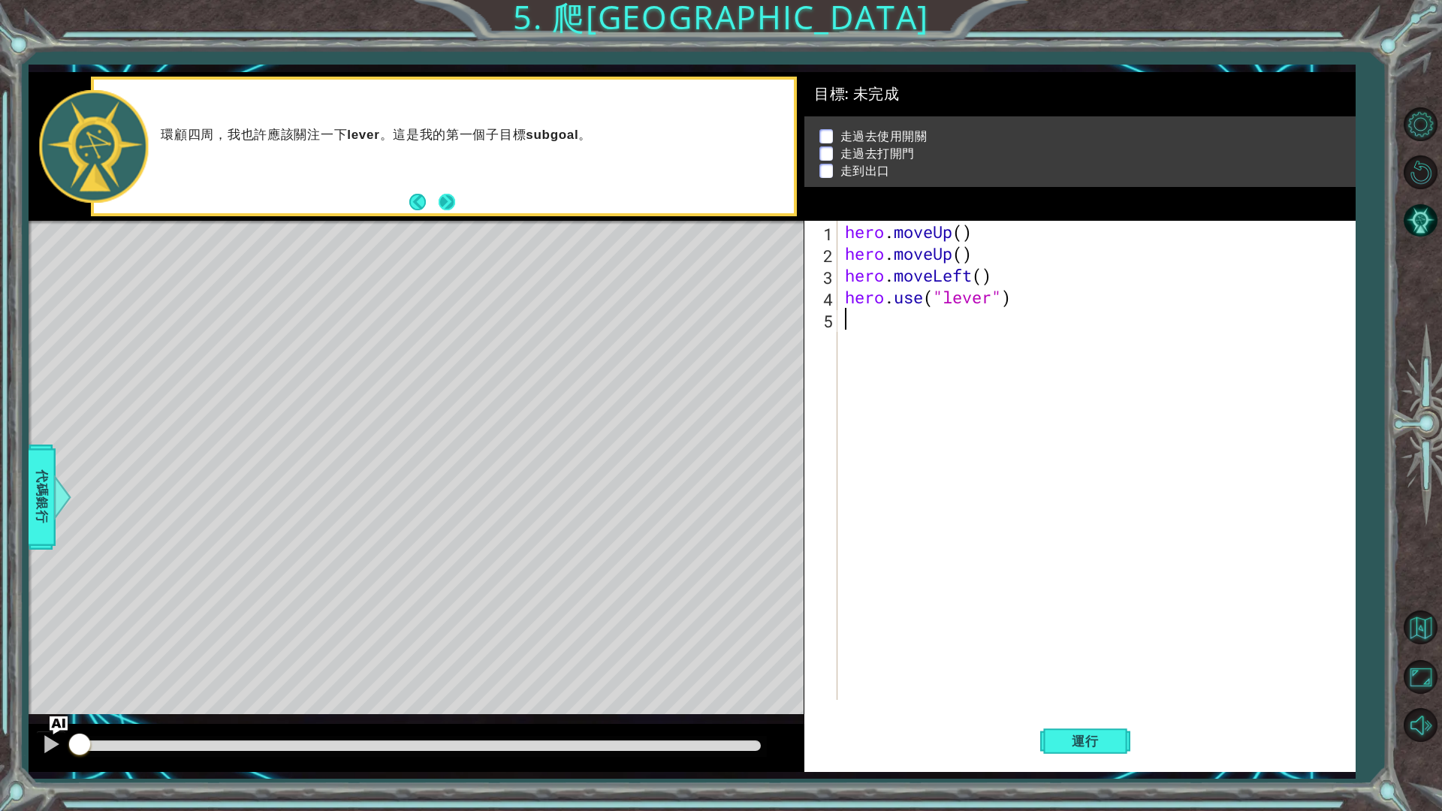
click at [442, 193] on footer at bounding box center [432, 202] width 46 height 23
click at [445, 194] on button "Next" at bounding box center [446, 202] width 17 height 17
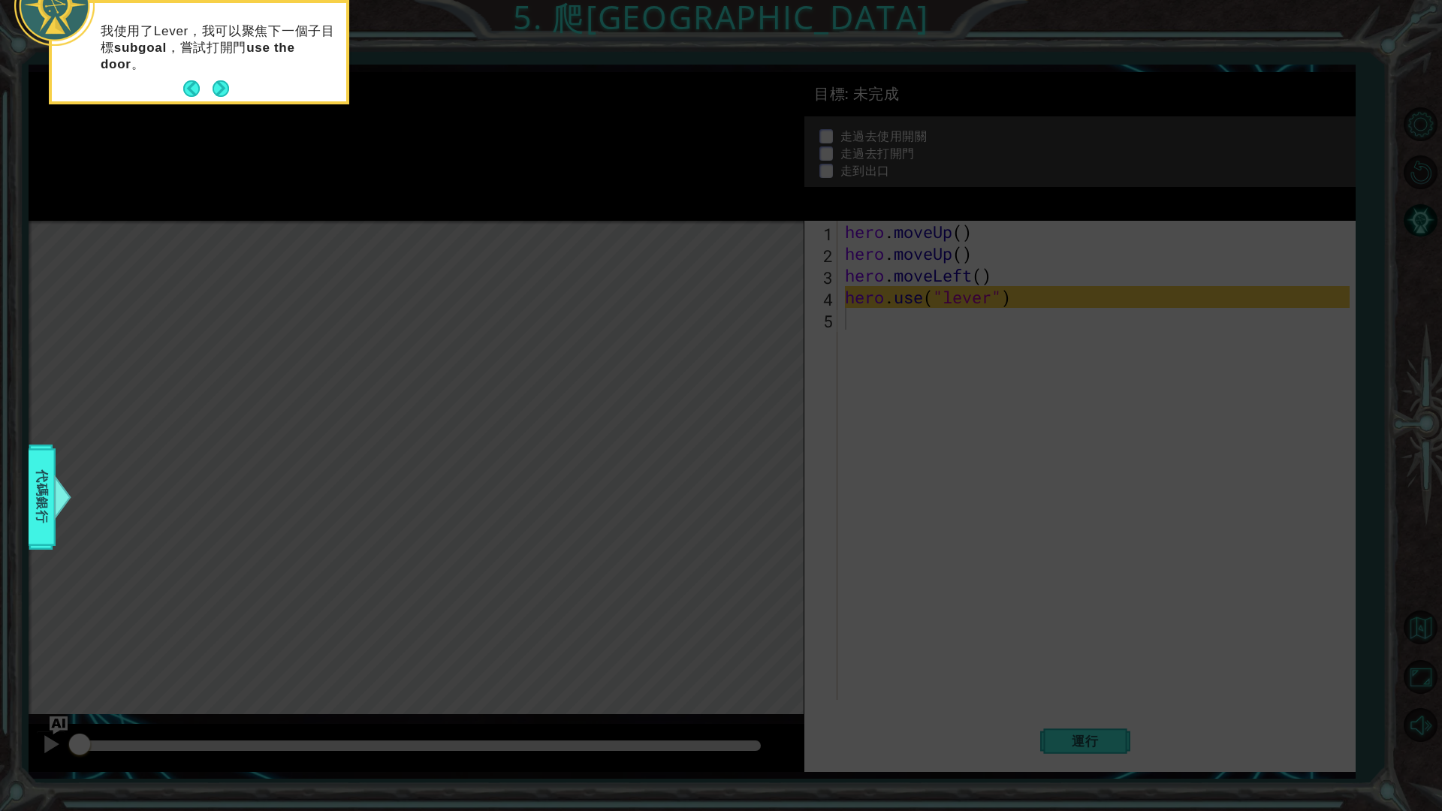
click at [229, 87] on button "Next" at bounding box center [221, 88] width 17 height 17
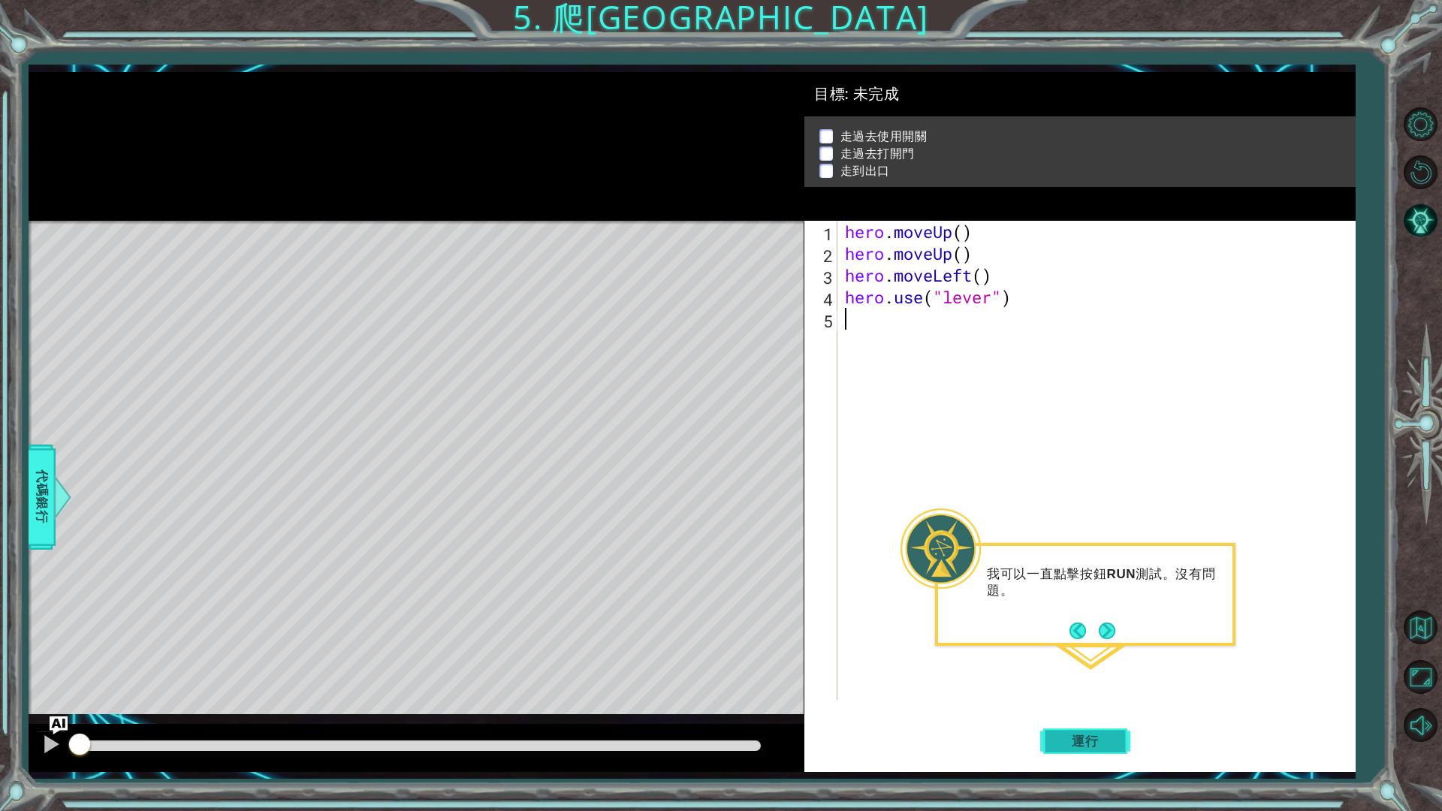
click at [1086, 684] on button "運行" at bounding box center [1085, 741] width 90 height 55
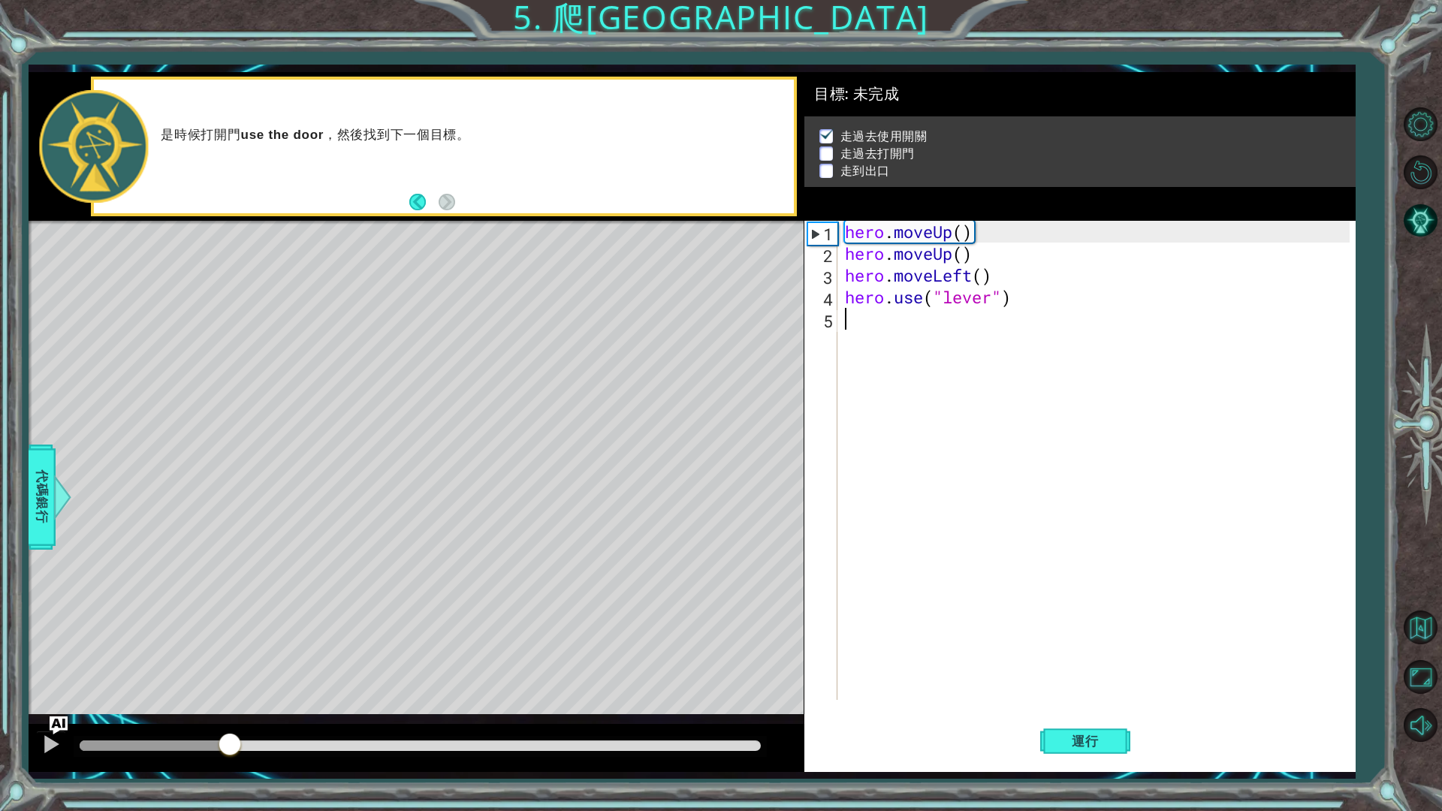
drag, startPoint x: 357, startPoint y: 741, endPoint x: 201, endPoint y: 748, distance: 155.6
click at [201, 684] on div at bounding box center [420, 746] width 681 height 11
click at [178, 684] on div at bounding box center [420, 746] width 693 height 21
drag, startPoint x: 160, startPoint y: 747, endPoint x: 0, endPoint y: 760, distance: 160.6
click at [0, 684] on div "1 ההההההההההההההההההההההההההההההההההההההההההההההההההההההההההההההההההההההההההההה…" at bounding box center [721, 405] width 1442 height 811
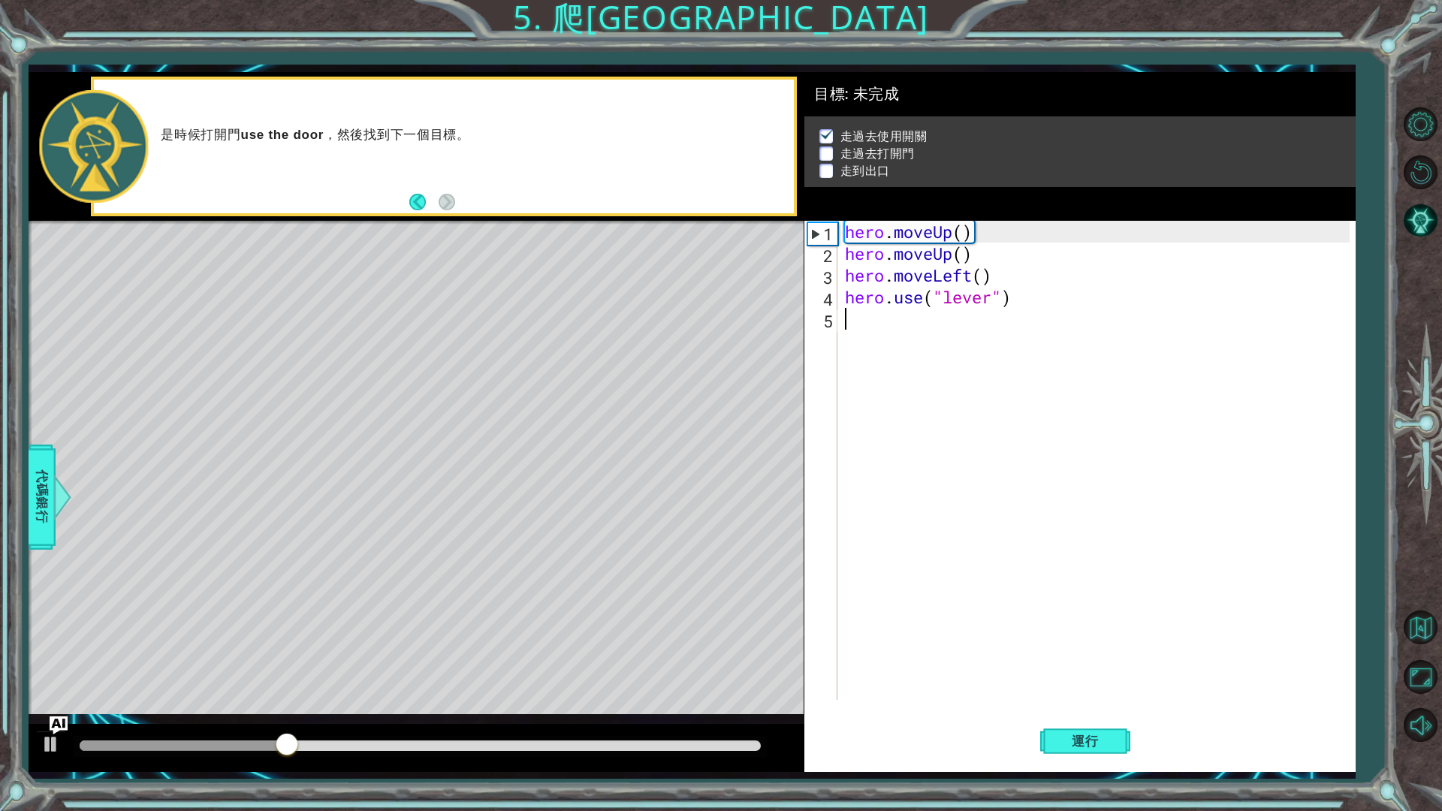
click at [856, 313] on div "hero . moveUp ( ) hero . moveUp ( ) hero . moveLeft ( ) hero . use ( "lever" )" at bounding box center [1100, 482] width 516 height 523
type textarea "h"
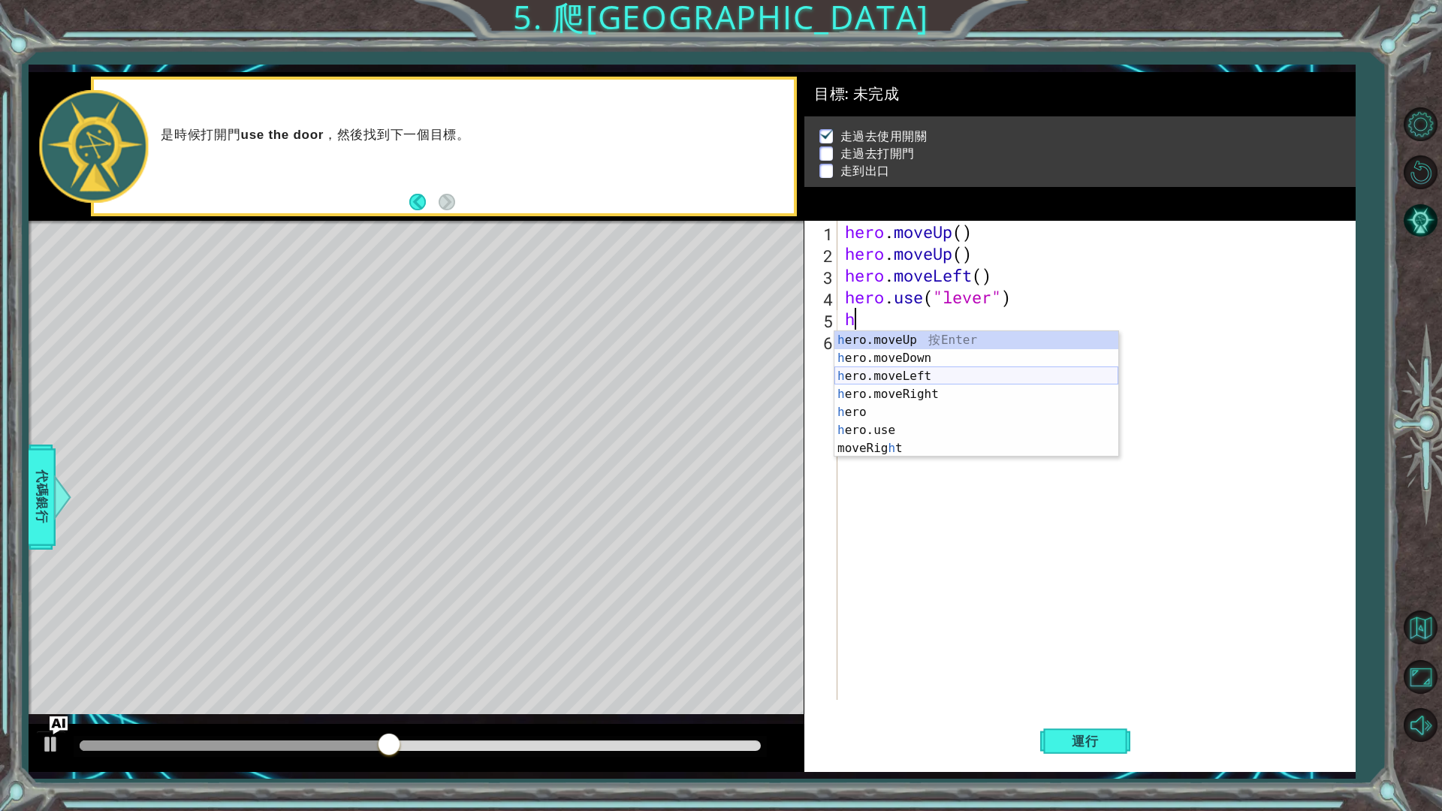
click at [922, 388] on div "h ero.moveUp 按 Enter h ero.moveDown 按 Enter h ero.moveLeft 按 Enter h ero.moveRi…" at bounding box center [977, 412] width 284 height 162
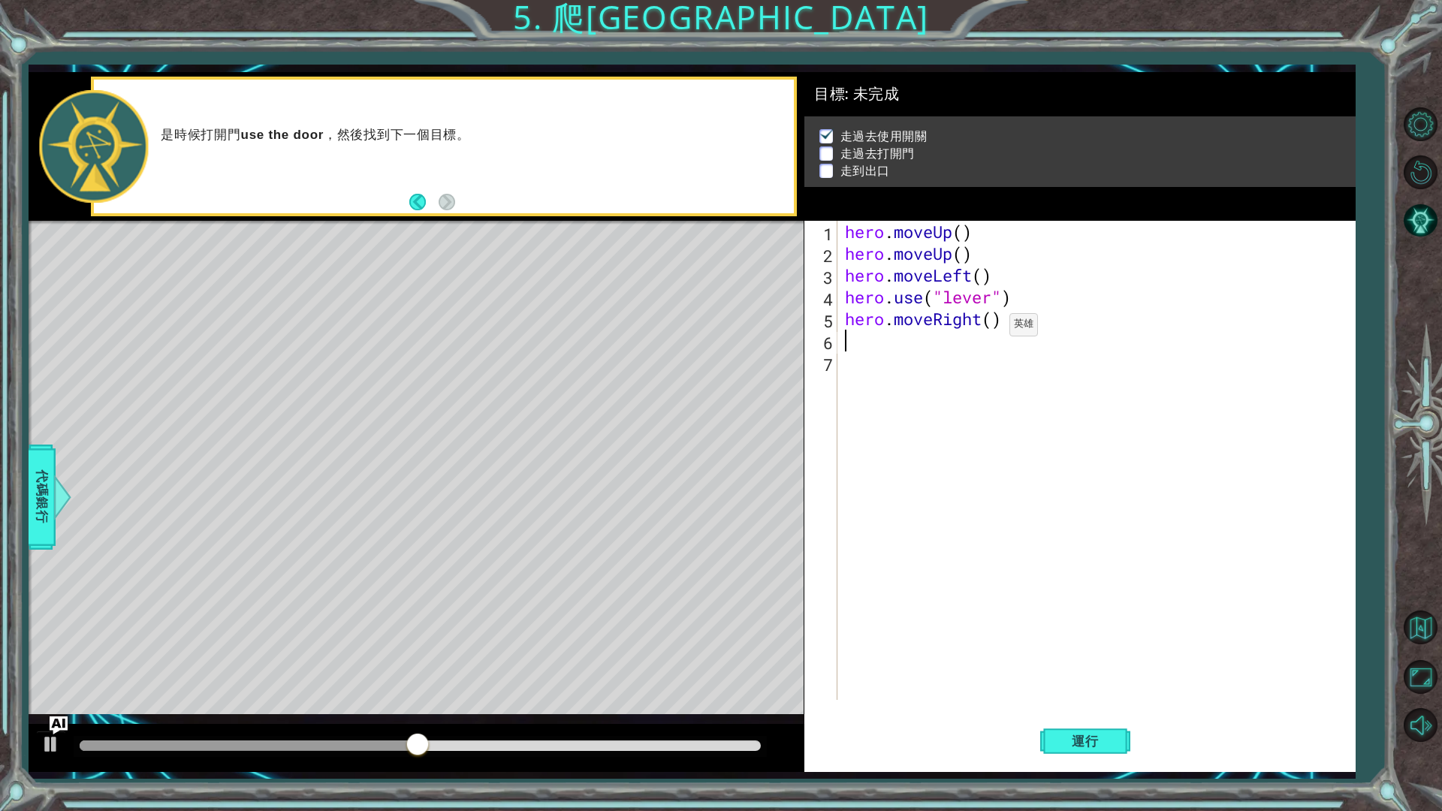
click at [990, 328] on div "hero . moveUp ( ) hero . moveUp ( ) hero . moveLeft ( ) hero . use ( "lever" ) …" at bounding box center [1100, 482] width 516 height 523
type textarea "hero.moveRight(3)"
click at [858, 345] on div "hero . moveUp ( ) hero . moveUp ( ) hero . moveLeft ( ) hero . use ( "lever" ) …" at bounding box center [1100, 482] width 516 height 523
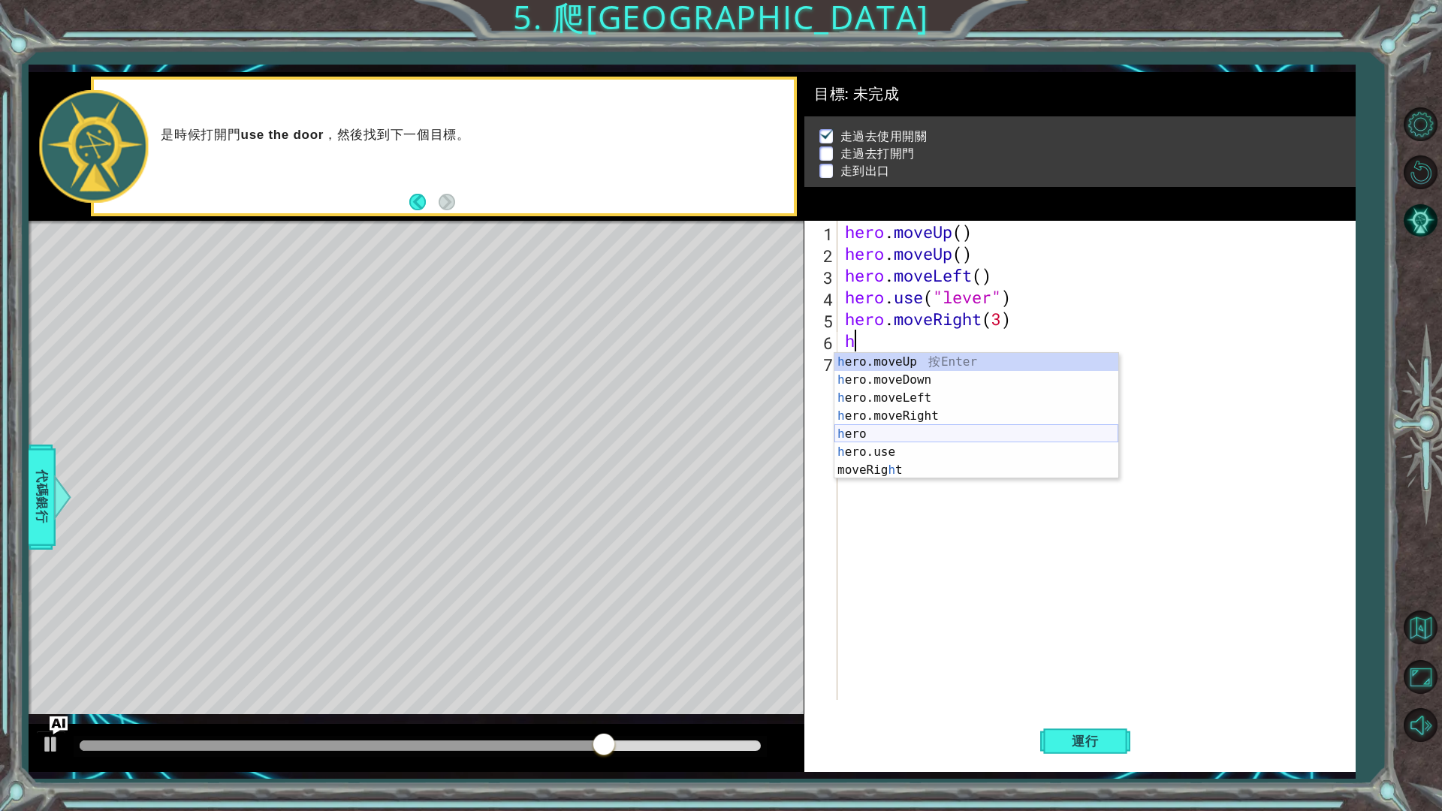
click at [907, 442] on div "h ero.moveUp 按 Enter h ero.moveDown 按 Enter h ero.moveLeft 按 Enter h ero.moveRi…" at bounding box center [977, 434] width 284 height 162
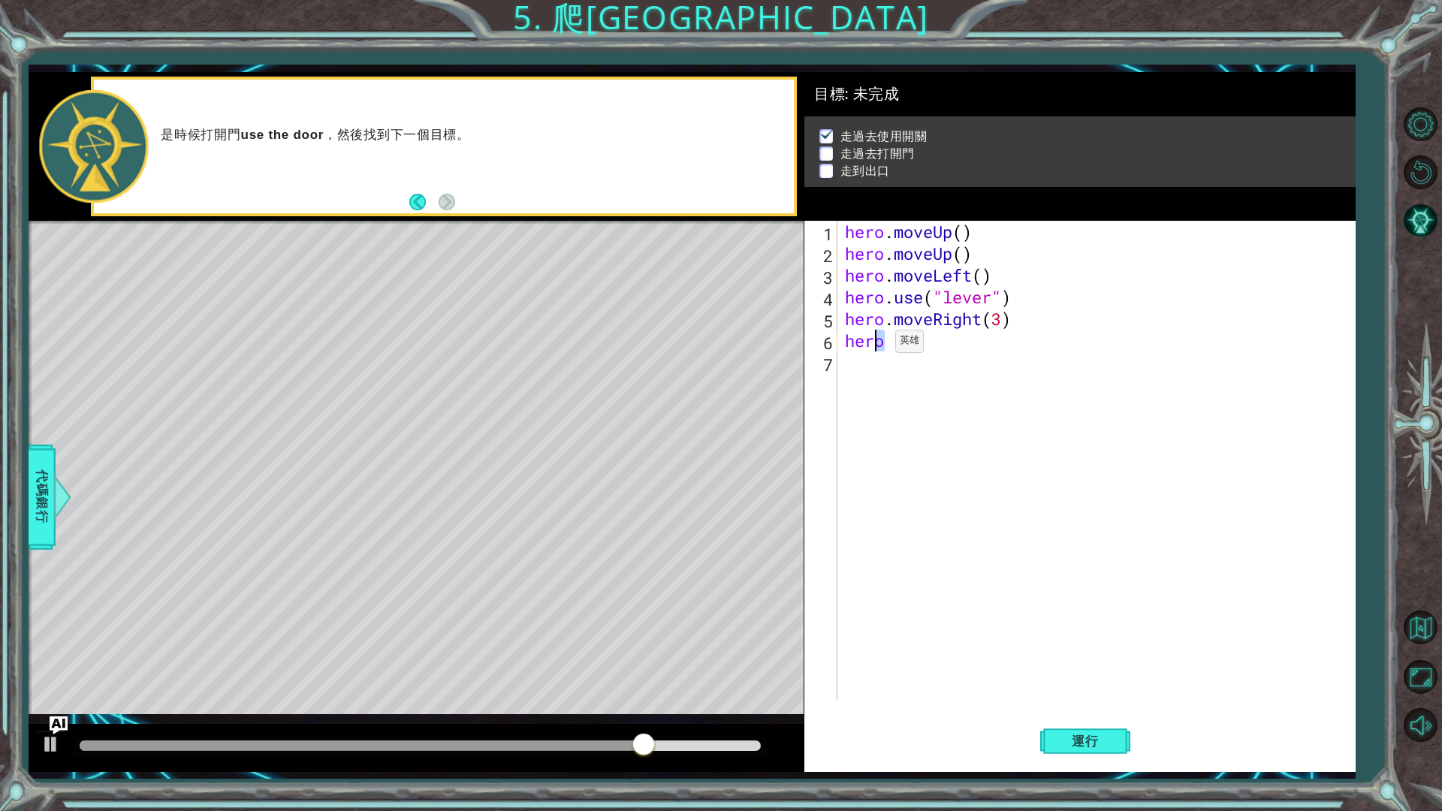
drag, startPoint x: 885, startPoint y: 342, endPoint x: 873, endPoint y: 345, distance: 12.4
click at [873, 345] on div "hero . moveUp ( ) hero . moveUp ( ) hero . moveLeft ( ) hero . use ( "lever" ) …" at bounding box center [1100, 482] width 516 height 523
click at [881, 346] on div "hero . moveUp ( ) hero . moveUp ( ) hero . moveLeft ( ) hero . use ( "lever" ) …" at bounding box center [1096, 460] width 509 height 479
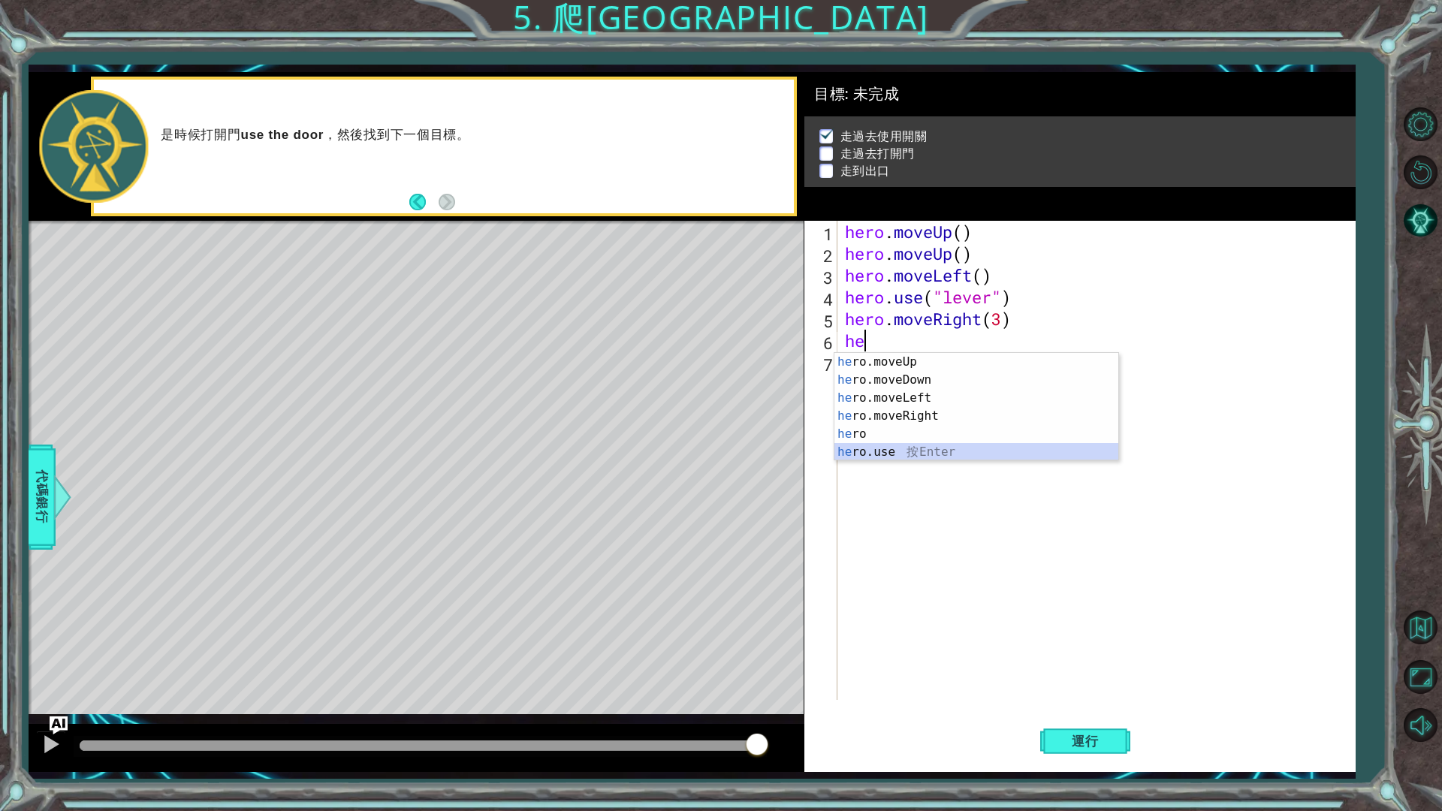
click at [911, 452] on div "he ro.moveUp 按 Enter he ro.moveDown 按 Enter he ro.moveLeft 按 Enter he ro.moveRi…" at bounding box center [977, 425] width 284 height 144
type textarea "hero.use("name")"
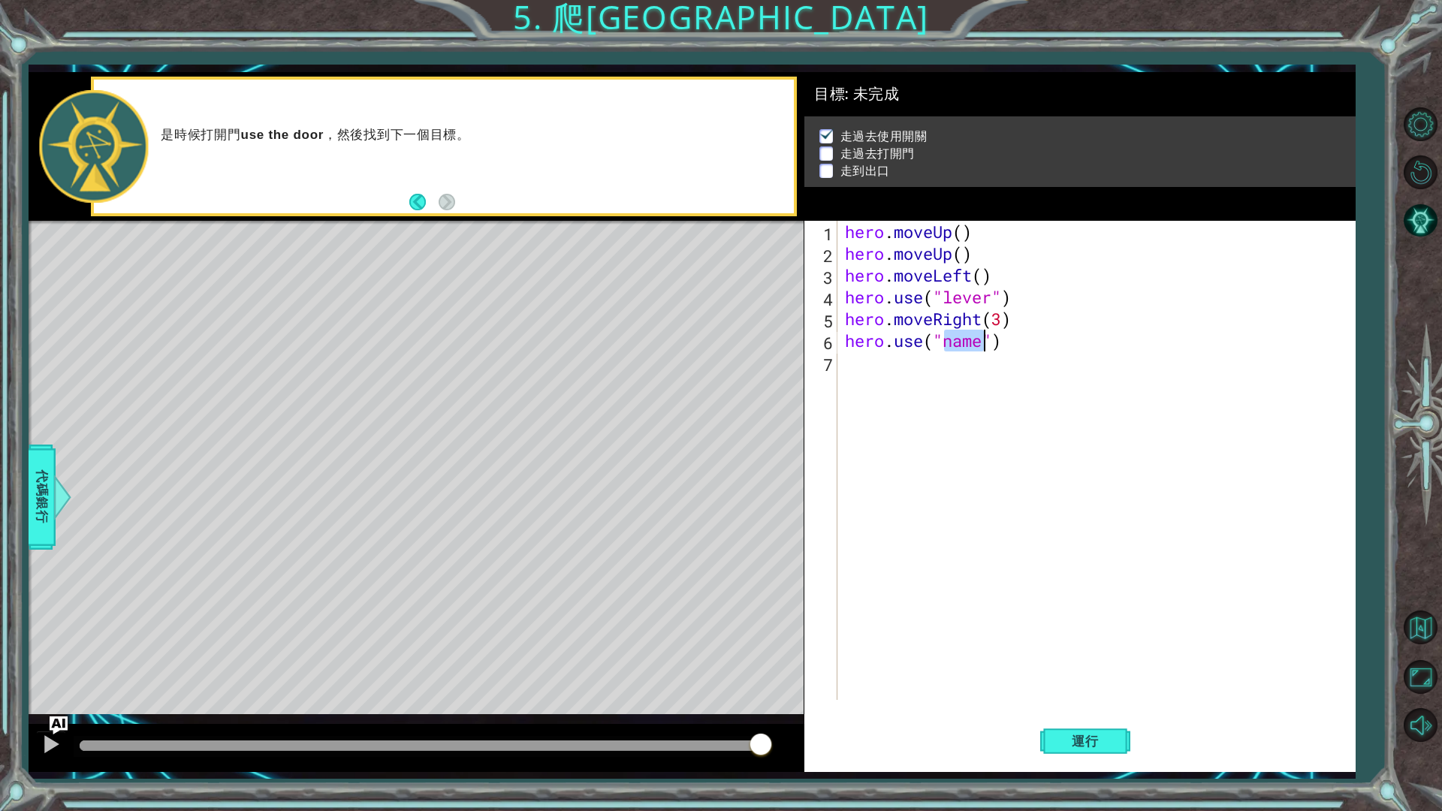
click at [975, 352] on div "hero . moveUp ( ) hero . moveUp ( ) hero . moveLeft ( ) hero . use ( "lever" ) …" at bounding box center [1100, 482] width 516 height 523
click at [980, 350] on div "hero . moveUp ( ) hero . moveUp ( ) hero . moveLeft ( ) hero . use ( "lever" ) …" at bounding box center [1100, 482] width 516 height 523
drag, startPoint x: 980, startPoint y: 350, endPoint x: 958, endPoint y: 351, distance: 22.5
click at [958, 351] on div "hero . moveUp ( ) hero . moveUp ( ) hero . moveLeft ( ) hero . use ( "lever" ) …" at bounding box center [1100, 482] width 516 height 523
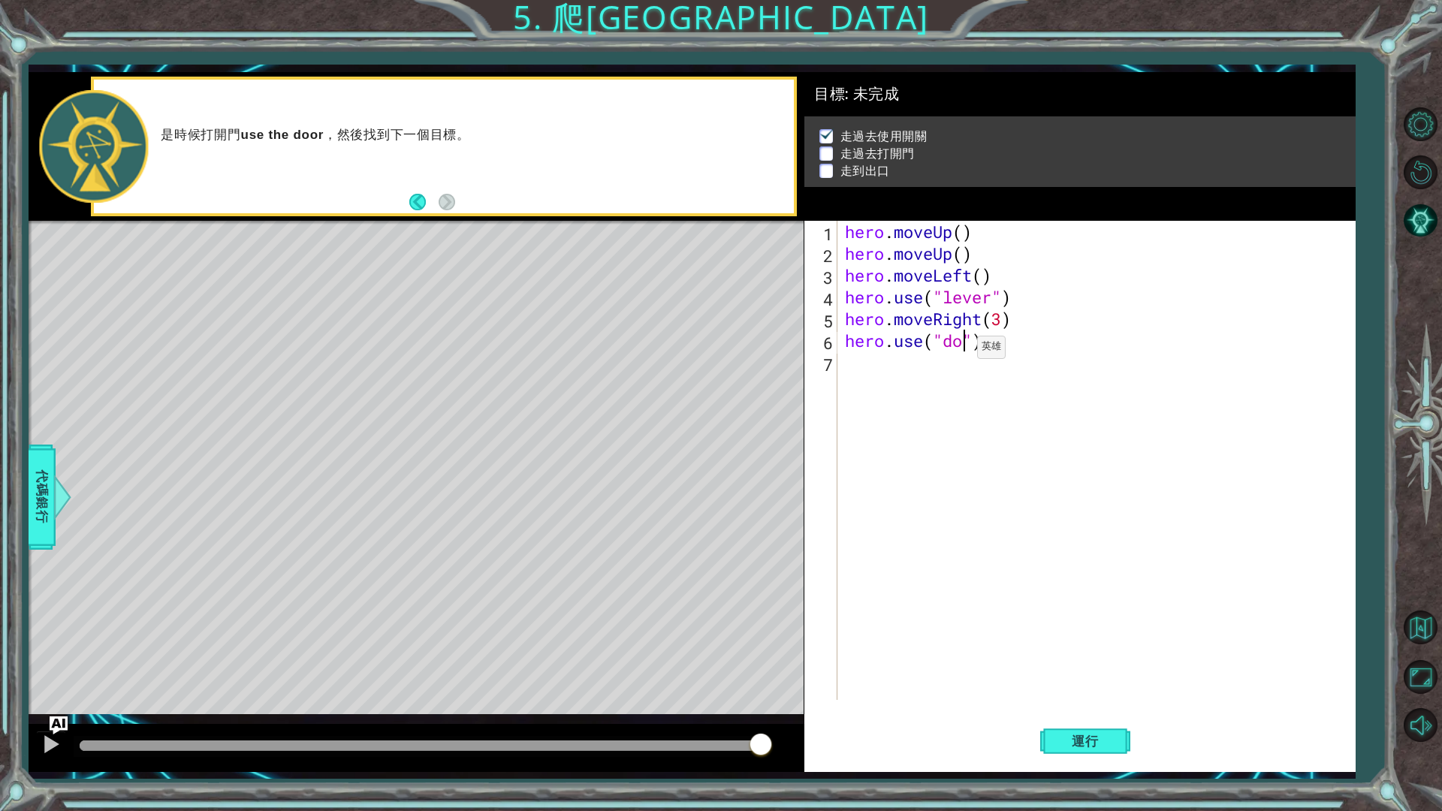
type textarea "hero.use("door")"
click at [978, 404] on div "hero . moveUp ( ) hero . moveUp ( ) hero . moveLeft ( ) hero . use ( "lever" ) …" at bounding box center [1100, 482] width 516 height 523
click at [882, 366] on div "hero . moveUp ( ) hero . moveUp ( ) hero . moveLeft ( ) hero . use ( "lever" ) …" at bounding box center [1100, 482] width 516 height 523
type textarea "h"
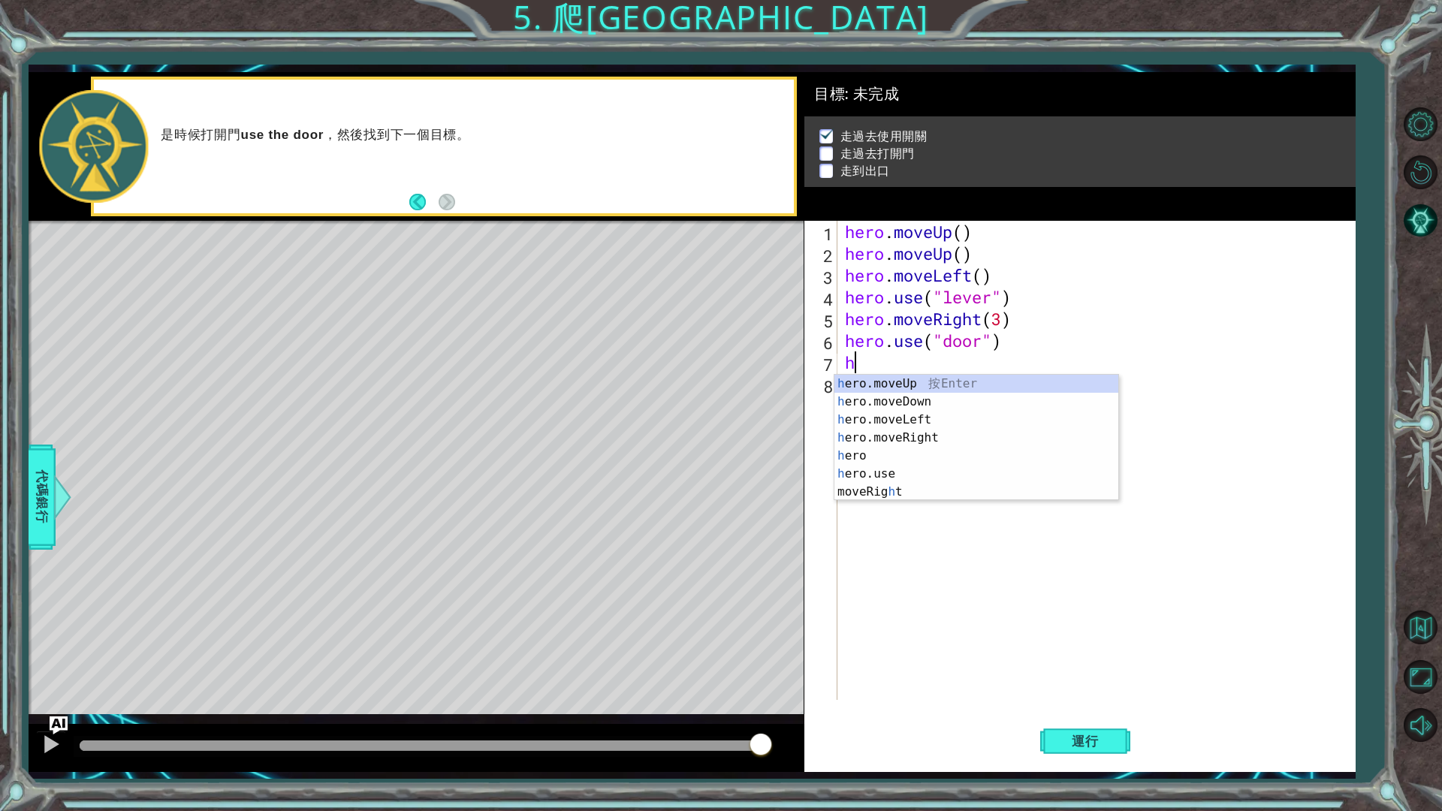
drag, startPoint x: 996, startPoint y: 546, endPoint x: 1038, endPoint y: 718, distance: 177.1
click at [1005, 554] on div "hero . moveUp ( ) hero . moveUp ( ) hero . moveLeft ( ) hero . use ( "lever" ) …" at bounding box center [1100, 482] width 516 height 523
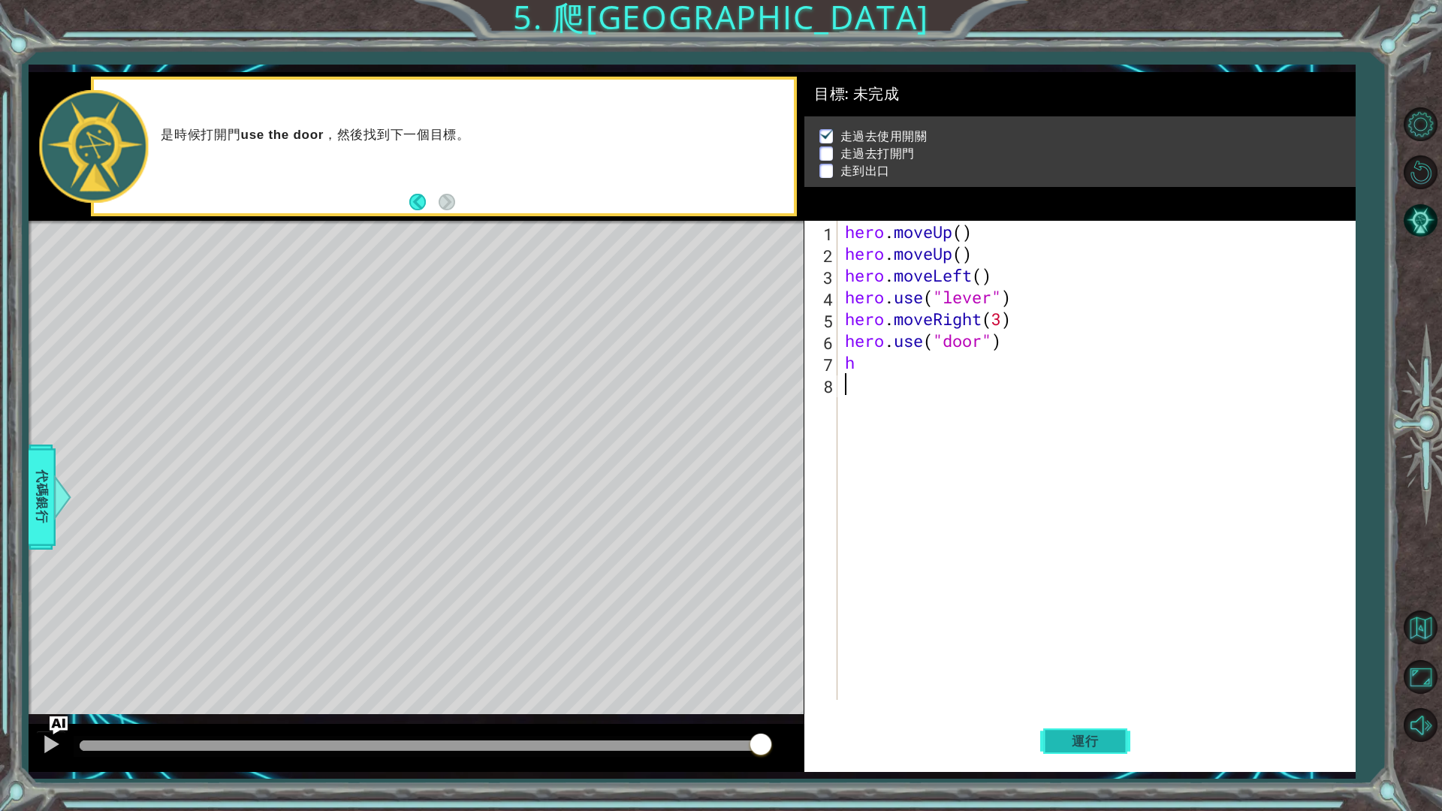
click at [1079, 684] on button "運行" at bounding box center [1085, 741] width 90 height 55
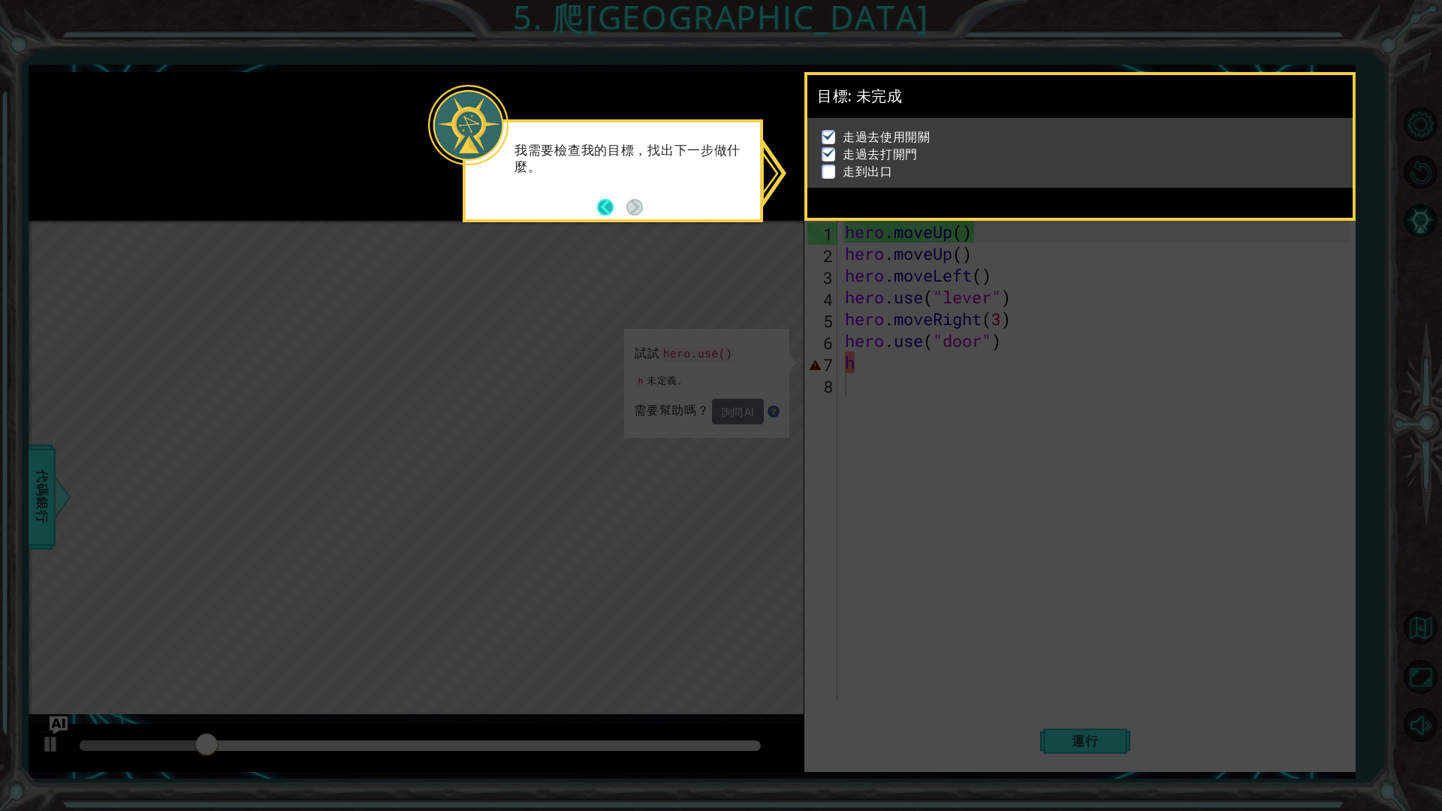
click at [613, 208] on button "Back" at bounding box center [611, 207] width 29 height 17
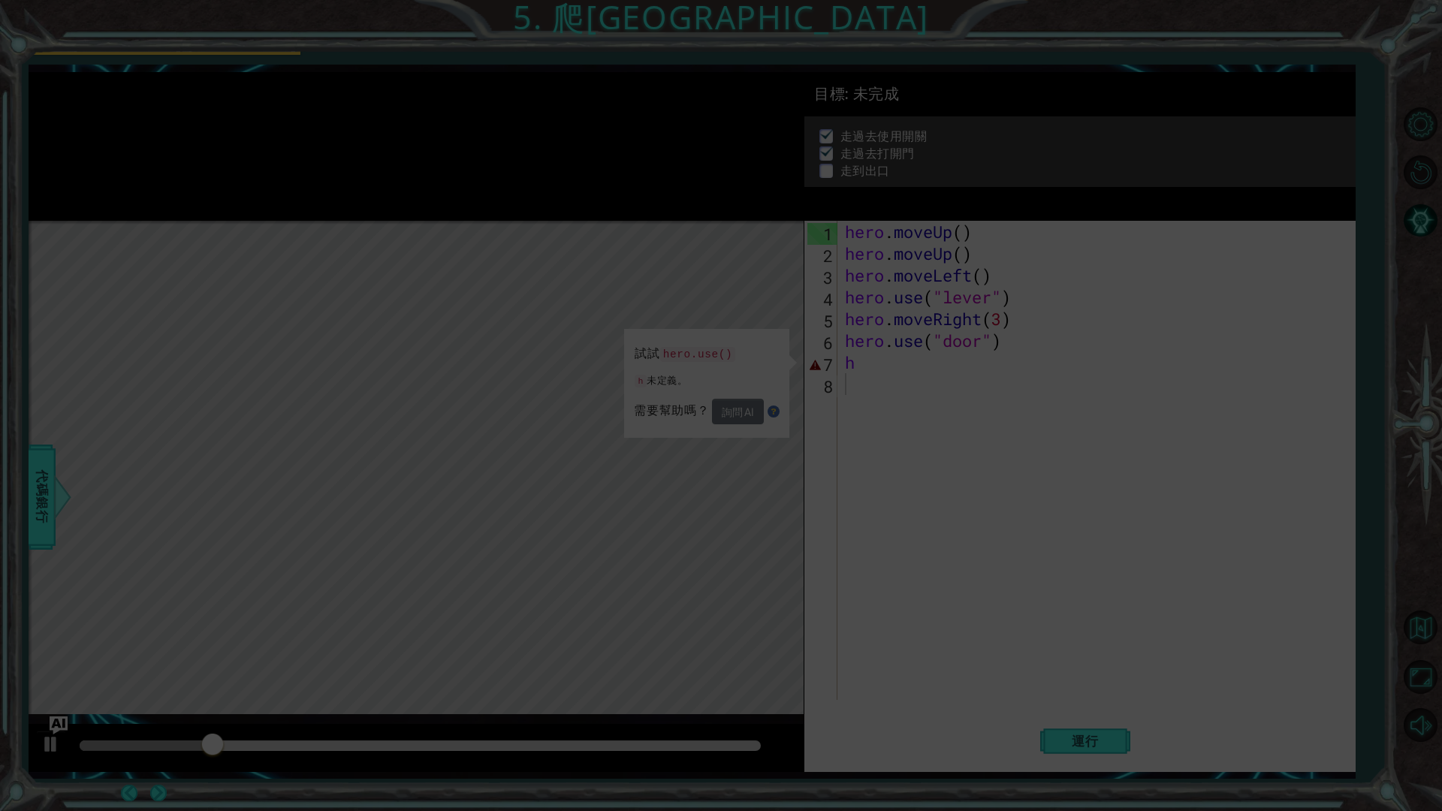
click at [180, 52] on div at bounding box center [150, 27] width 59 height 49
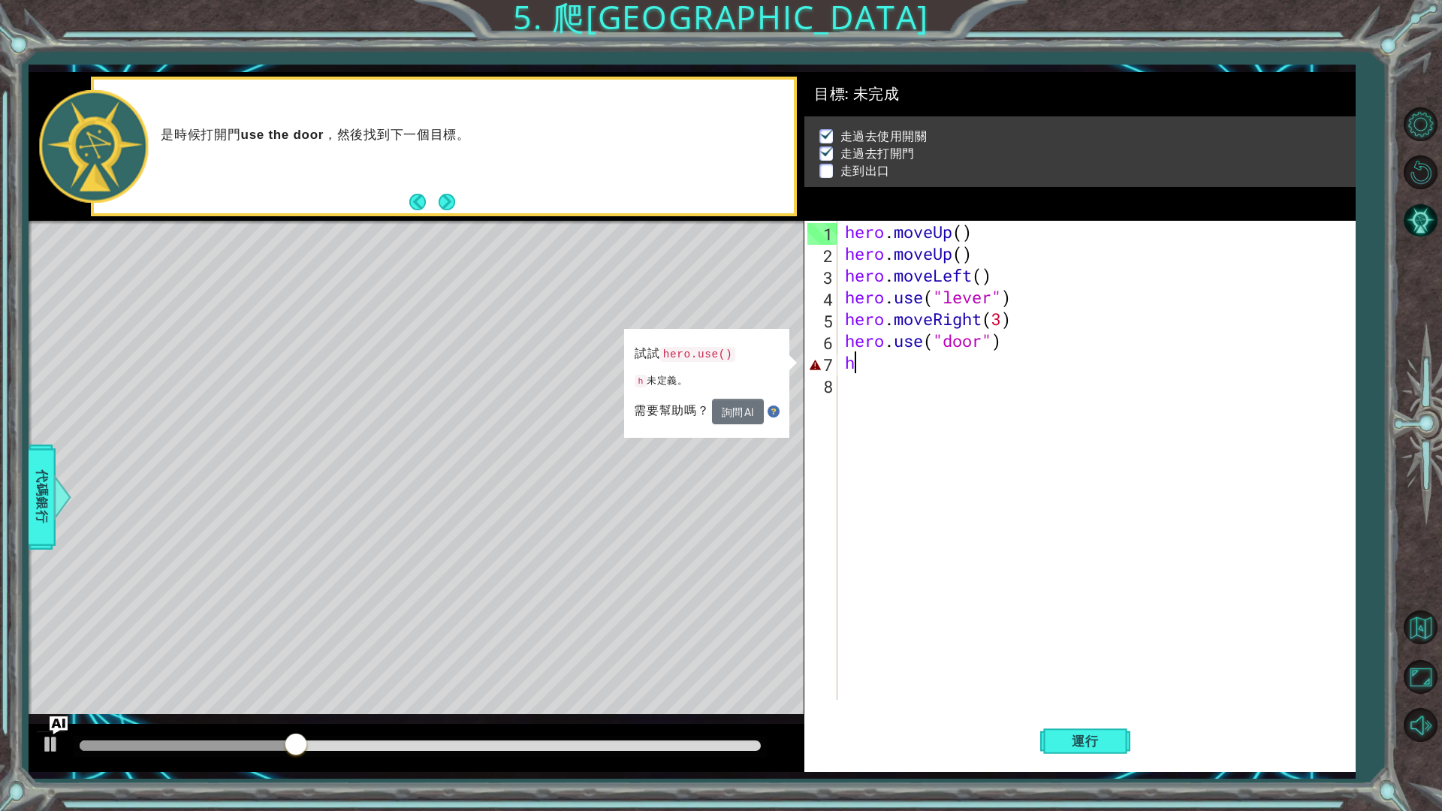
click at [866, 370] on div "hero . moveUp ( ) hero . moveUp ( ) hero . moveLeft ( ) hero . use ( "lever" ) …" at bounding box center [1100, 482] width 516 height 523
type textarea "hr"
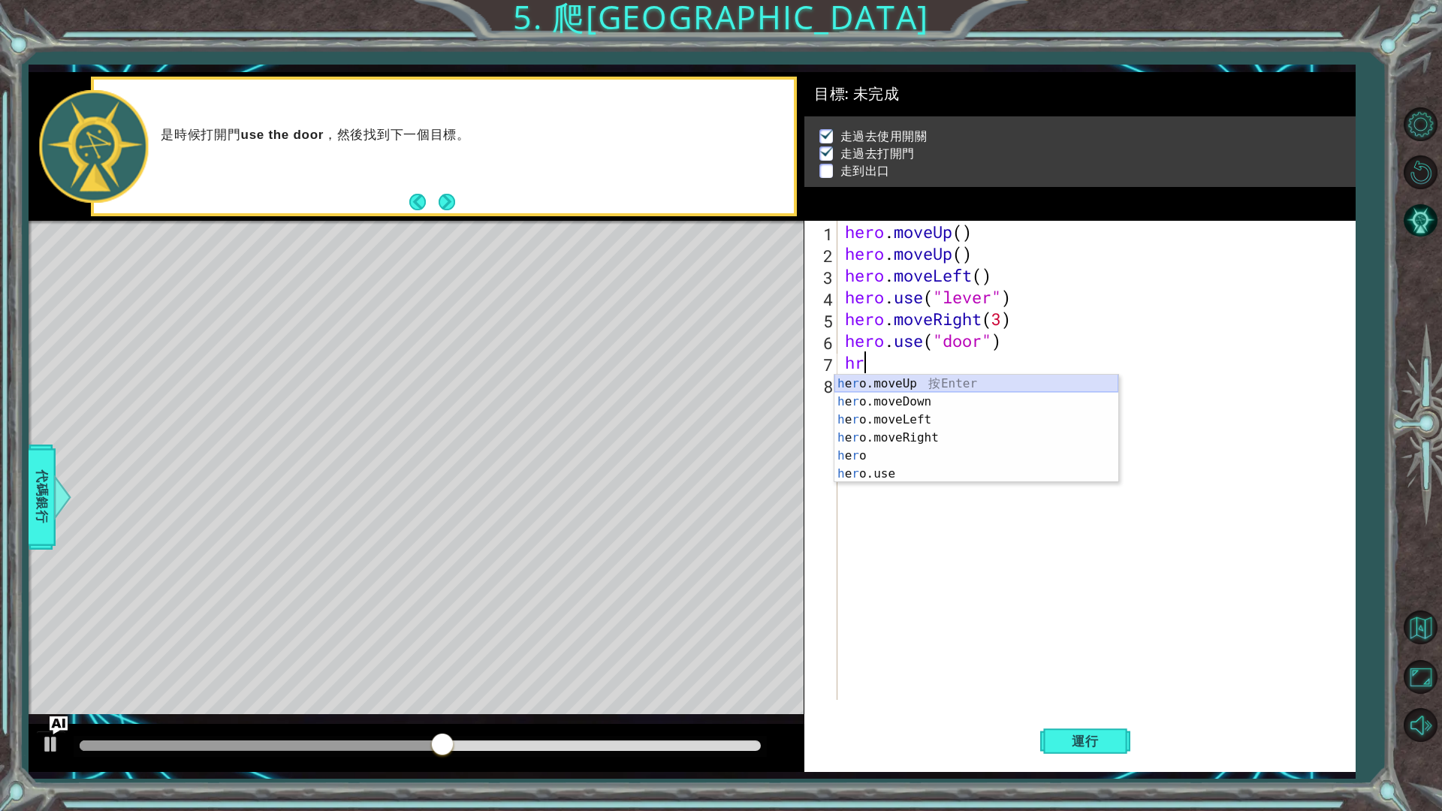
click at [941, 385] on div "h e r o.moveUp 按 Enter h e r o.moveDown 按 Enter h e r o.moveLeft 按 Enter h e r …" at bounding box center [977, 447] width 284 height 144
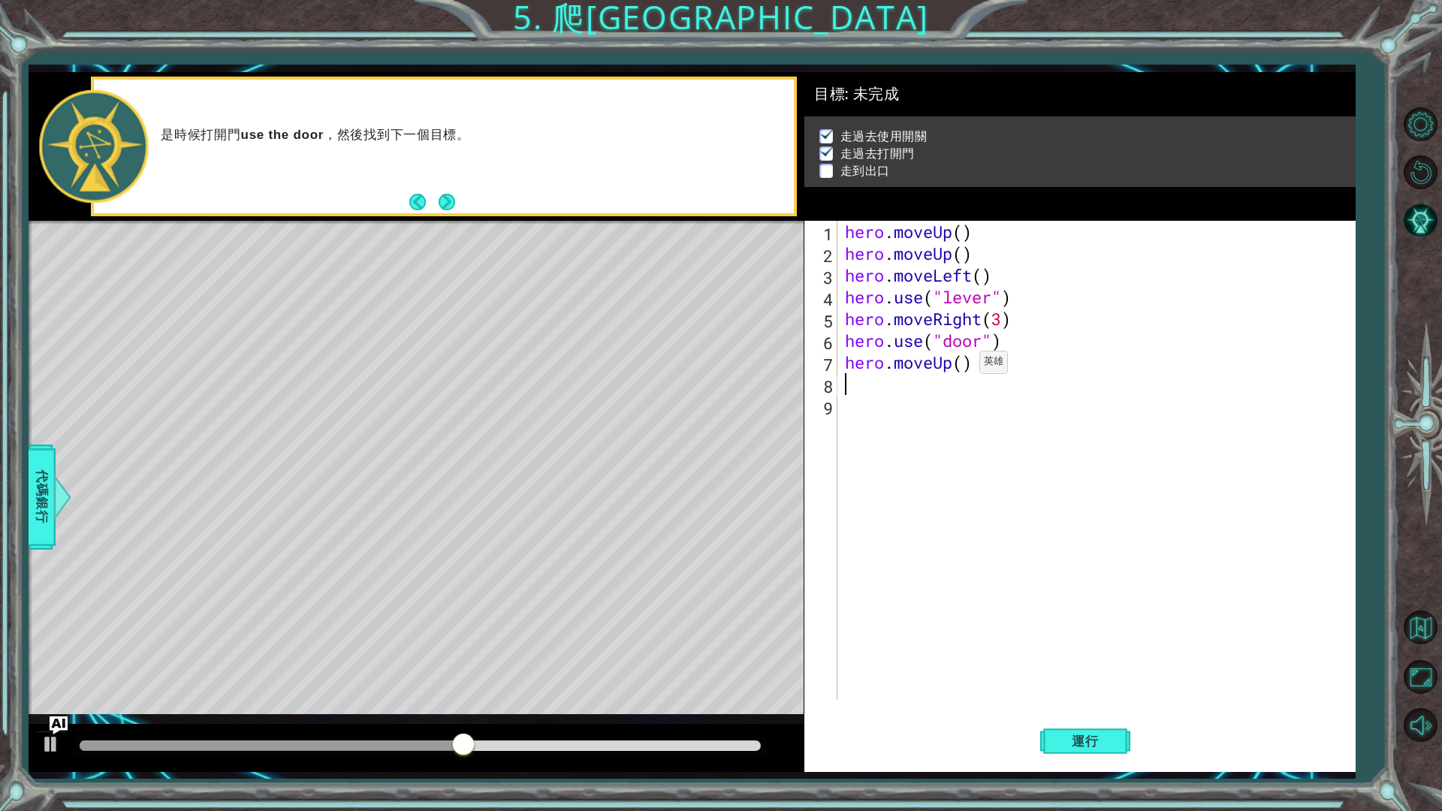
click at [959, 367] on div "hero . moveUp ( ) hero . moveUp ( ) hero . moveLeft ( ) hero . use ( "lever" ) …" at bounding box center [1100, 482] width 516 height 523
click at [953, 368] on div "hero . moveUp ( ) hero . moveUp ( ) hero . moveLeft ( ) hero . use ( "lever" ) …" at bounding box center [1100, 482] width 516 height 523
type textarea "hero.moveUp(2)"
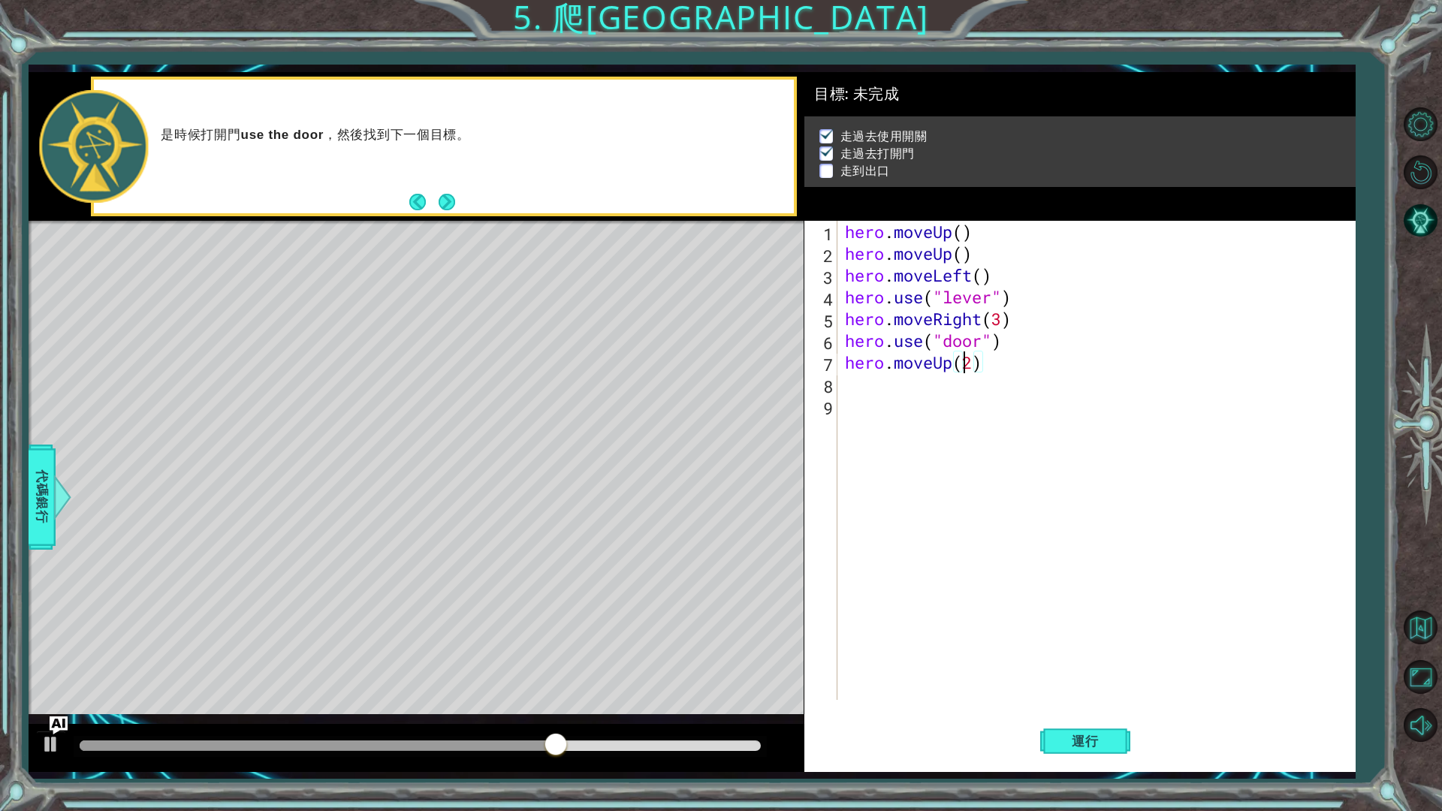
click at [868, 378] on div "hero . moveUp ( ) hero . moveUp ( ) hero . moveLeft ( ) hero . use ( "lever" ) …" at bounding box center [1100, 482] width 516 height 523
type textarea "e"
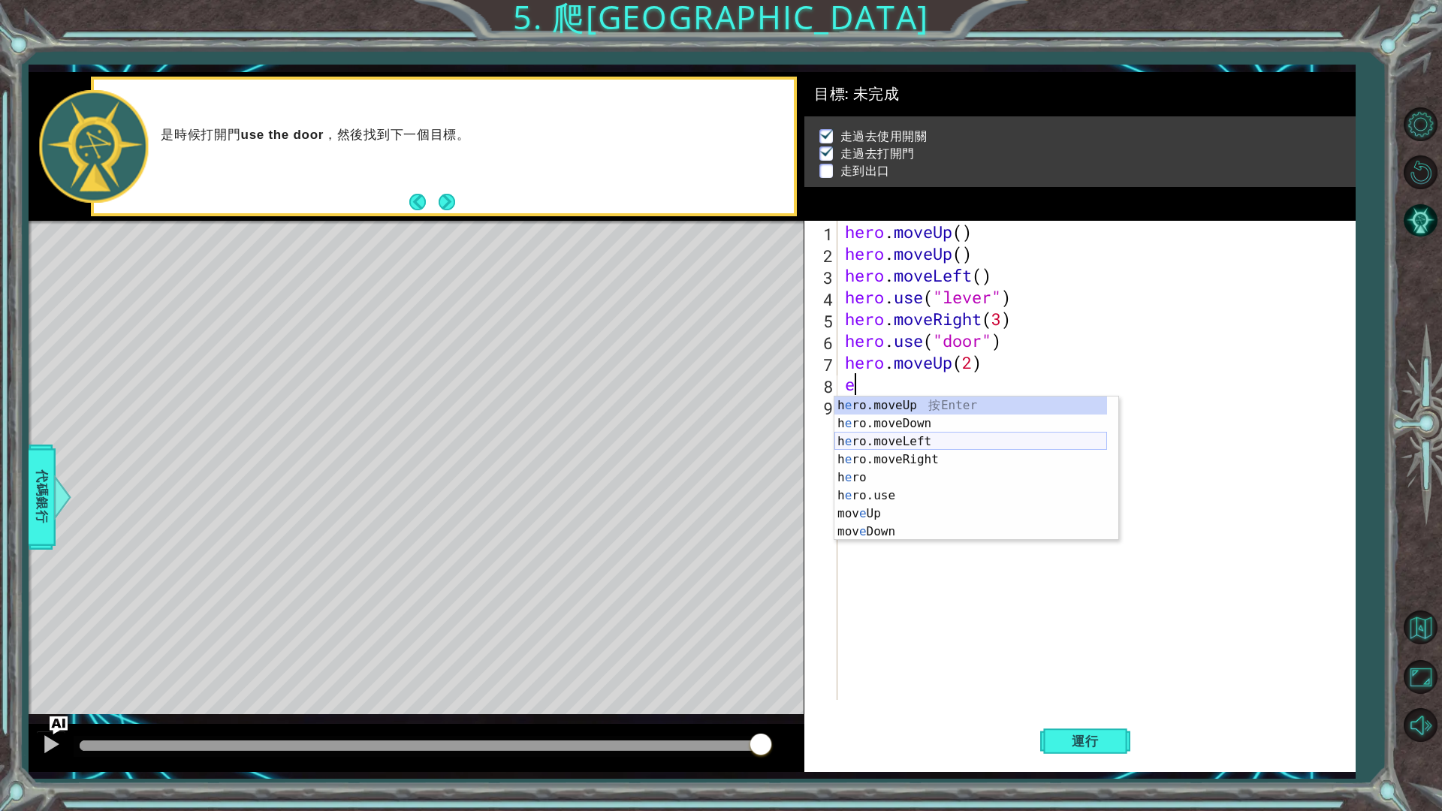
click at [938, 445] on div "h e ro.moveUp 按 Enter h e ro.moveDown 按 Enter h e ro.moveLeft 按 Enter h e ro.mo…" at bounding box center [971, 487] width 273 height 180
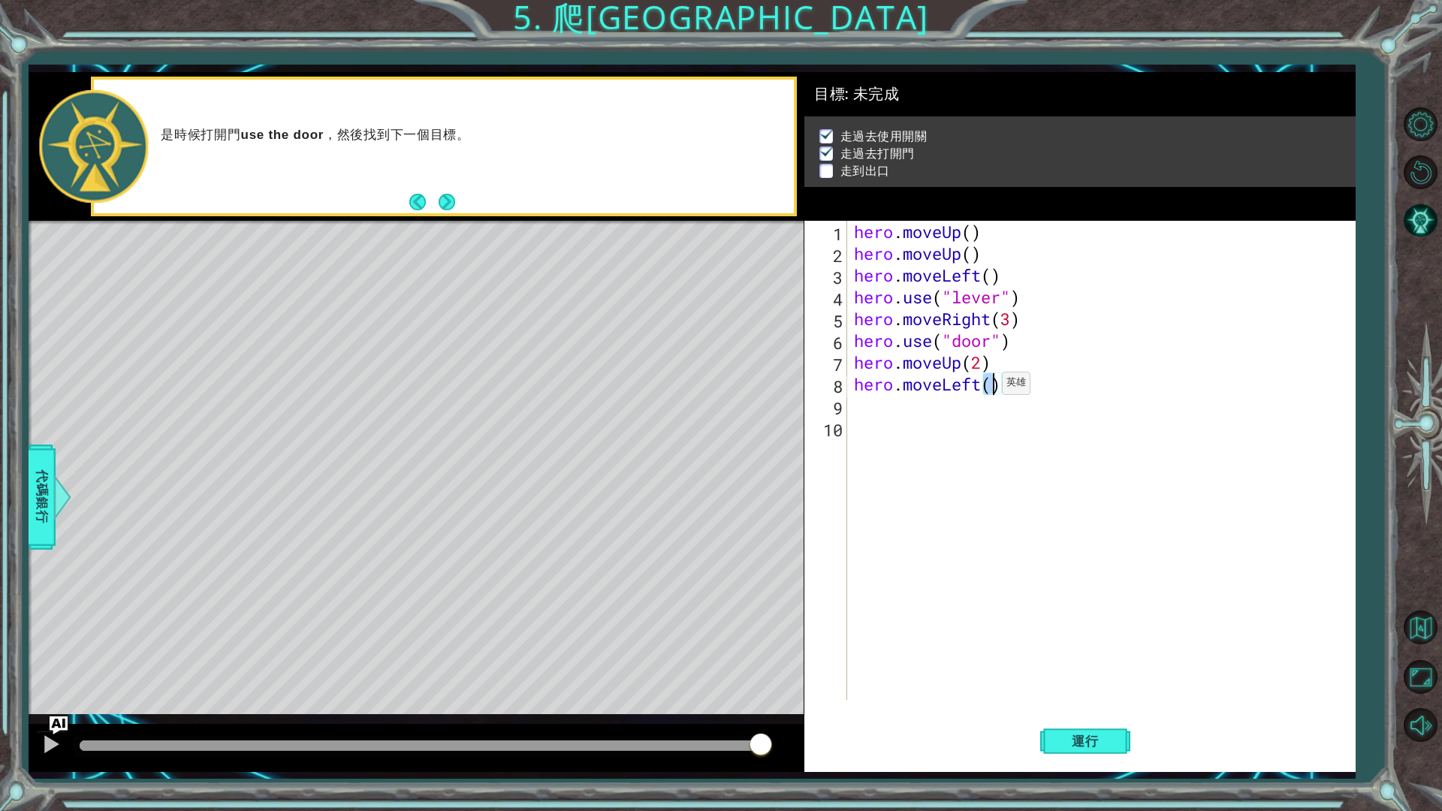
click at [989, 387] on div "hero . moveUp ( ) hero . moveUp ( ) hero . moveLeft ( ) hero . use ( "lever" ) …" at bounding box center [1104, 482] width 507 height 523
click at [989, 388] on div "hero . moveUp ( ) hero . moveUp ( ) hero . moveLeft ( ) hero . use ( "lever" ) …" at bounding box center [1100, 460] width 499 height 479
type textarea "hero.moveLeft(3)"
click at [886, 412] on div "hero . moveUp ( ) hero . moveUp ( ) hero . moveLeft ( ) hero . use ( "lever" ) …" at bounding box center [1104, 482] width 507 height 523
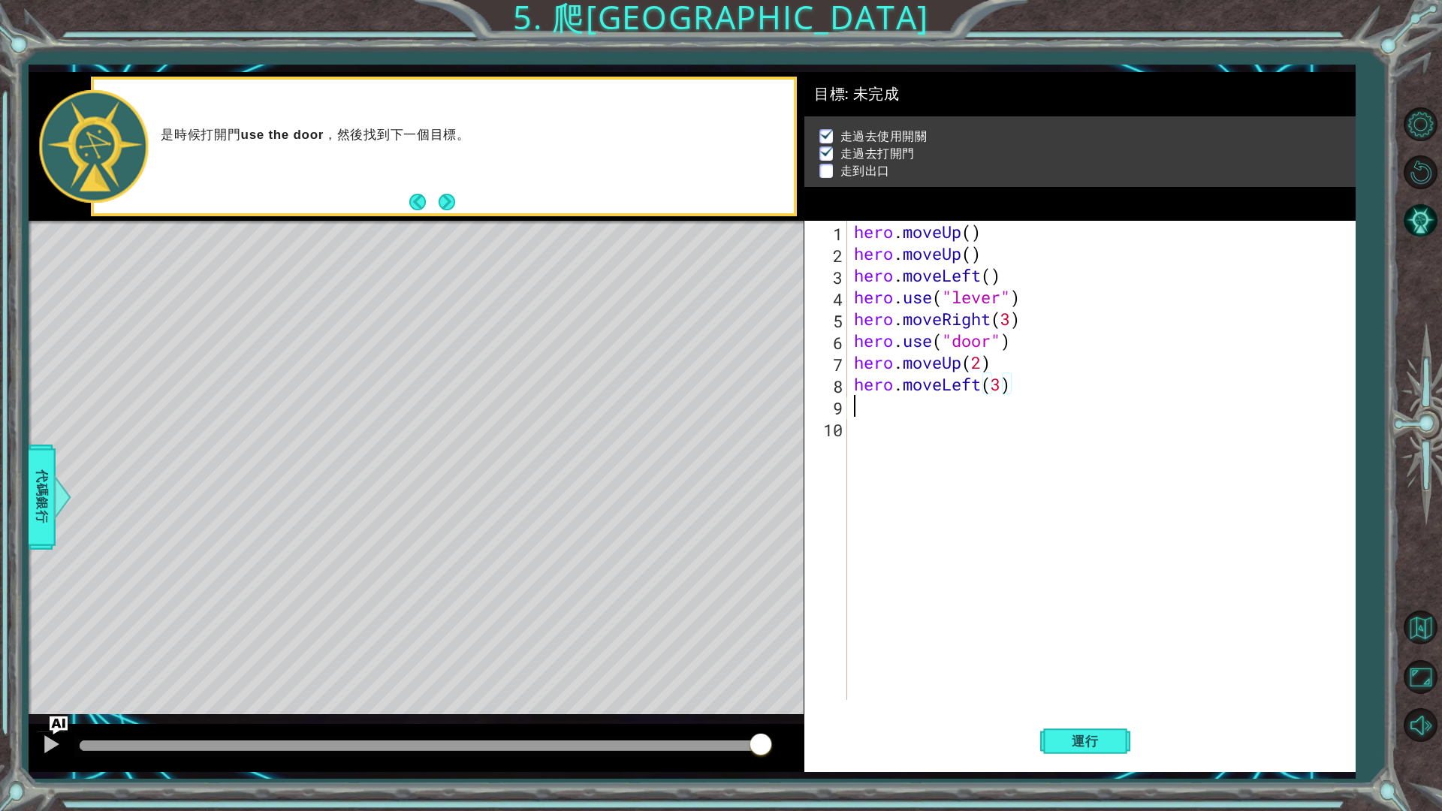
scroll to position [0, 0]
type textarea "e"
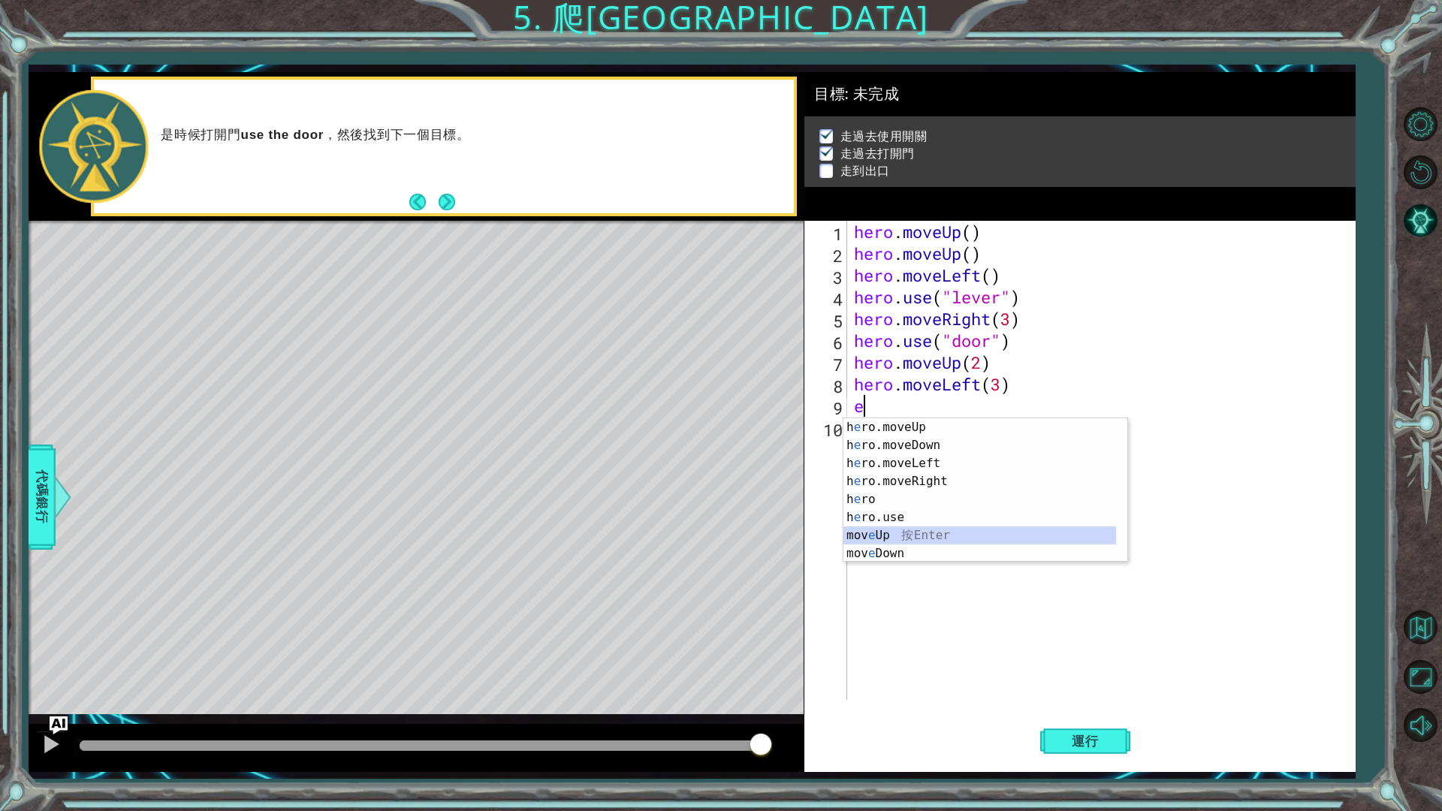
click at [959, 530] on div "h e ro.moveUp 按 Enter h e ro.moveDown 按 Enter h e ro.moveLeft 按 Enter h e ro.mo…" at bounding box center [980, 508] width 273 height 180
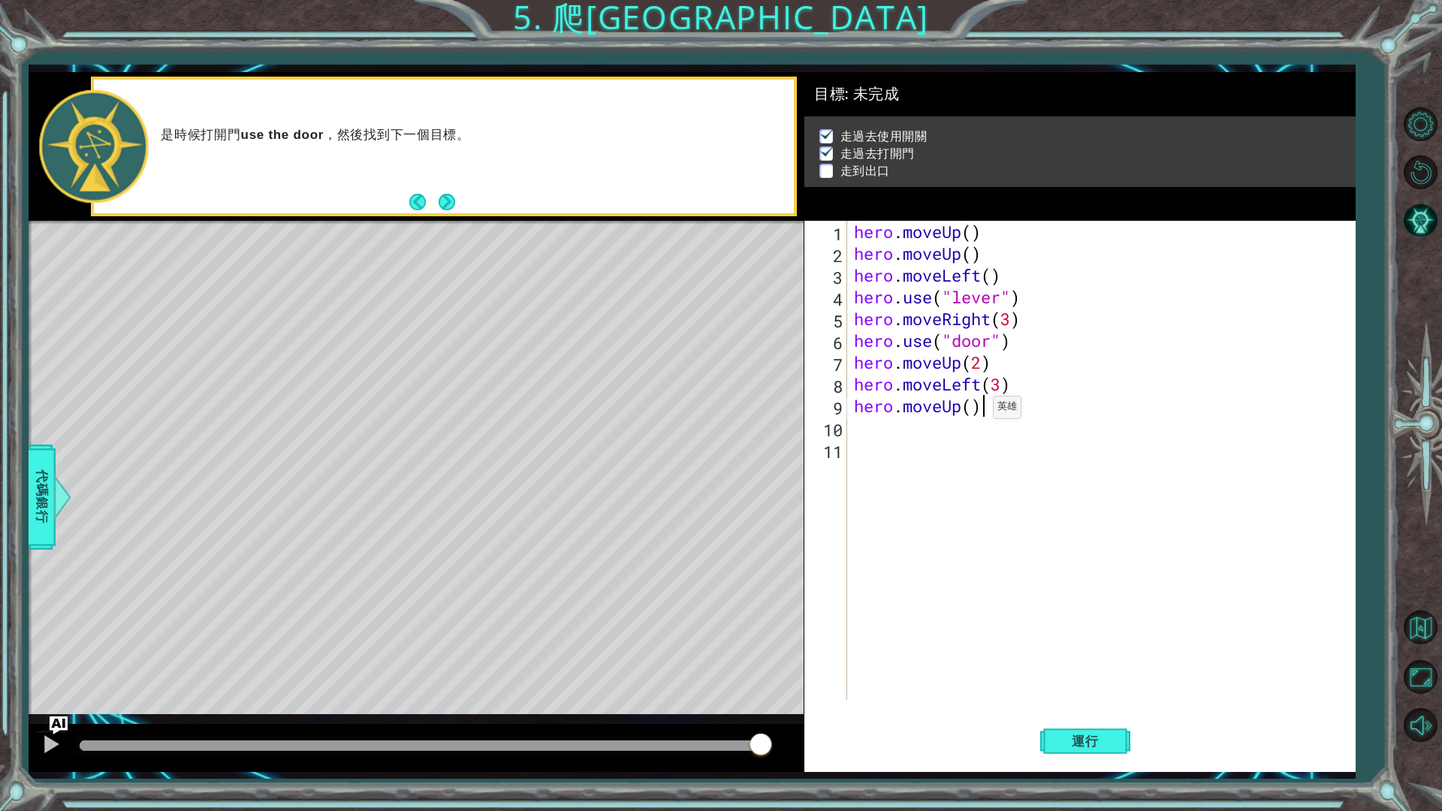
click at [980, 411] on div "hero . moveUp ( ) hero . moveUp ( ) hero . moveLeft ( ) hero . use ( "lever" ) …" at bounding box center [1104, 482] width 507 height 523
click at [977, 411] on div "hero . moveUp ( ) hero . moveUp ( ) hero . moveLeft ( ) hero . use ( "lever" ) …" at bounding box center [1104, 482] width 507 height 523
type textarea "hero.moveUp(1)"
click at [1102, 684] on span "運行" at bounding box center [1085, 741] width 57 height 15
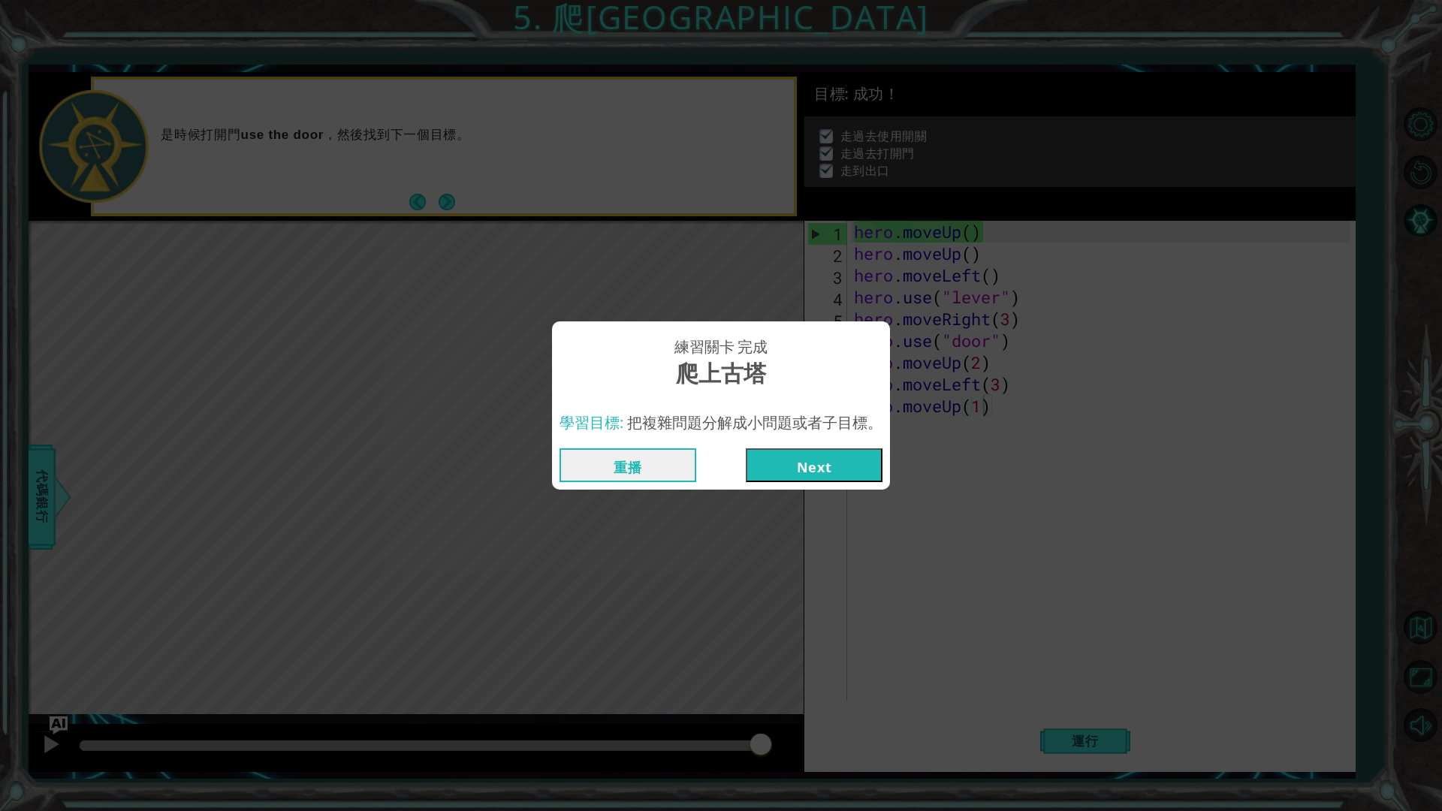
click at [817, 460] on button "Next" at bounding box center [814, 465] width 137 height 34
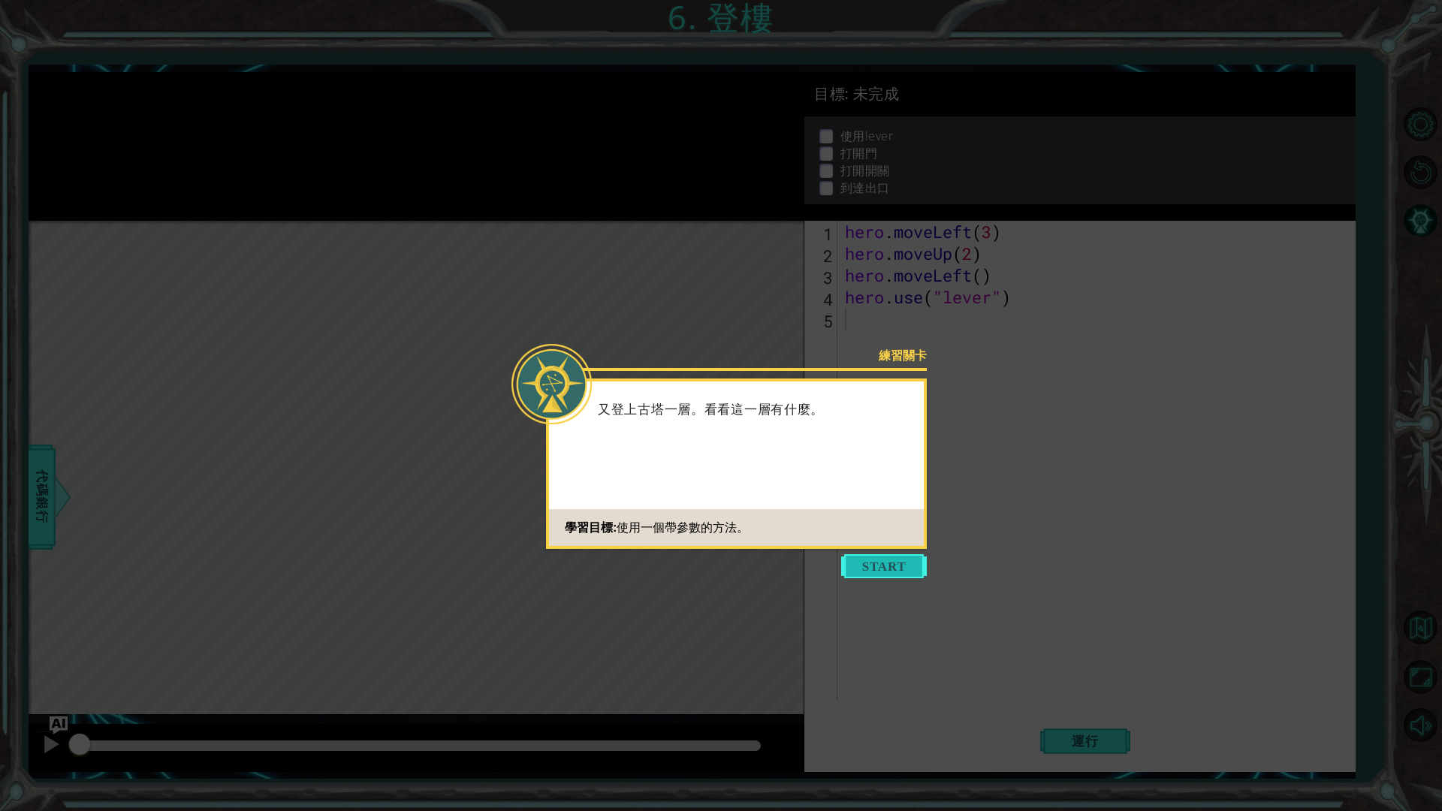
click at [875, 569] on button "Start" at bounding box center [884, 566] width 86 height 24
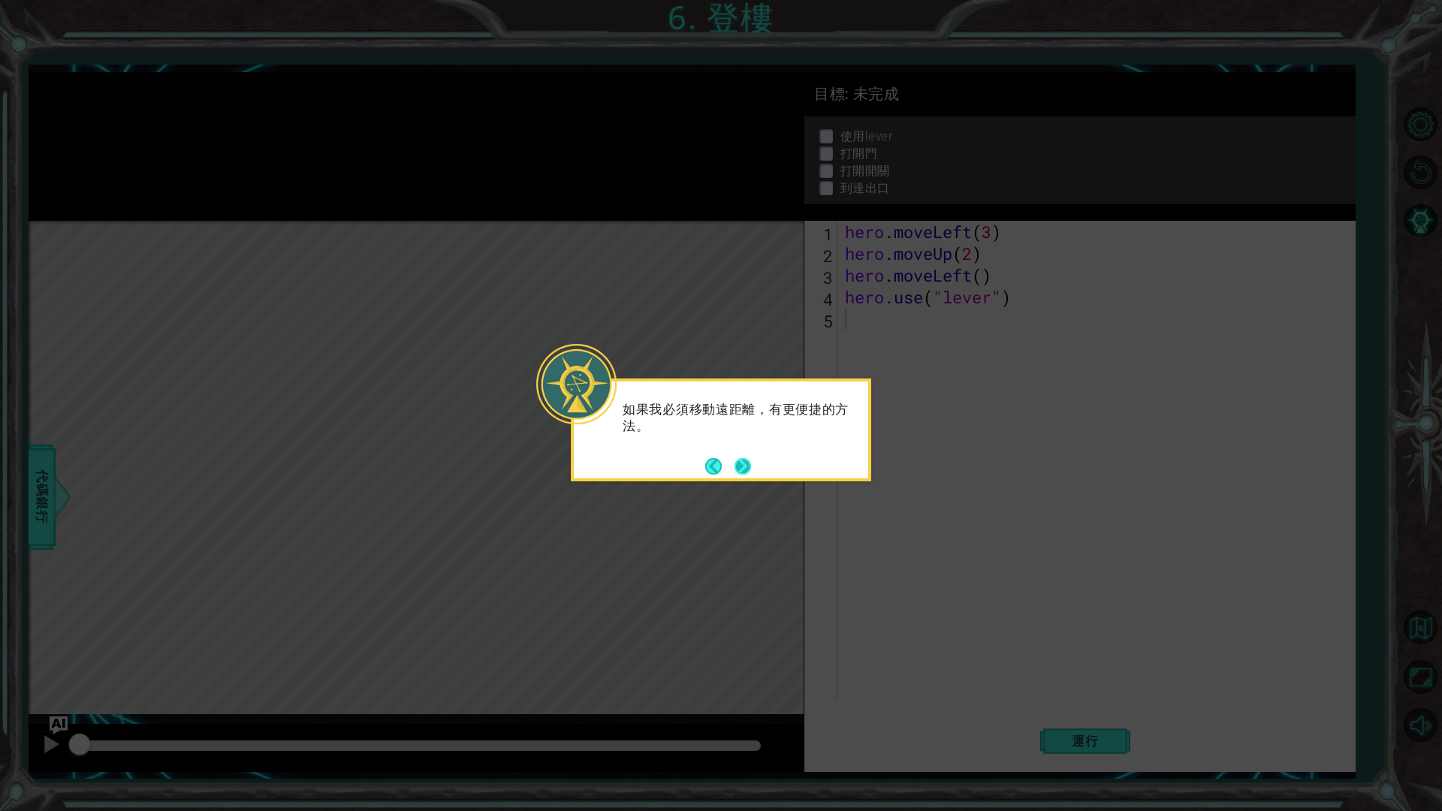
click at [751, 470] on button "Next" at bounding box center [743, 466] width 17 height 17
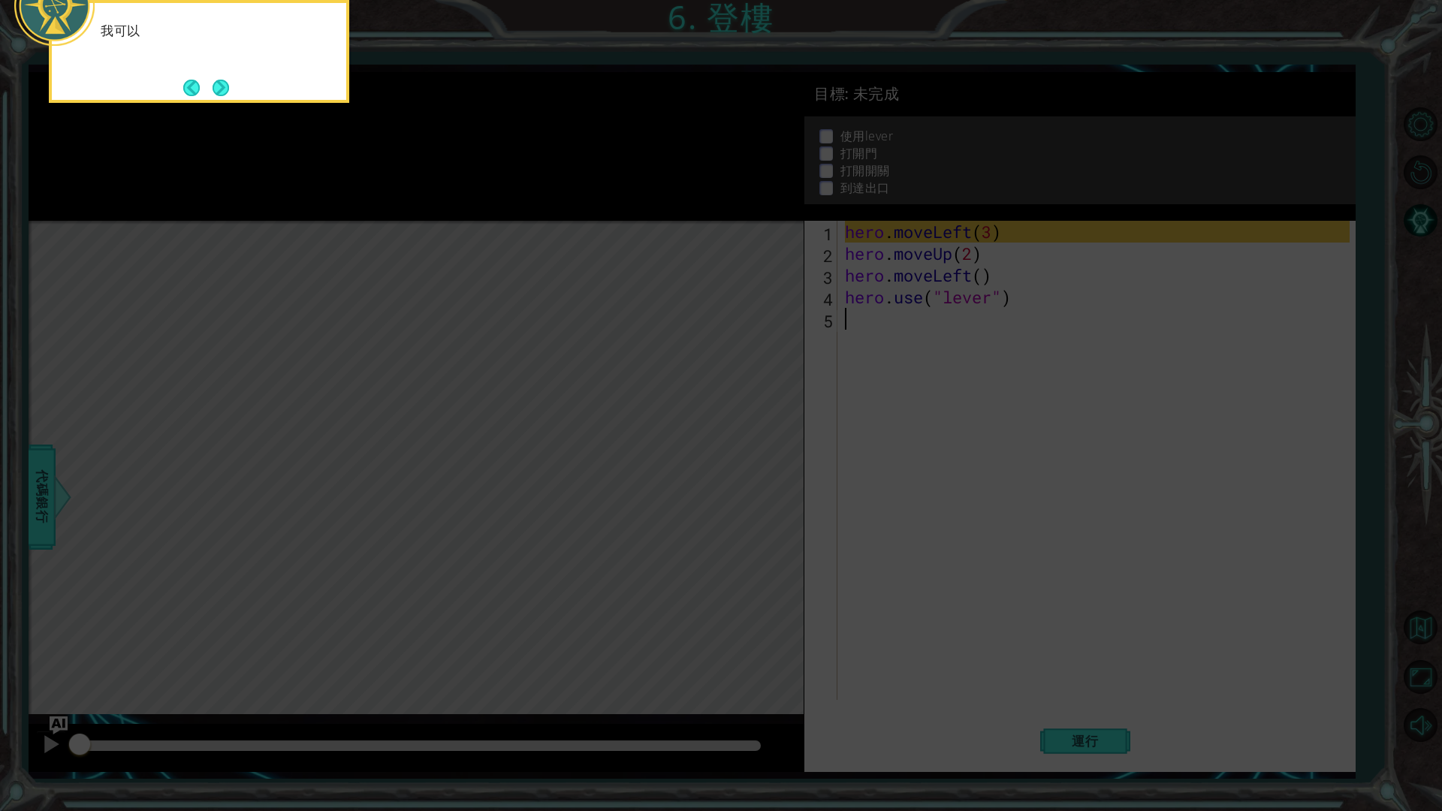
click at [657, 435] on icon at bounding box center [721, 131] width 1442 height 1360
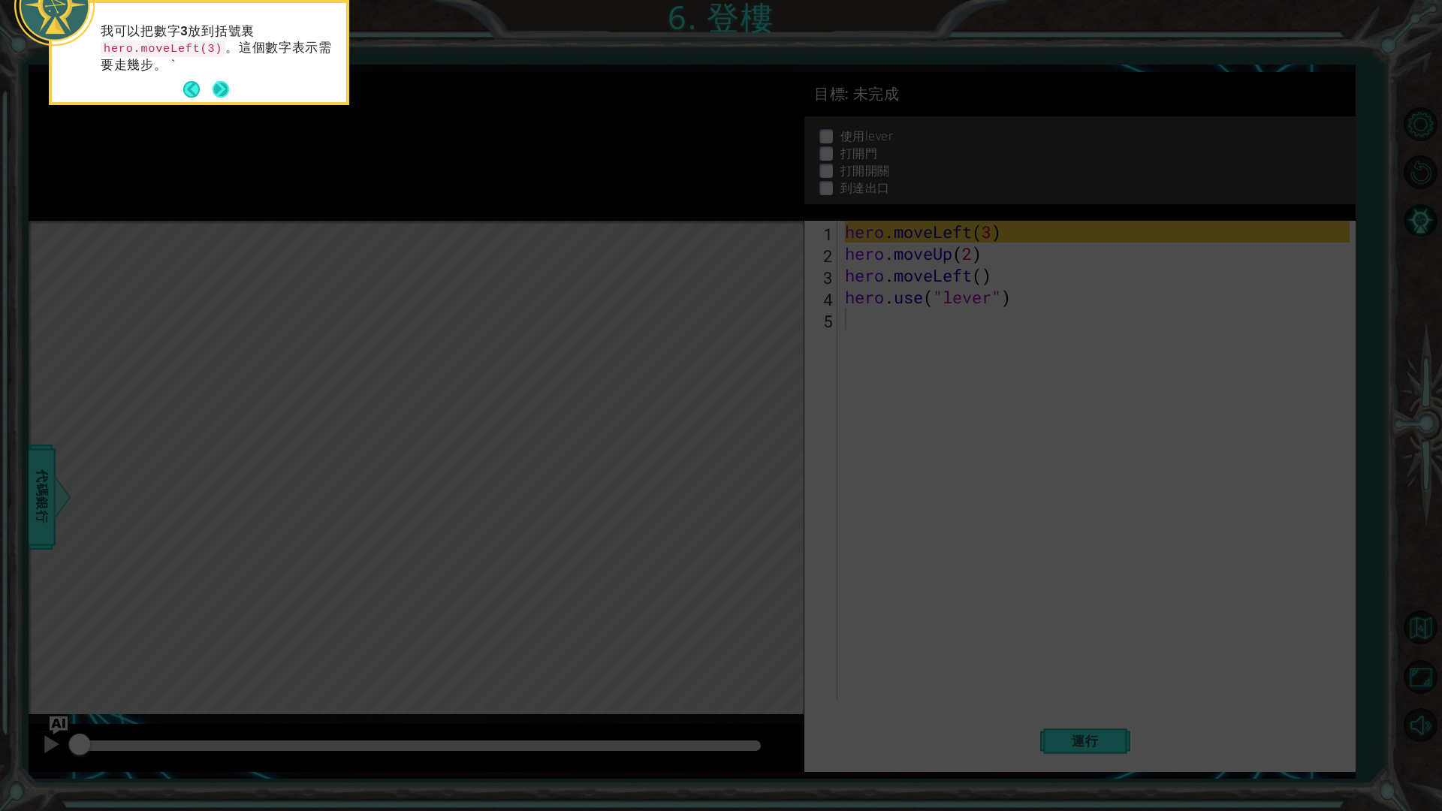
click at [215, 87] on button "Next" at bounding box center [221, 89] width 17 height 17
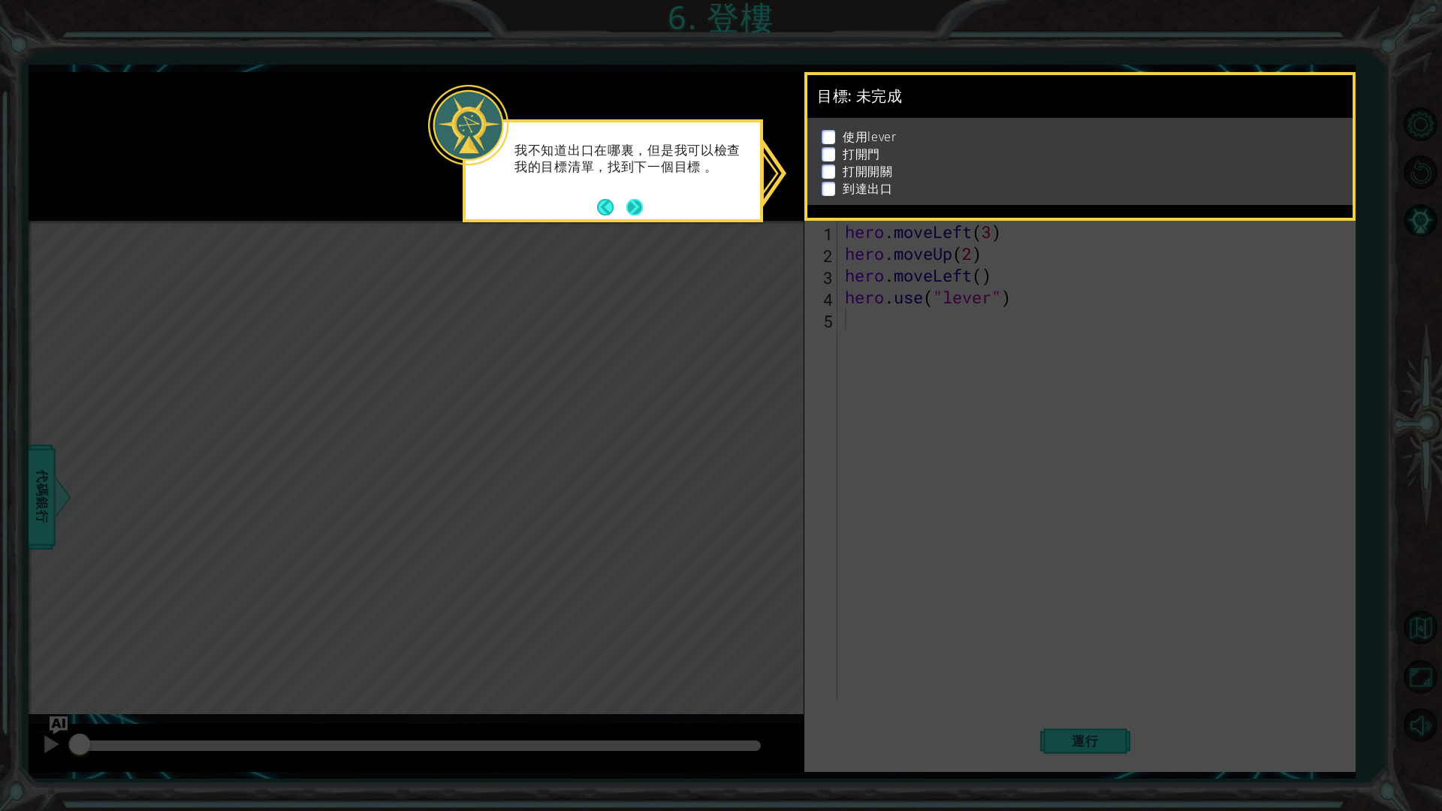
click at [639, 204] on button "Next" at bounding box center [635, 207] width 17 height 17
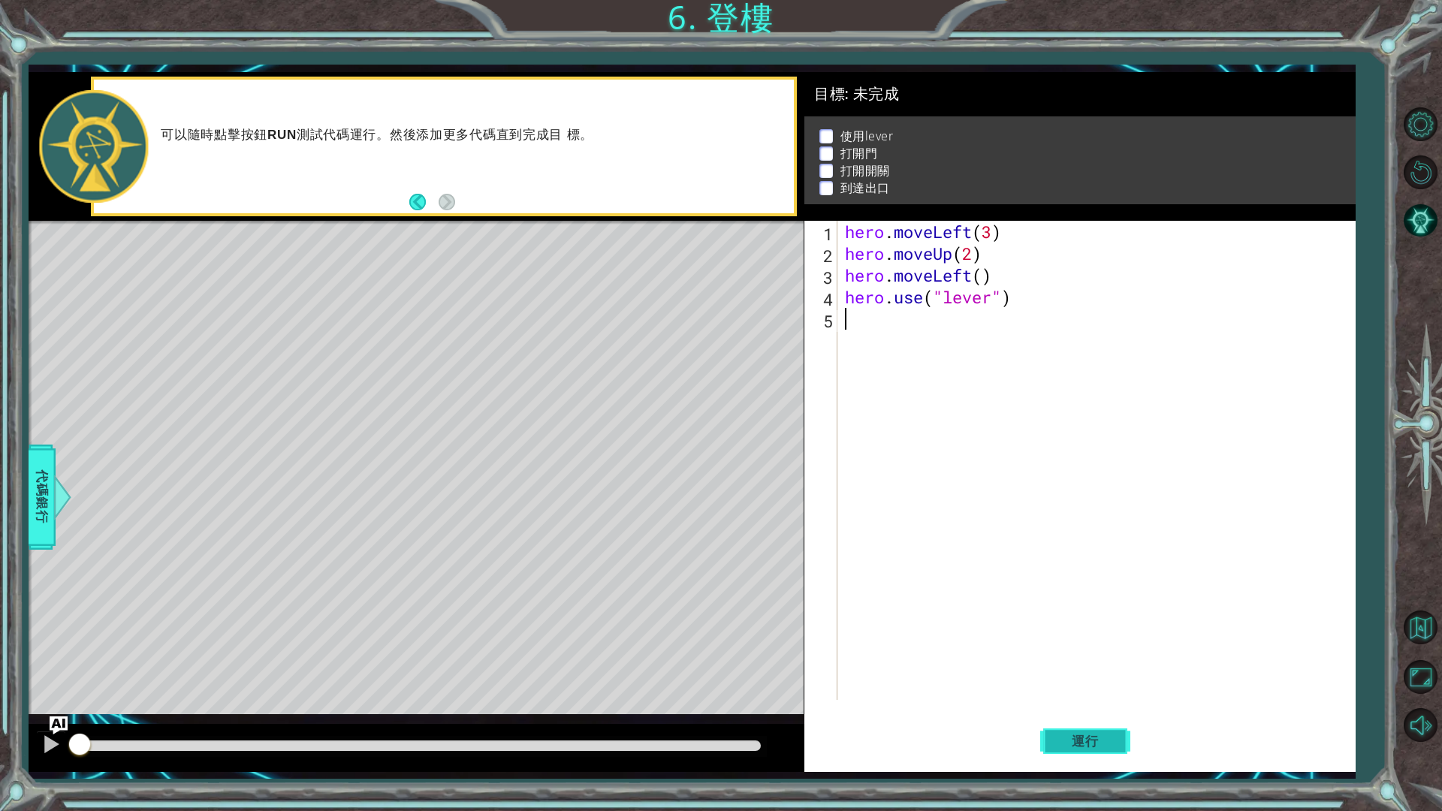
click at [1092, 684] on span "運行" at bounding box center [1085, 741] width 57 height 15
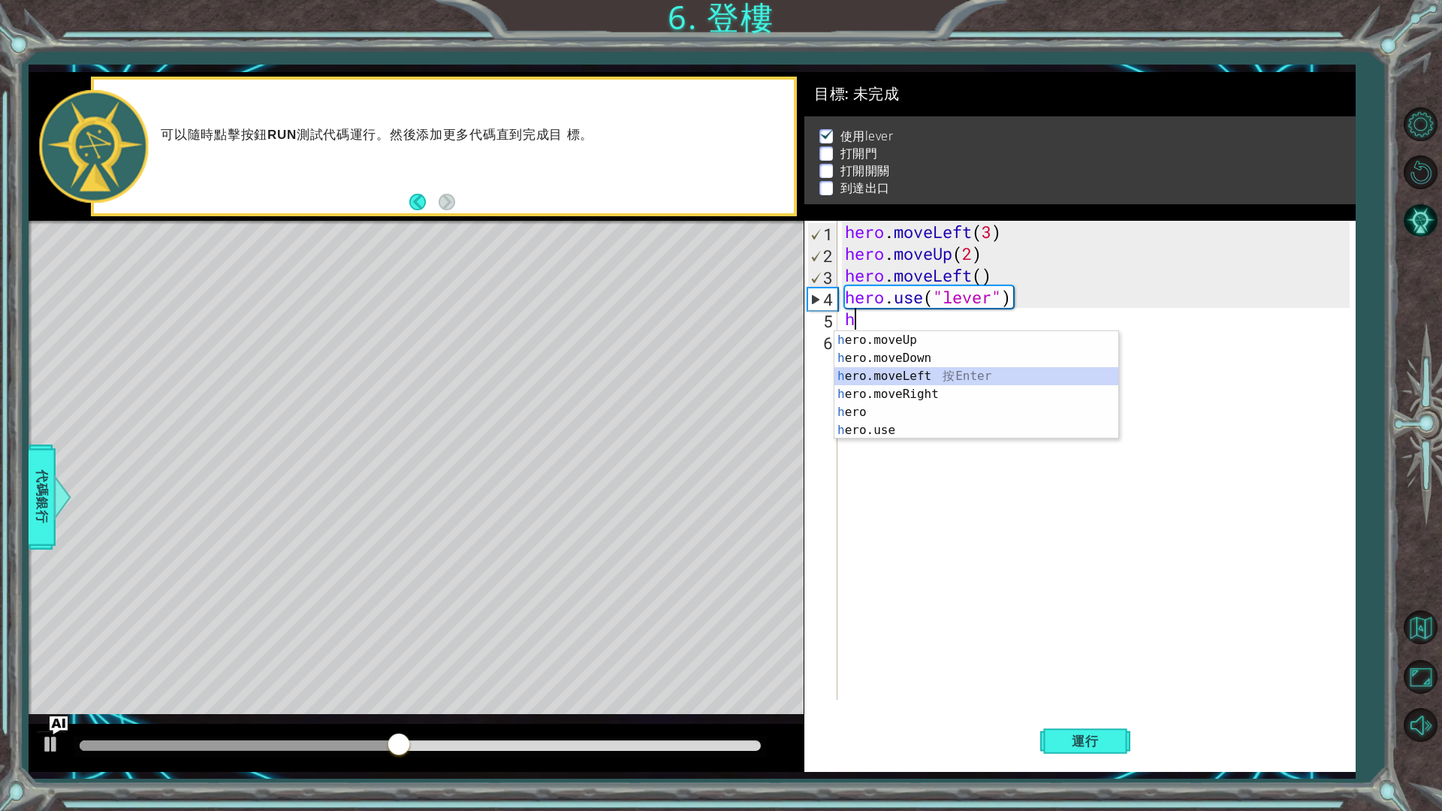
click at [975, 378] on div "h ero.moveUp 按 Enter h ero.moveDown 按 Enter h ero.moveLeft 按 Enter h ero.moveRi…" at bounding box center [977, 403] width 284 height 144
type textarea "hero.moveLeft(1)"
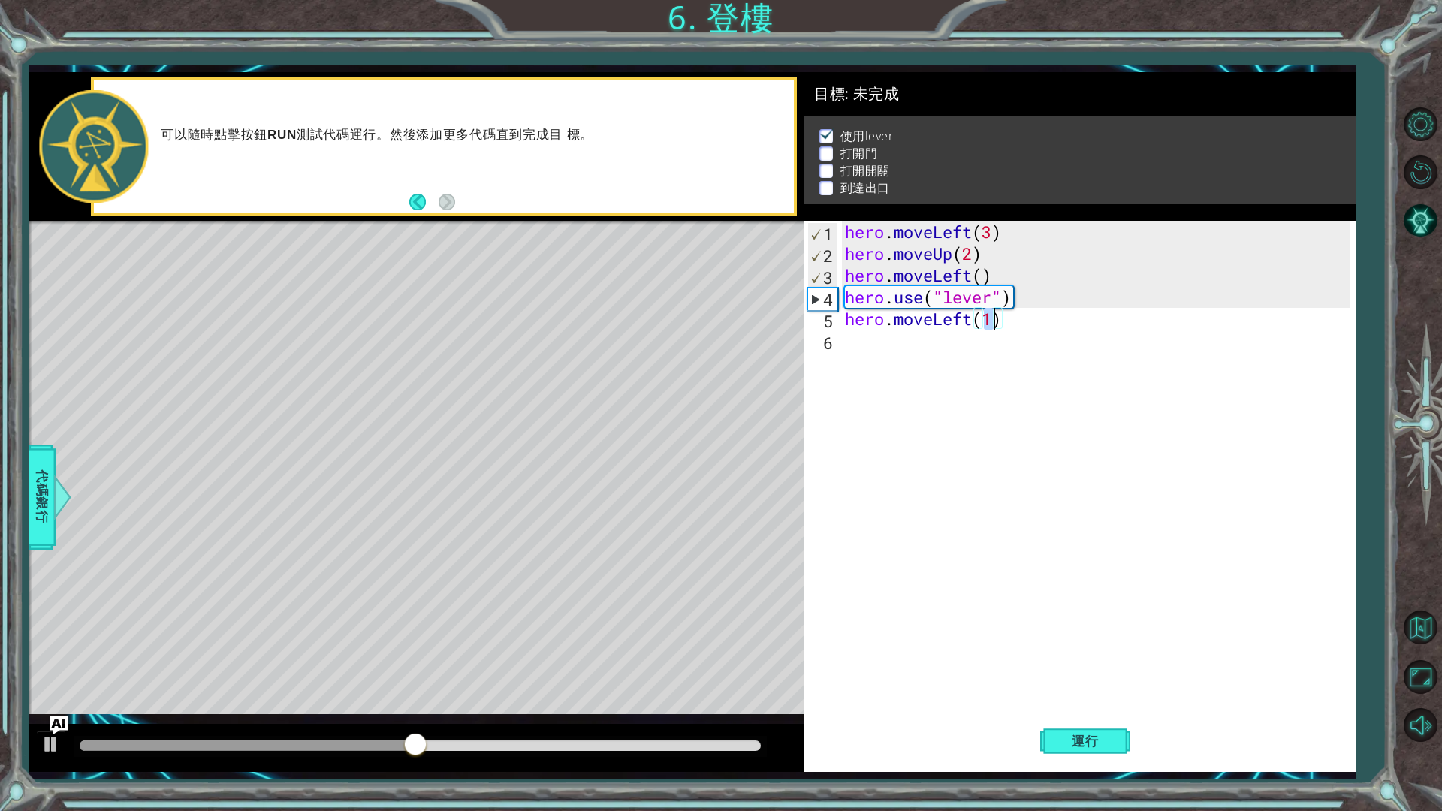
click at [874, 349] on div "hero . moveLeft ( 3 ) hero . moveUp ( 2 ) hero . moveLeft ( ) hero . use ( "lev…" at bounding box center [1100, 482] width 516 height 523
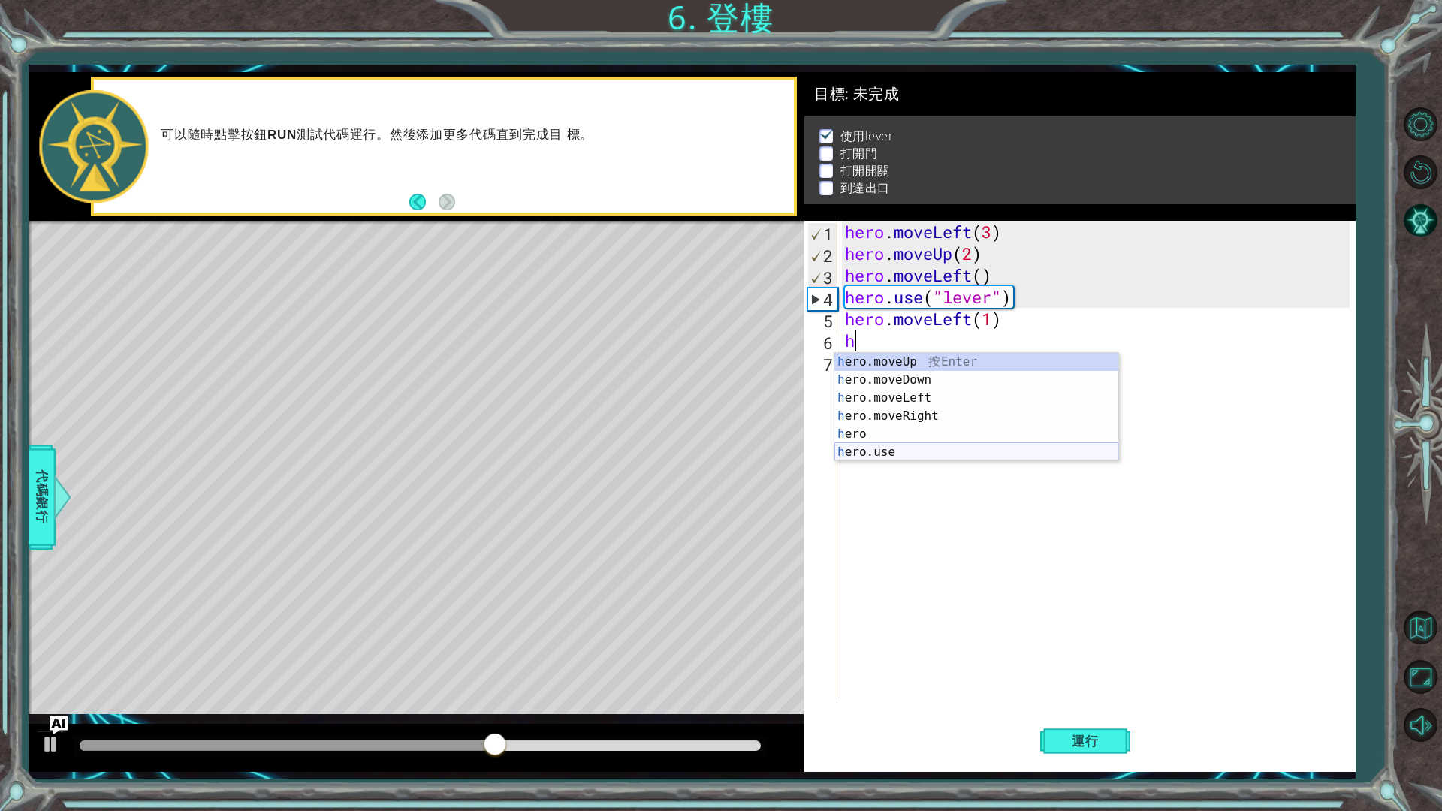
click at [938, 449] on div "h ero.moveUp 按 Enter h ero.moveDown 按 Enter h ero.moveLeft 按 Enter h ero.moveRi…" at bounding box center [977, 425] width 284 height 144
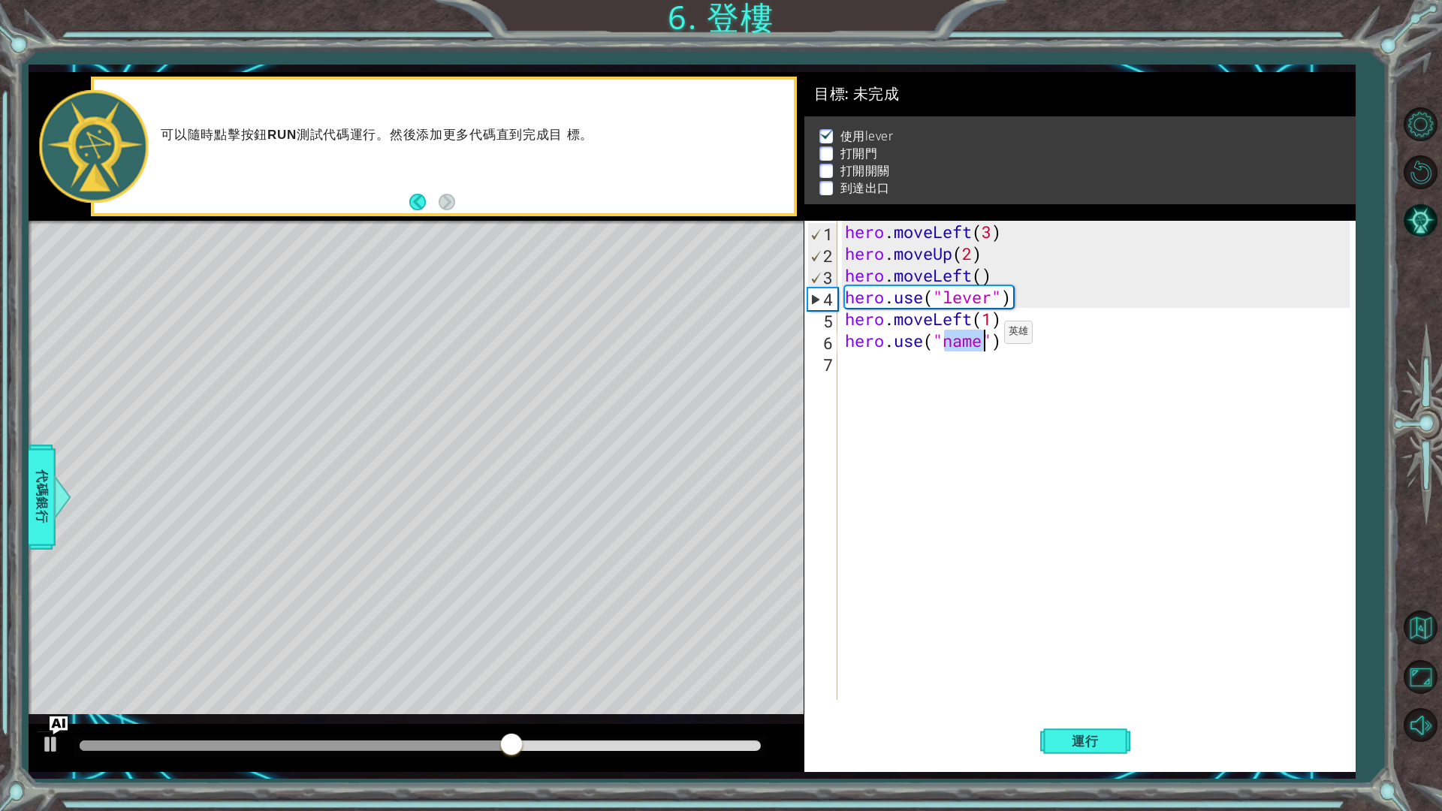
click at [979, 341] on div "hero . moveLeft ( 3 ) hero . moveUp ( 2 ) hero . moveLeft ( ) hero . use ( "lev…" at bounding box center [1096, 460] width 509 height 479
click at [981, 343] on div "hero . moveLeft ( 3 ) hero . moveUp ( 2 ) hero . moveLeft ( ) hero . use ( "lev…" at bounding box center [1100, 482] width 516 height 523
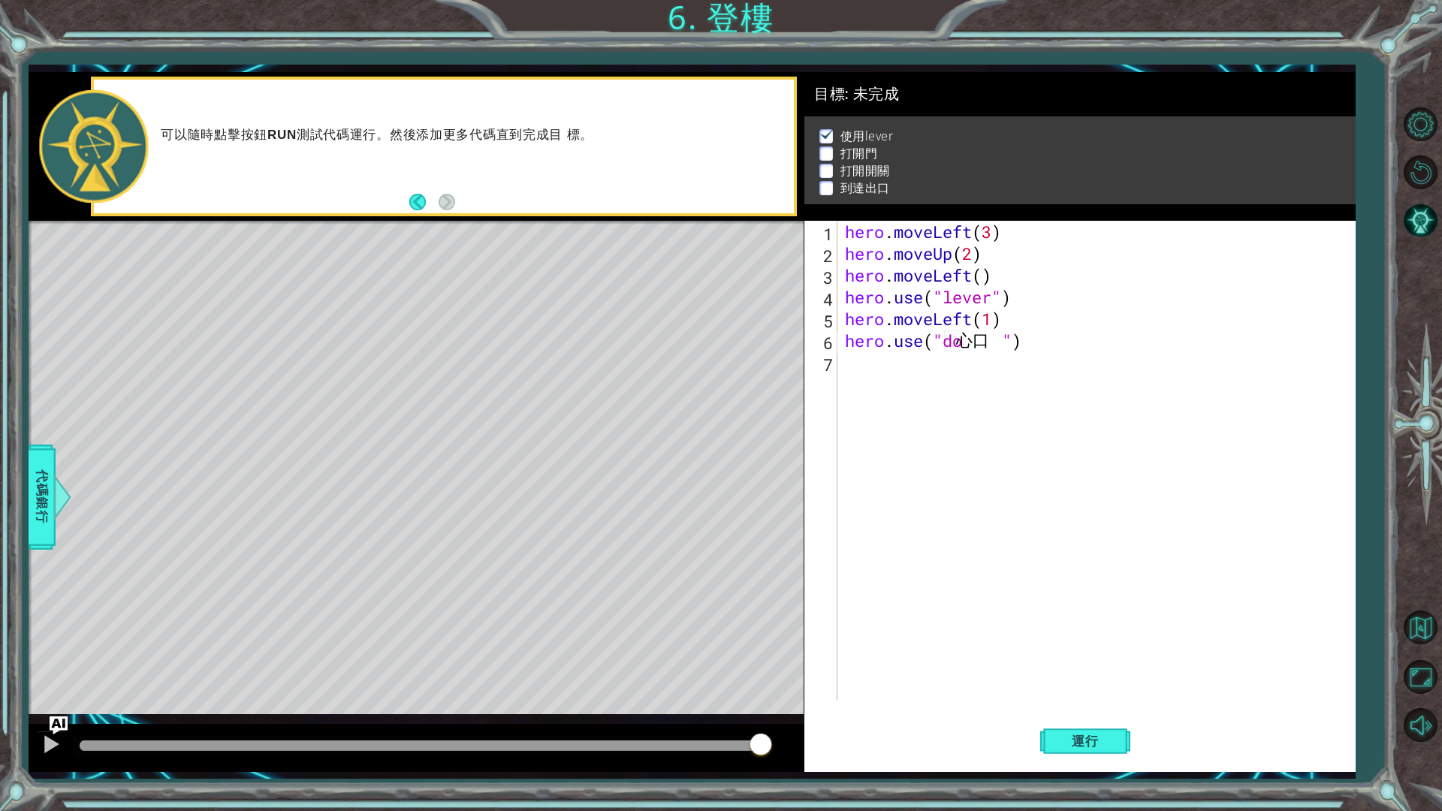
type textarea "心"
type textarea "hero.use("door")"
click at [877, 369] on div "hero . moveLeft ( 3 ) hero . moveUp ( 2 ) hero . moveLeft ( ) hero . use ( "lev…" at bounding box center [1100, 482] width 516 height 523
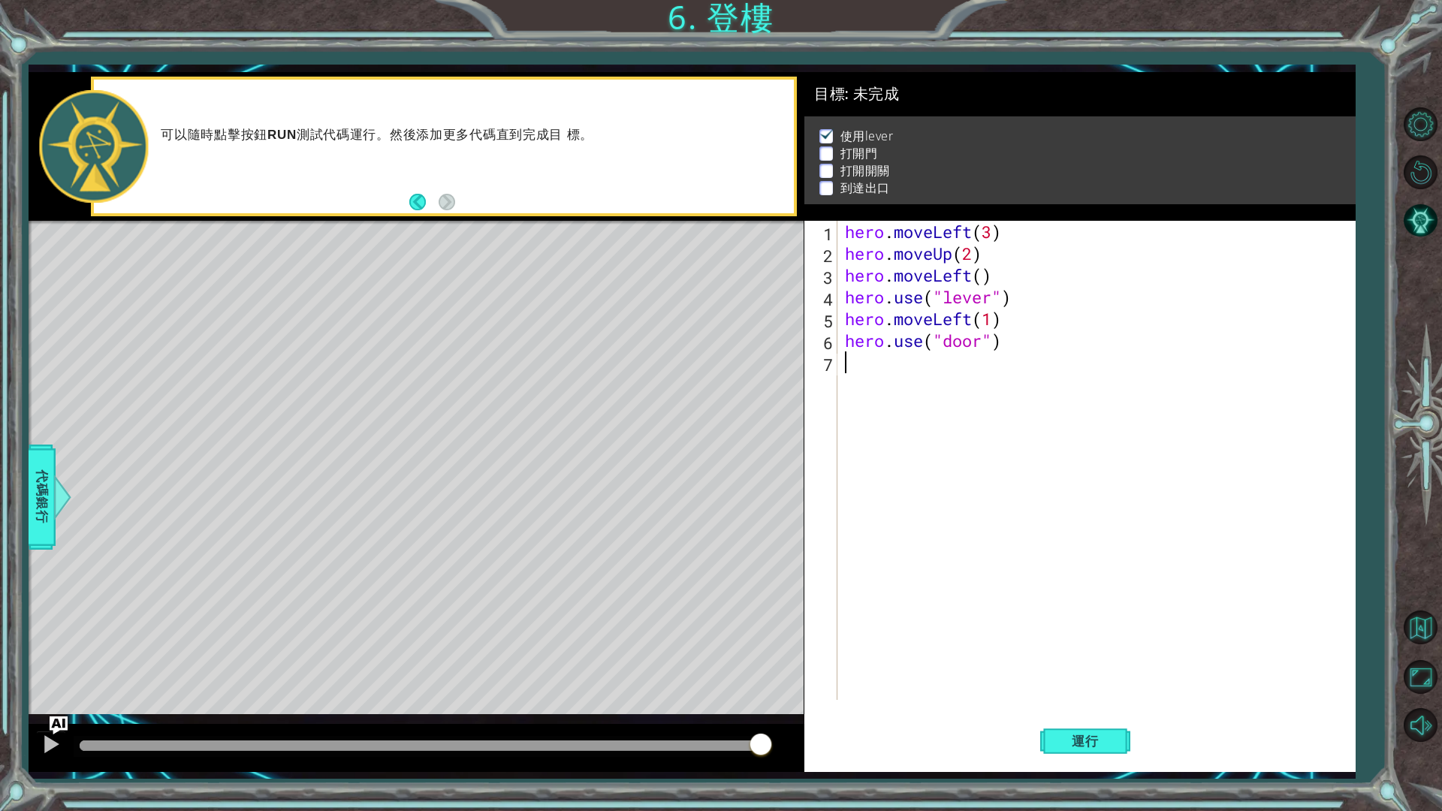
scroll to position [0, 0]
type textarea "d"
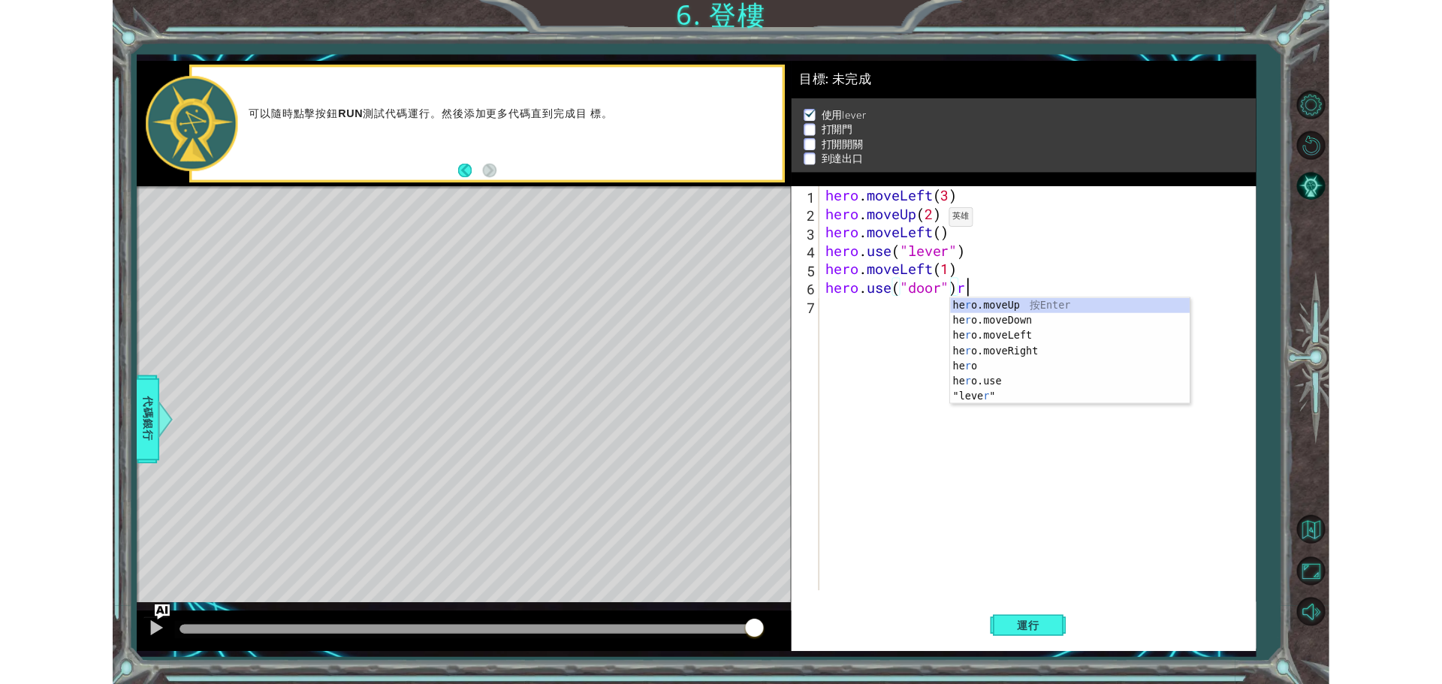
scroll to position [0, 7]
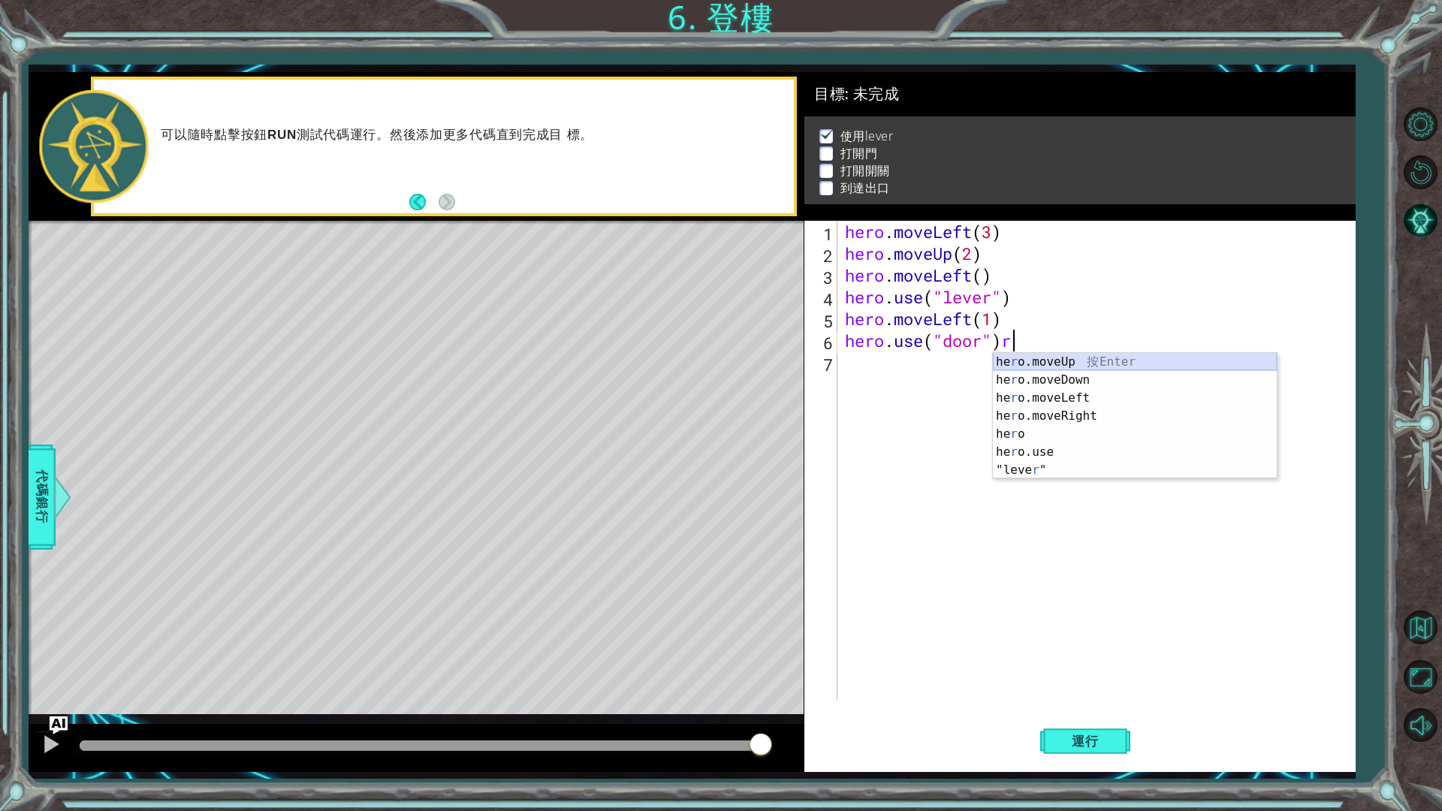
click at [1107, 357] on div "he r o.moveUp 按 Enter he r o.moveDown 按 Enter he r o.moveLeft 按 Enter he r o.mo…" at bounding box center [1135, 434] width 284 height 162
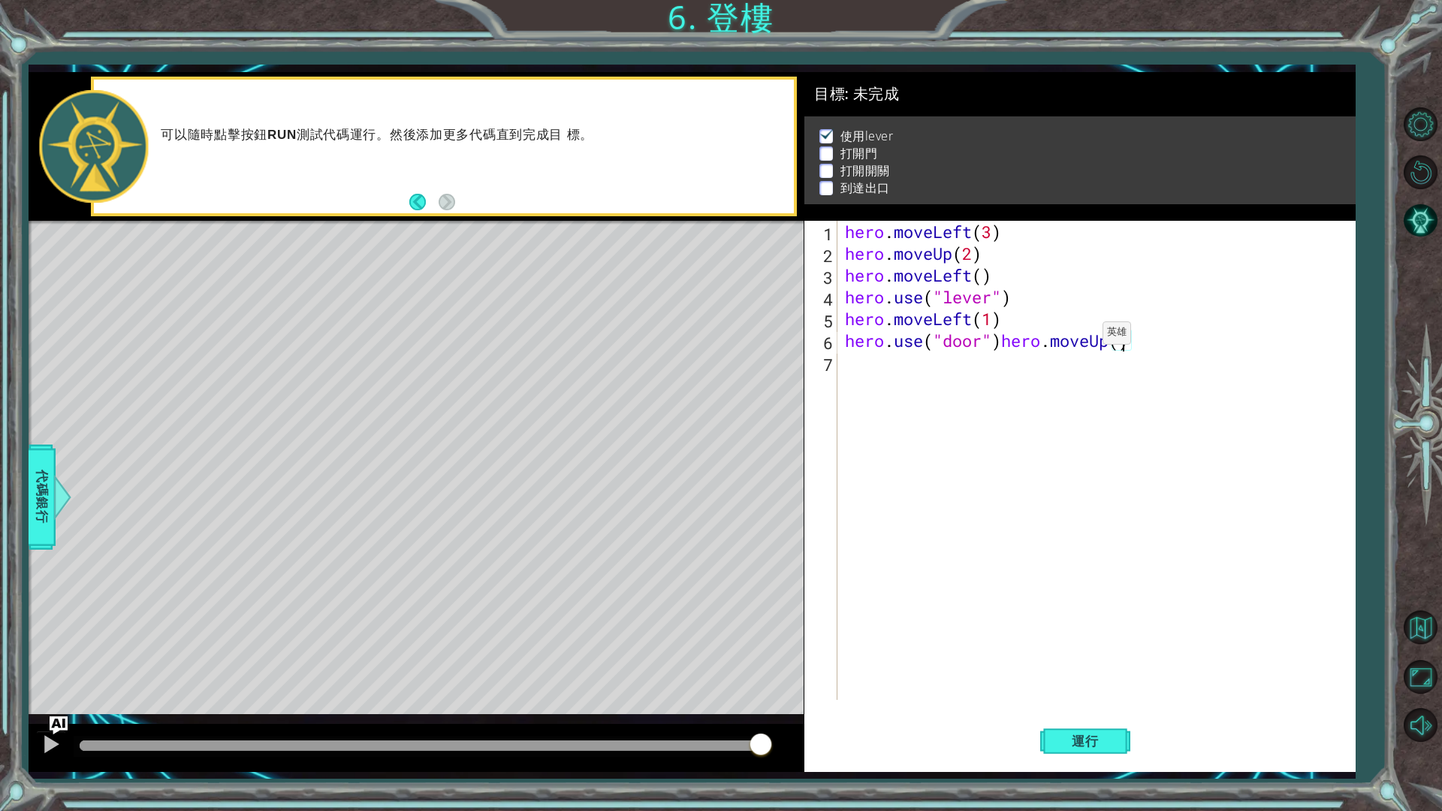
type textarea "hero.use("door")hero.moveUp()"
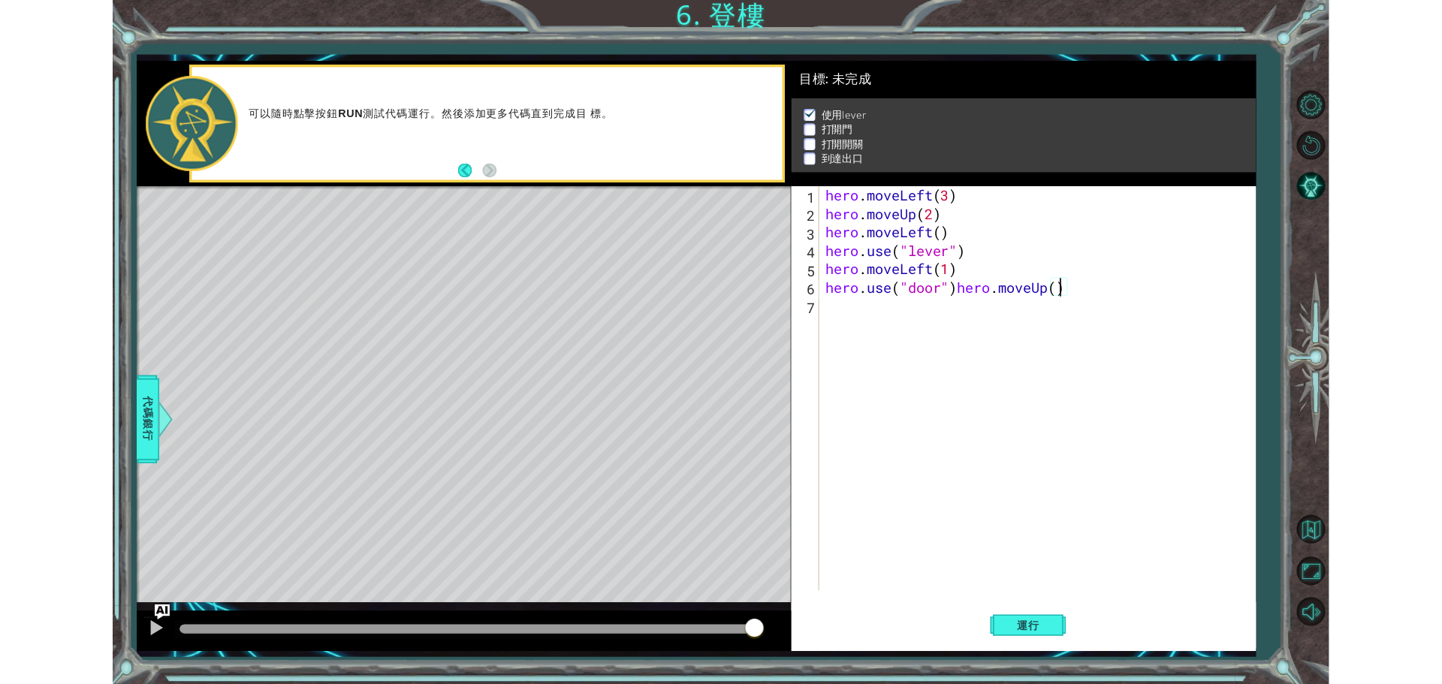
scroll to position [0, 0]
